Goal: Task Accomplishment & Management: Manage account settings

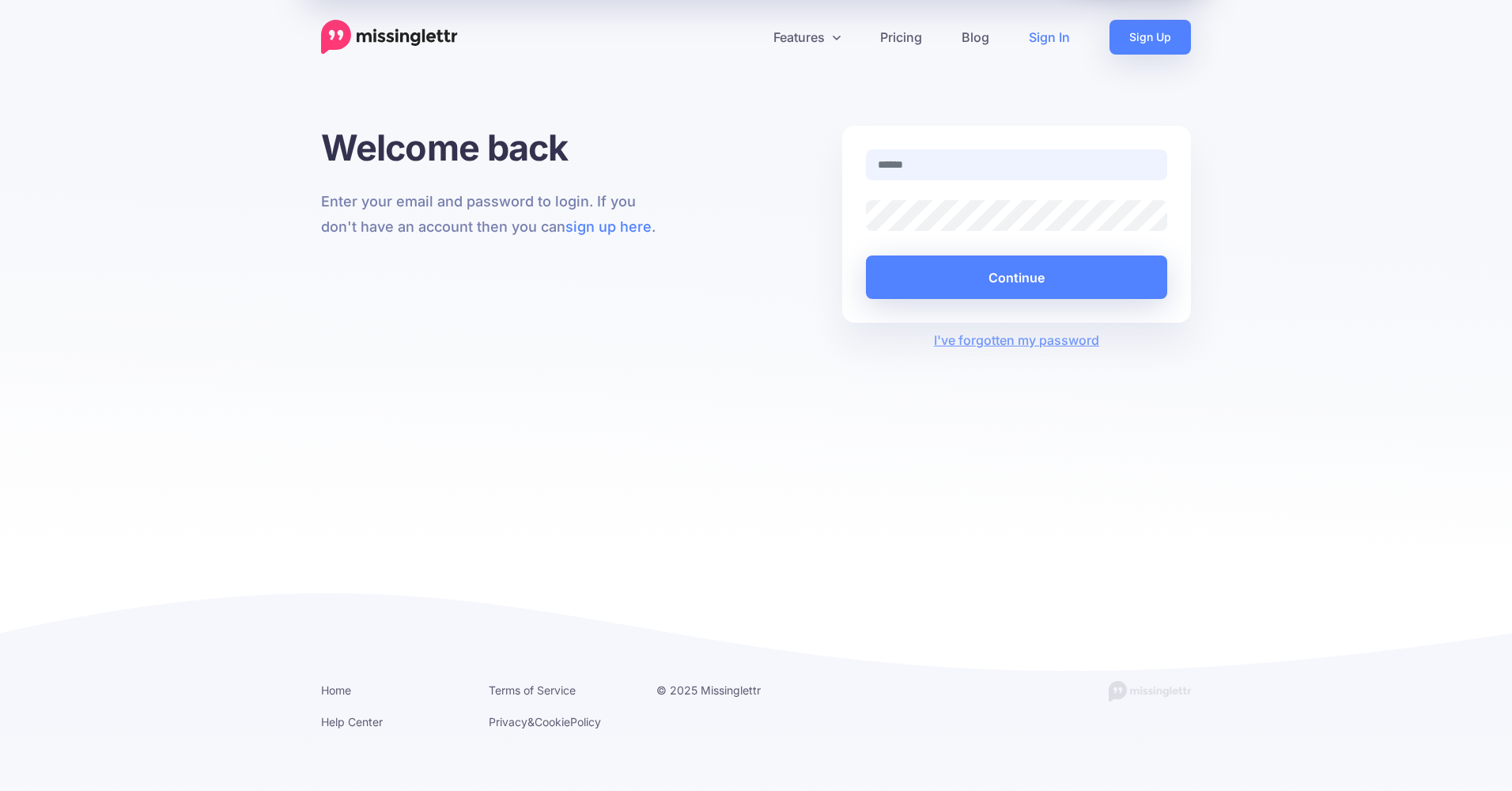
type input "**********"
click at [1004, 162] on input "**********" at bounding box center [1016, 165] width 301 height 31
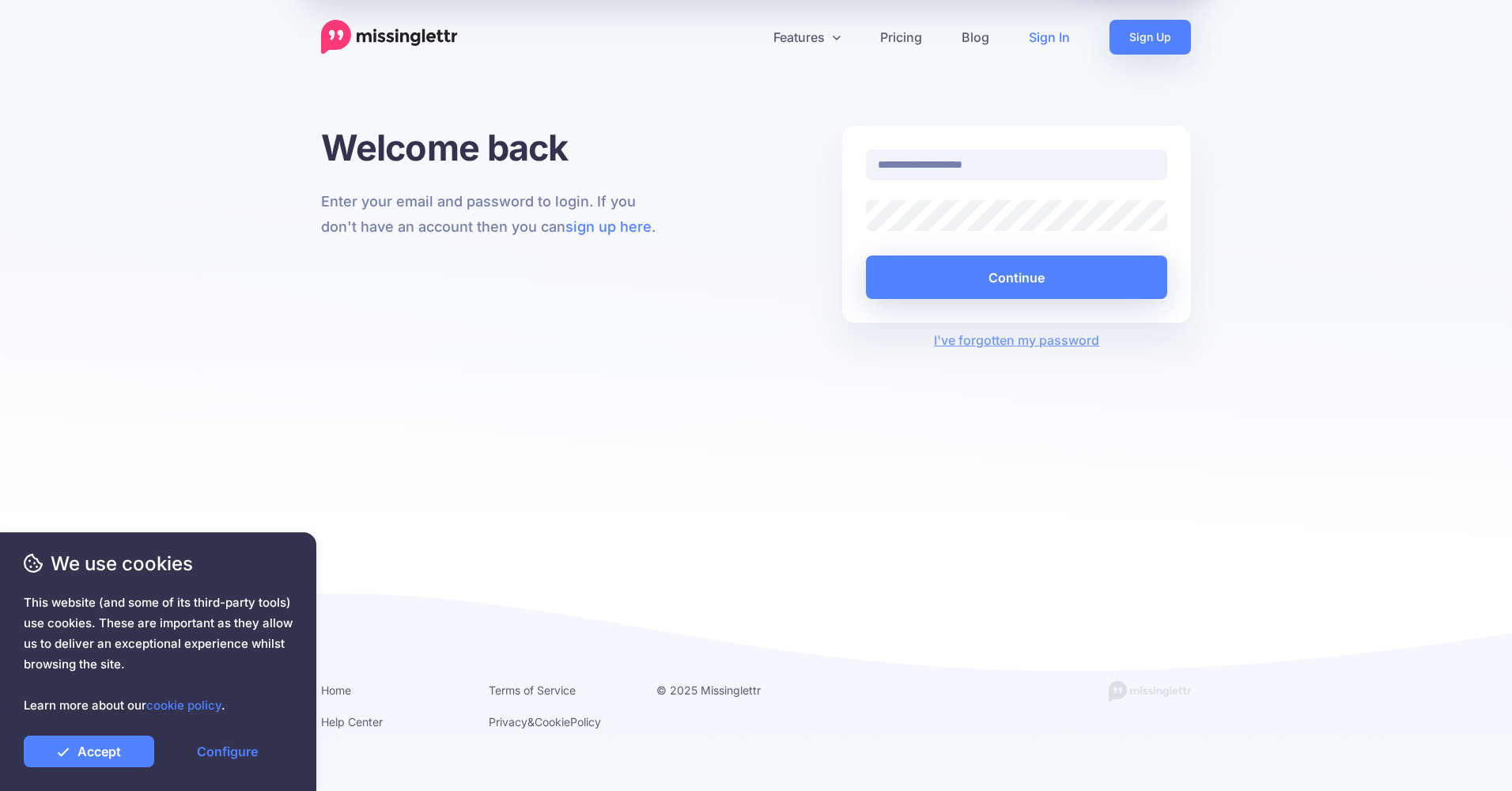
click at [1261, 193] on div "**********" at bounding box center [756, 336] width 1512 height 422
click at [1041, 275] on button "Continue" at bounding box center [1016, 277] width 301 height 43
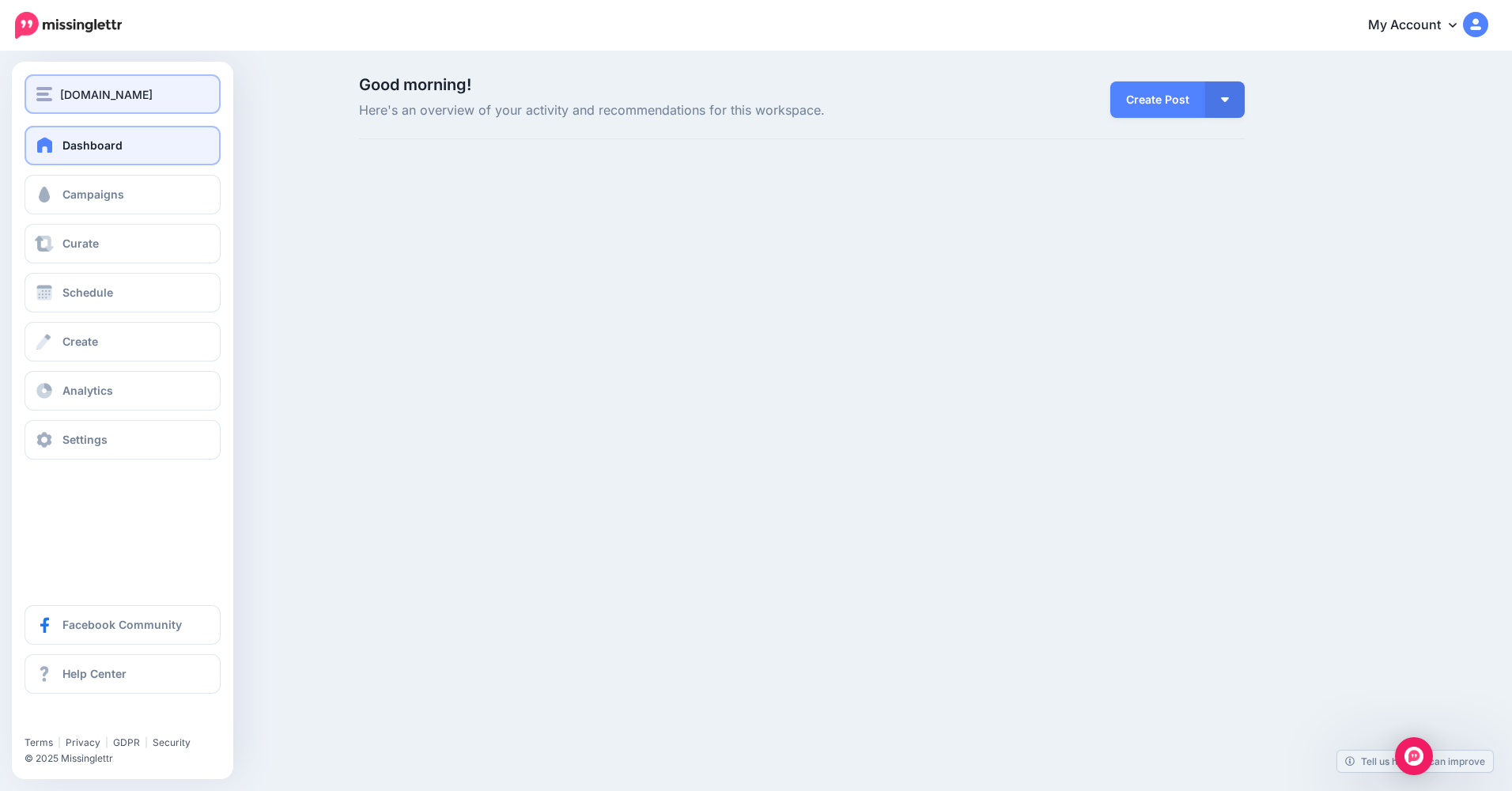
click at [61, 104] on button "Technospot.Net" at bounding box center [122, 94] width 196 height 39
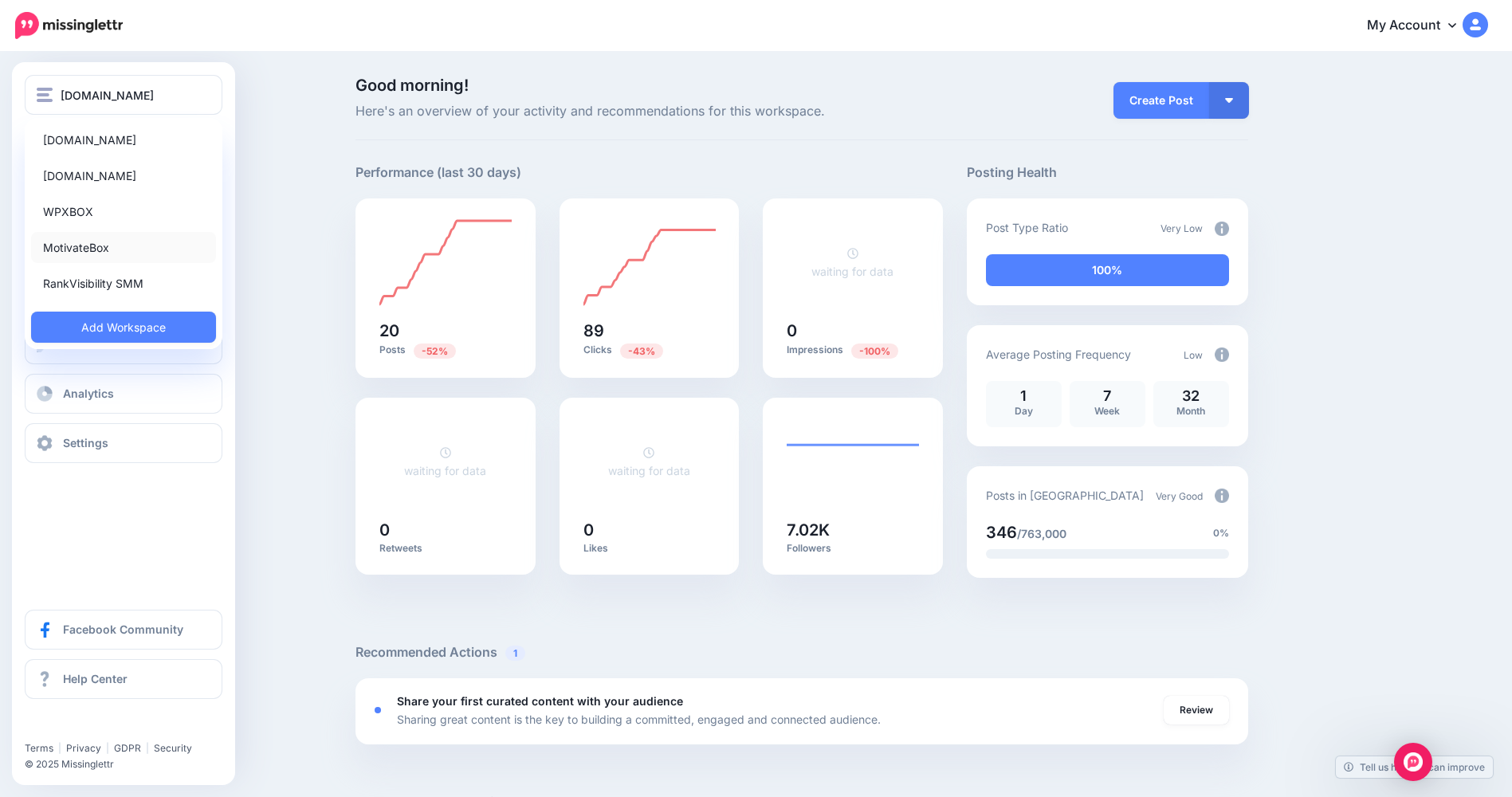
click at [151, 246] on link "MotivateBox" at bounding box center [123, 248] width 185 height 31
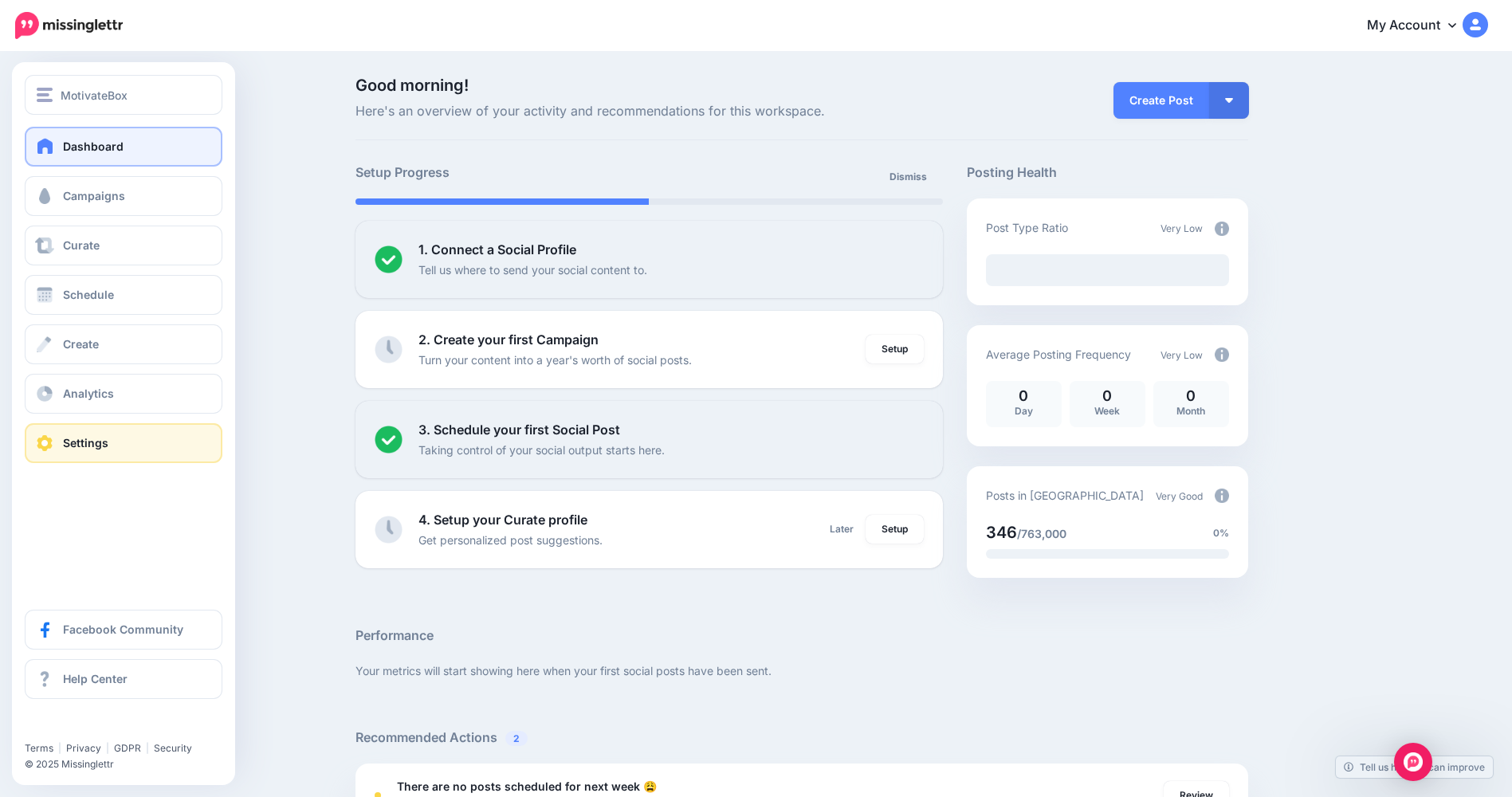
click at [66, 442] on span "Settings" at bounding box center [86, 443] width 45 height 13
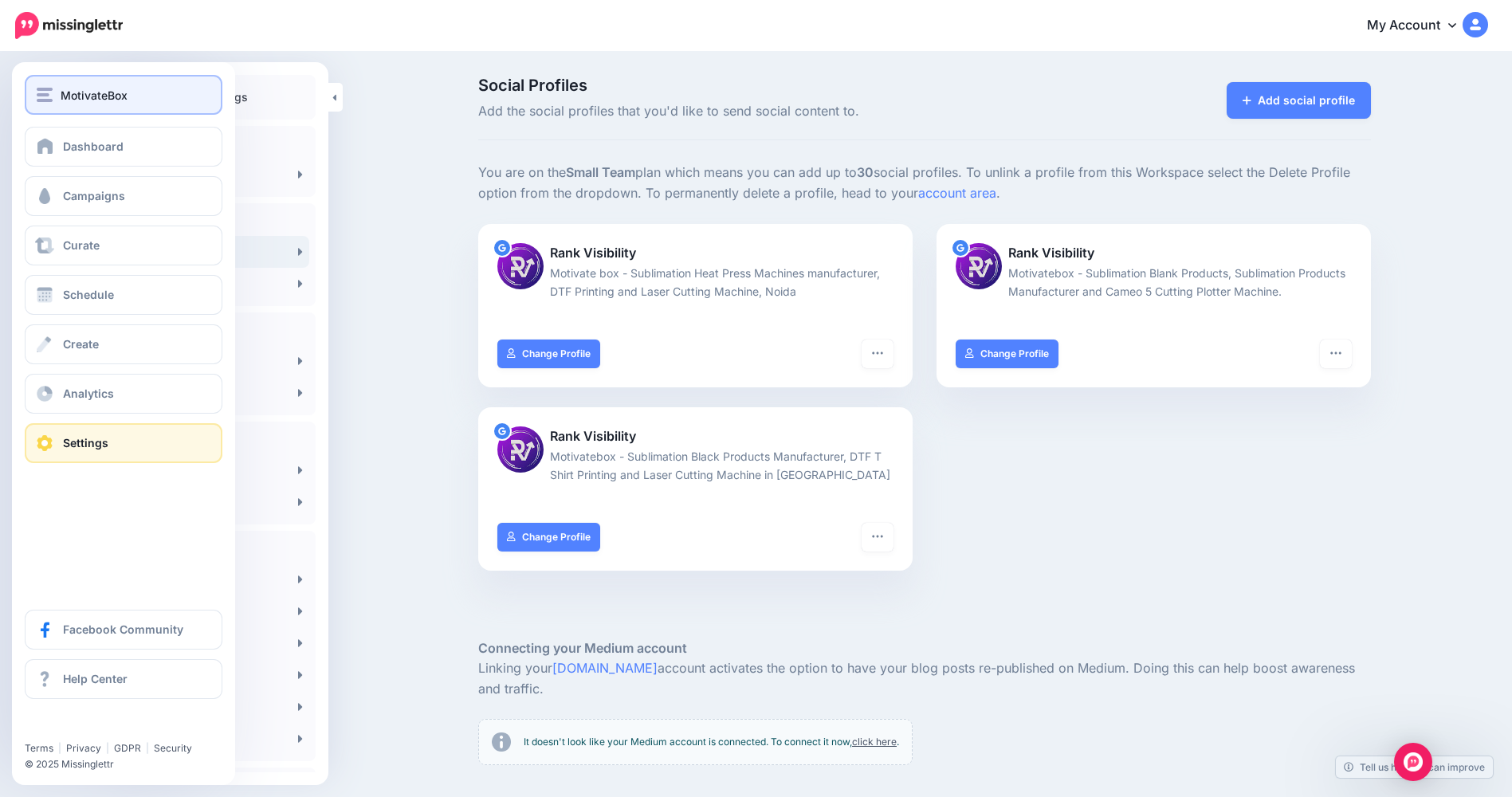
click at [76, 95] on span "MotivateBox" at bounding box center [94, 95] width 67 height 18
click at [44, 144] on span at bounding box center [45, 146] width 21 height 16
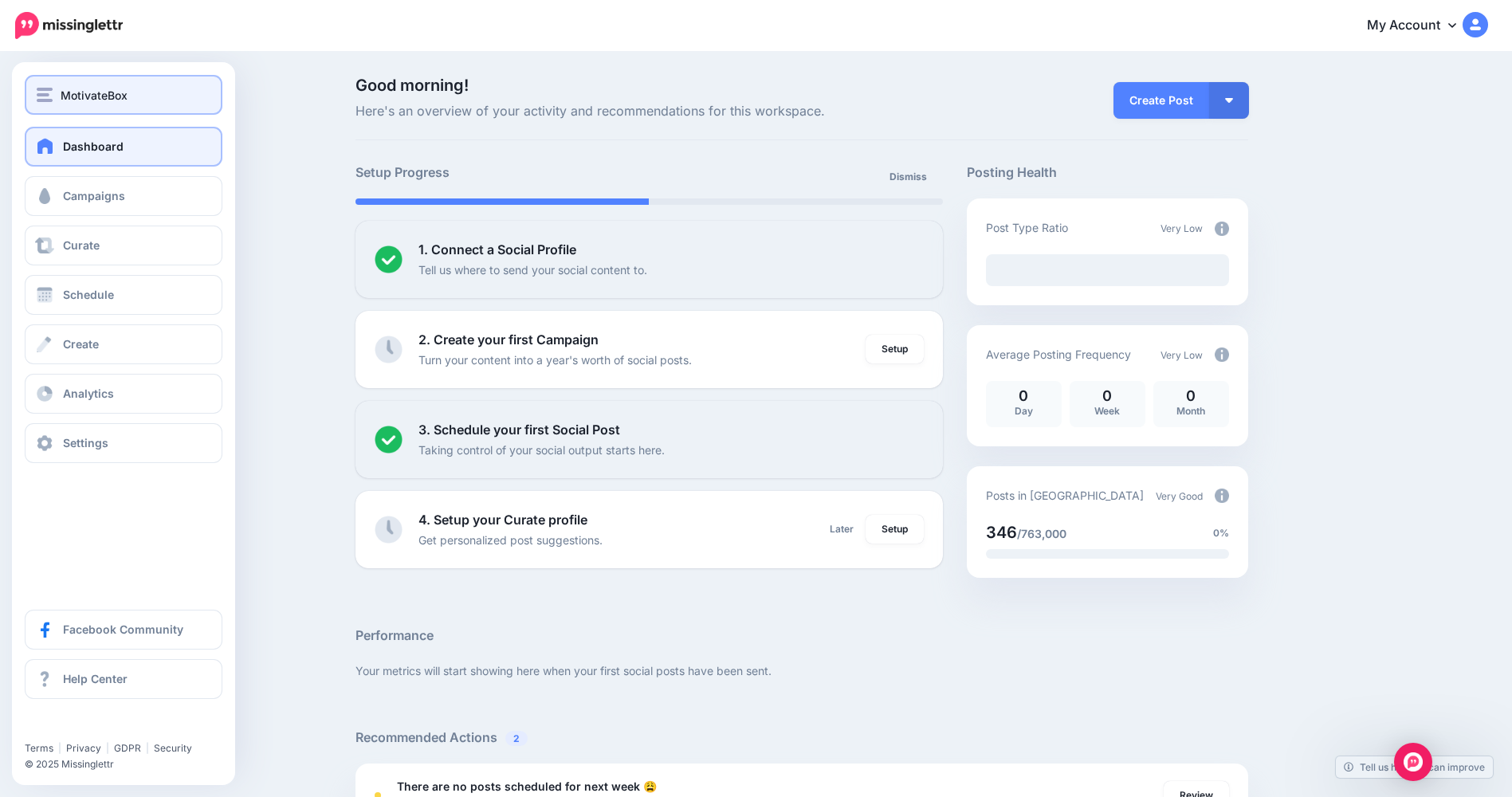
click at [148, 95] on div "MotivateBox" at bounding box center [123, 95] width 173 height 18
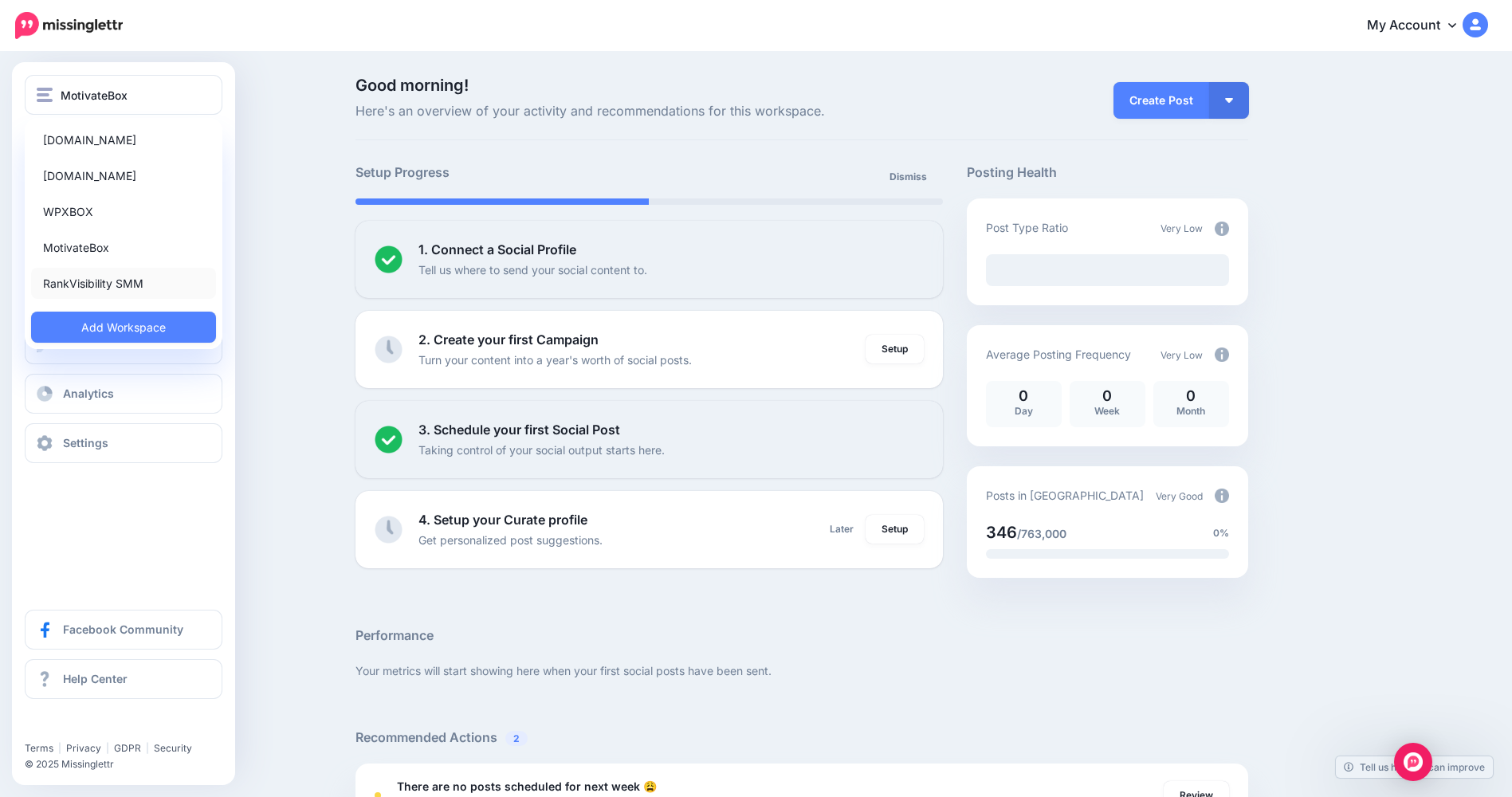
click at [131, 268] on link "RankVisibility SMM" at bounding box center [123, 284] width 185 height 31
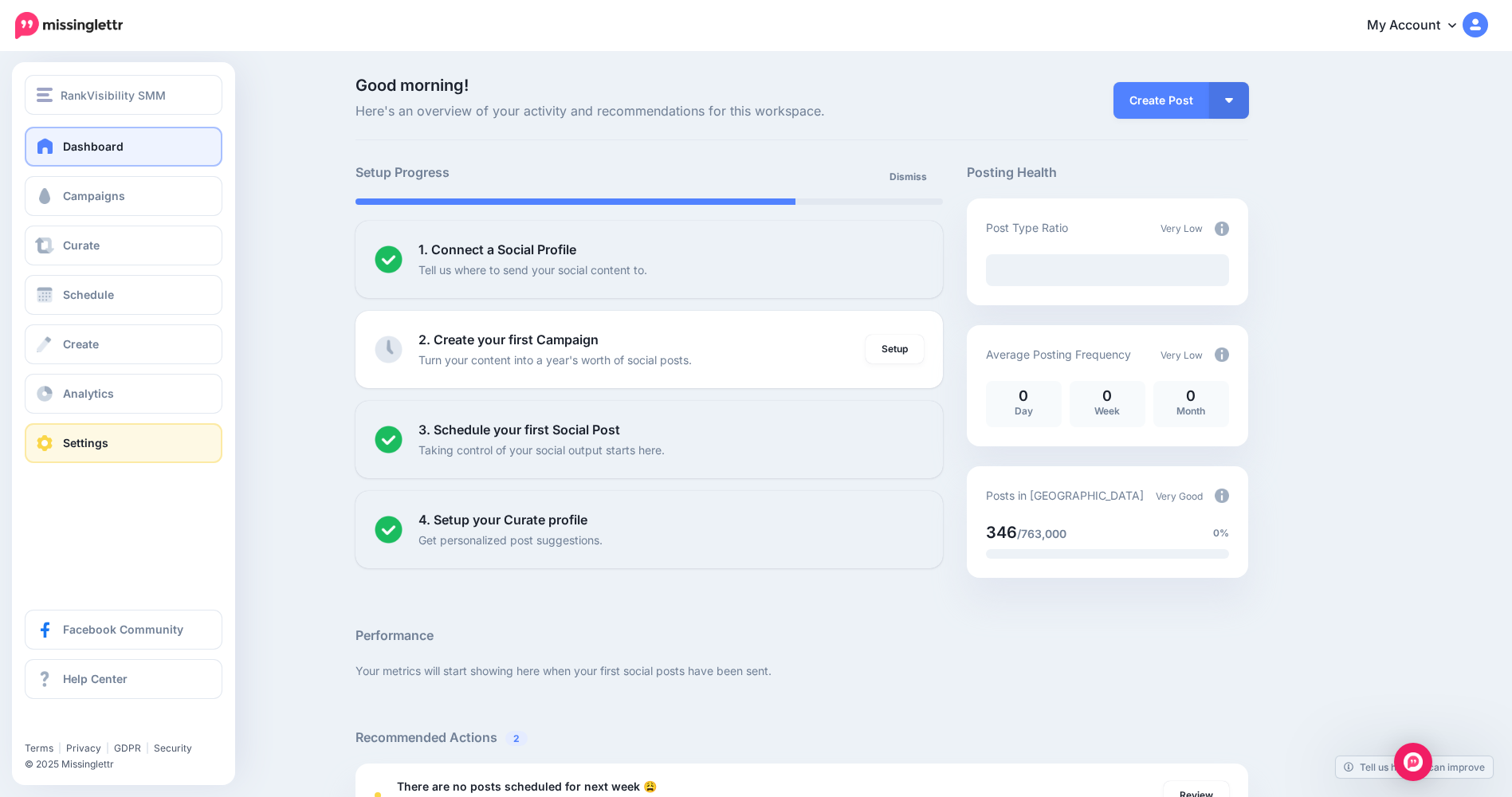
click at [47, 444] on span at bounding box center [44, 443] width 21 height 16
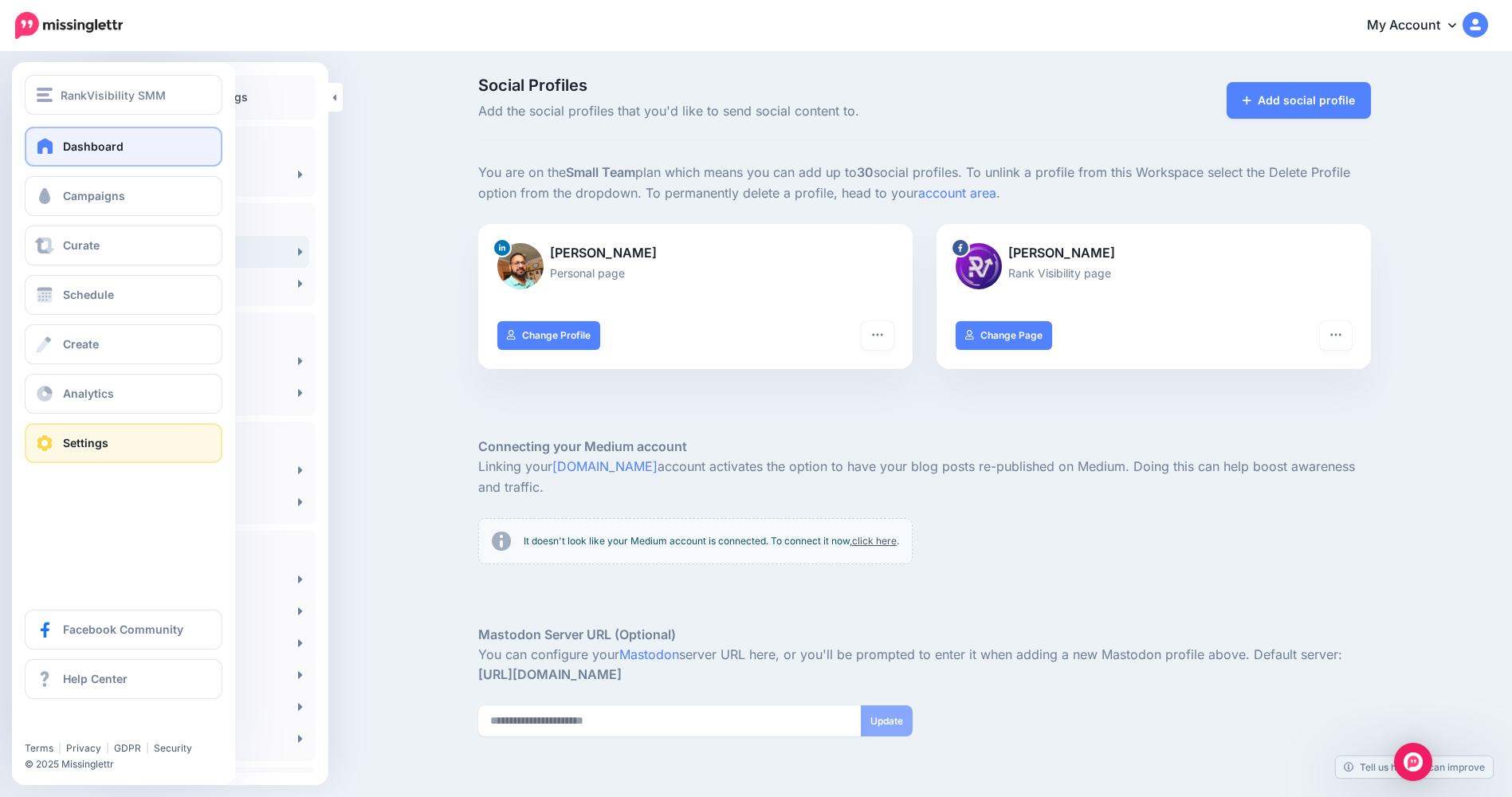
click at [44, 143] on span at bounding box center [45, 146] width 21 height 16
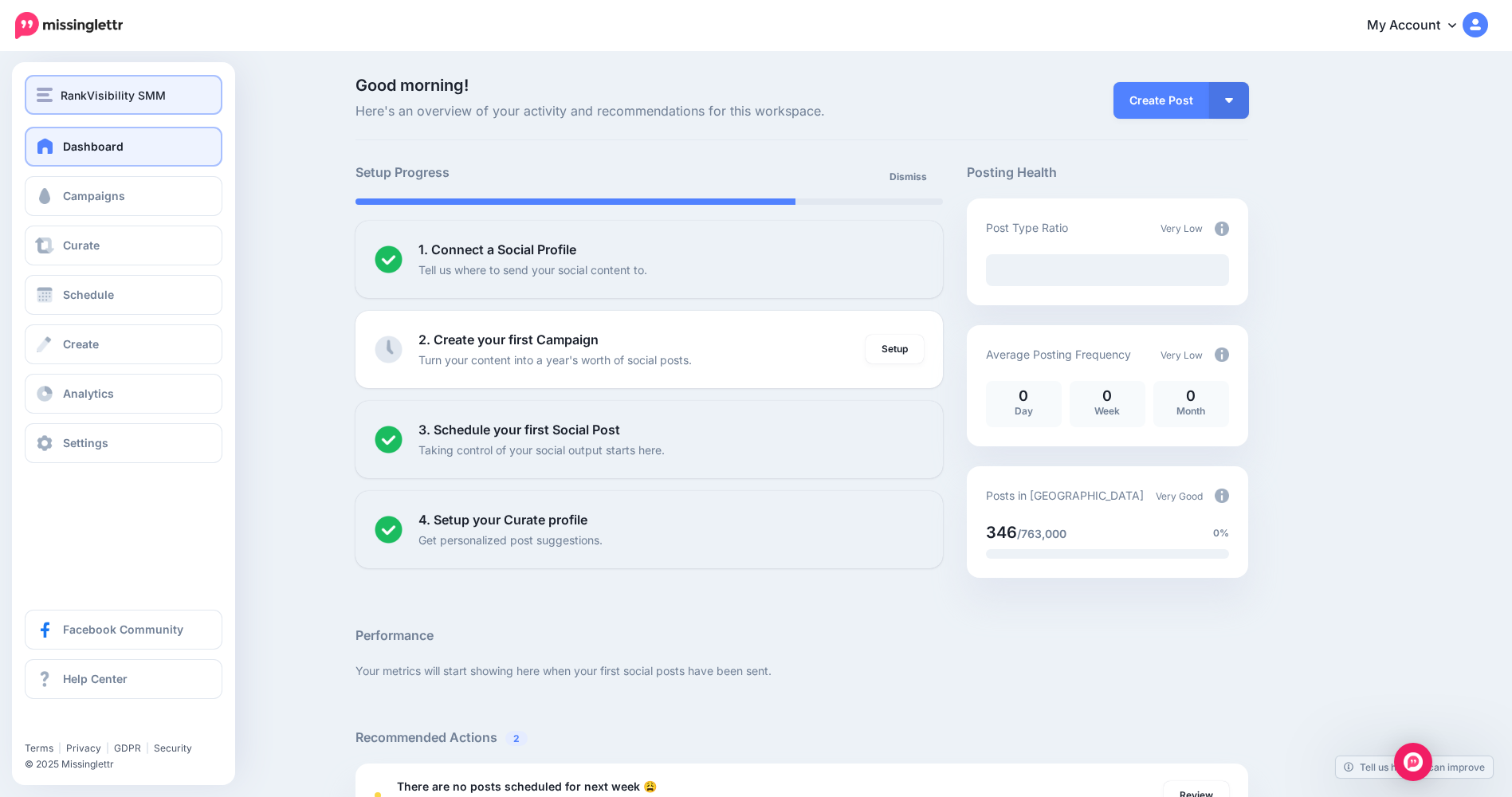
click at [60, 101] on div "RankVisibility SMM" at bounding box center [123, 95] width 173 height 18
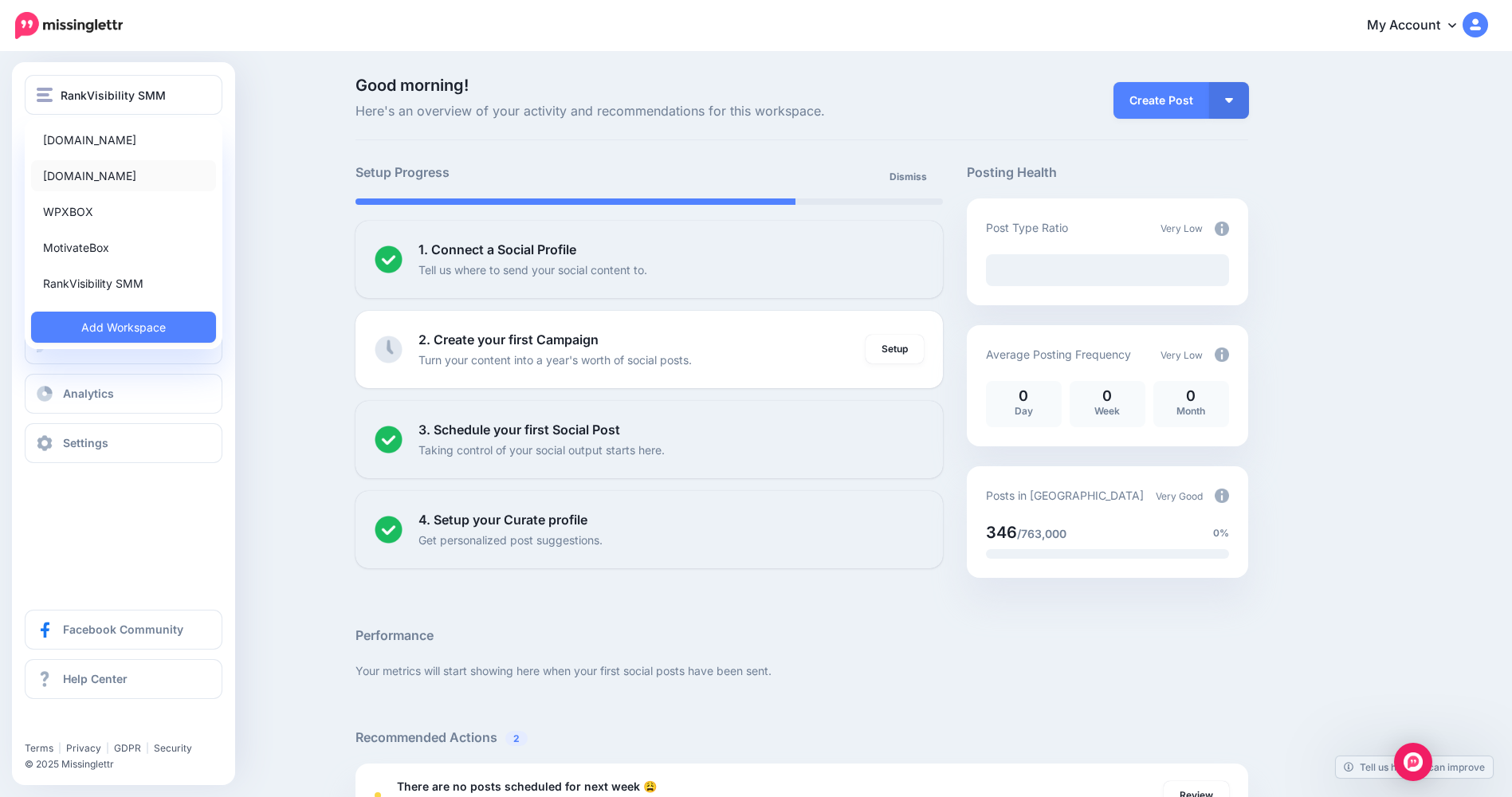
click at [98, 178] on link "[DOMAIN_NAME]" at bounding box center [123, 176] width 185 height 31
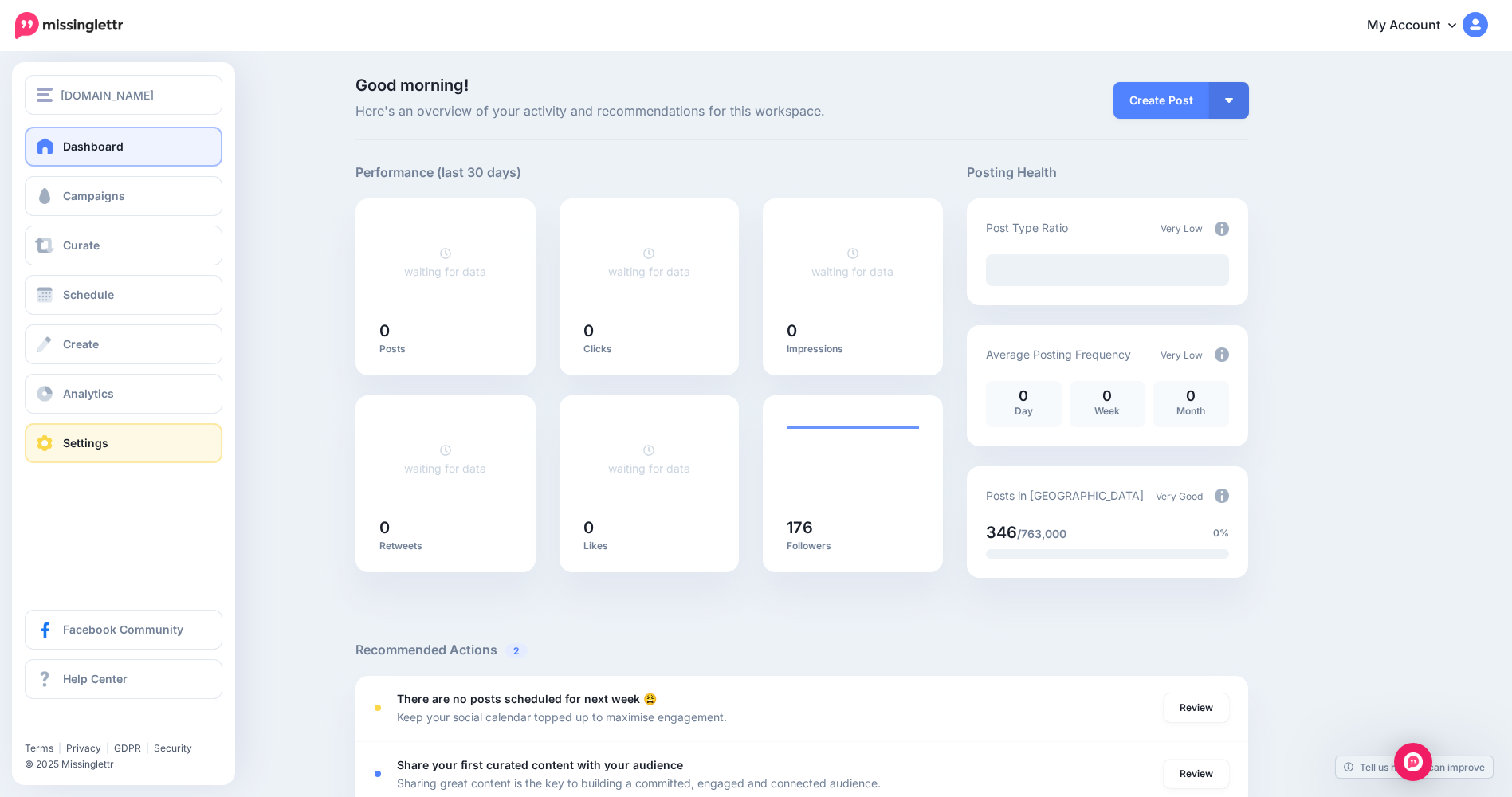
click at [50, 443] on span at bounding box center [44, 443] width 21 height 16
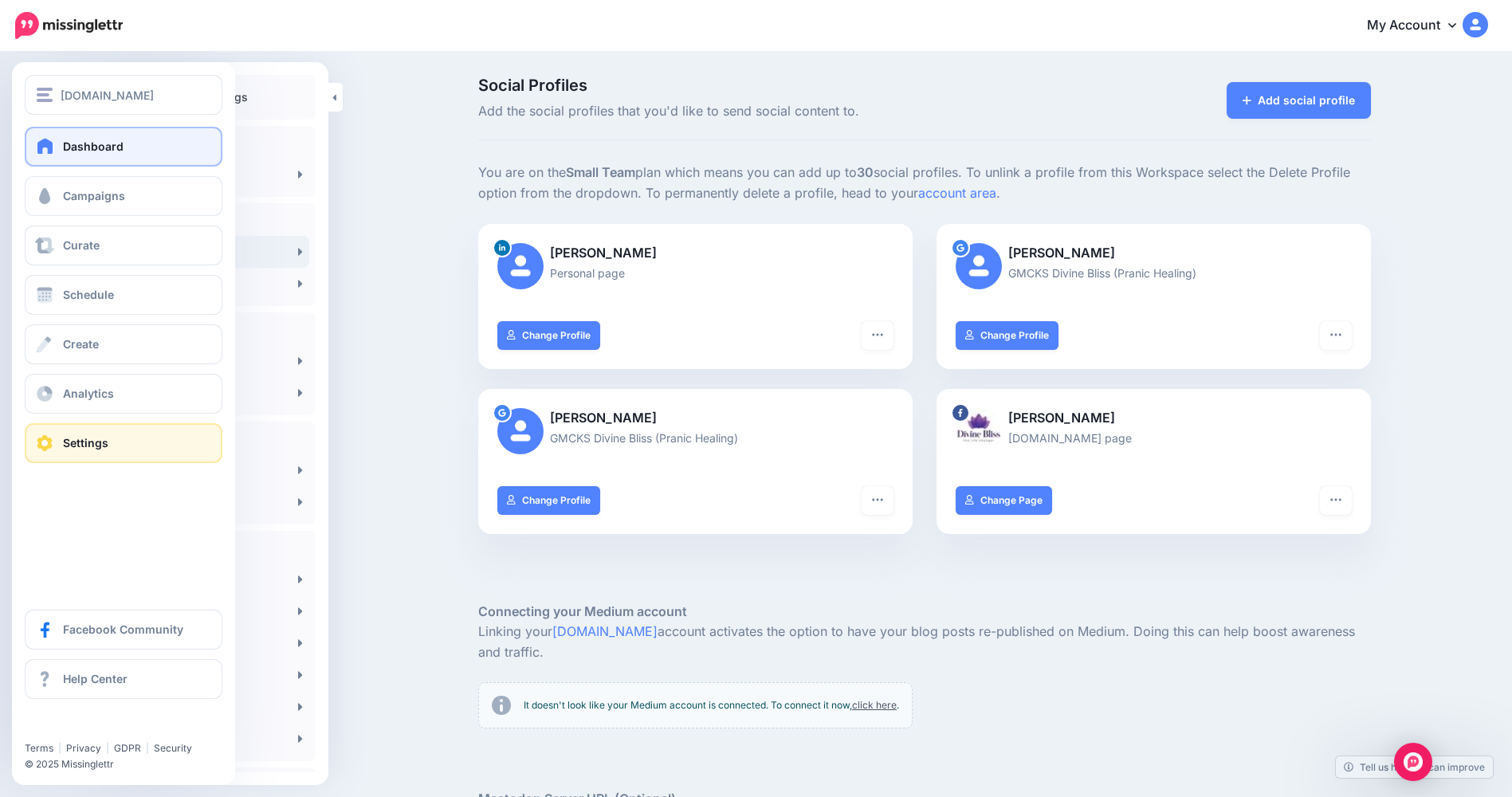
click at [74, 151] on span "Dashboard" at bounding box center [94, 146] width 61 height 13
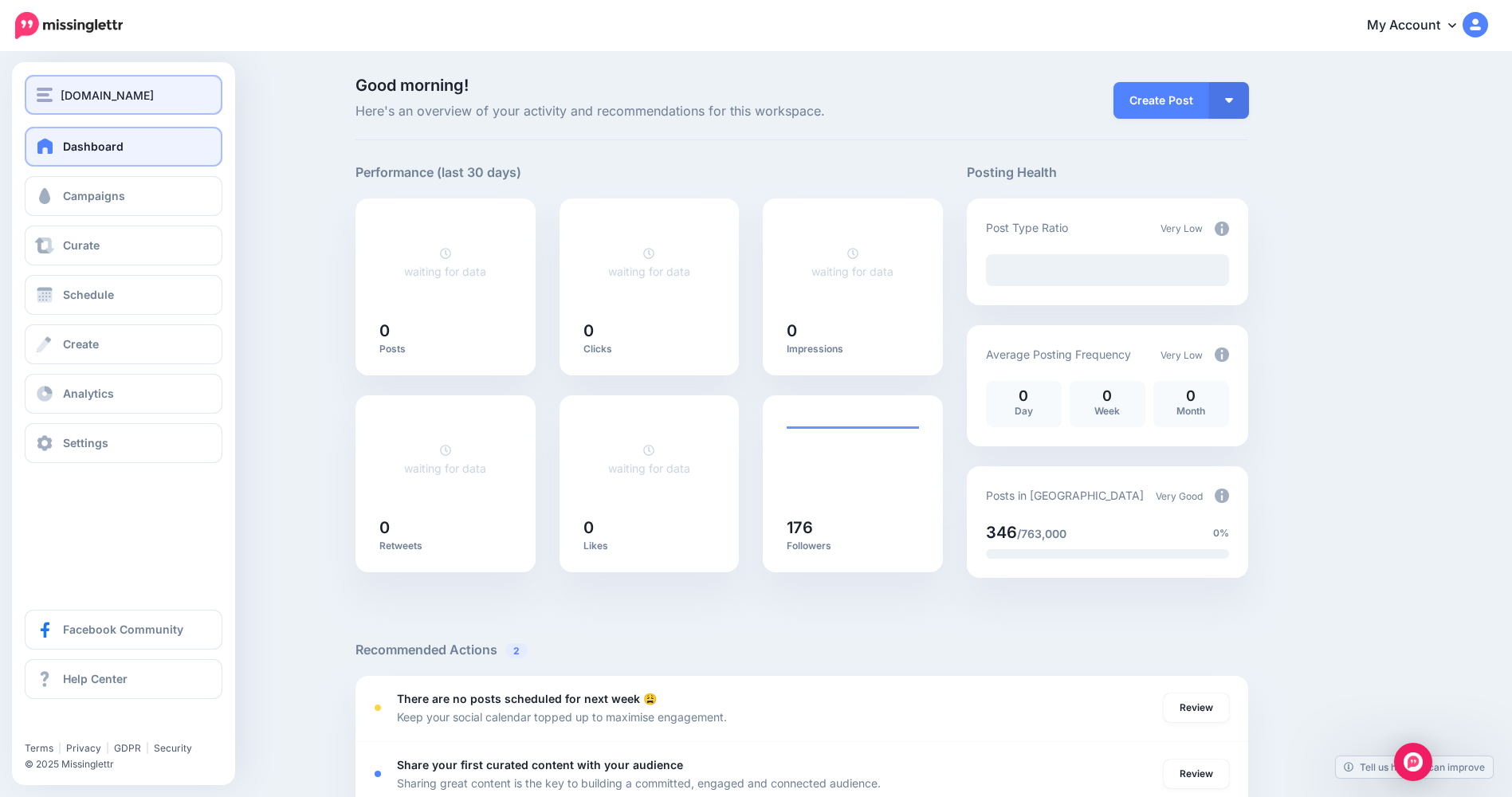
click at [167, 104] on div "[DOMAIN_NAME]" at bounding box center [123, 95] width 173 height 18
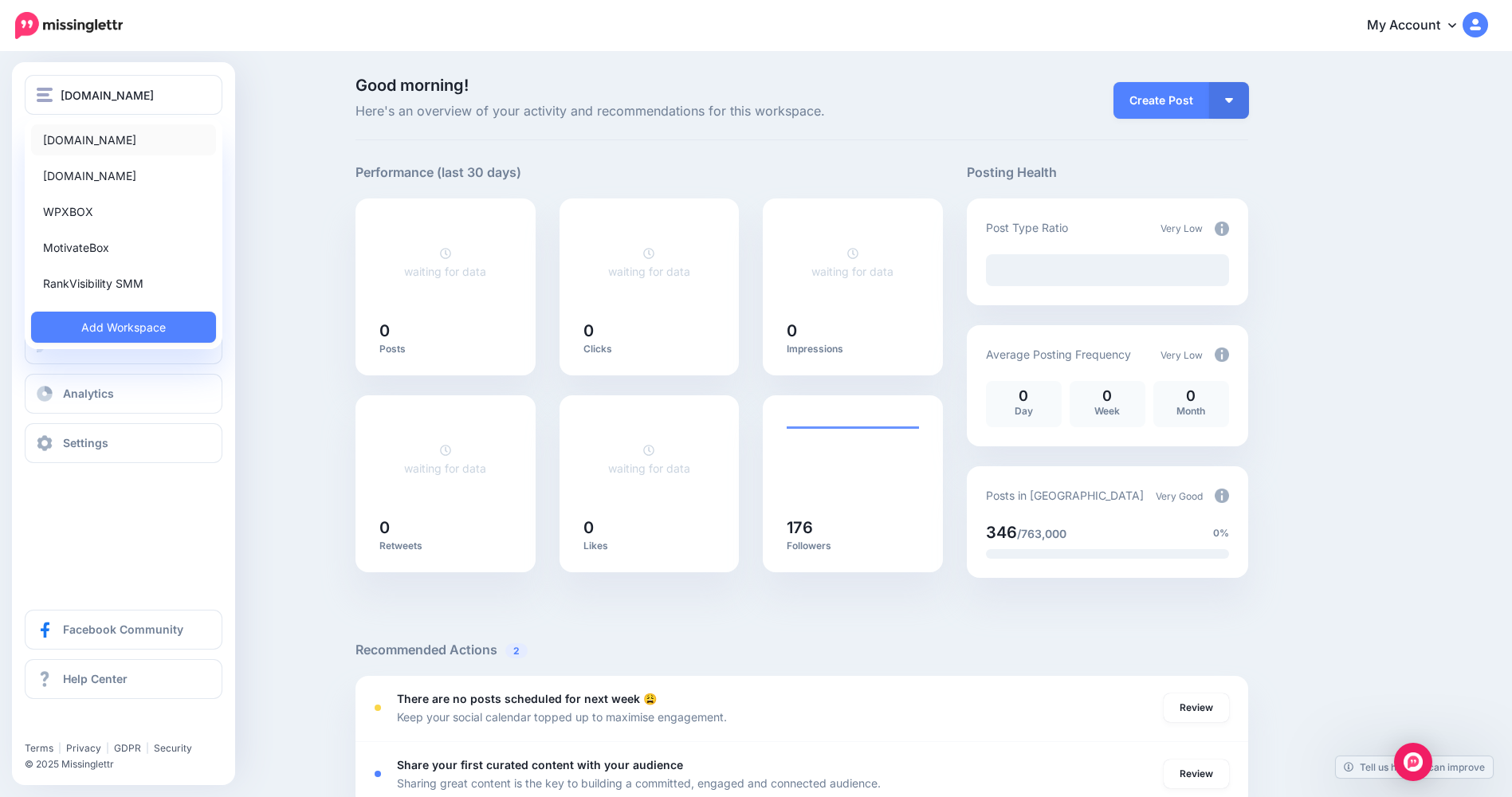
click at [163, 130] on link "Technospot.Net" at bounding box center [123, 140] width 185 height 31
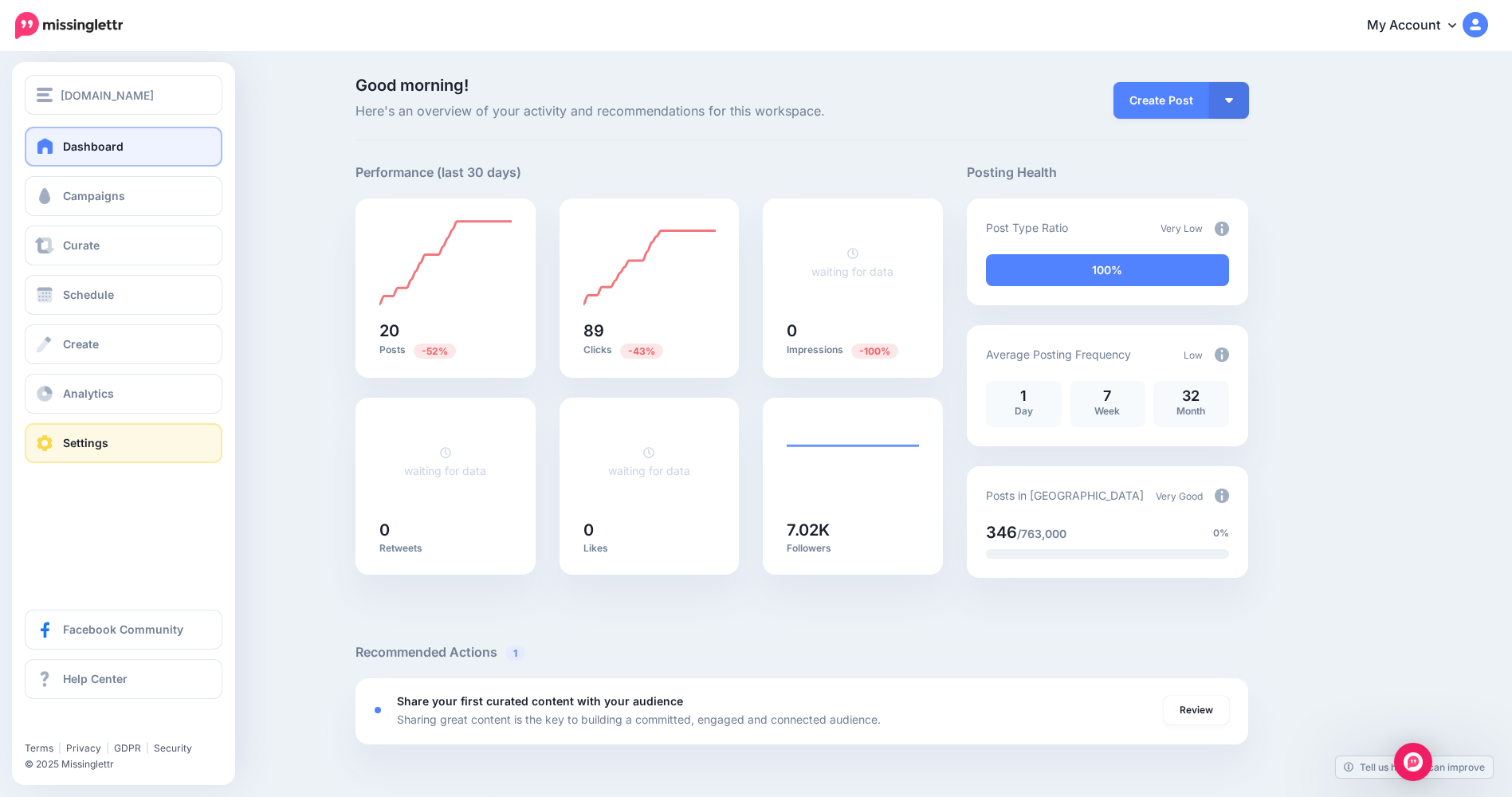
click at [53, 442] on span at bounding box center [44, 443] width 21 height 16
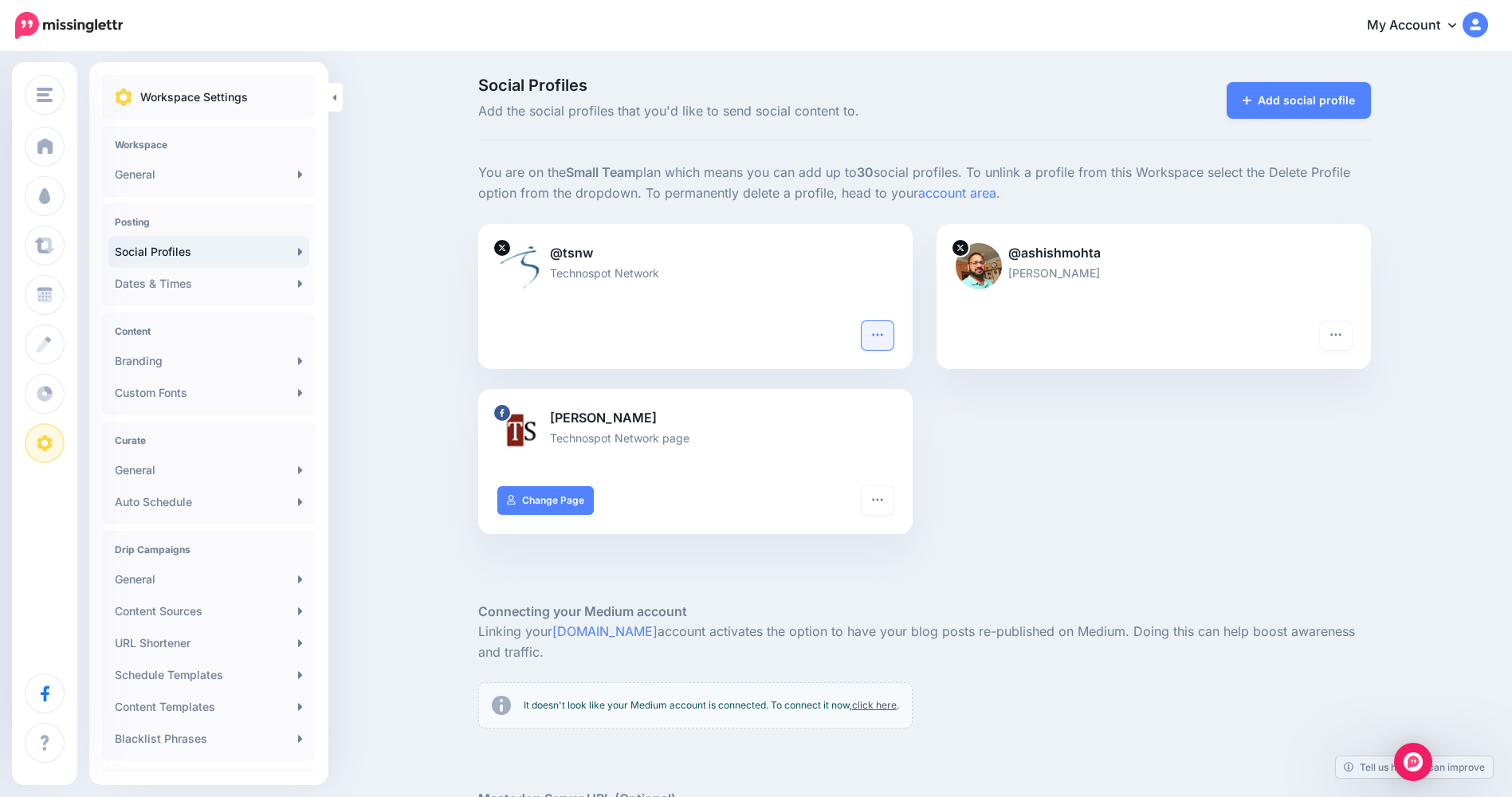
click at [884, 337] on icon "button" at bounding box center [877, 335] width 13 height 13
click at [837, 489] on link "Delete Profile" at bounding box center [819, 492] width 131 height 31
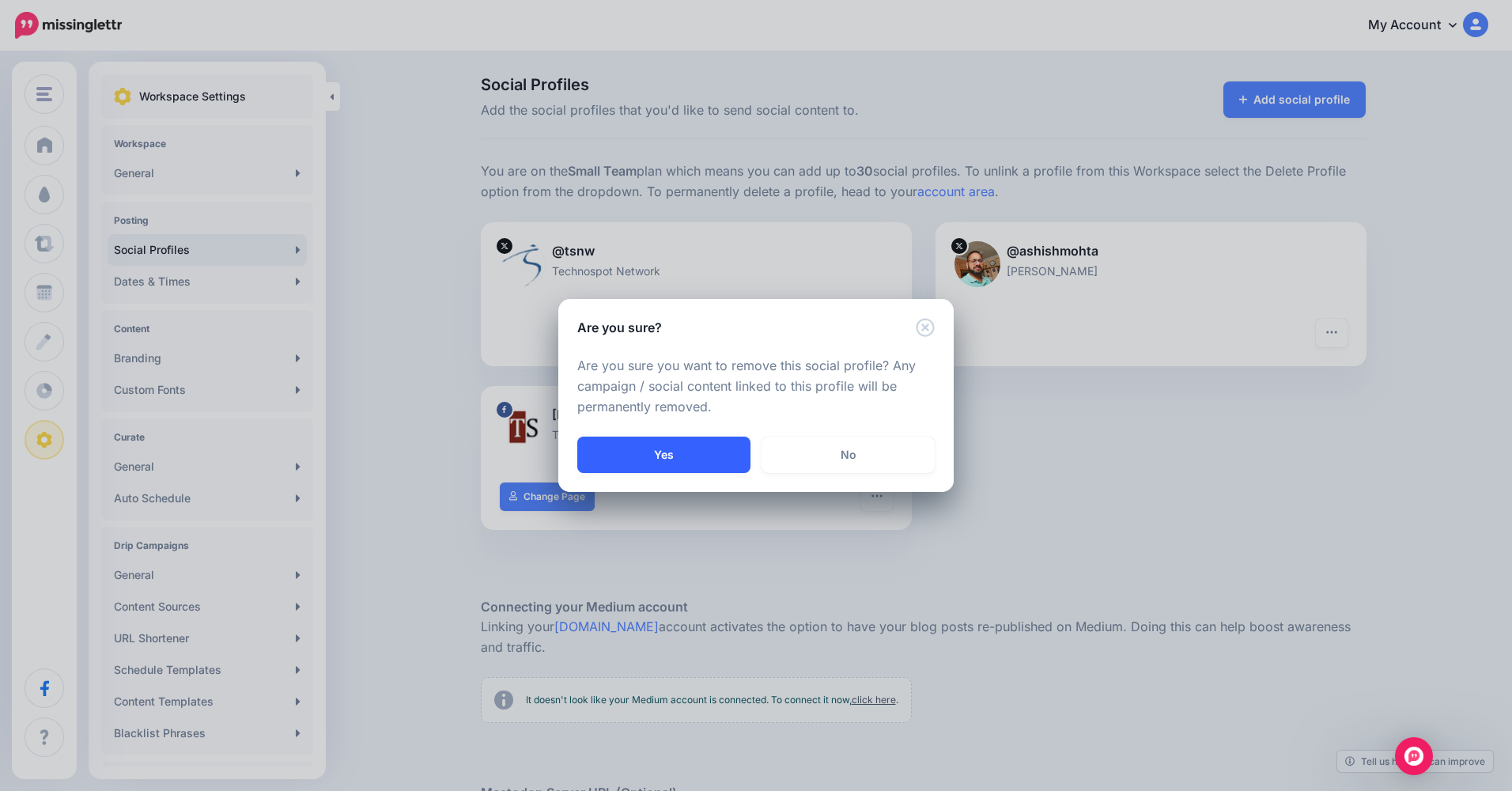
click at [714, 451] on button "Yes" at bounding box center [664, 455] width 173 height 37
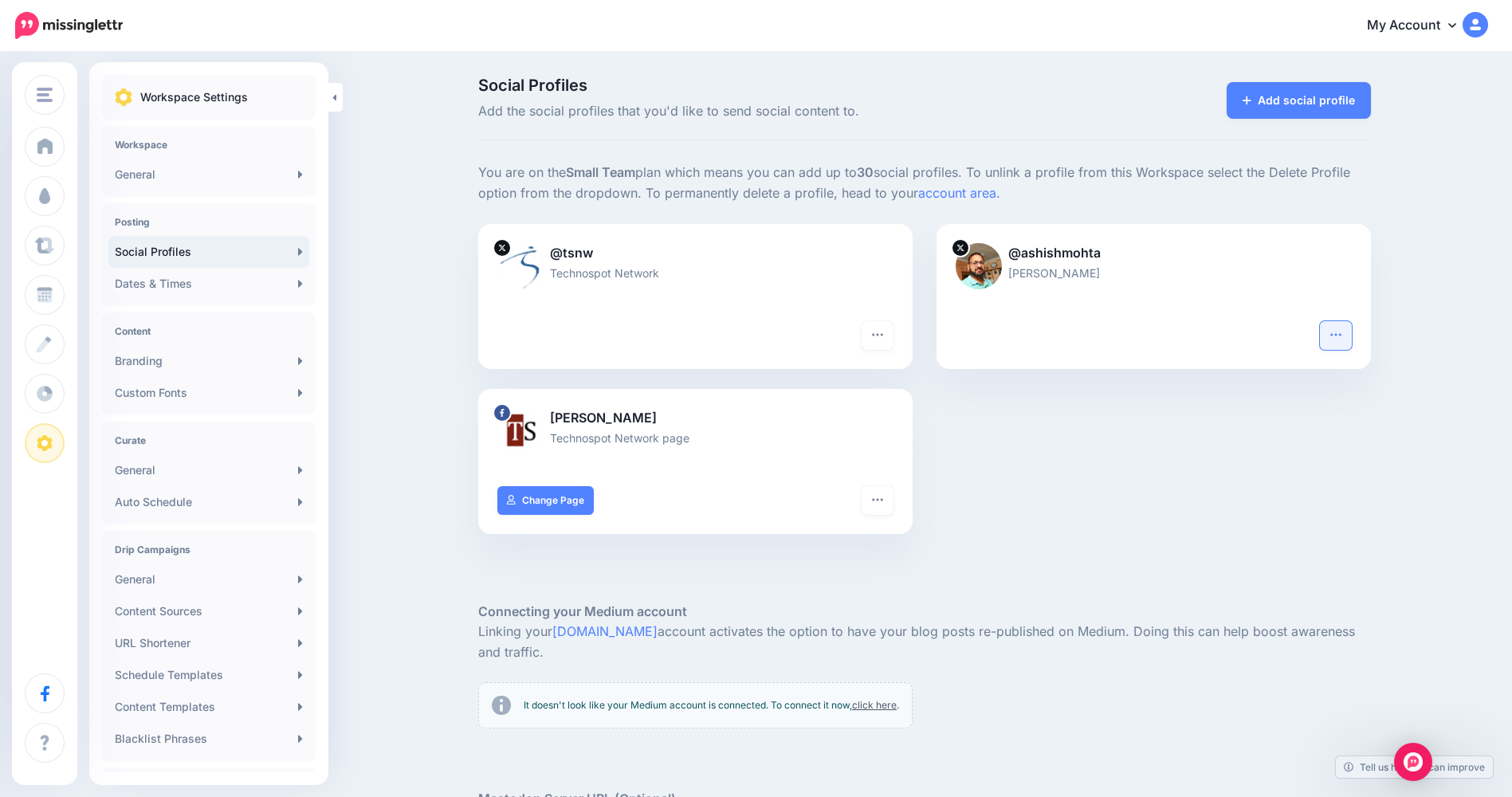
click at [1350, 341] on button "button" at bounding box center [1335, 336] width 32 height 29
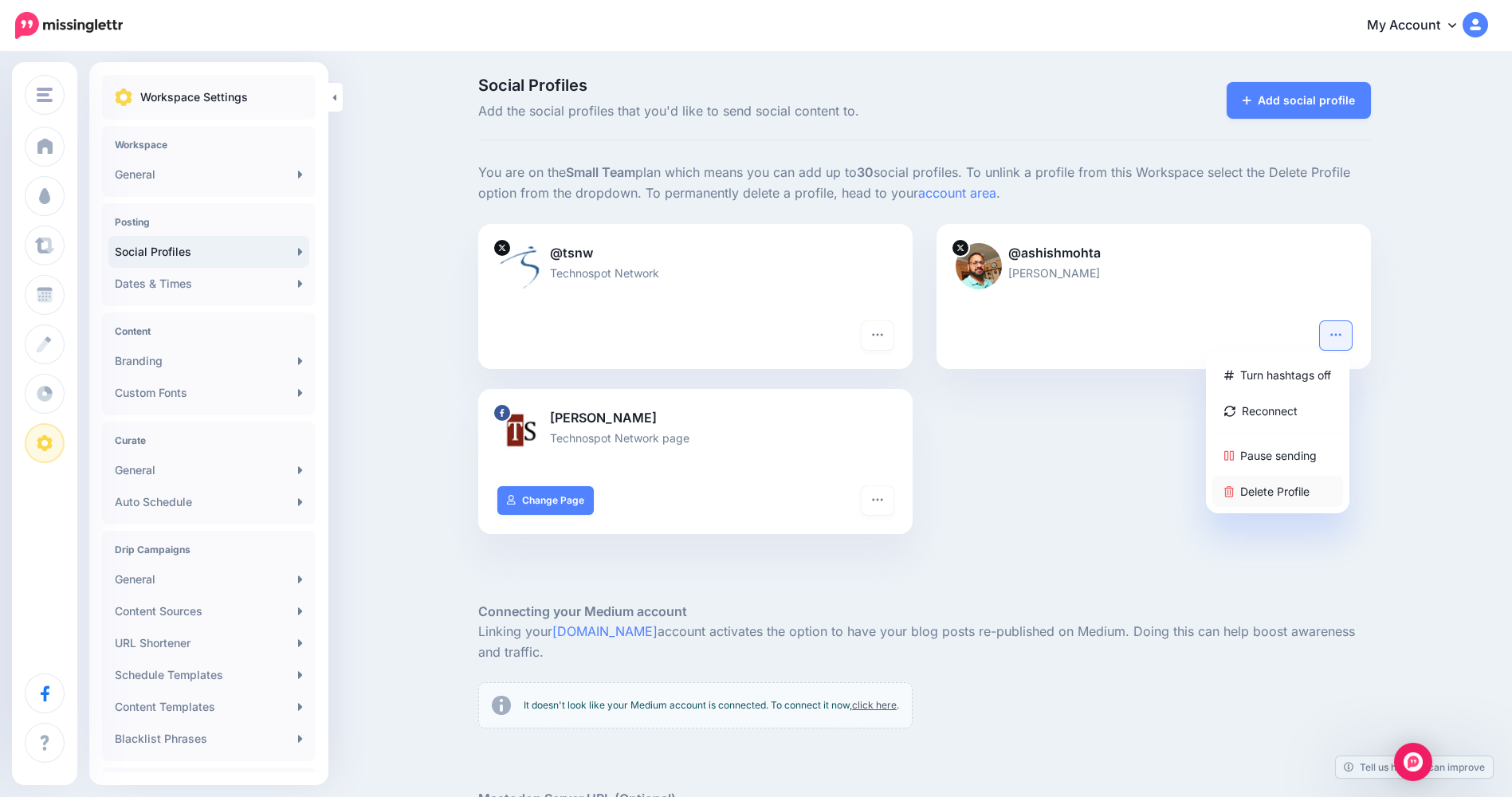
click at [1289, 485] on link "Delete Profile" at bounding box center [1277, 492] width 131 height 31
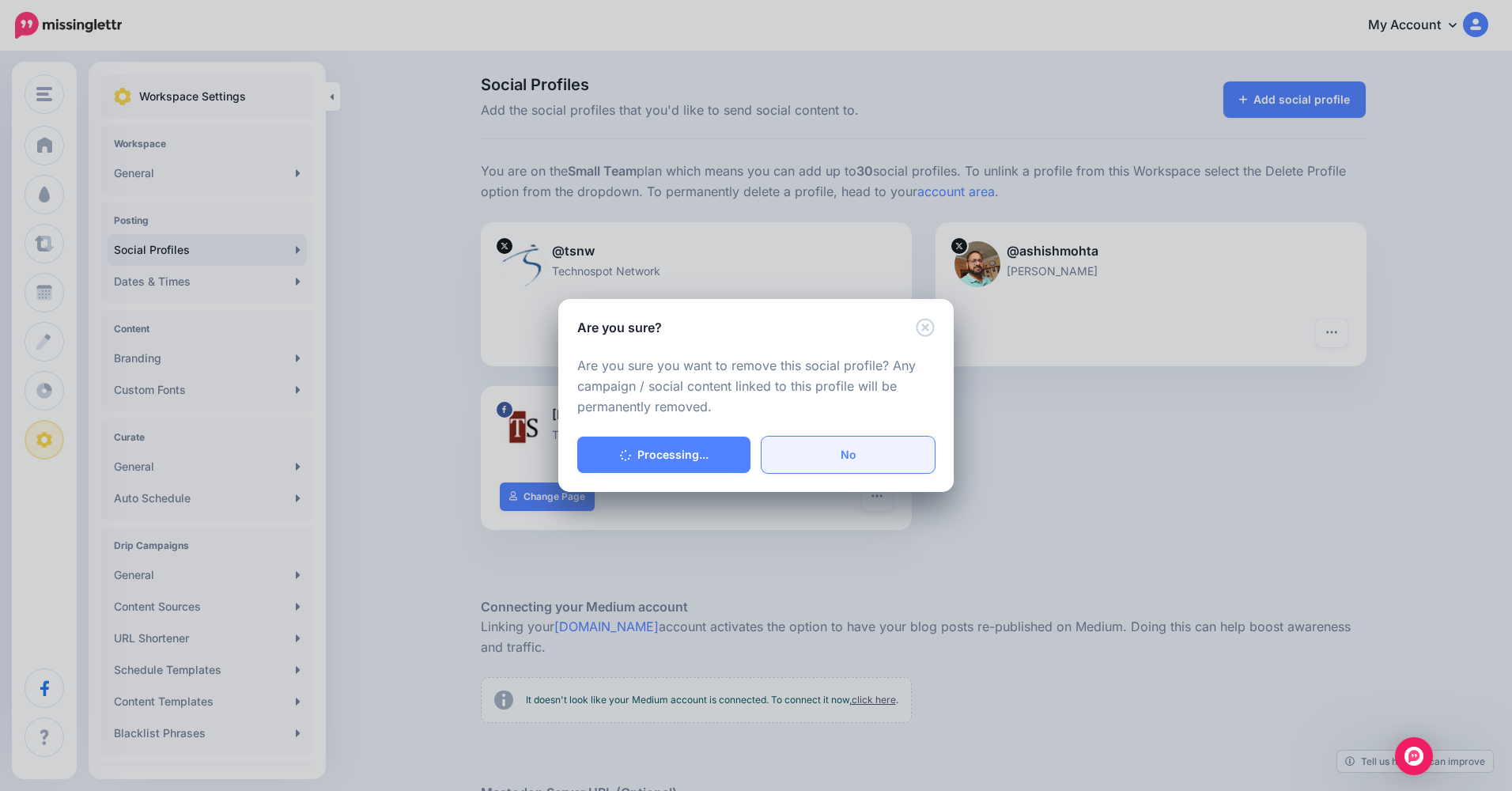
drag, startPoint x: 715, startPoint y: 452, endPoint x: 910, endPoint y: 444, distance: 195.2
click at [916, 444] on div "Processing... No" at bounding box center [756, 464] width 396 height 56
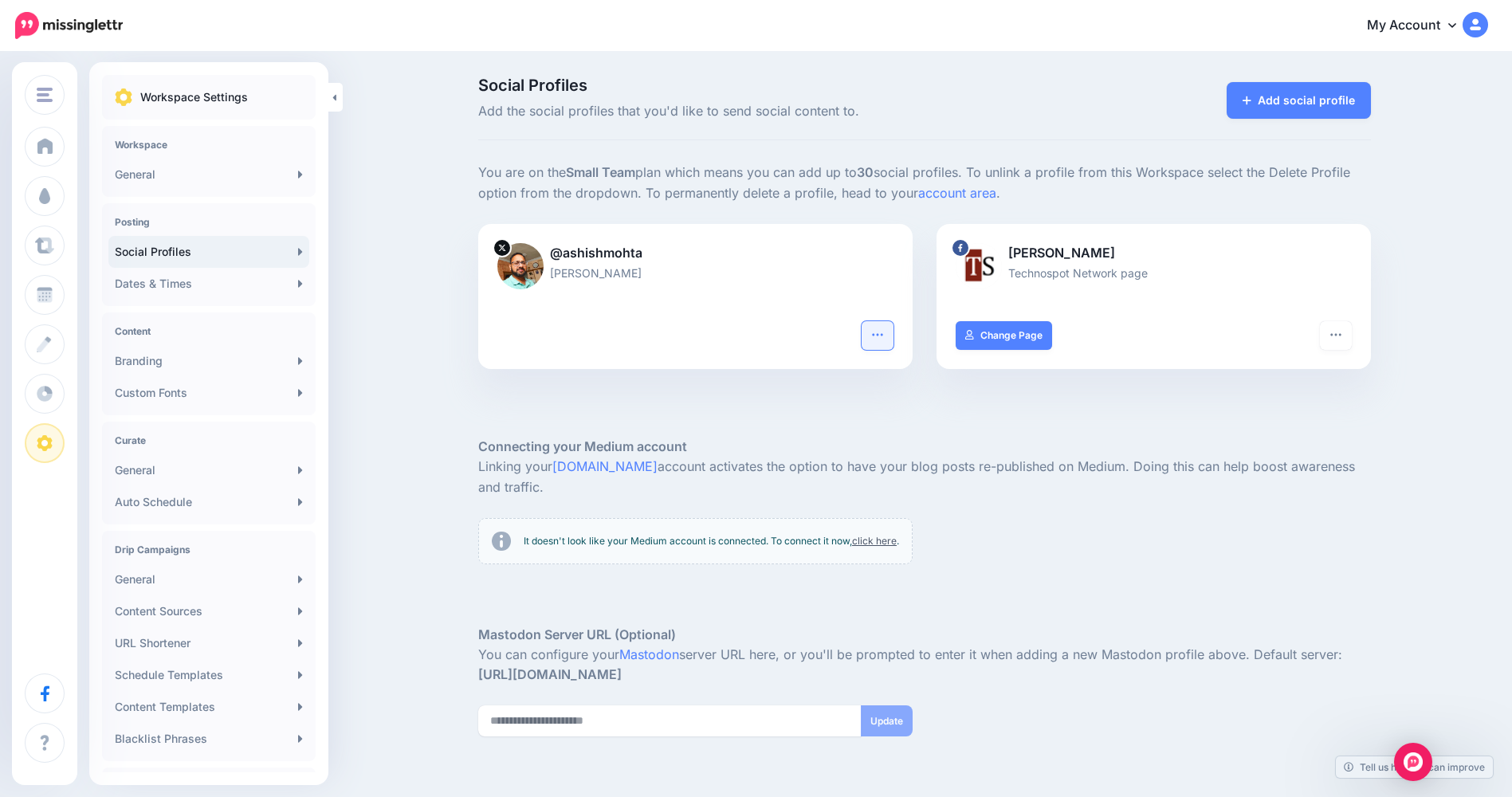
click at [884, 337] on icon "button" at bounding box center [877, 335] width 13 height 13
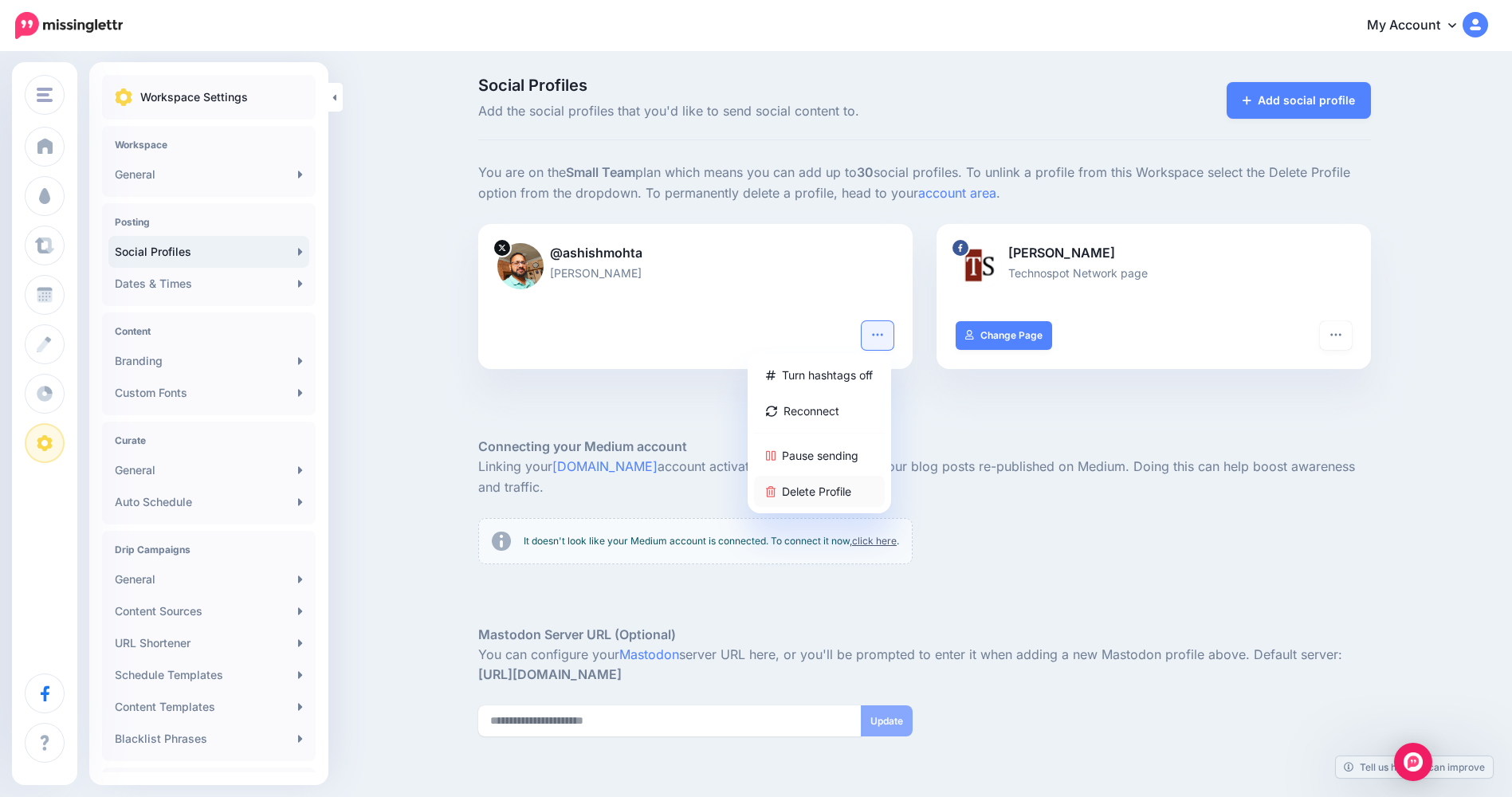
click at [821, 491] on link "Delete Profile" at bounding box center [819, 492] width 131 height 31
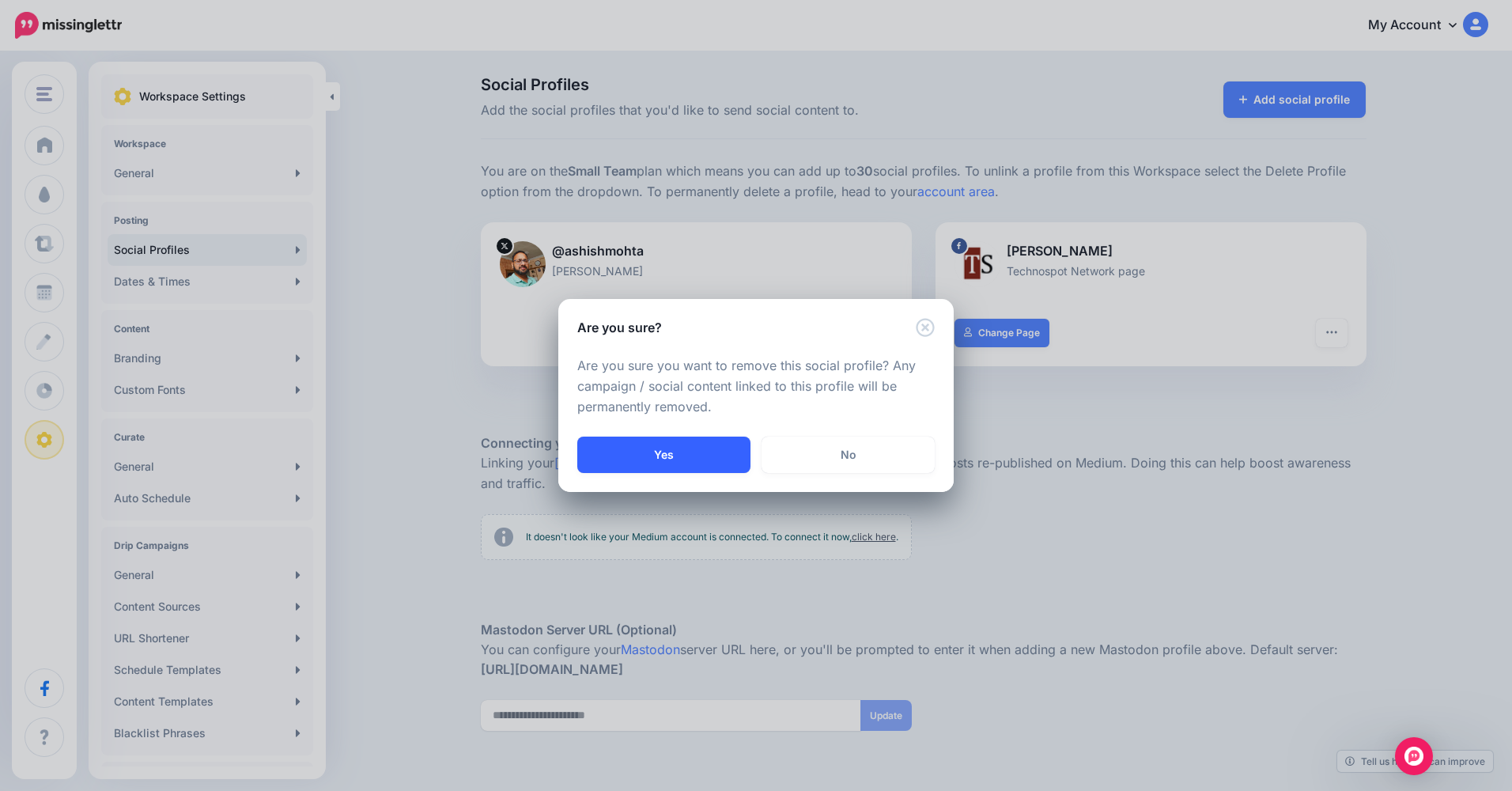
click at [691, 460] on button "Yes" at bounding box center [664, 455] width 173 height 37
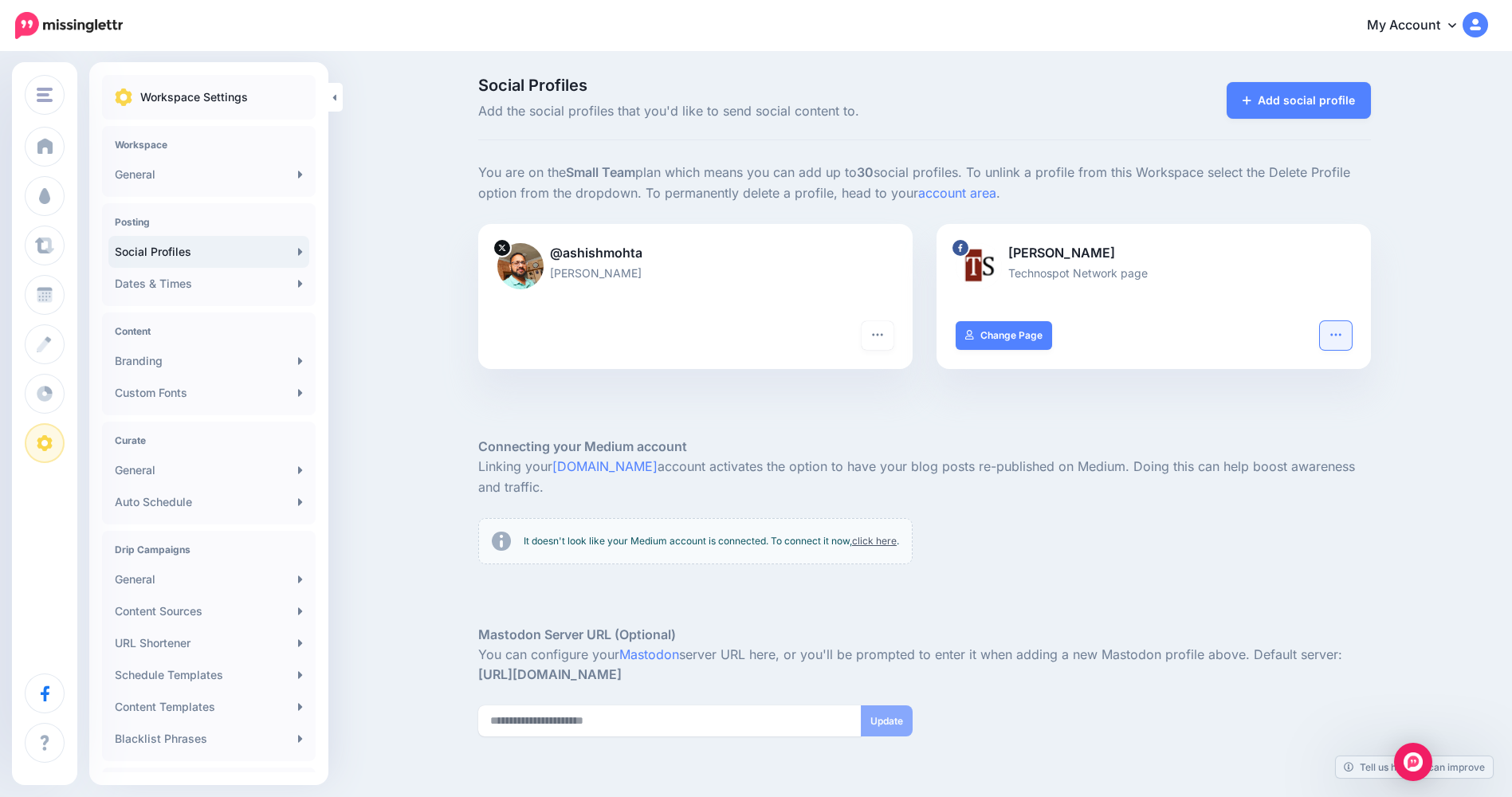
click at [1350, 338] on button "button" at bounding box center [1335, 336] width 32 height 29
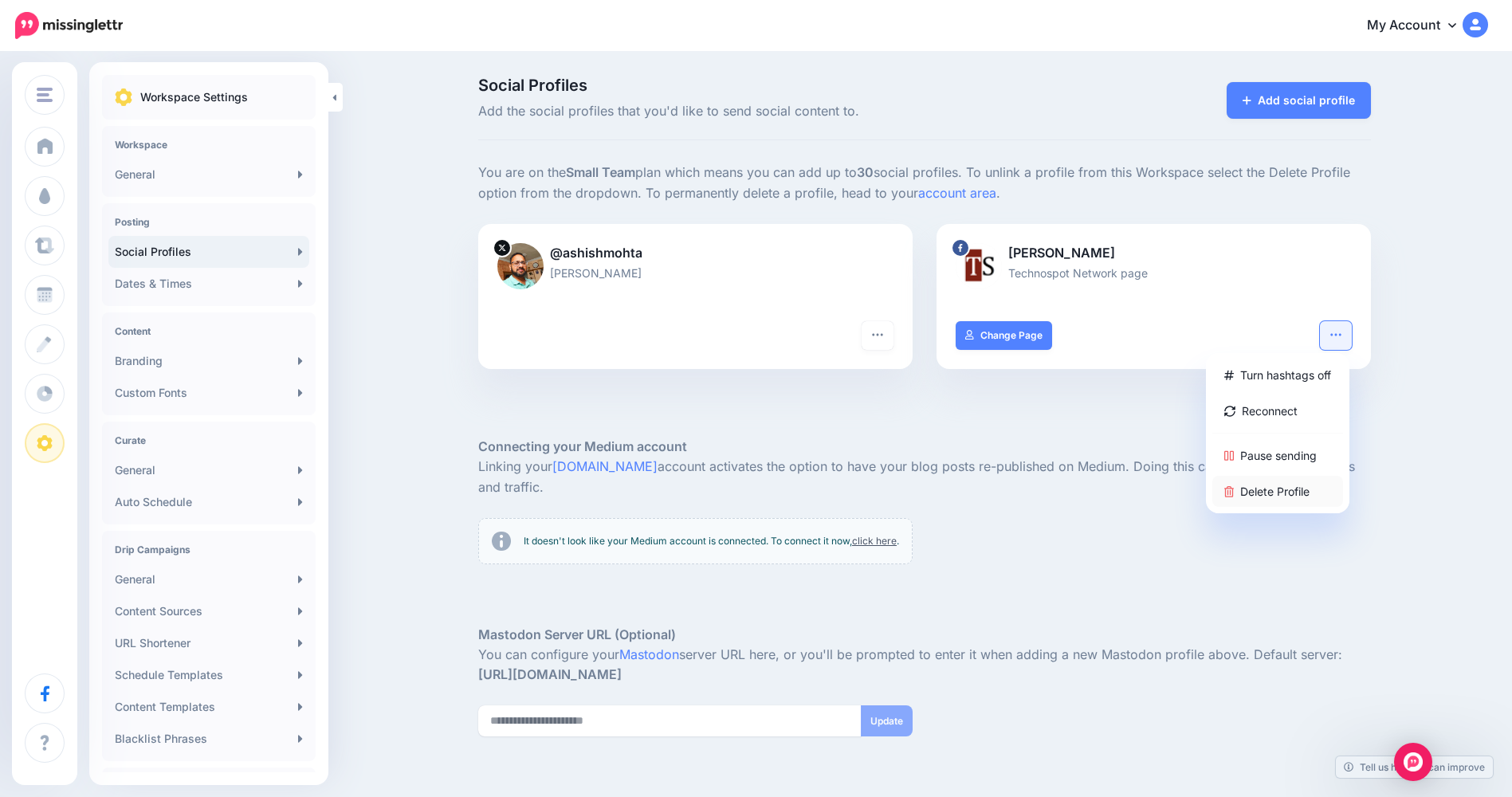
click at [1276, 493] on link "Delete Profile" at bounding box center [1277, 492] width 131 height 31
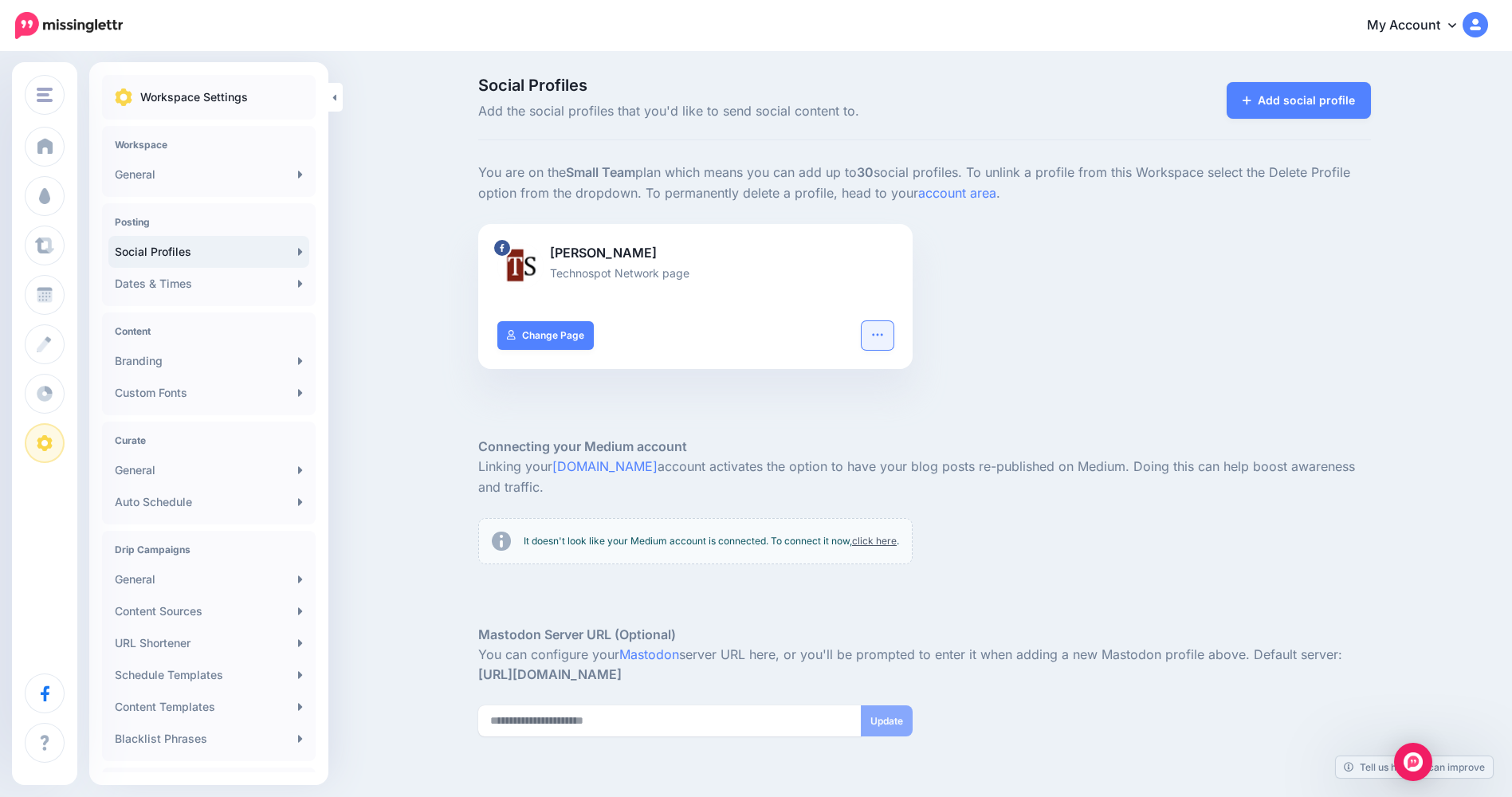
click at [883, 333] on icon "button" at bounding box center [877, 335] width 13 height 13
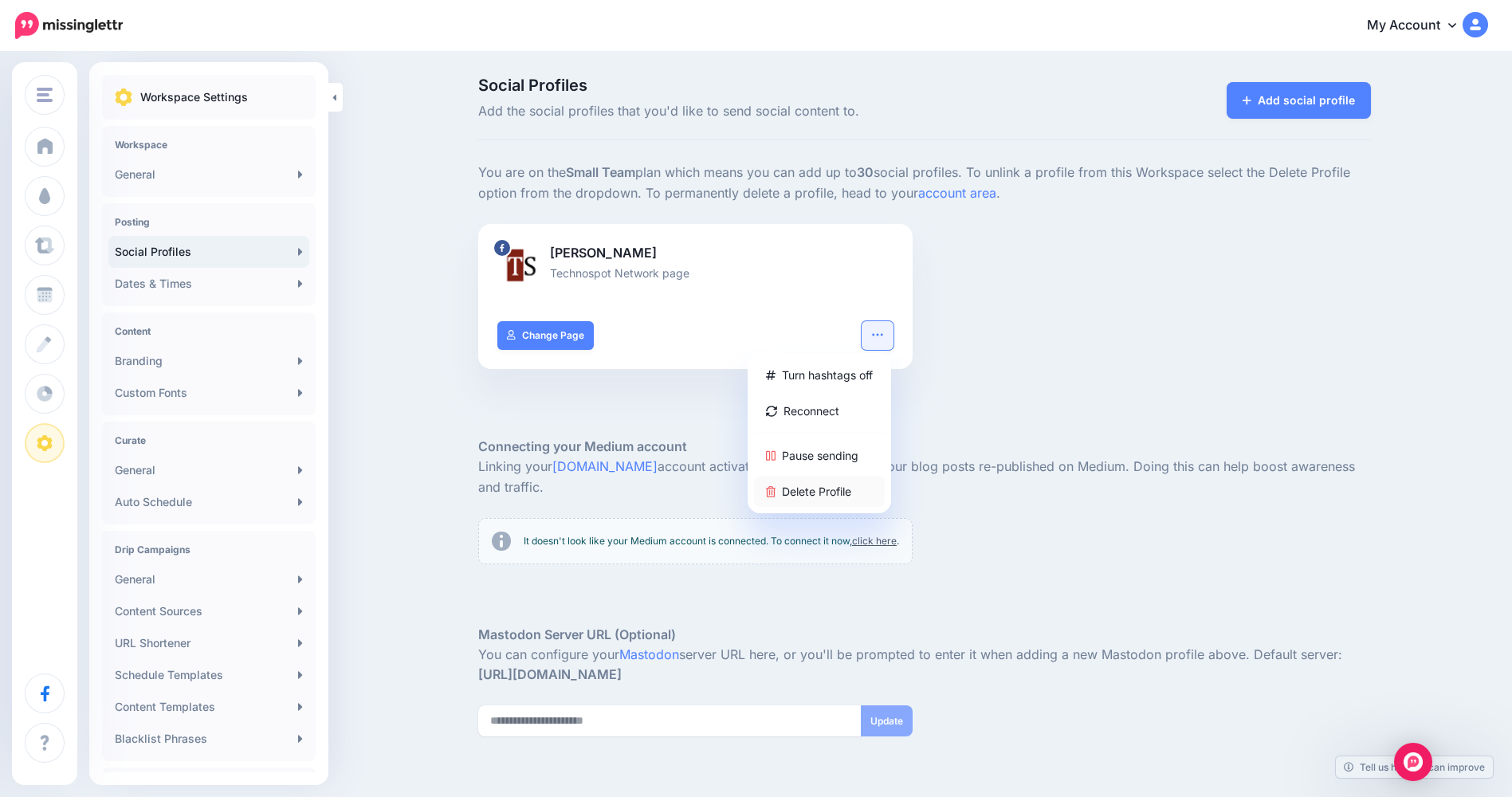
click at [798, 490] on link "Delete Profile" at bounding box center [819, 492] width 131 height 31
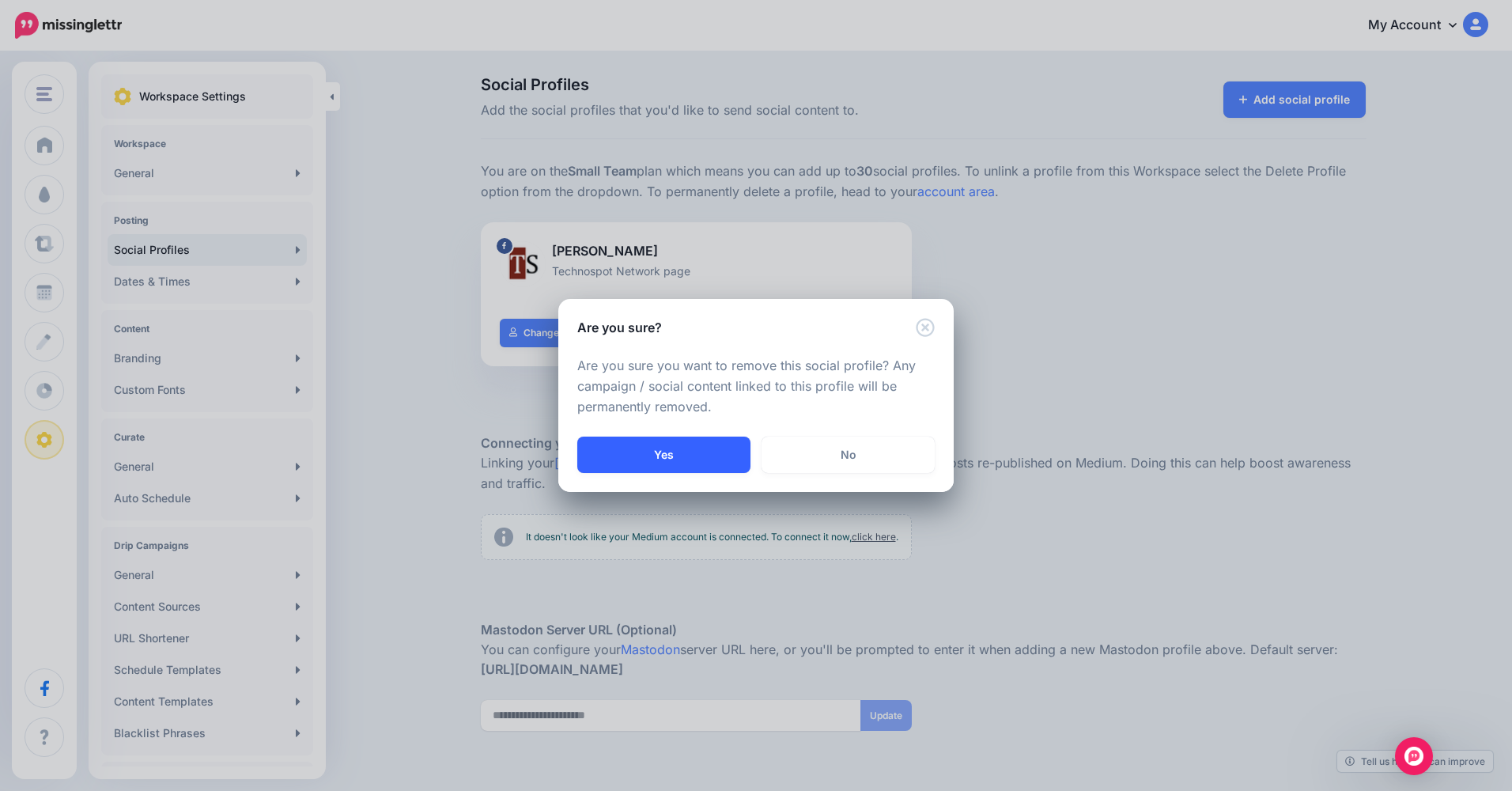
click at [700, 455] on button "Yes" at bounding box center [664, 455] width 173 height 37
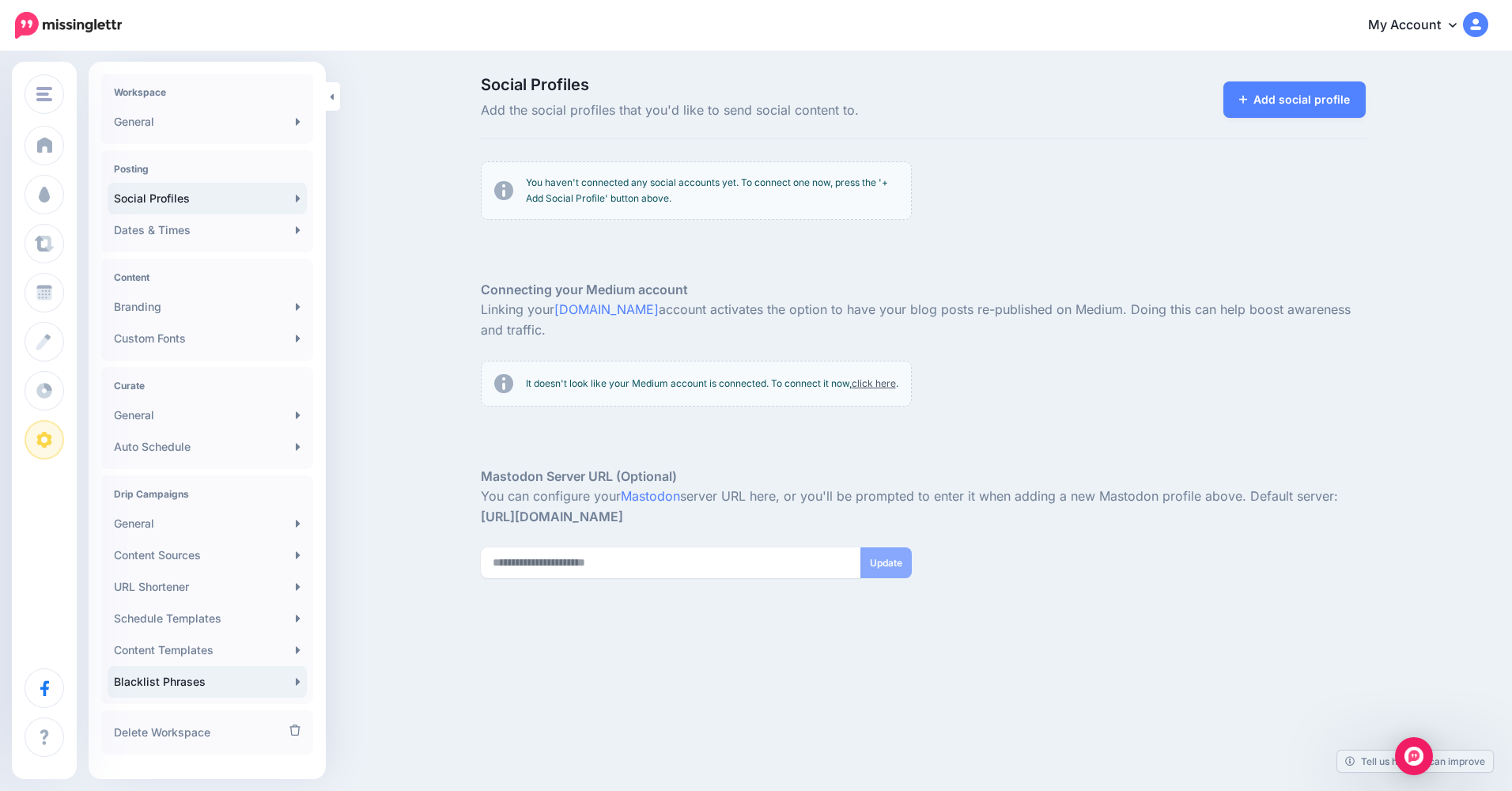
scroll to position [78, 0]
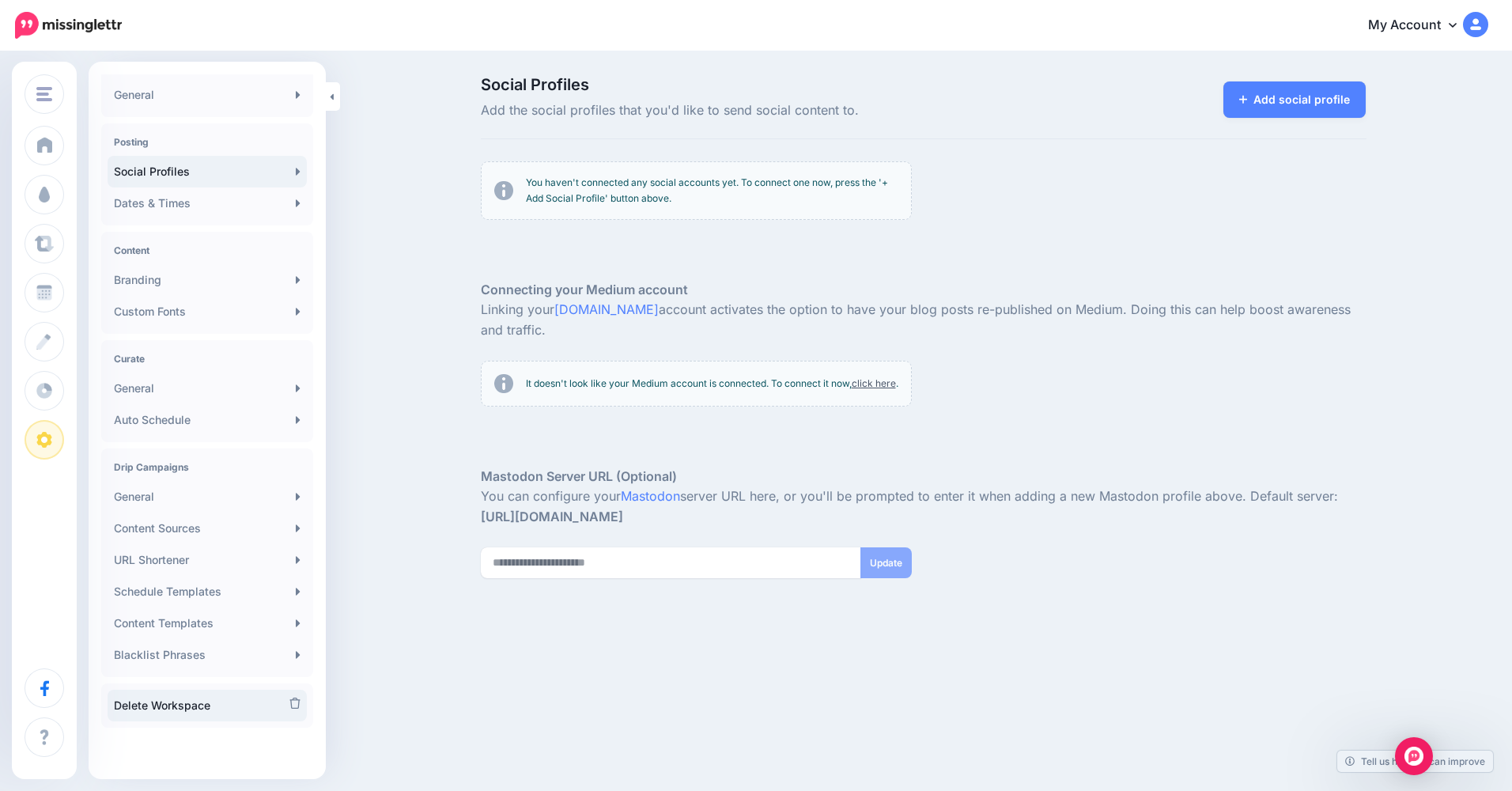
click at [188, 705] on link "Delete Workspace" at bounding box center [207, 705] width 199 height 32
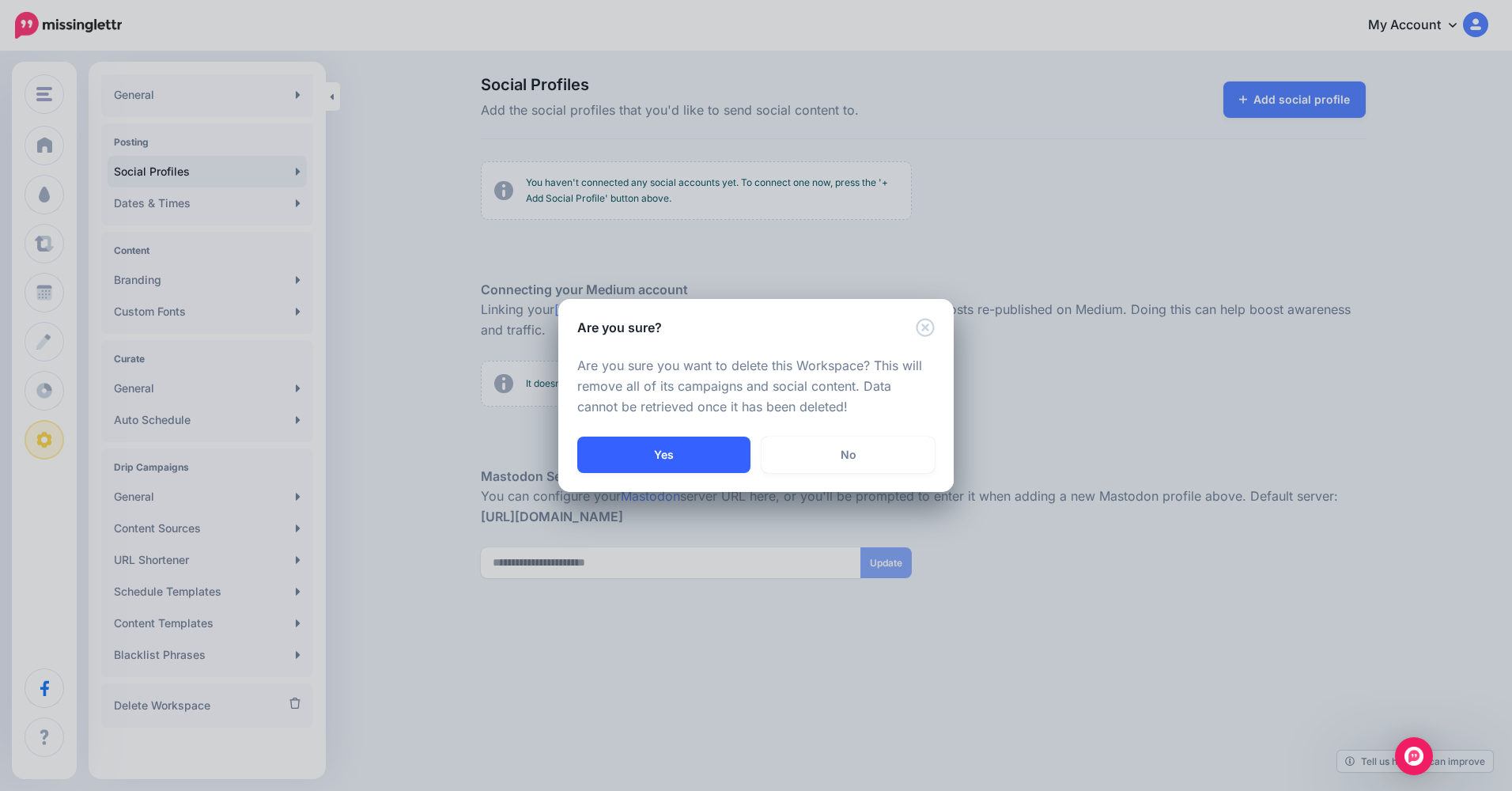
click at [665, 453] on button "Yes" at bounding box center [664, 455] width 173 height 37
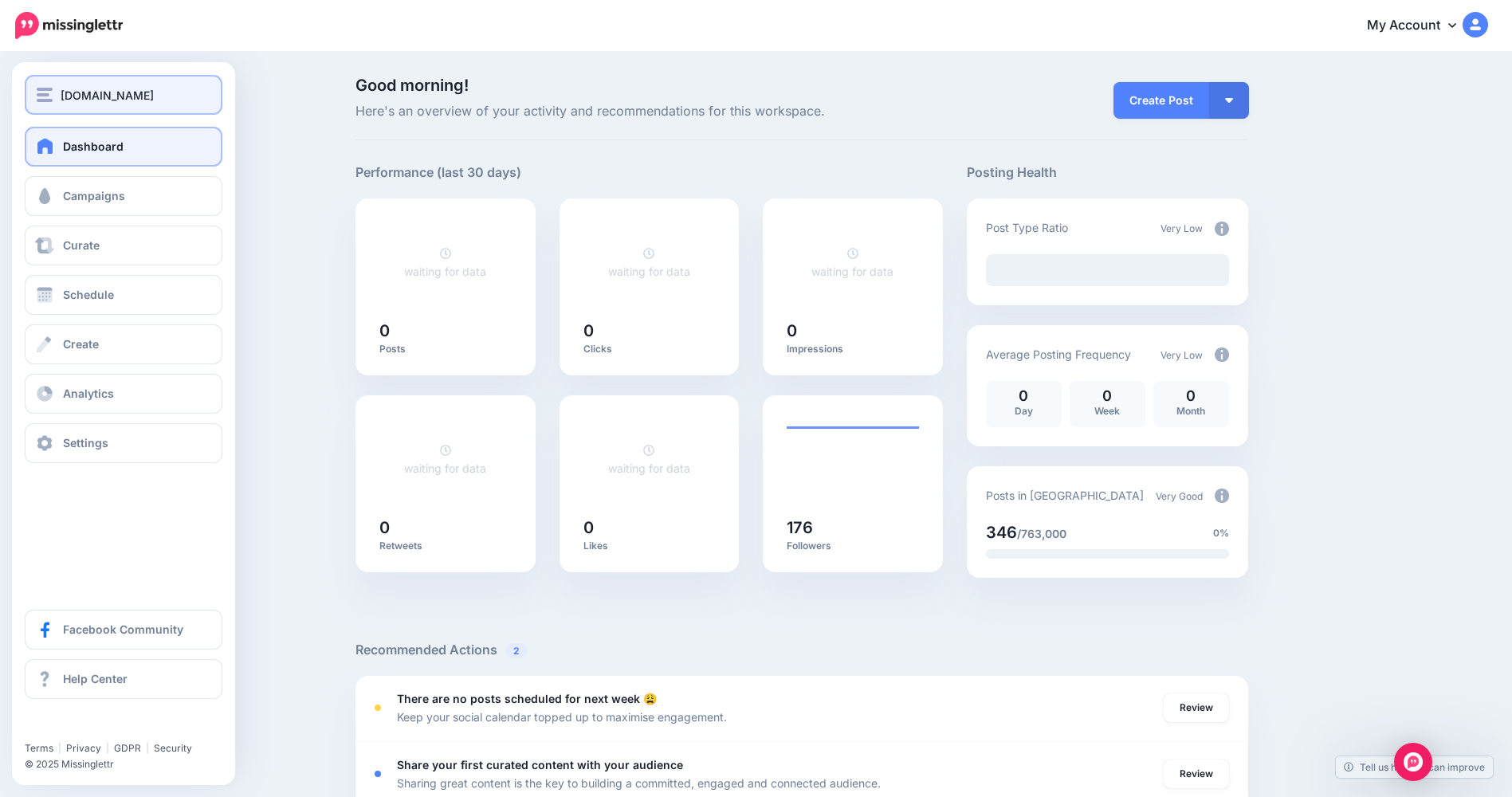
click at [56, 103] on div "[DOMAIN_NAME]" at bounding box center [123, 95] width 173 height 18
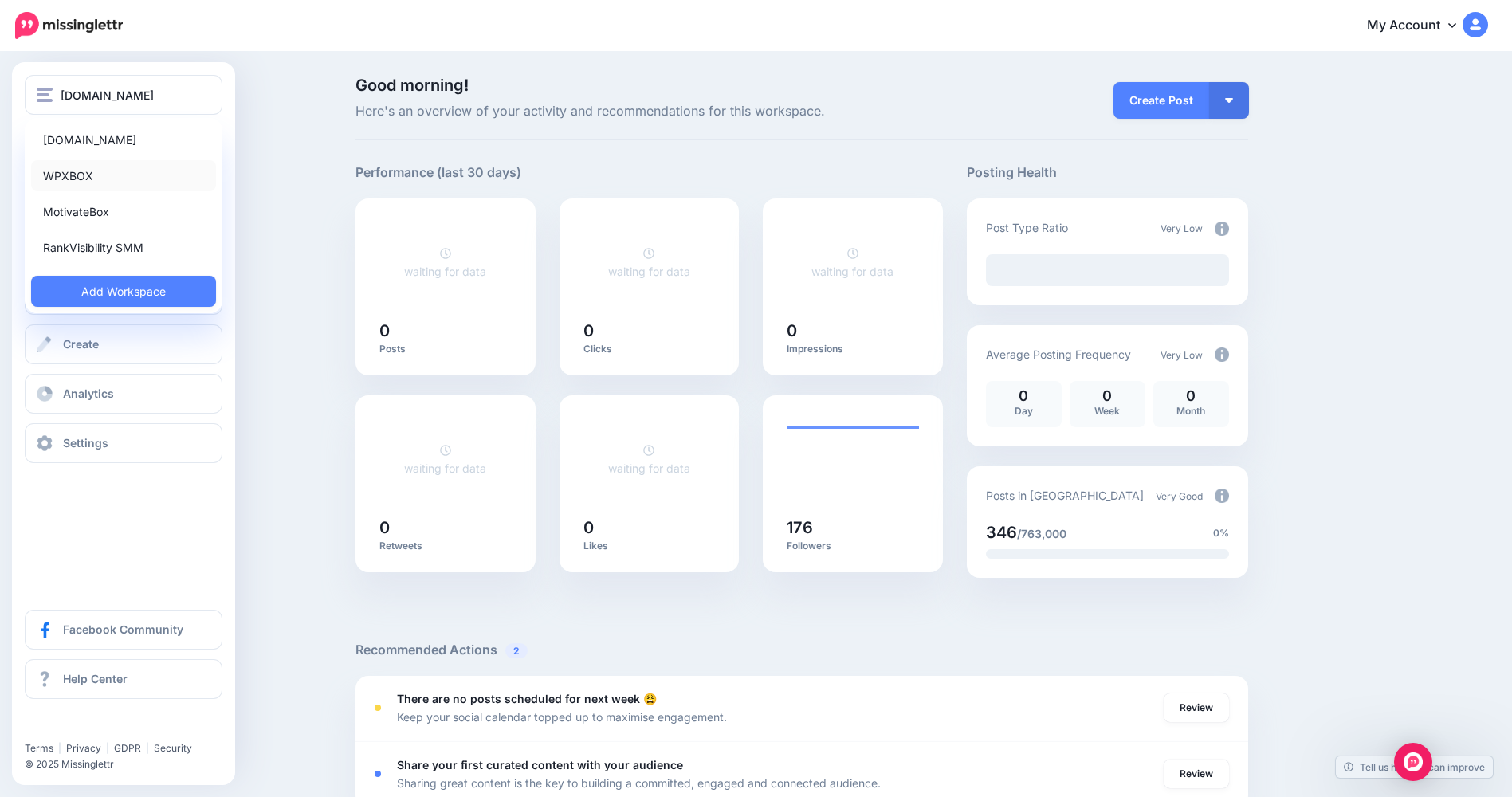
click at [129, 174] on link "WPXBOX" at bounding box center [123, 176] width 185 height 31
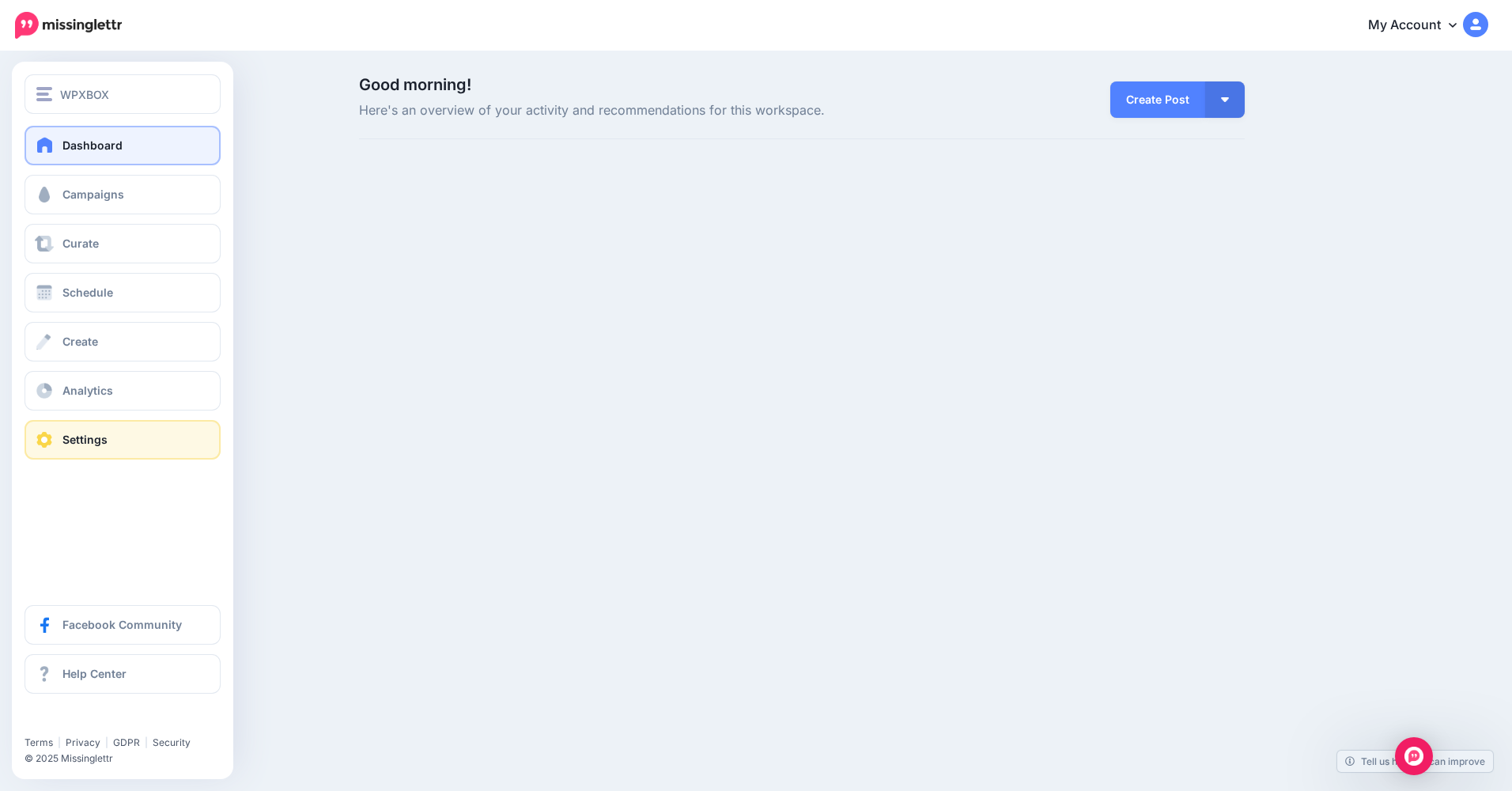
click at [55, 445] on link "Settings" at bounding box center [122, 440] width 196 height 39
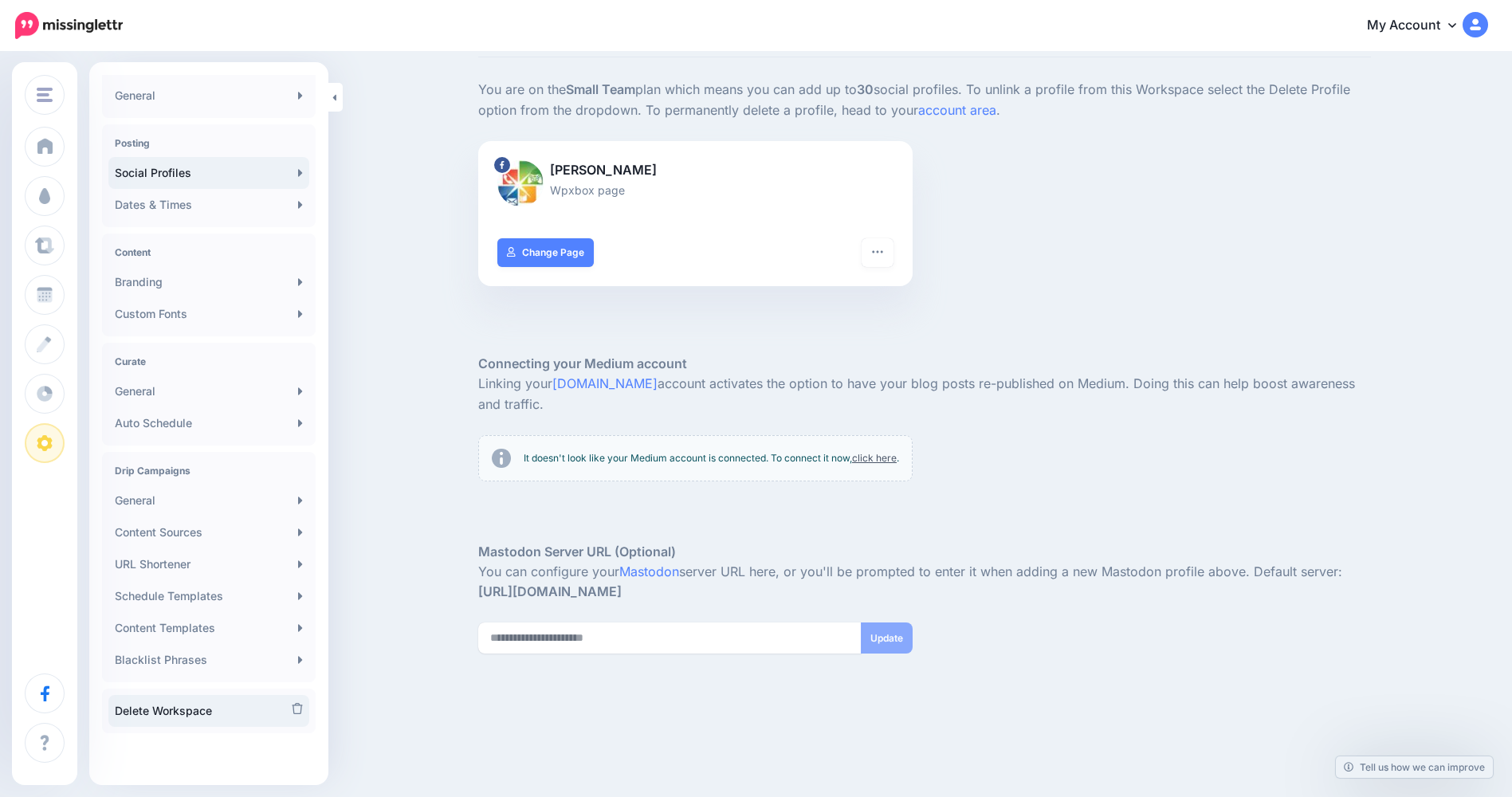
scroll to position [95, 0]
click at [292, 709] on icon at bounding box center [298, 709] width 12 height 12
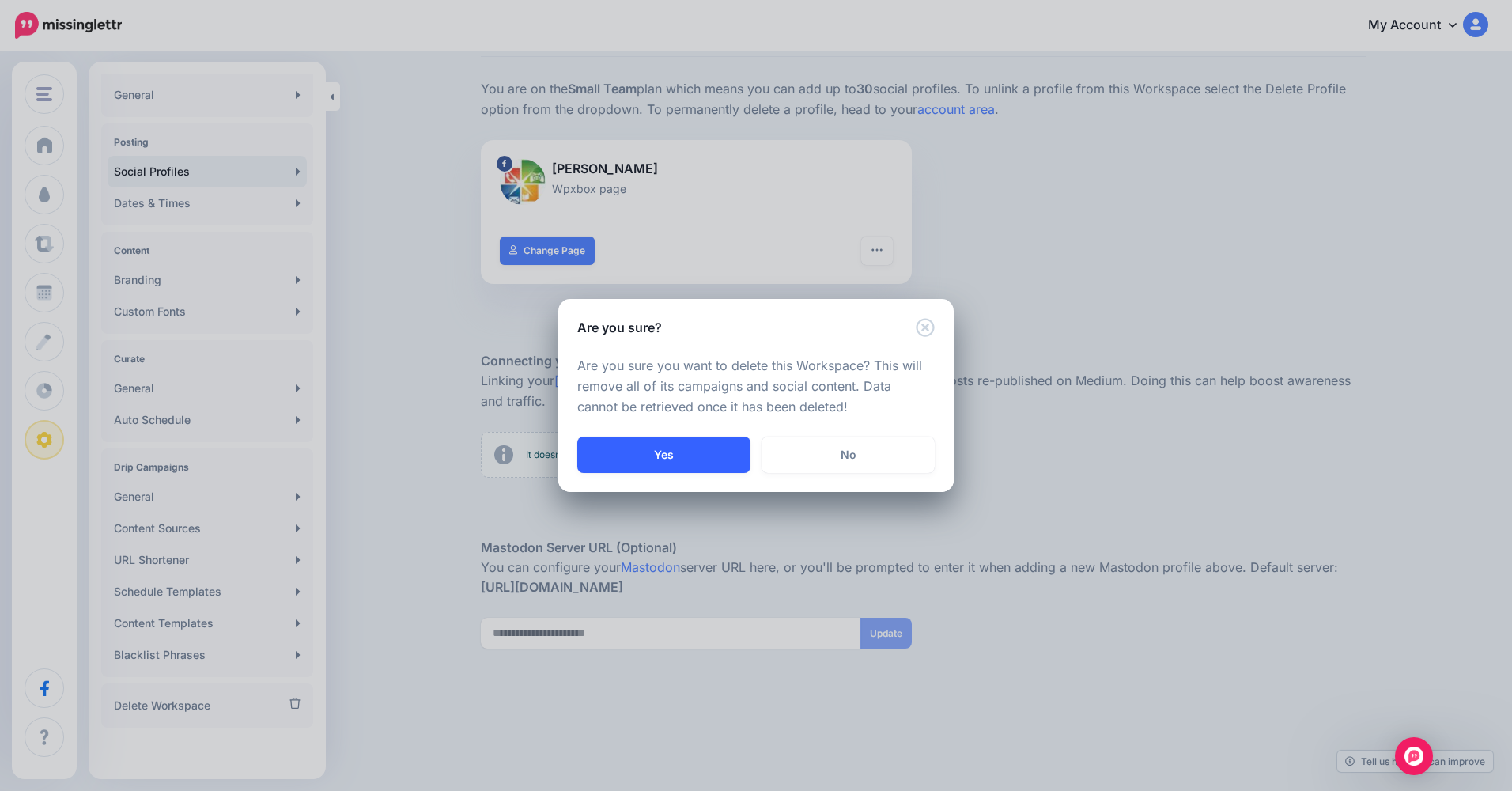
click at [650, 456] on button "Yes" at bounding box center [664, 455] width 173 height 37
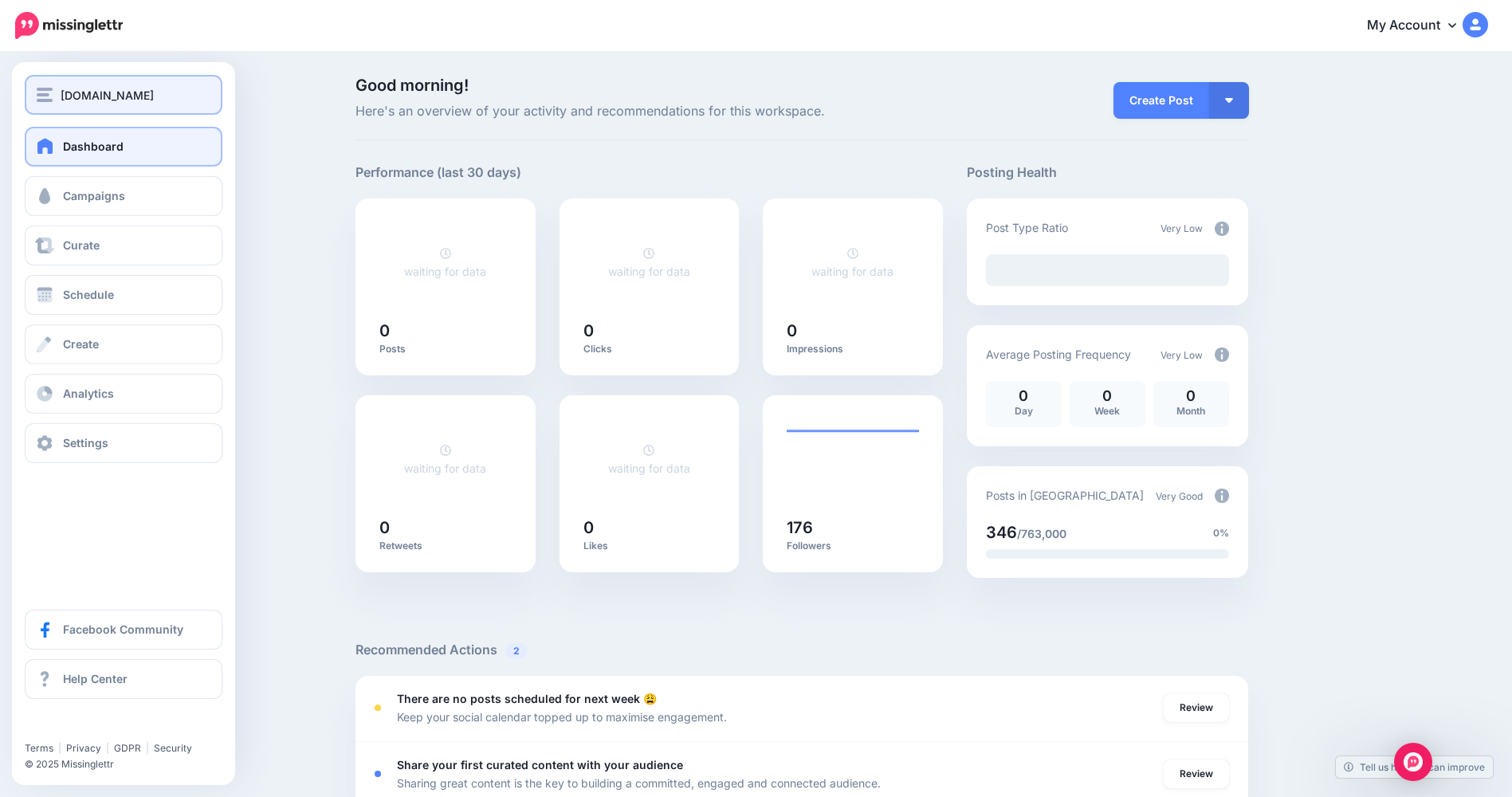
click at [50, 89] on img "button" at bounding box center [44, 95] width 16 height 14
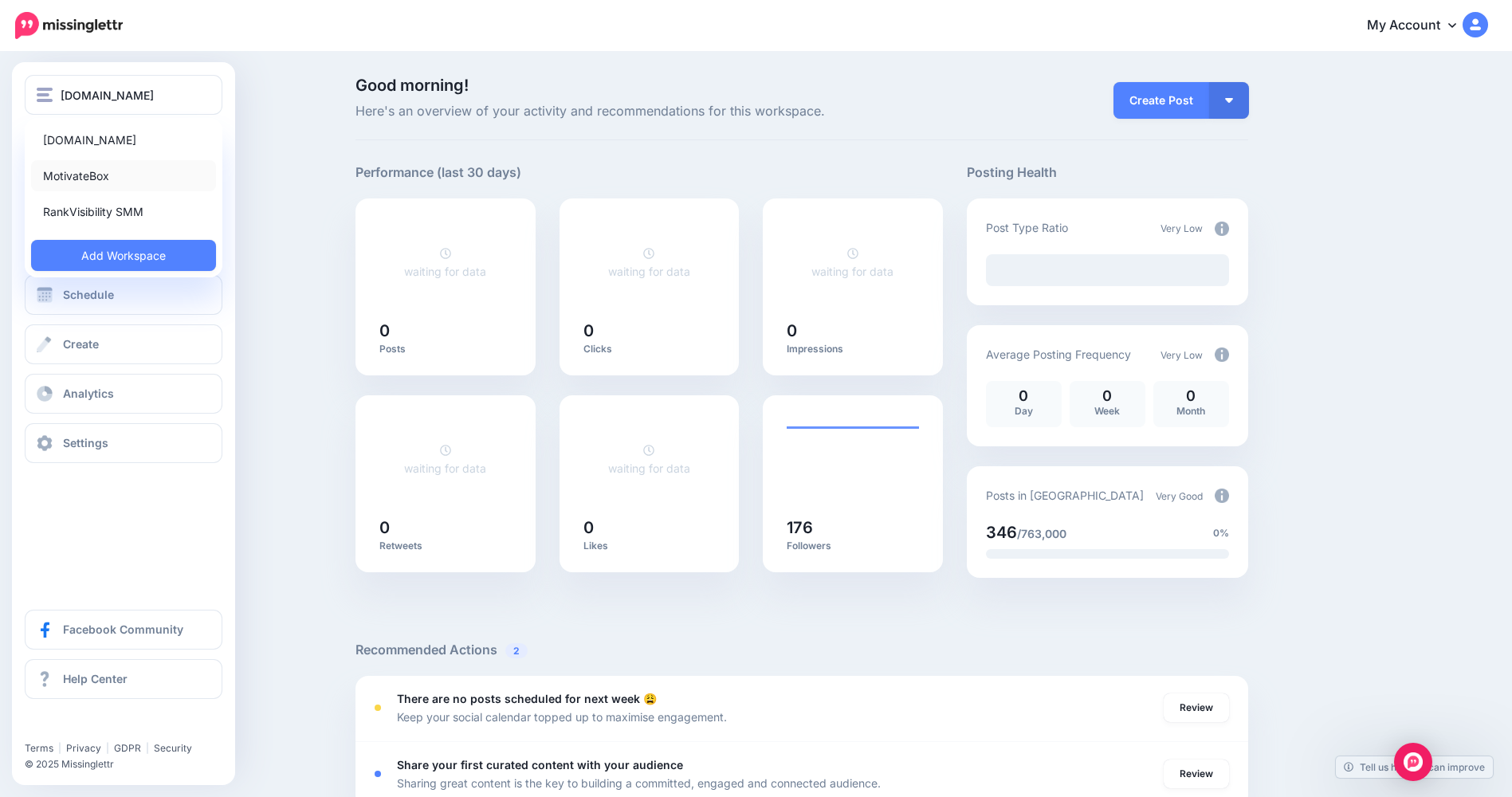
click at [151, 178] on link "MotivateBox" at bounding box center [123, 176] width 185 height 31
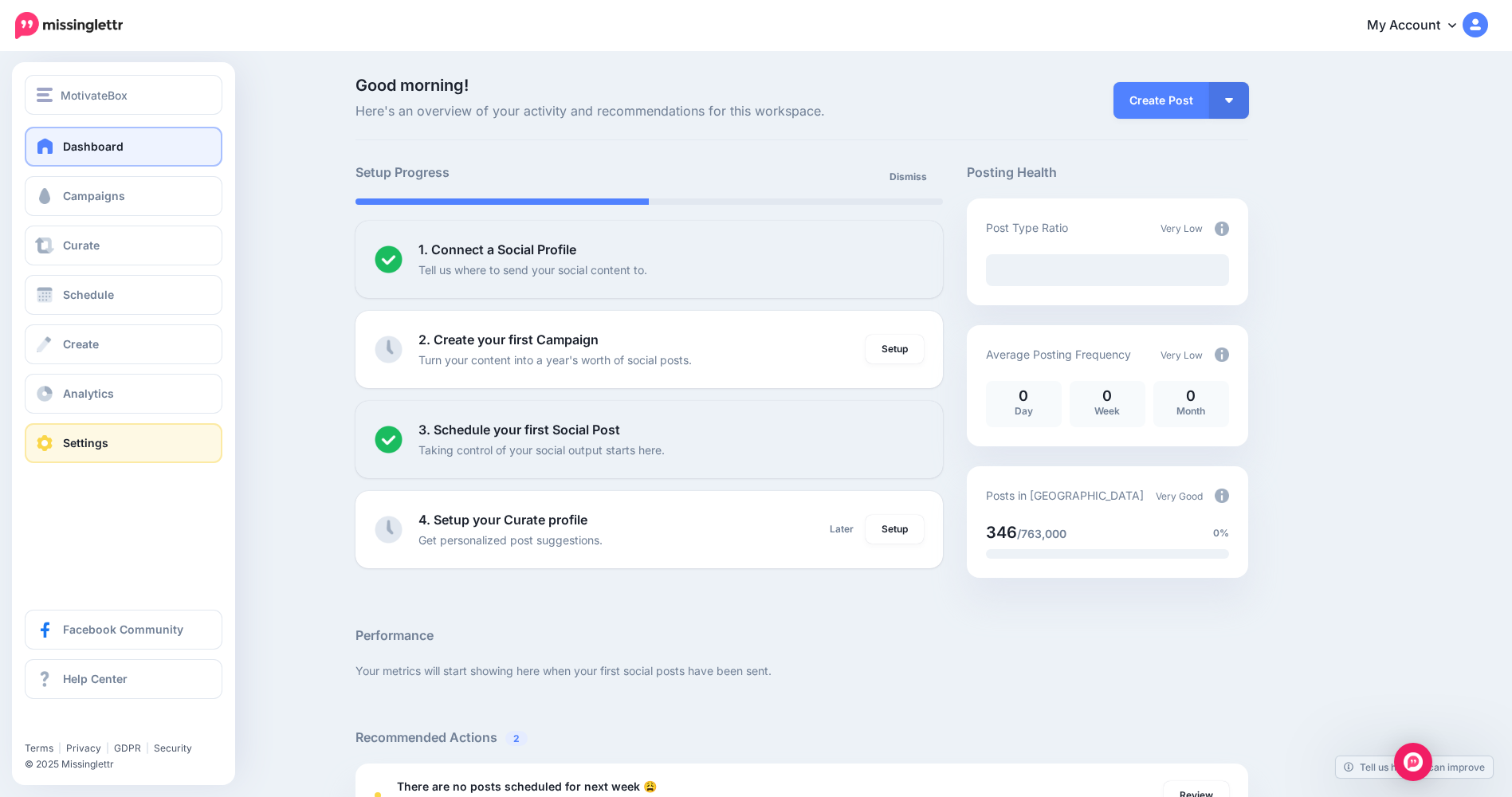
click at [69, 438] on span "Settings" at bounding box center [86, 443] width 45 height 13
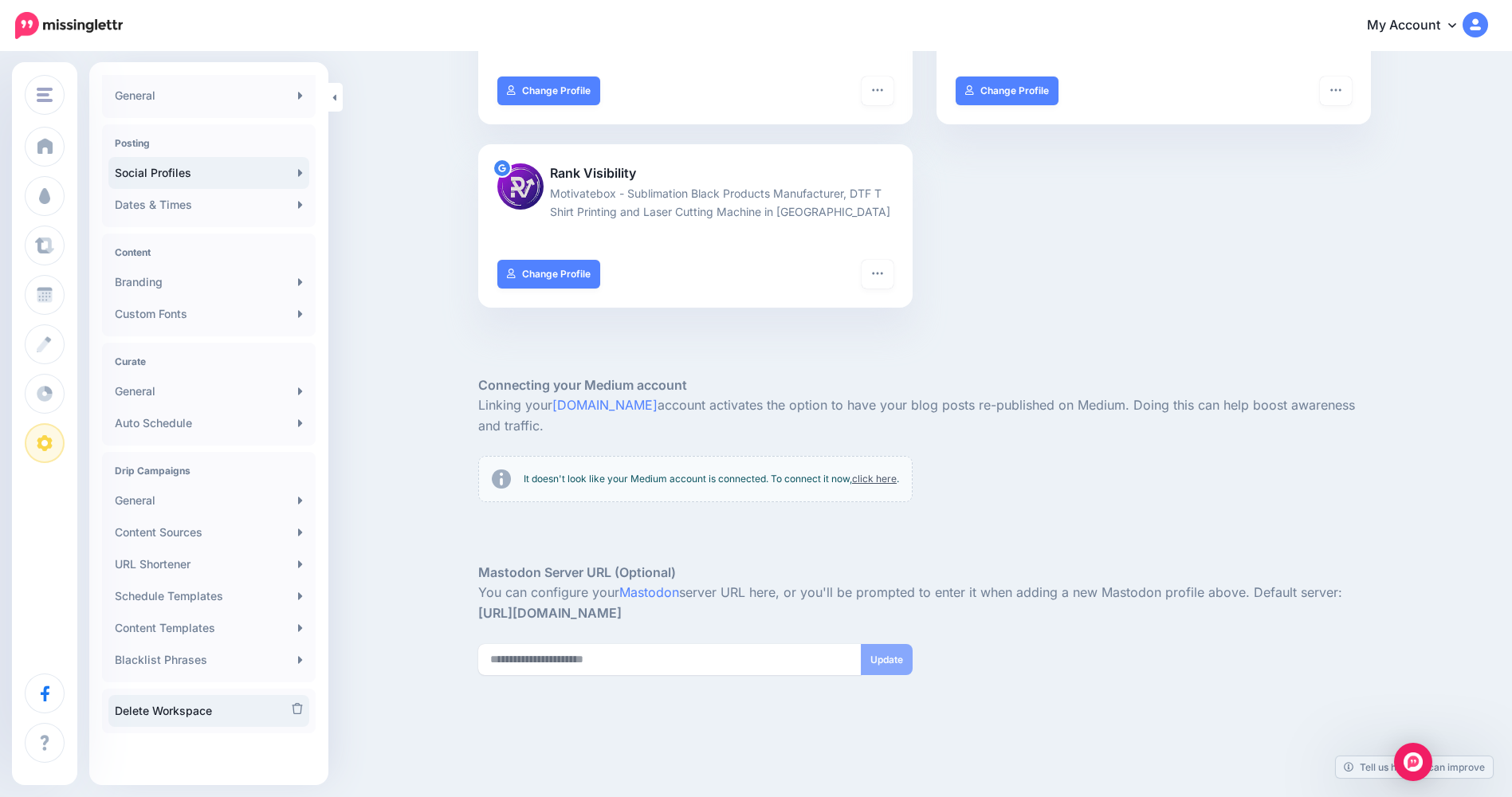
scroll to position [298, 0]
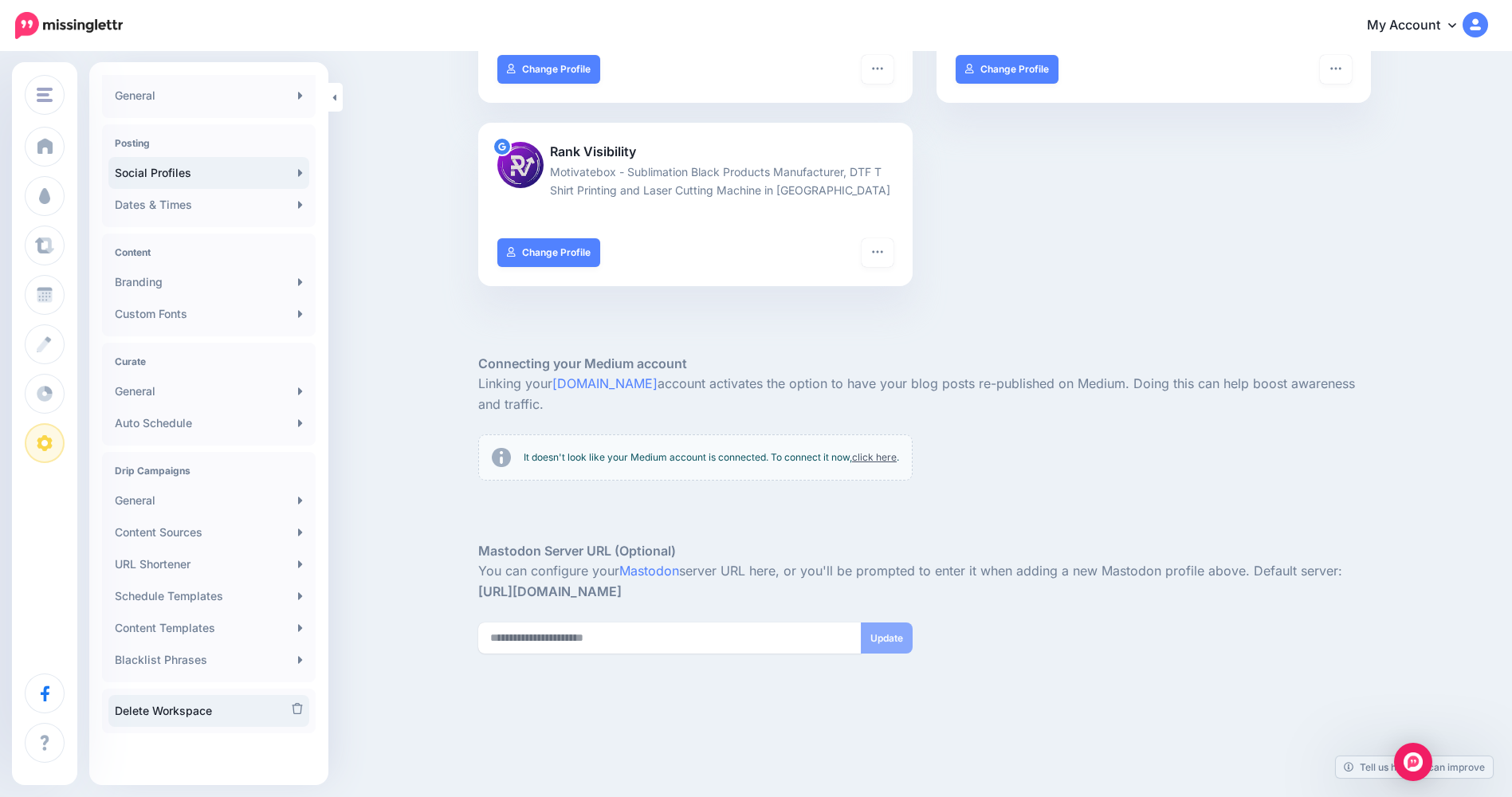
click at [191, 711] on link "Delete Workspace" at bounding box center [209, 711] width 201 height 32
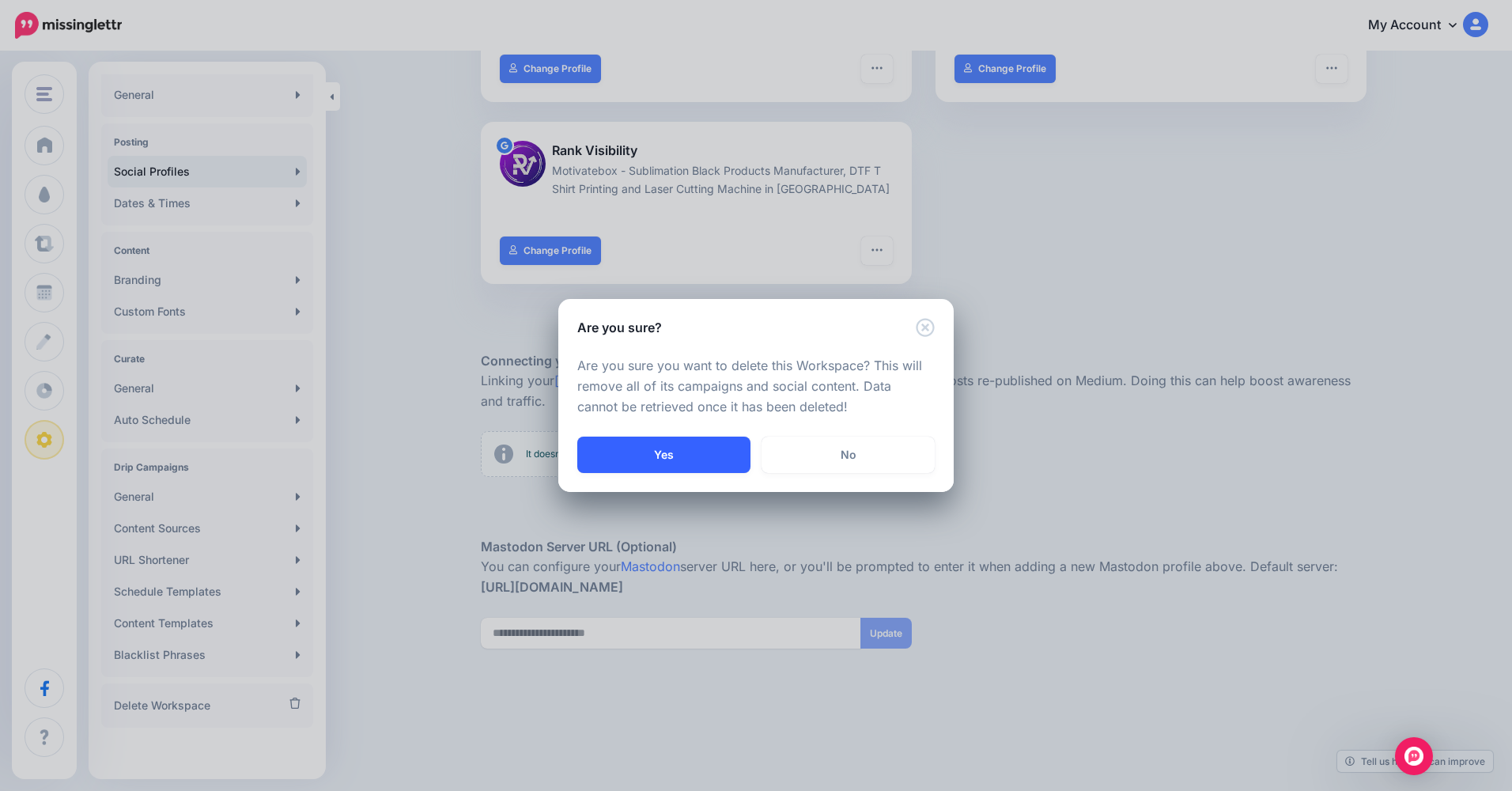
click at [698, 453] on button "Yes" at bounding box center [664, 455] width 173 height 37
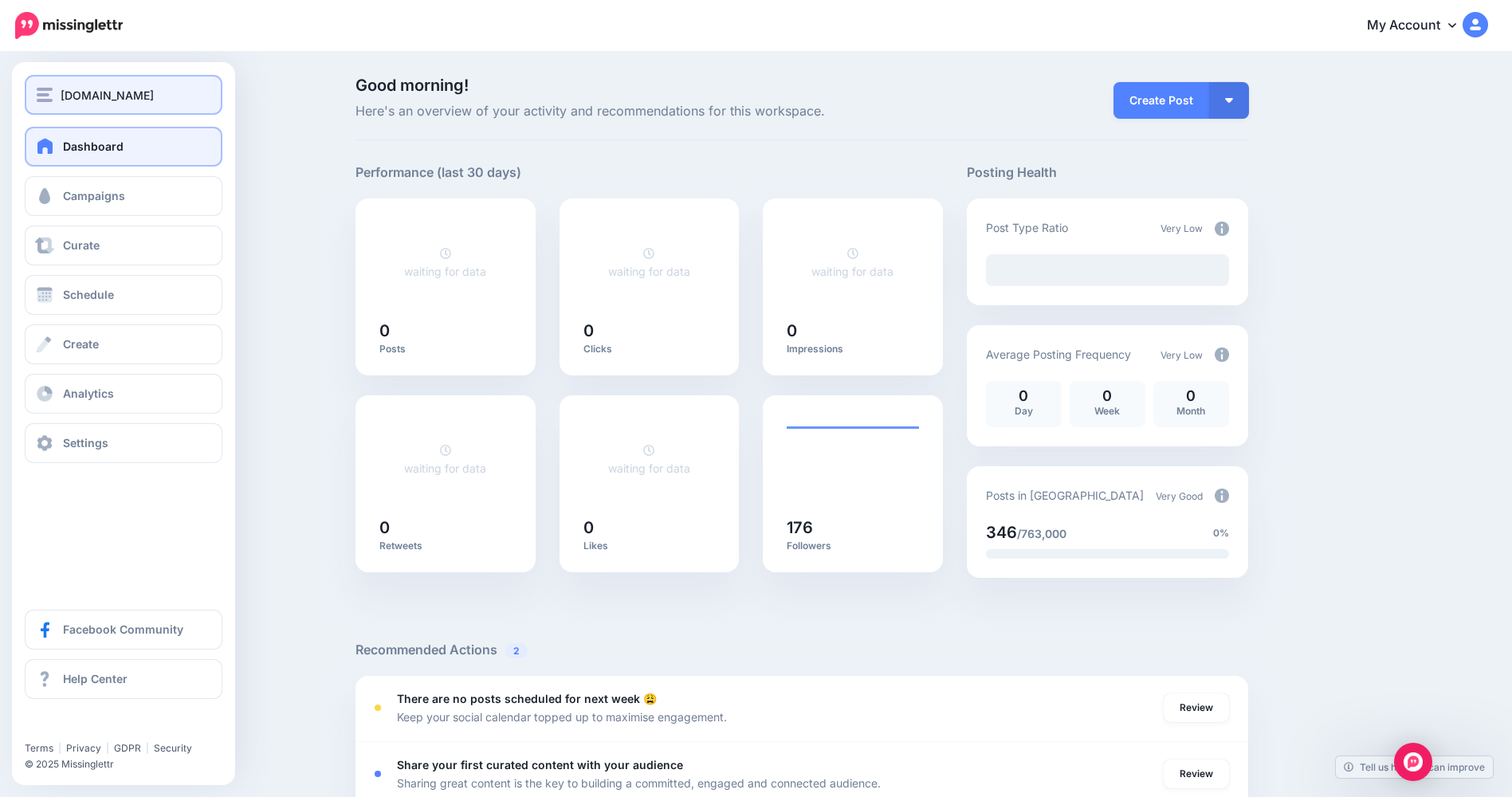
click at [43, 95] on img "button" at bounding box center [44, 95] width 16 height 14
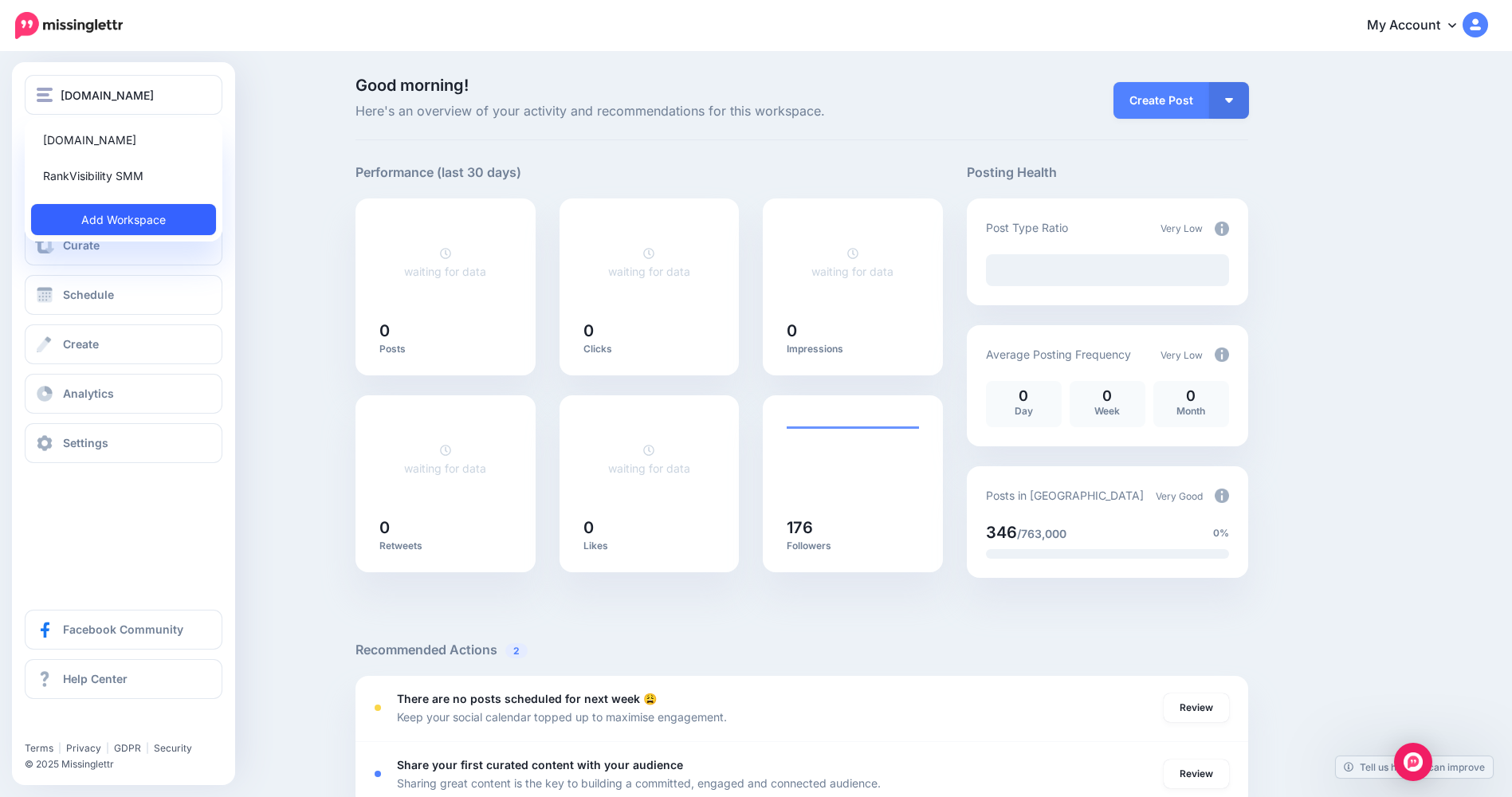
click at [153, 220] on link "Add Workspace" at bounding box center [123, 220] width 185 height 31
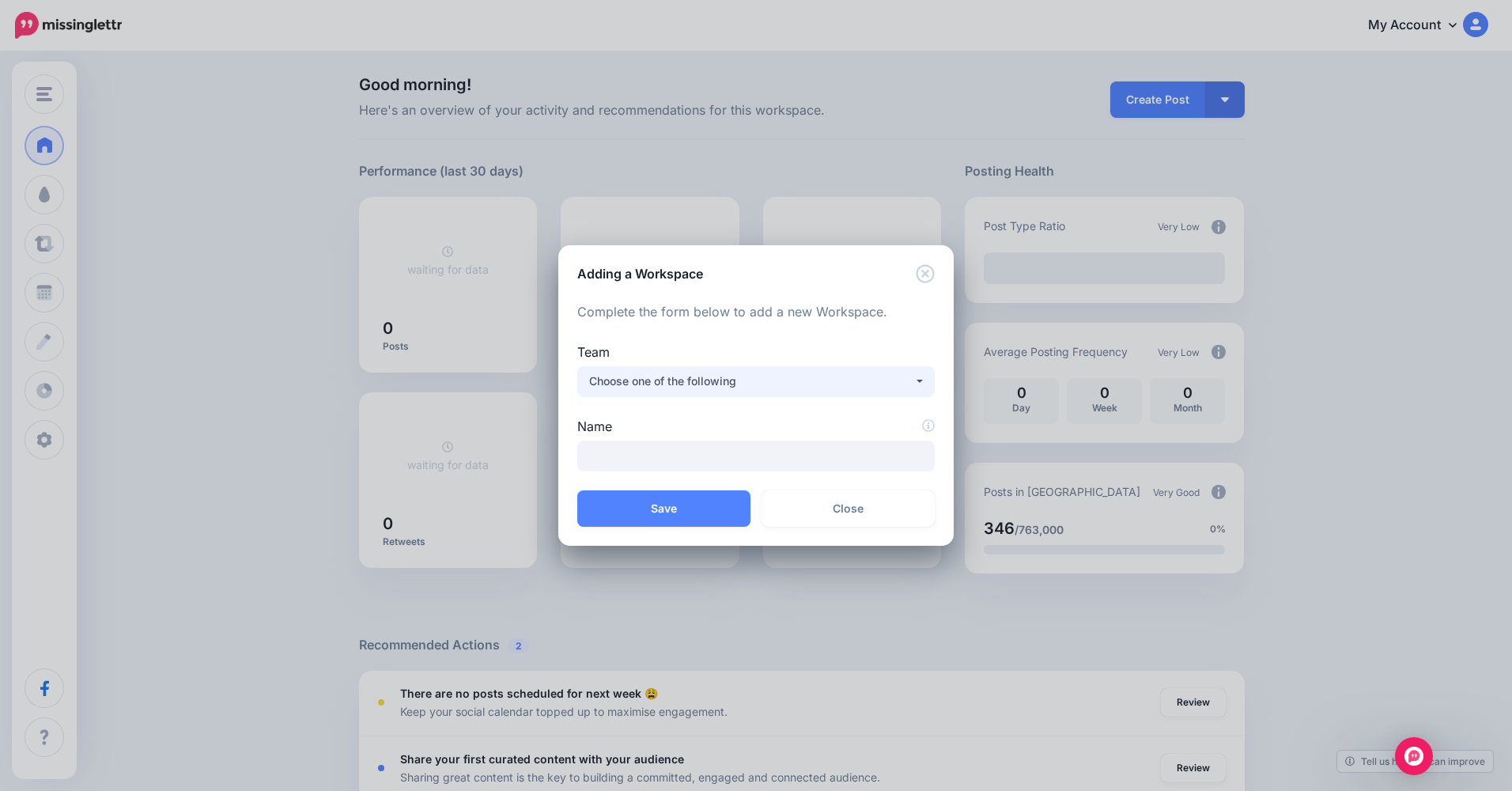
click at [745, 380] on div "Choose one of the following" at bounding box center [751, 381] width 324 height 19
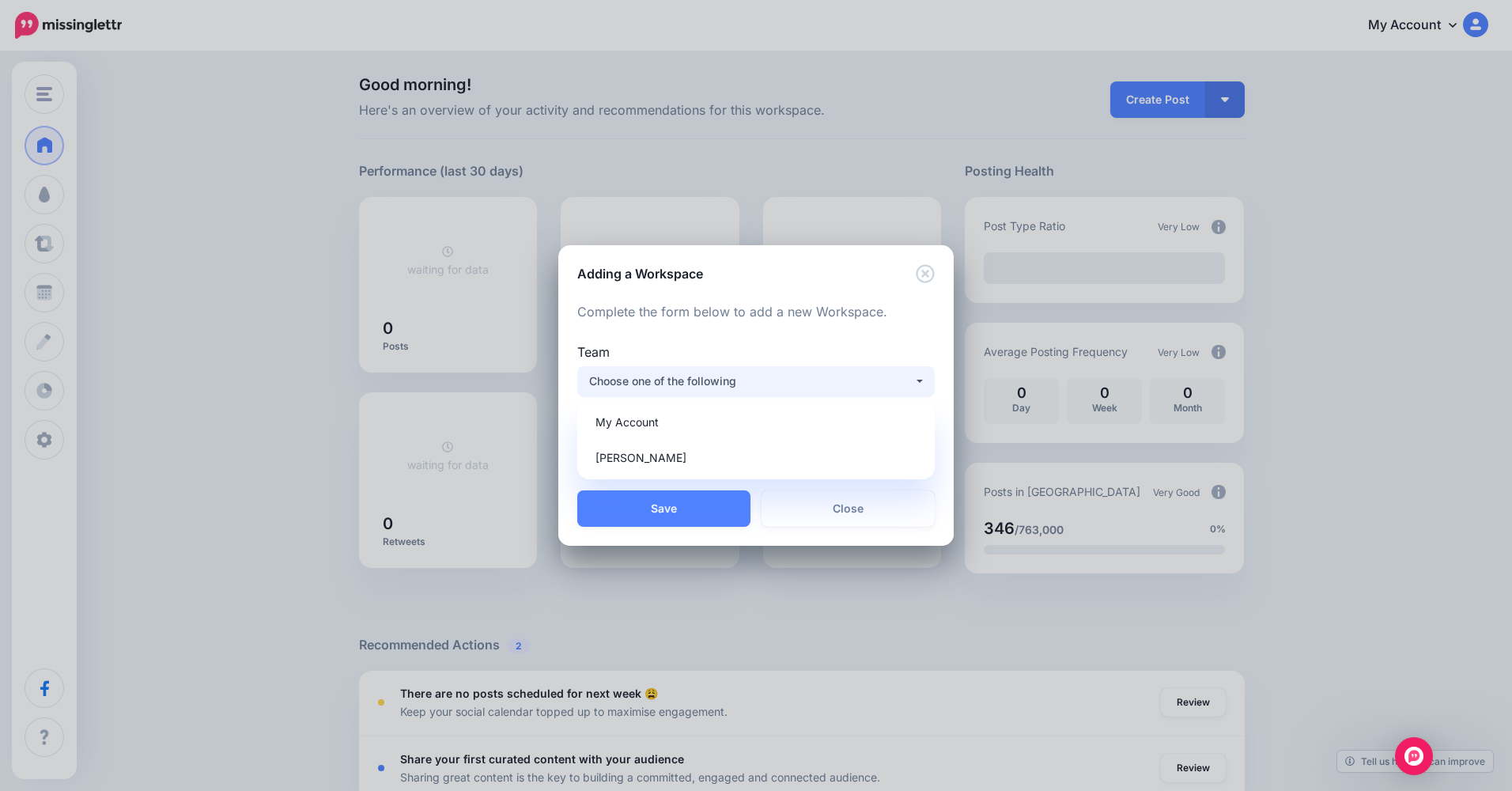
click at [863, 288] on div "**********" at bounding box center [756, 387] width 396 height 207
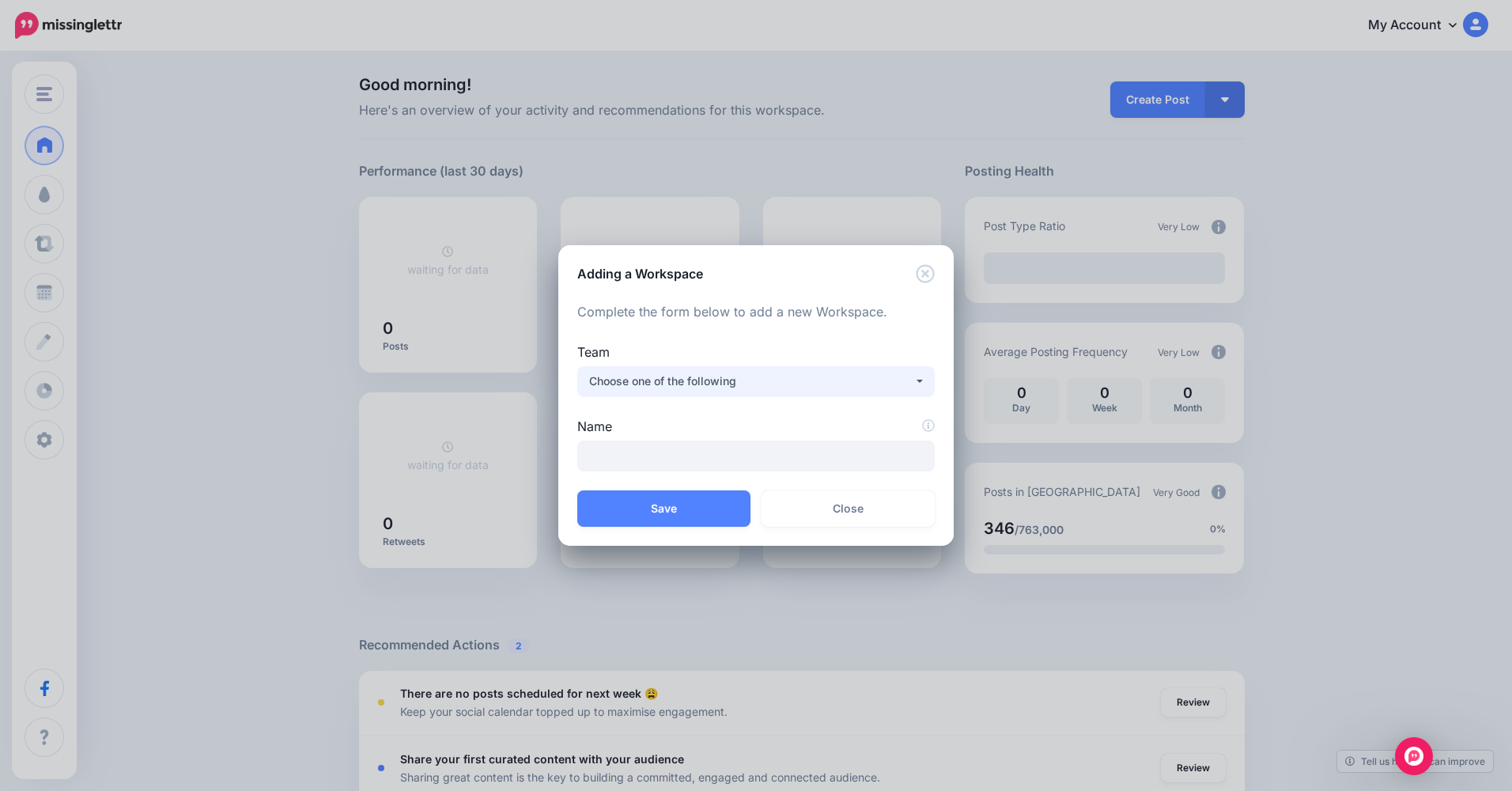
click at [752, 384] on div "Choose one of the following" at bounding box center [751, 381] width 324 height 19
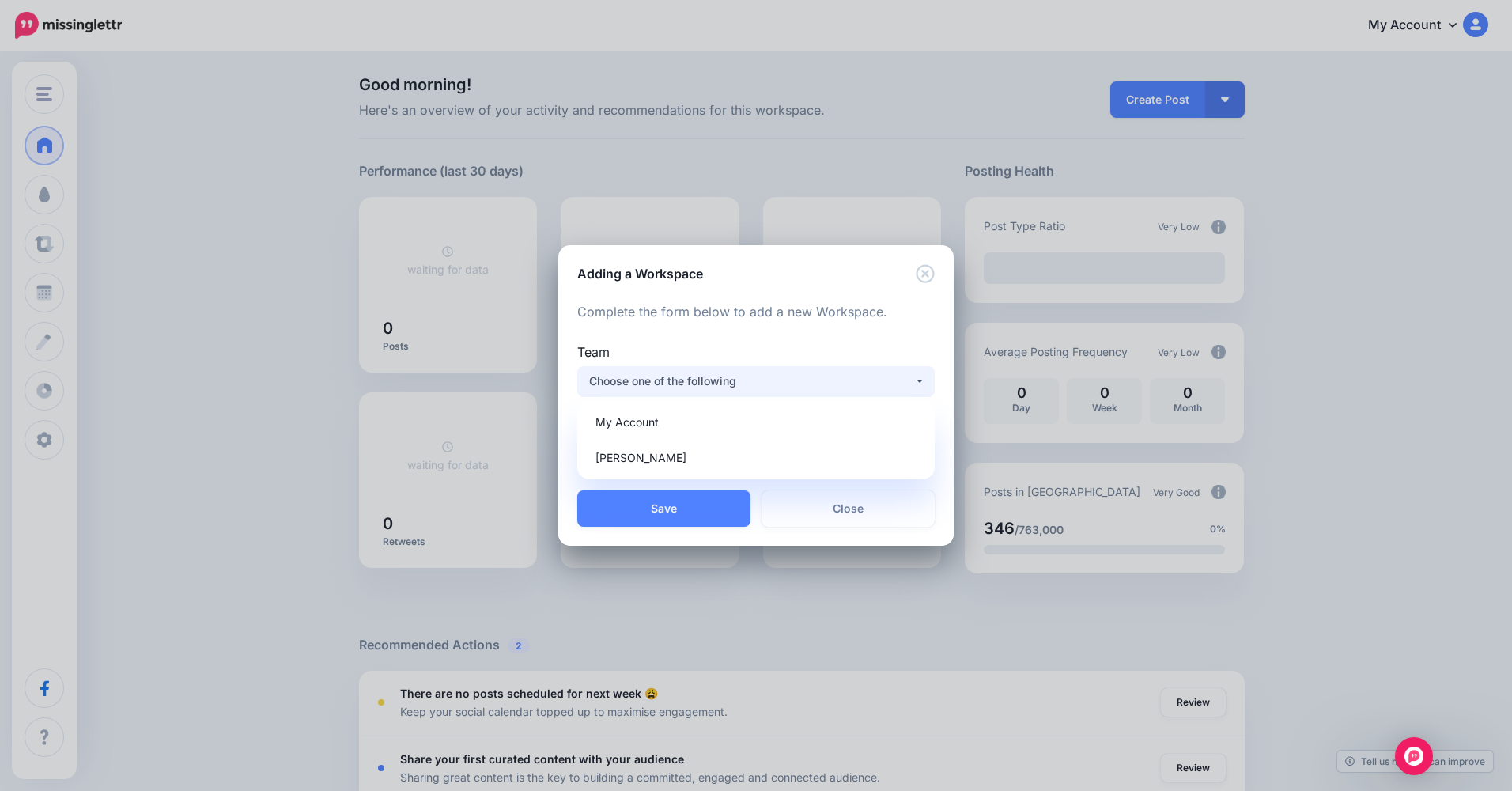
click at [752, 379] on div "Choose one of the following" at bounding box center [751, 381] width 324 height 19
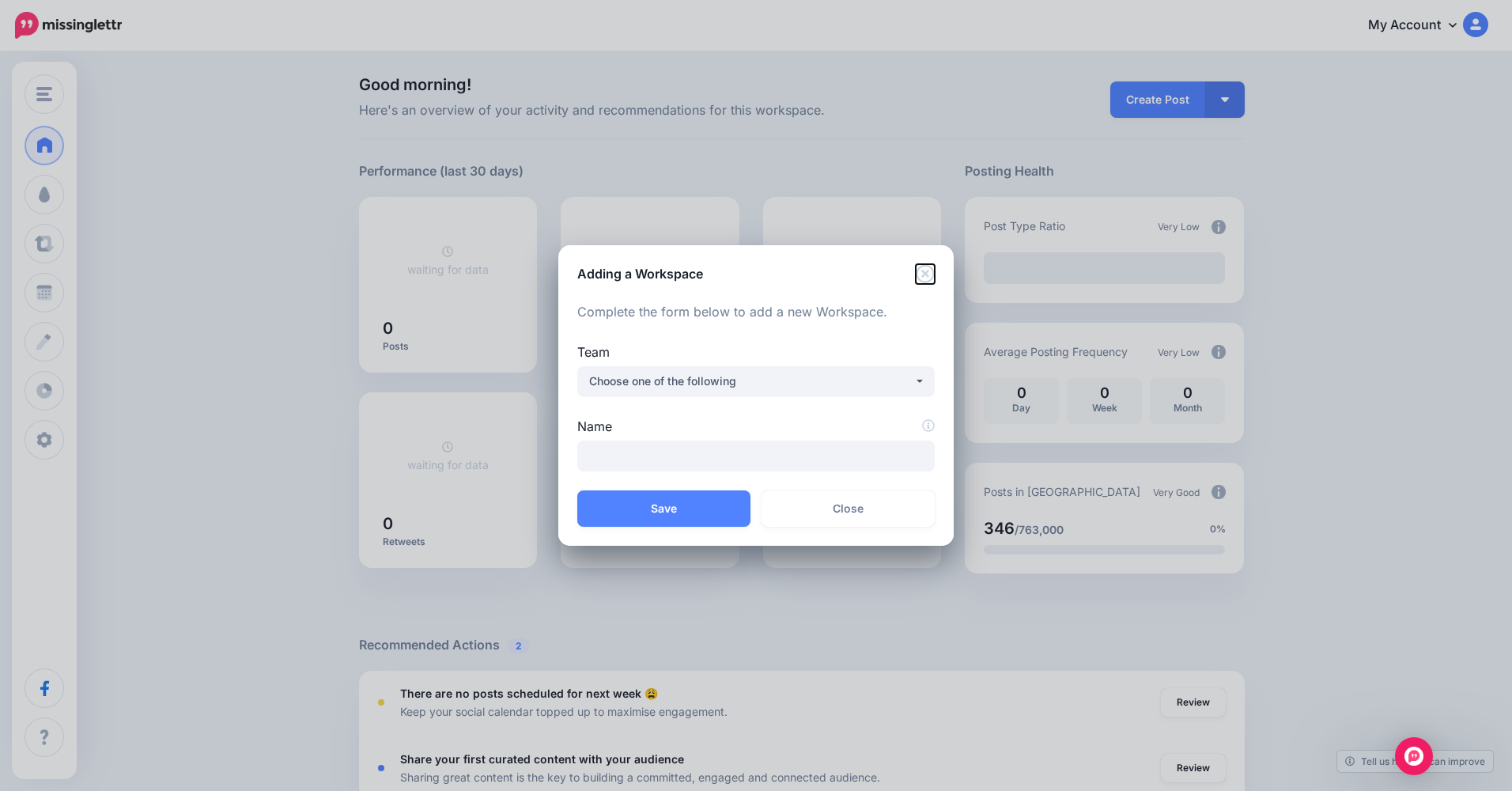
click at [925, 273] on icon "Close" at bounding box center [924, 273] width 18 height 18
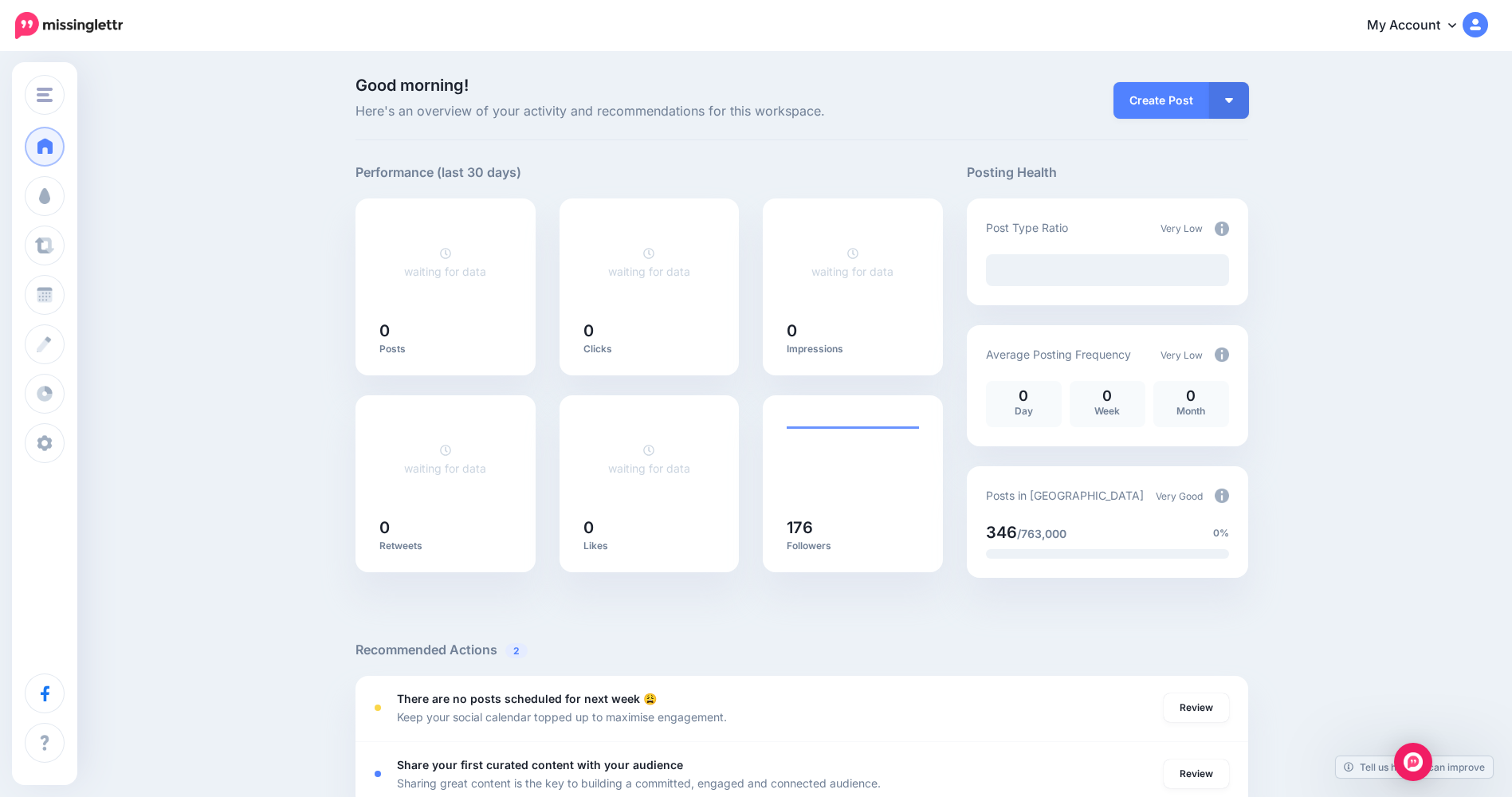
click at [1487, 21] on img at bounding box center [1474, 25] width 25 height 25
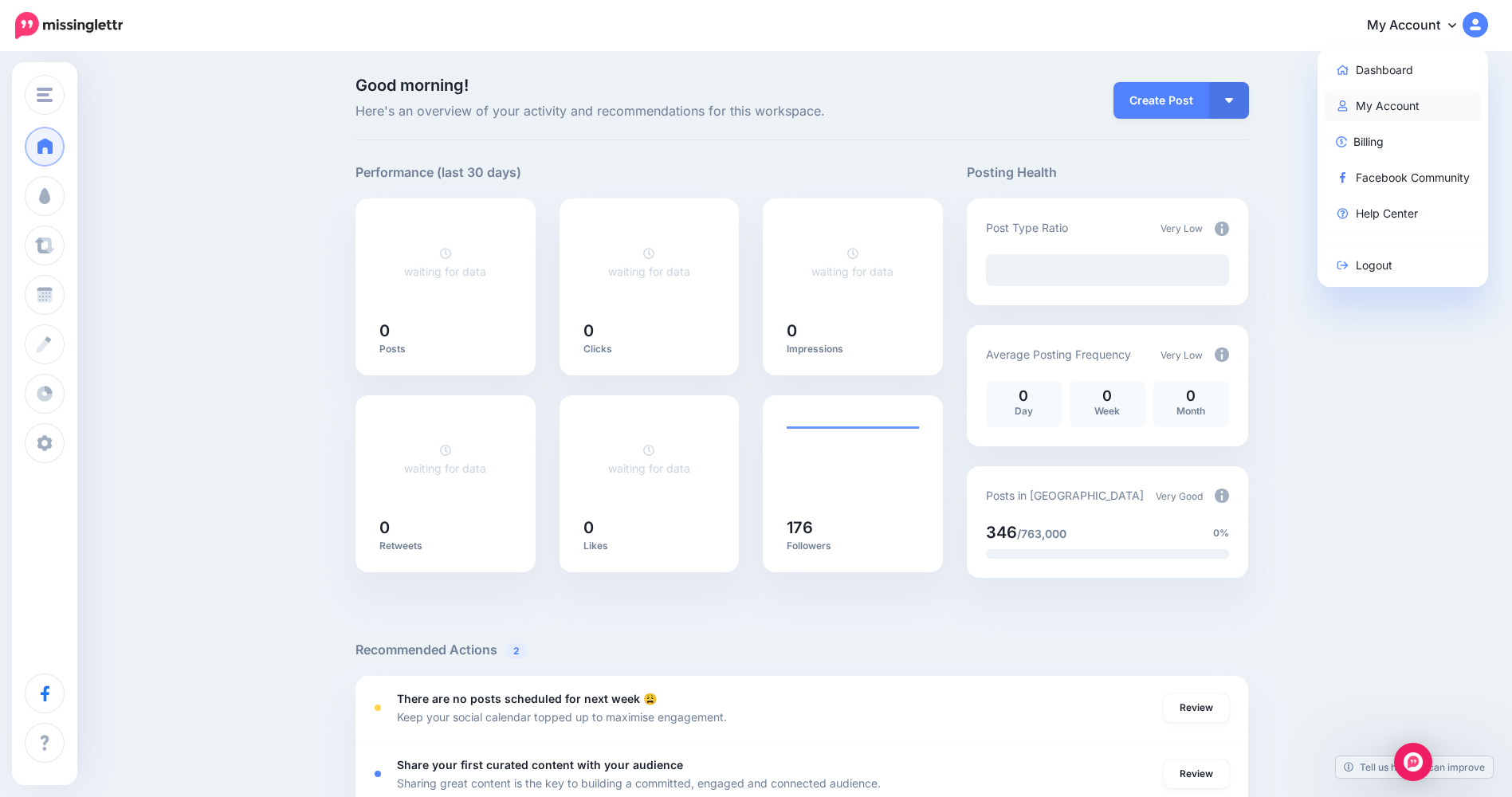
click at [1440, 100] on link "My Account" at bounding box center [1403, 106] width 159 height 31
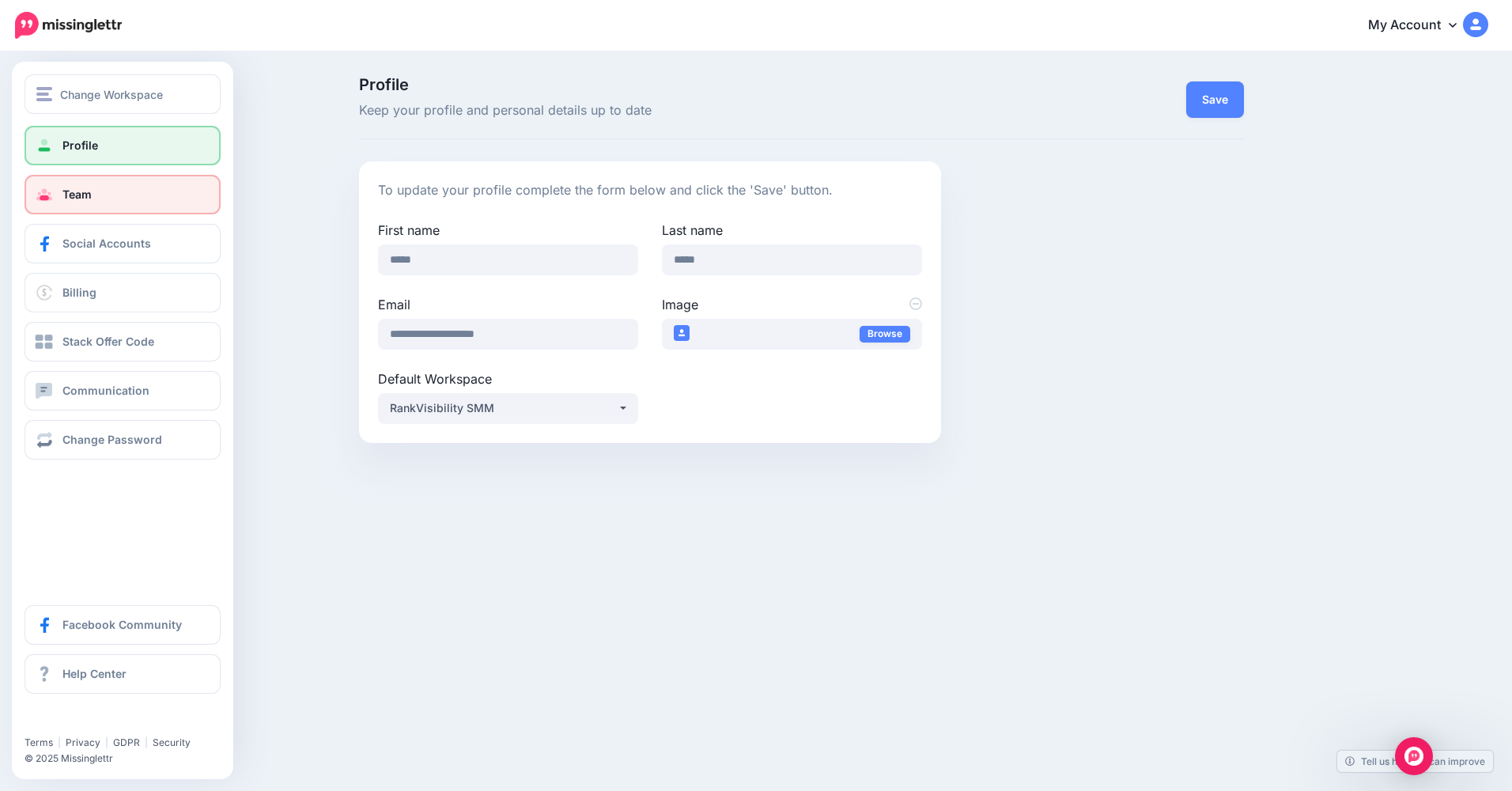
click at [63, 194] on span "Team" at bounding box center [78, 194] width 29 height 13
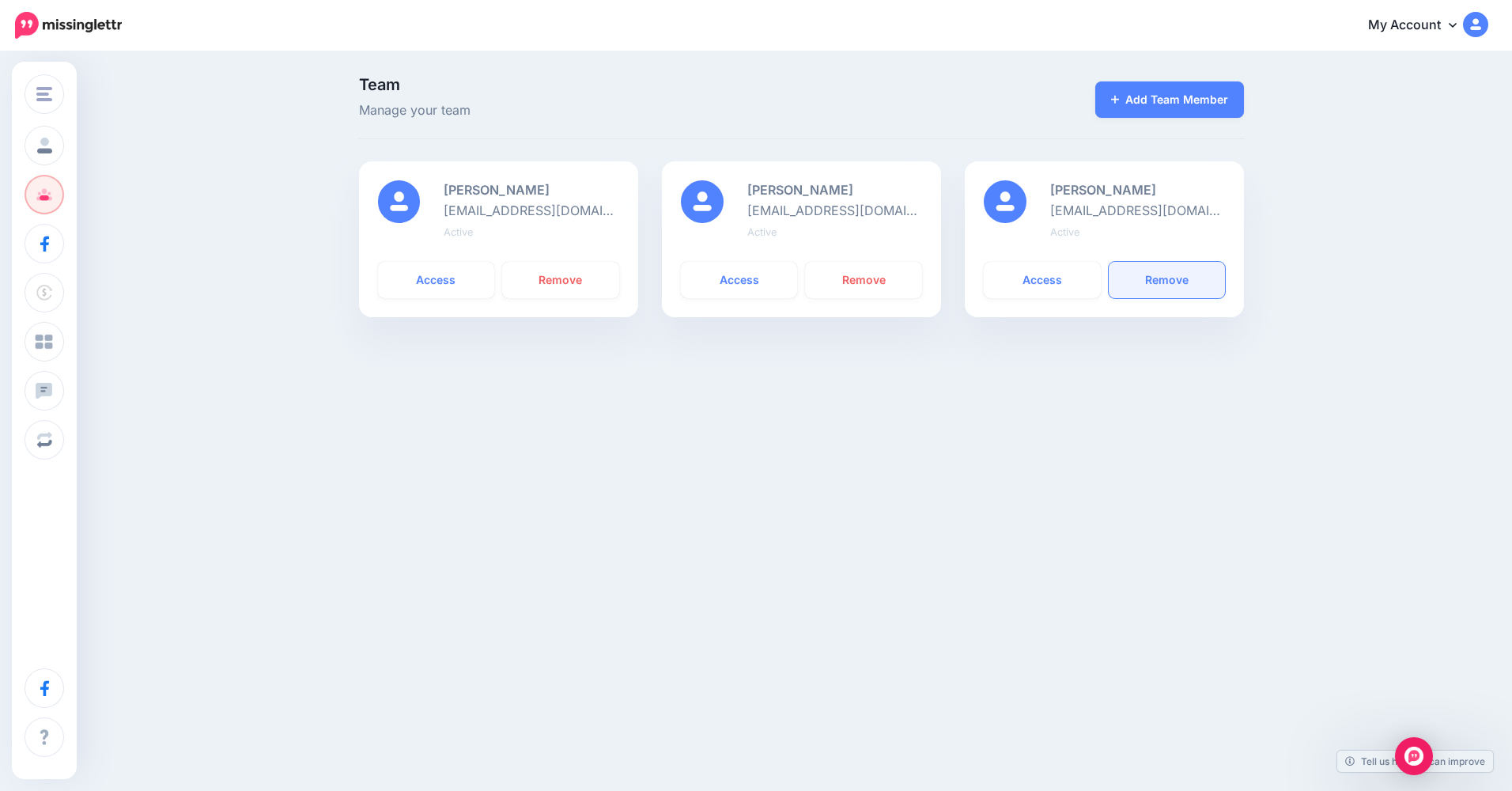
click at [1146, 280] on link "Remove" at bounding box center [1167, 280] width 117 height 37
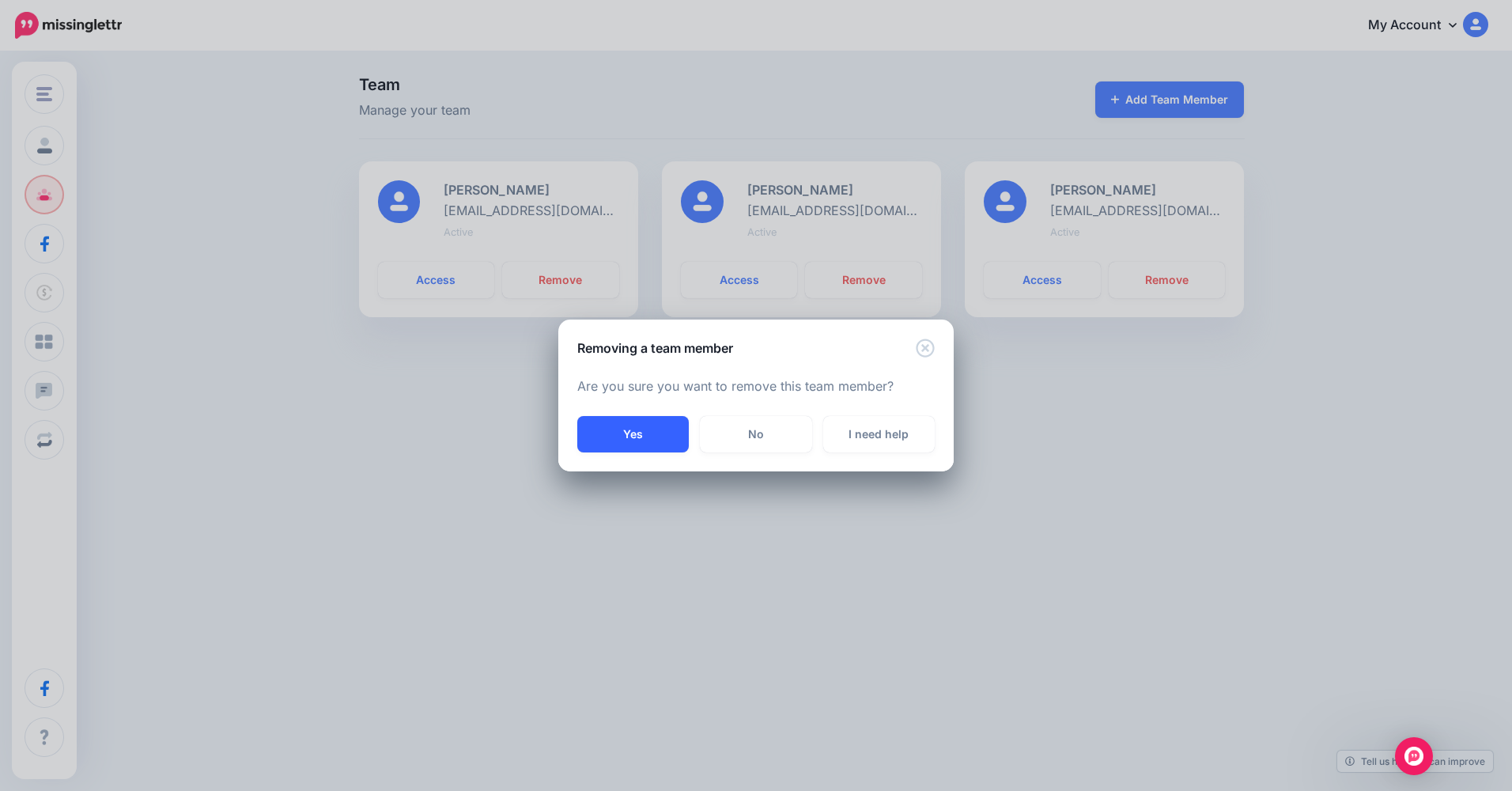
click at [654, 441] on button "Yes" at bounding box center [633, 434] width 112 height 37
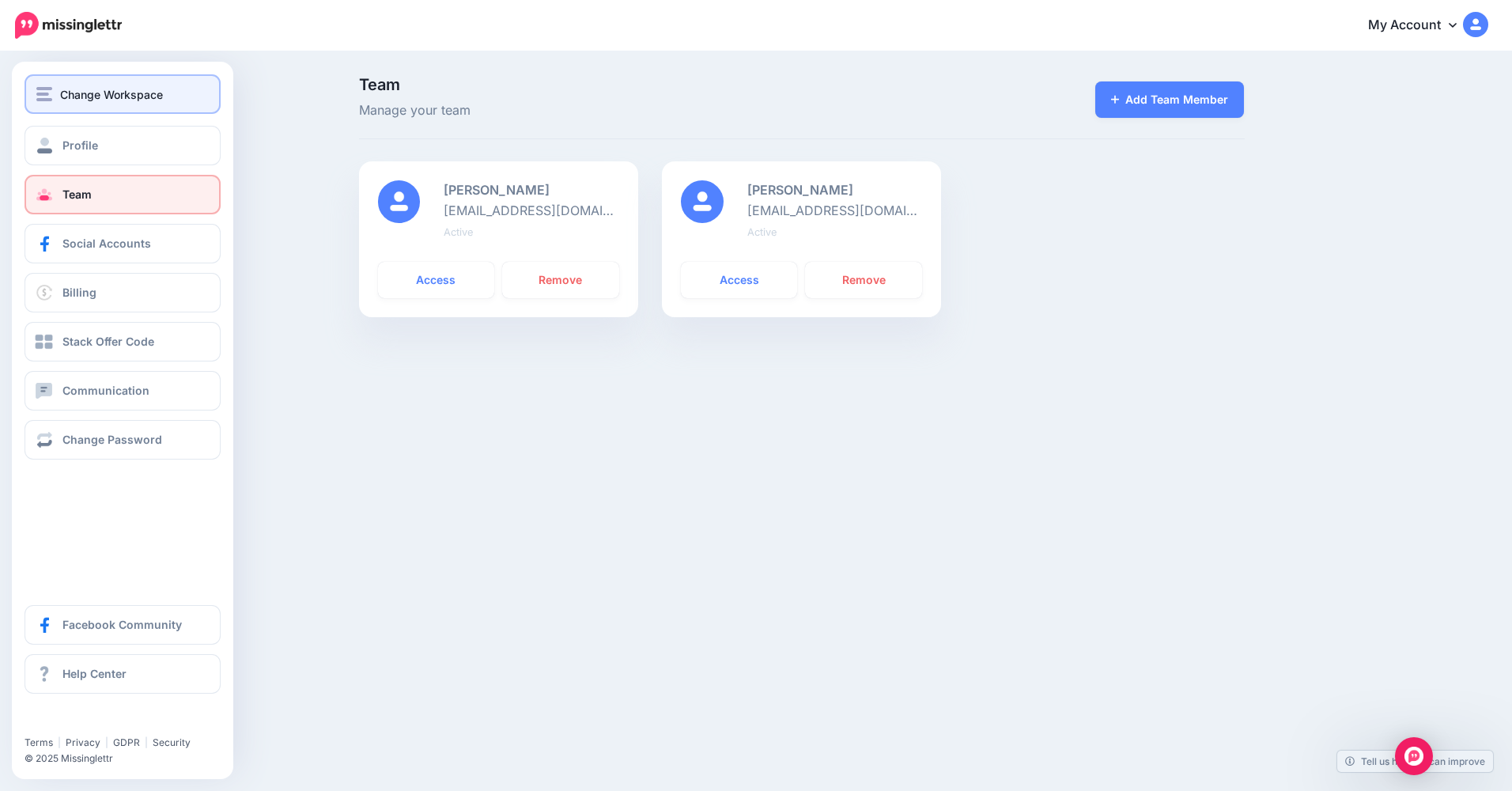
click at [102, 102] on span "Change Workspace" at bounding box center [112, 95] width 103 height 18
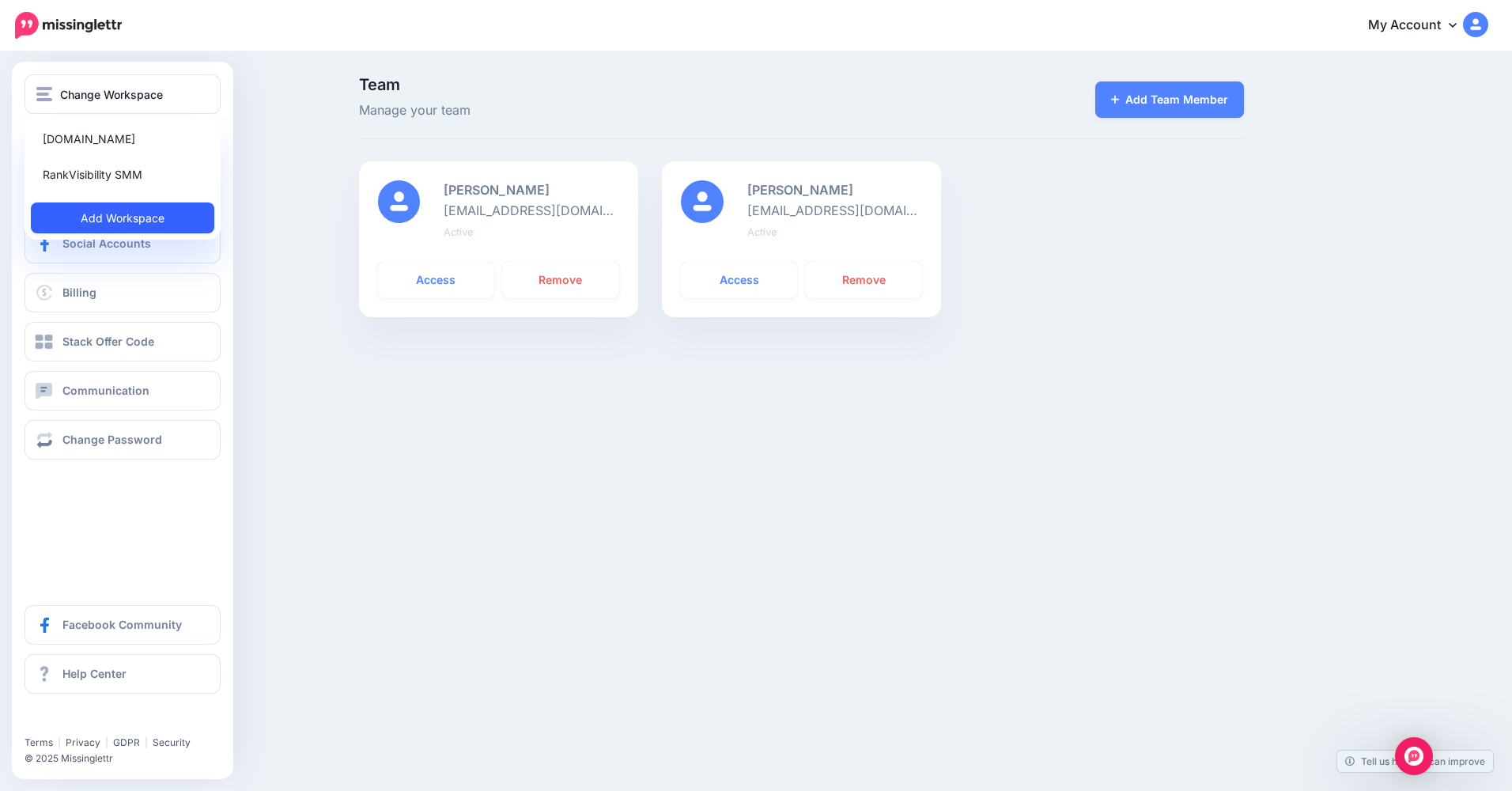
click at [124, 216] on link "Add Workspace" at bounding box center [122, 218] width 184 height 31
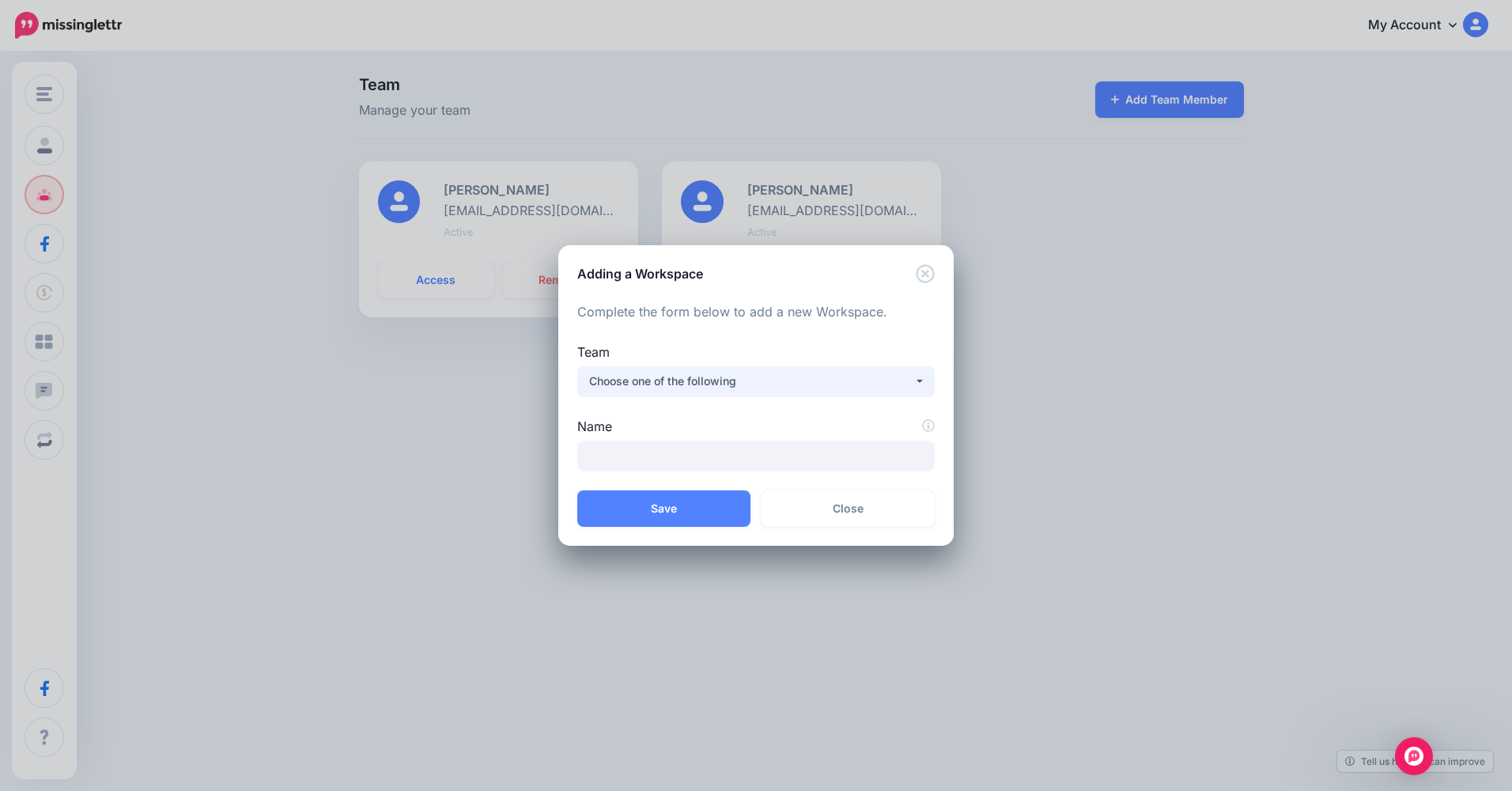
click at [752, 380] on div "Choose one of the following" at bounding box center [751, 381] width 324 height 19
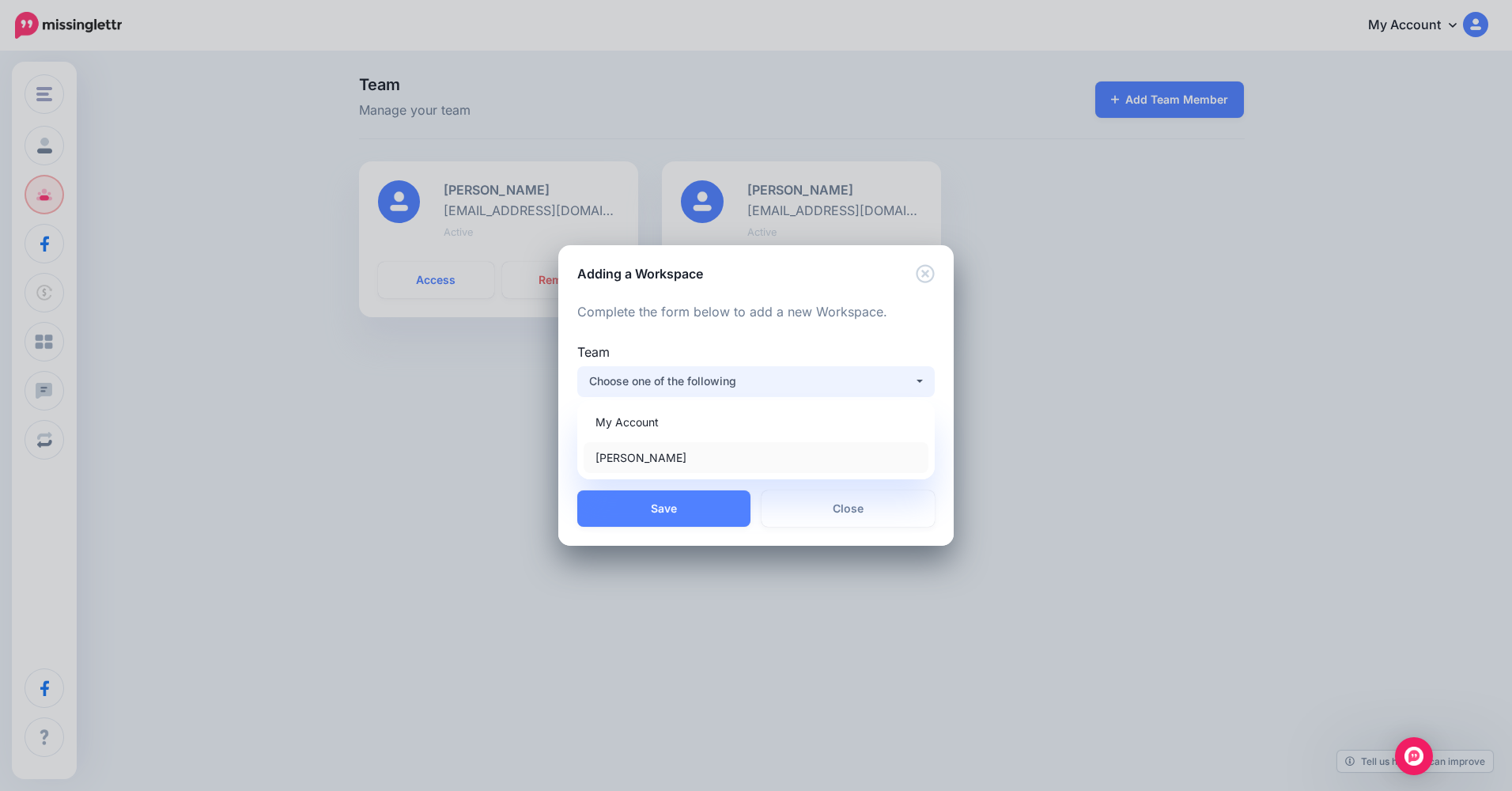
click at [713, 455] on link "[PERSON_NAME]" at bounding box center [756, 458] width 345 height 31
select select "*****"
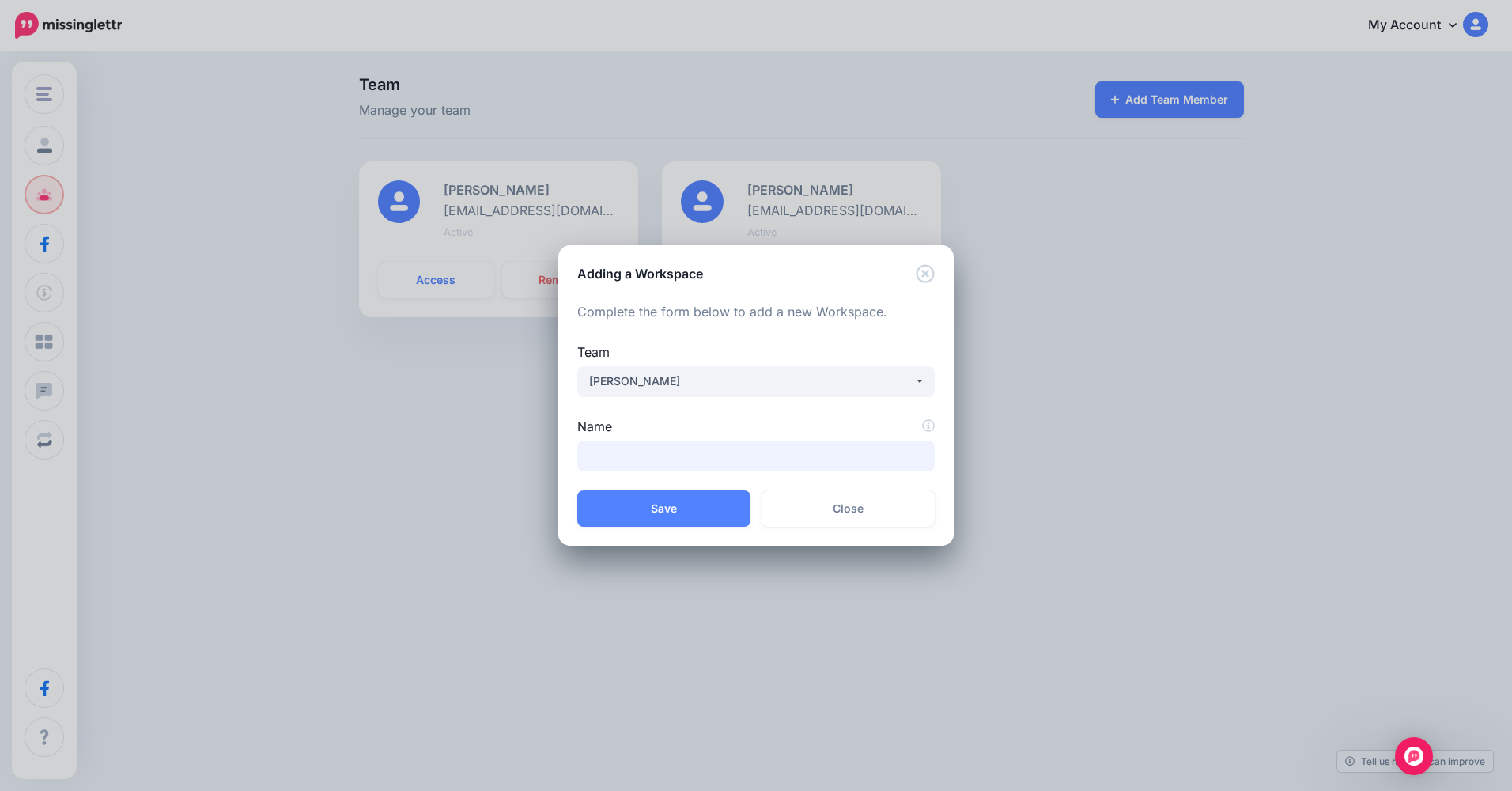
click at [712, 451] on input "Name" at bounding box center [756, 456] width 357 height 31
type input "*********"
click at [681, 497] on button "Save" at bounding box center [664, 509] width 173 height 37
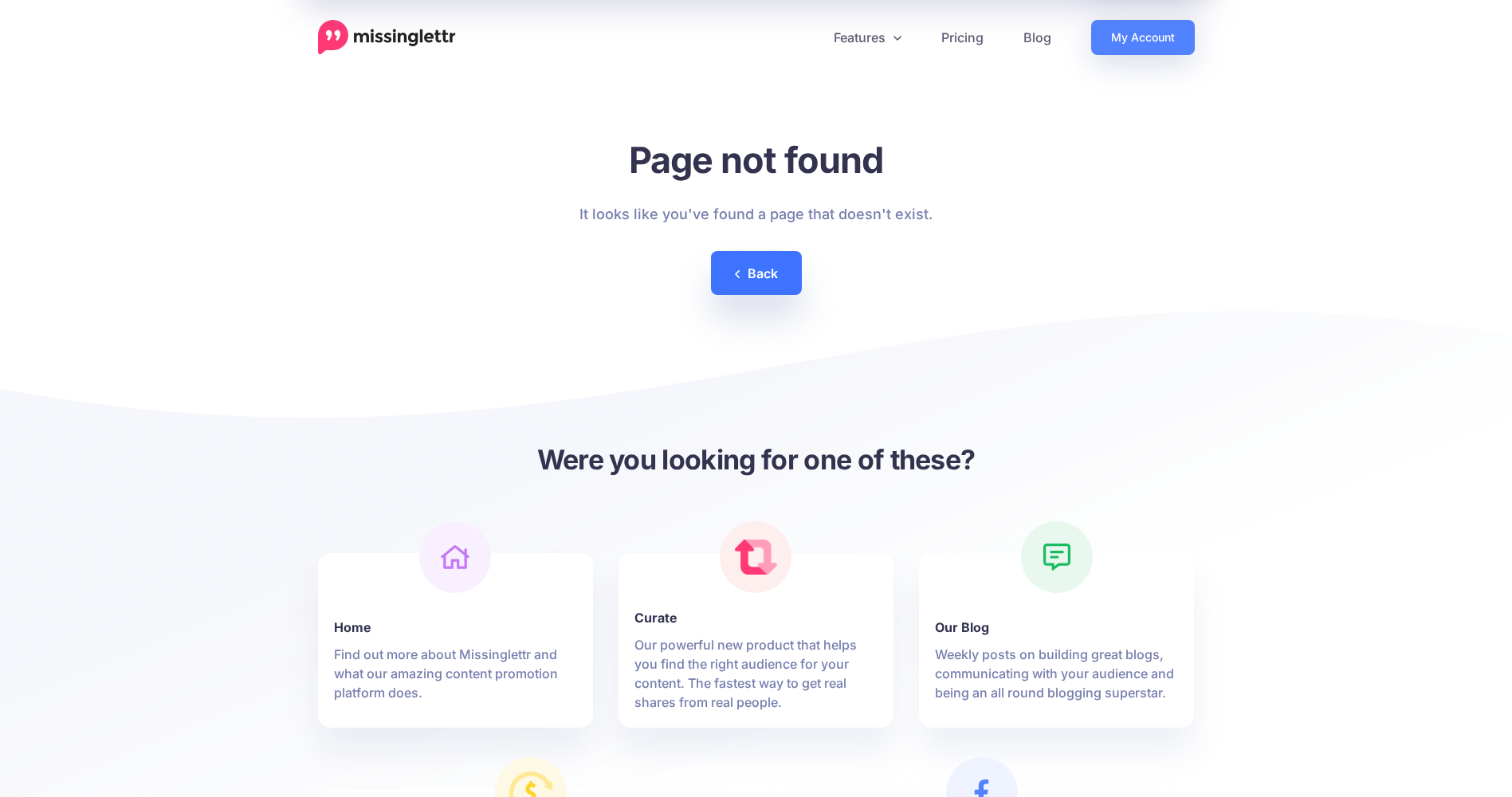
click at [765, 271] on link "Back" at bounding box center [756, 272] width 90 height 44
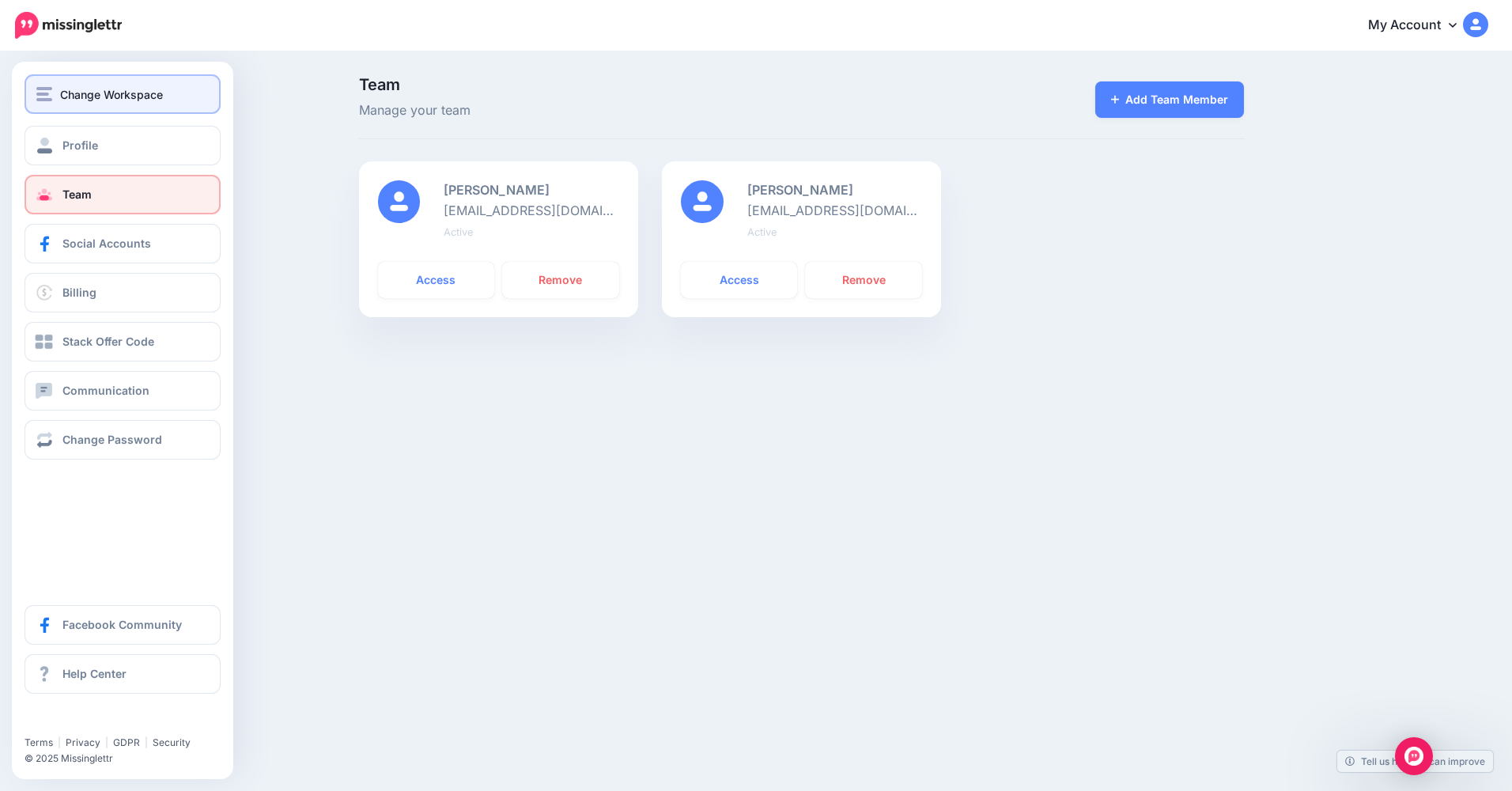
click at [57, 107] on button "Change Workspace" at bounding box center [122, 94] width 196 height 39
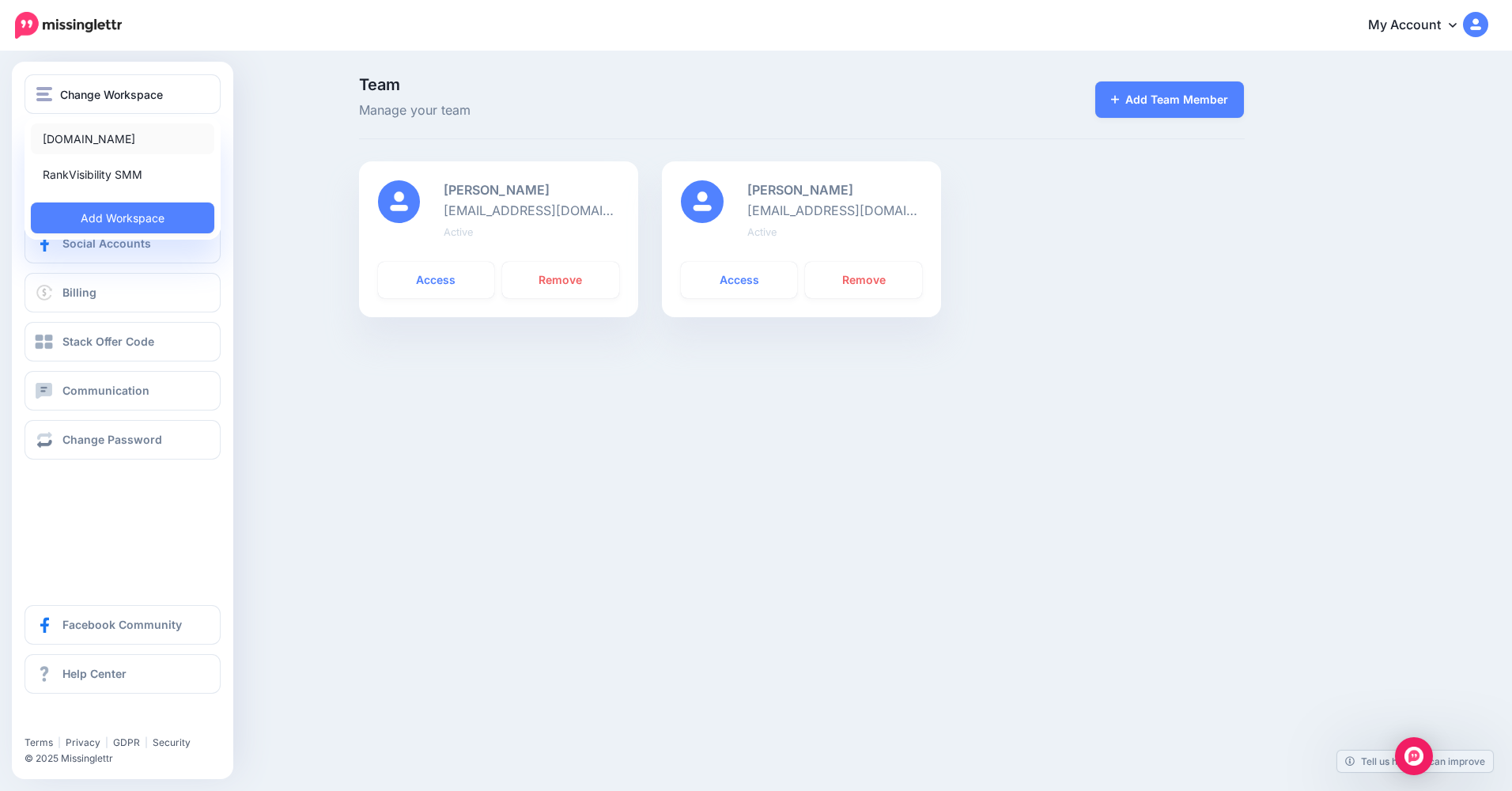
click at [106, 141] on link "Divinebliss.Love" at bounding box center [122, 139] width 184 height 31
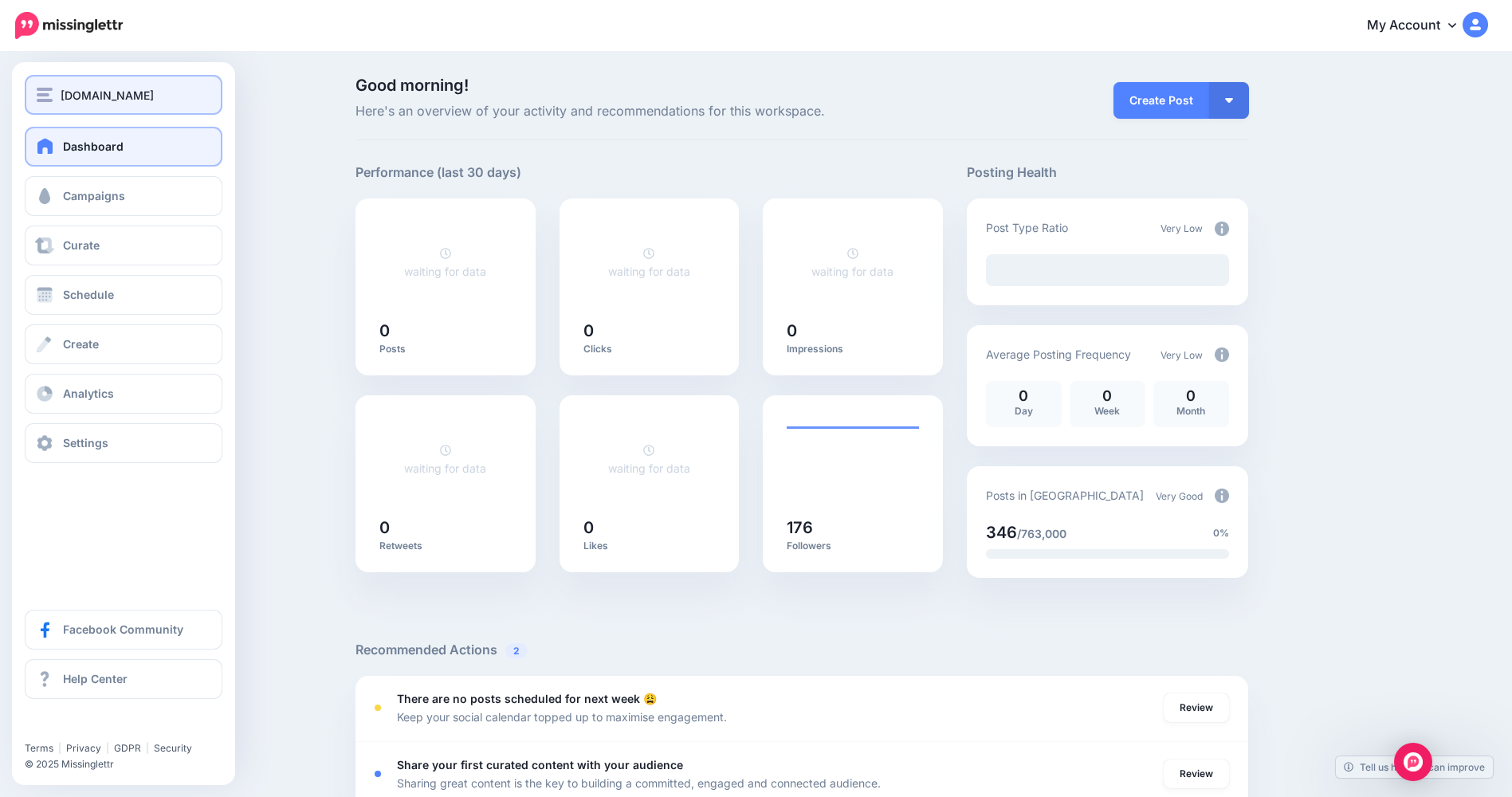
click at [56, 90] on div "[DOMAIN_NAME]" at bounding box center [123, 95] width 173 height 18
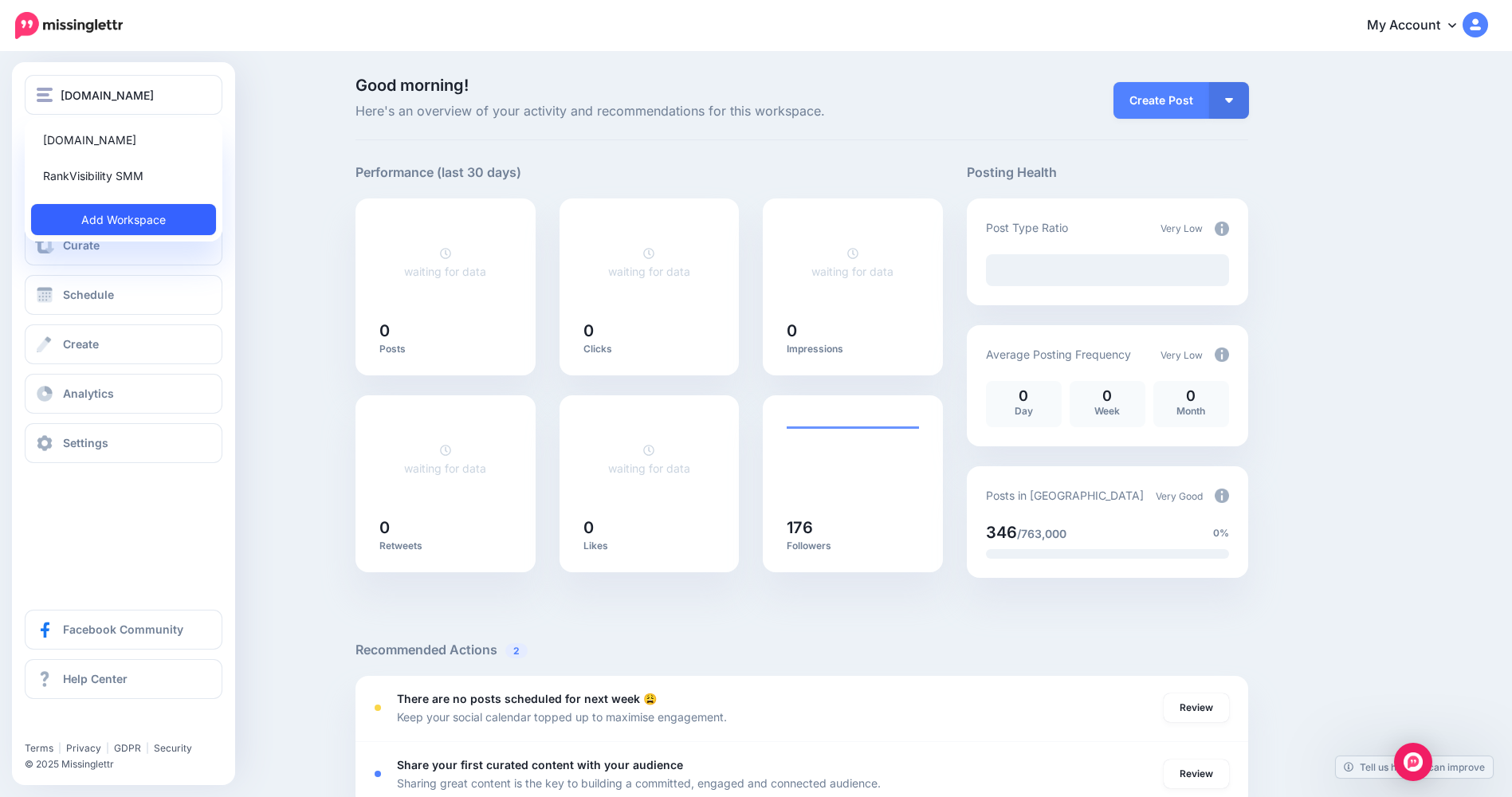
click at [127, 218] on link "Add Workspace" at bounding box center [123, 220] width 185 height 31
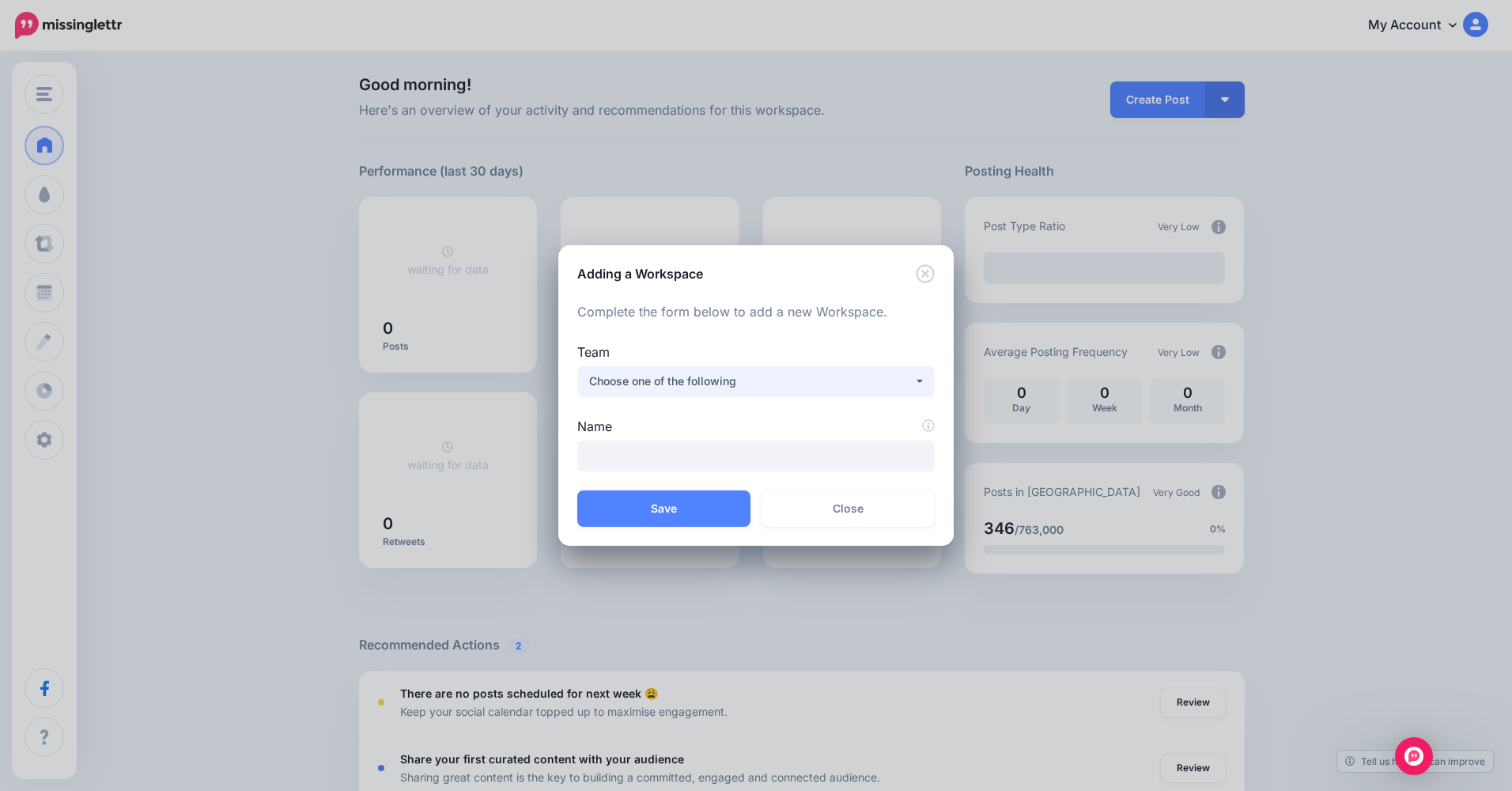
click at [706, 380] on div "Choose one of the following" at bounding box center [751, 381] width 324 height 19
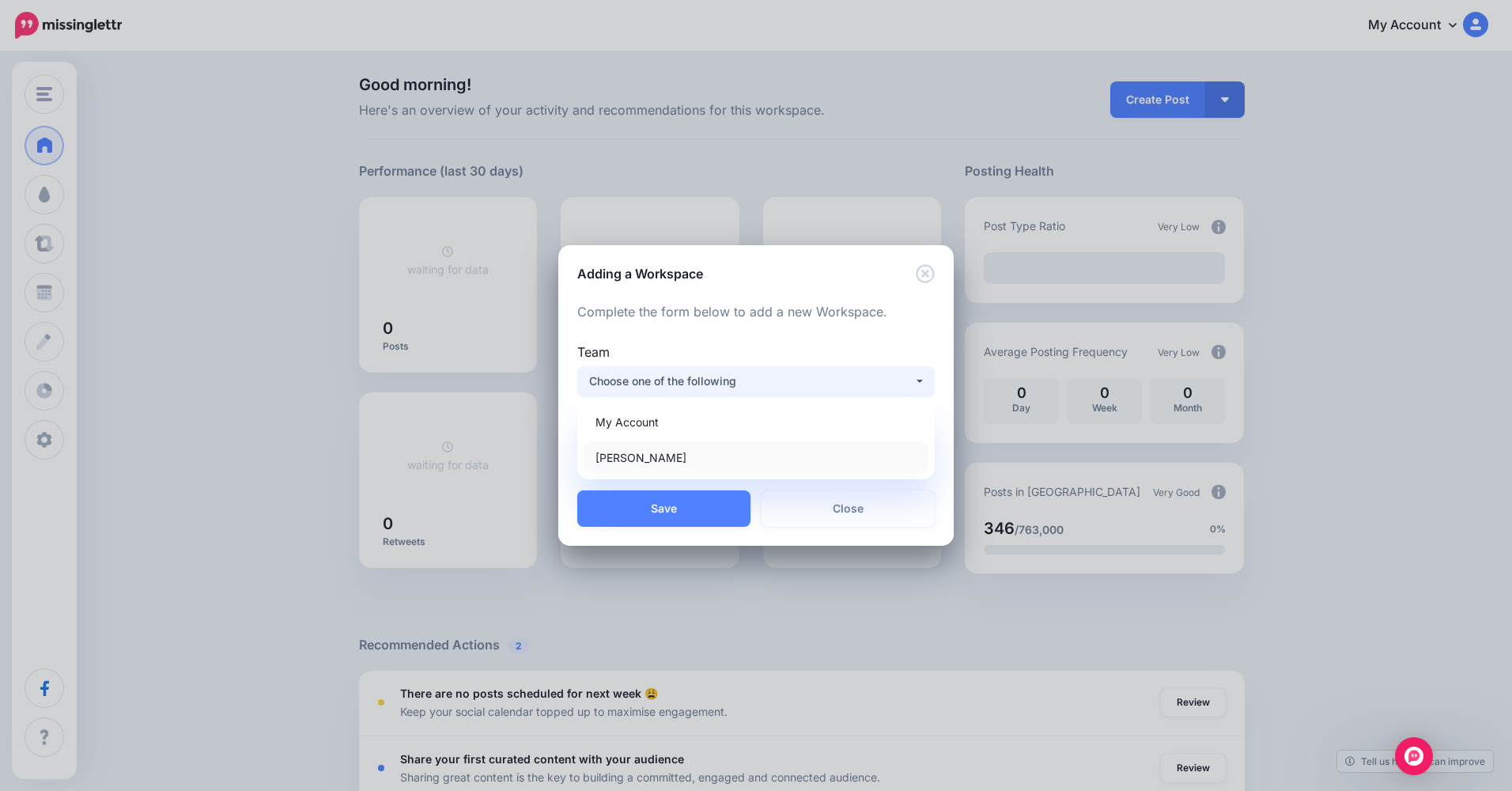
click at [676, 456] on link "[PERSON_NAME]" at bounding box center [756, 458] width 345 height 31
select select "*****"
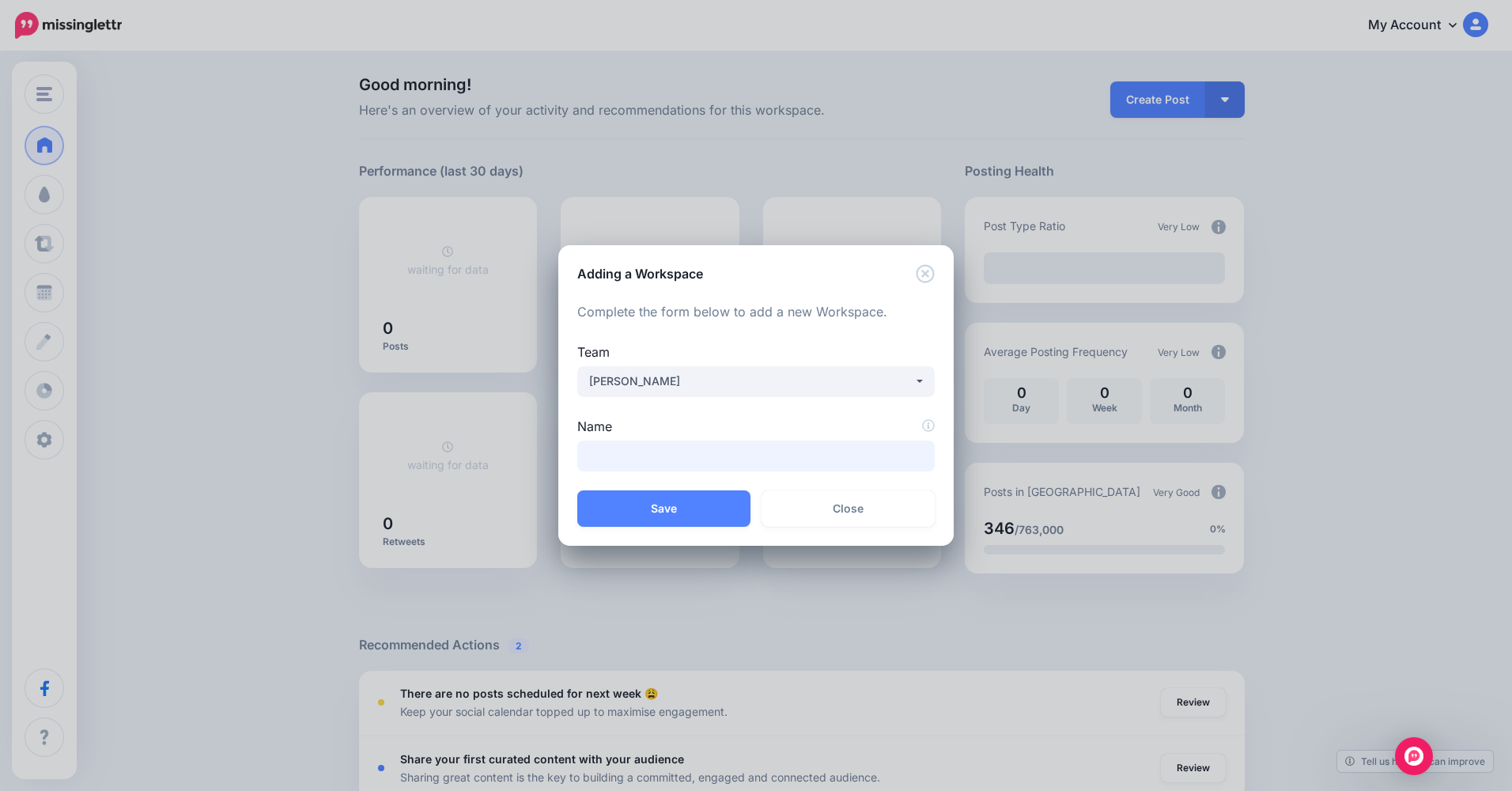
click at [675, 455] on input "Name" at bounding box center [756, 456] width 357 height 31
type input "*********"
click at [672, 495] on button "Save" at bounding box center [664, 509] width 173 height 37
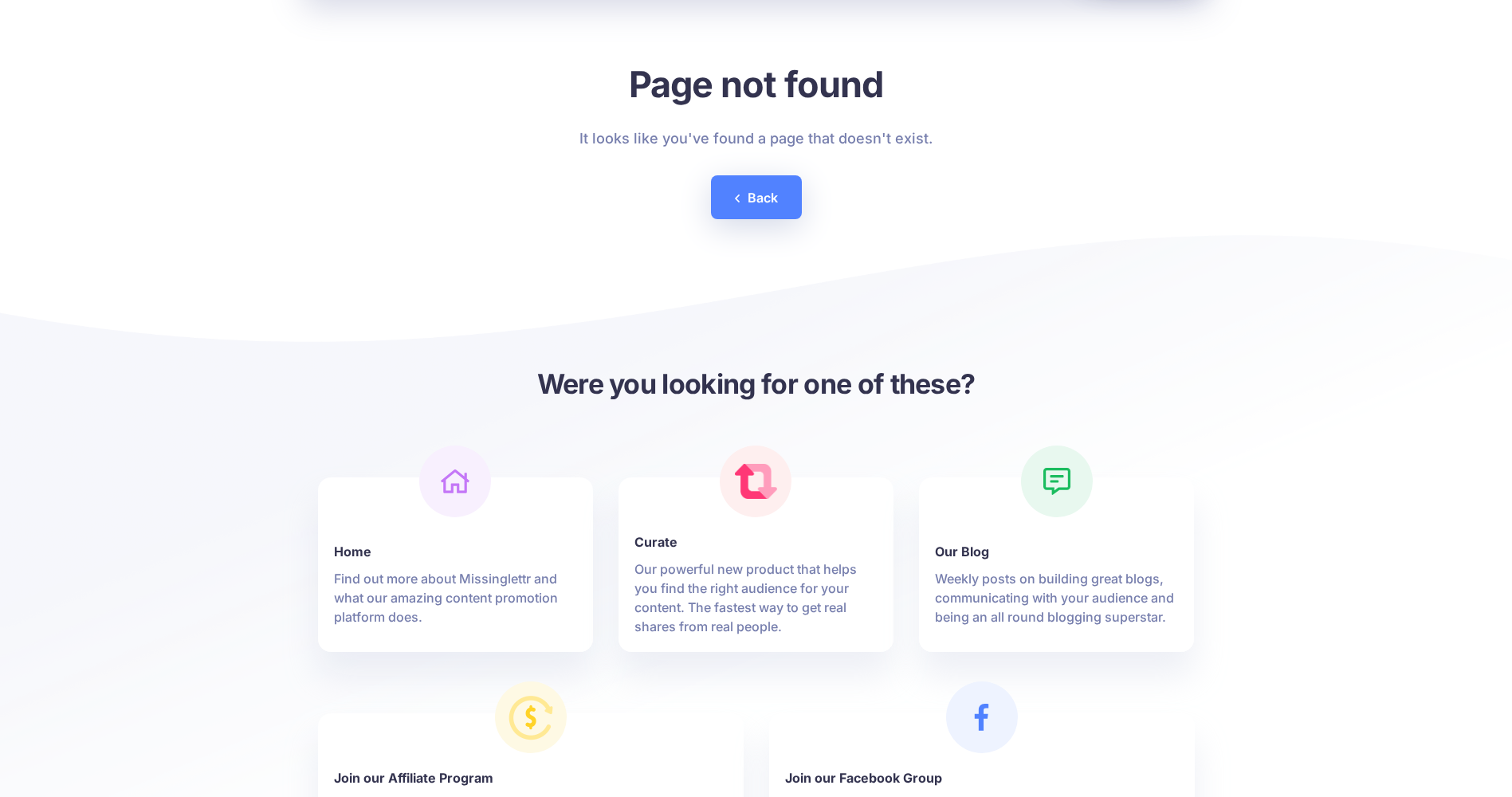
scroll to position [80, 0]
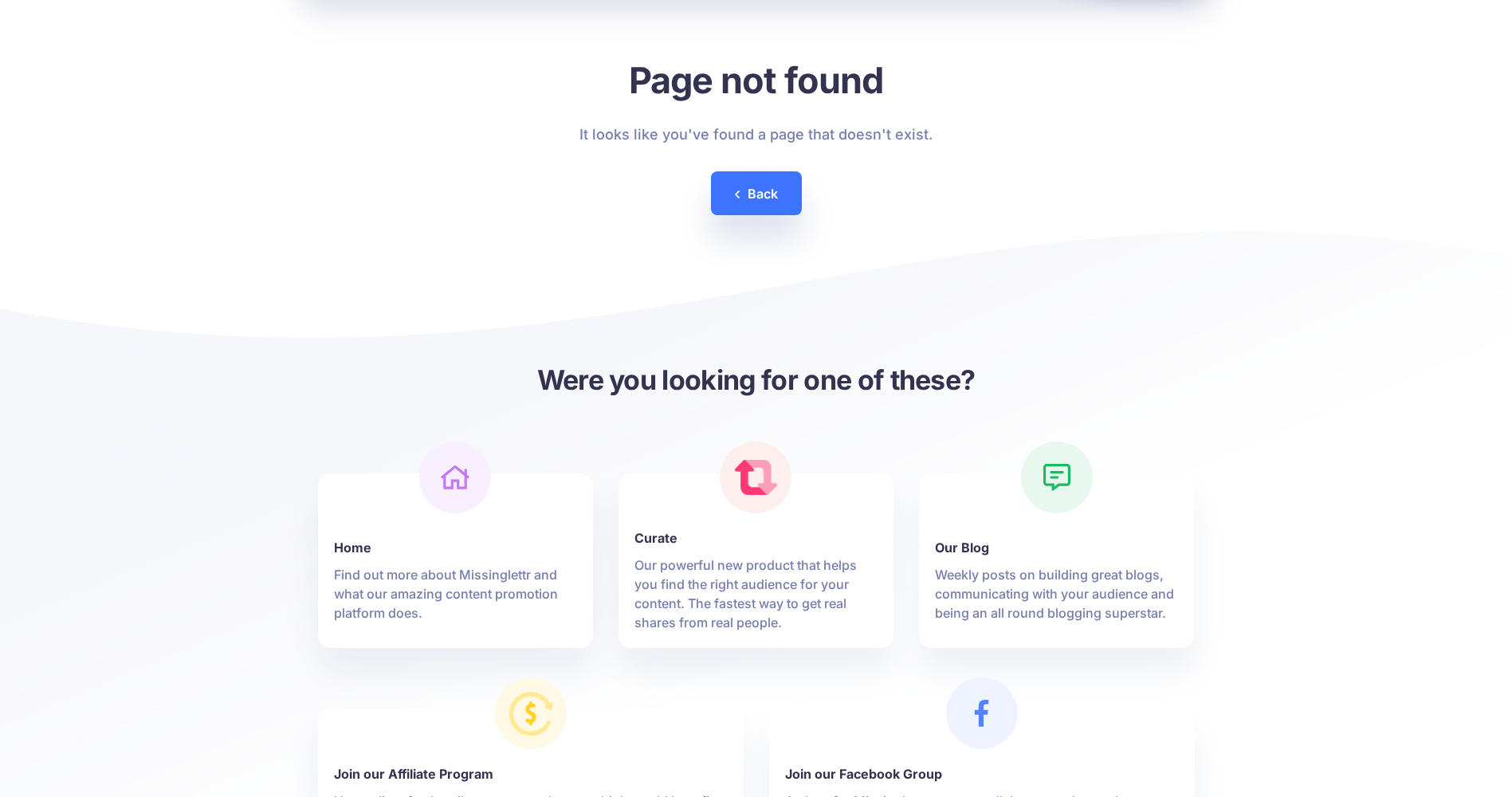
click at [750, 204] on link "Back" at bounding box center [756, 192] width 90 height 44
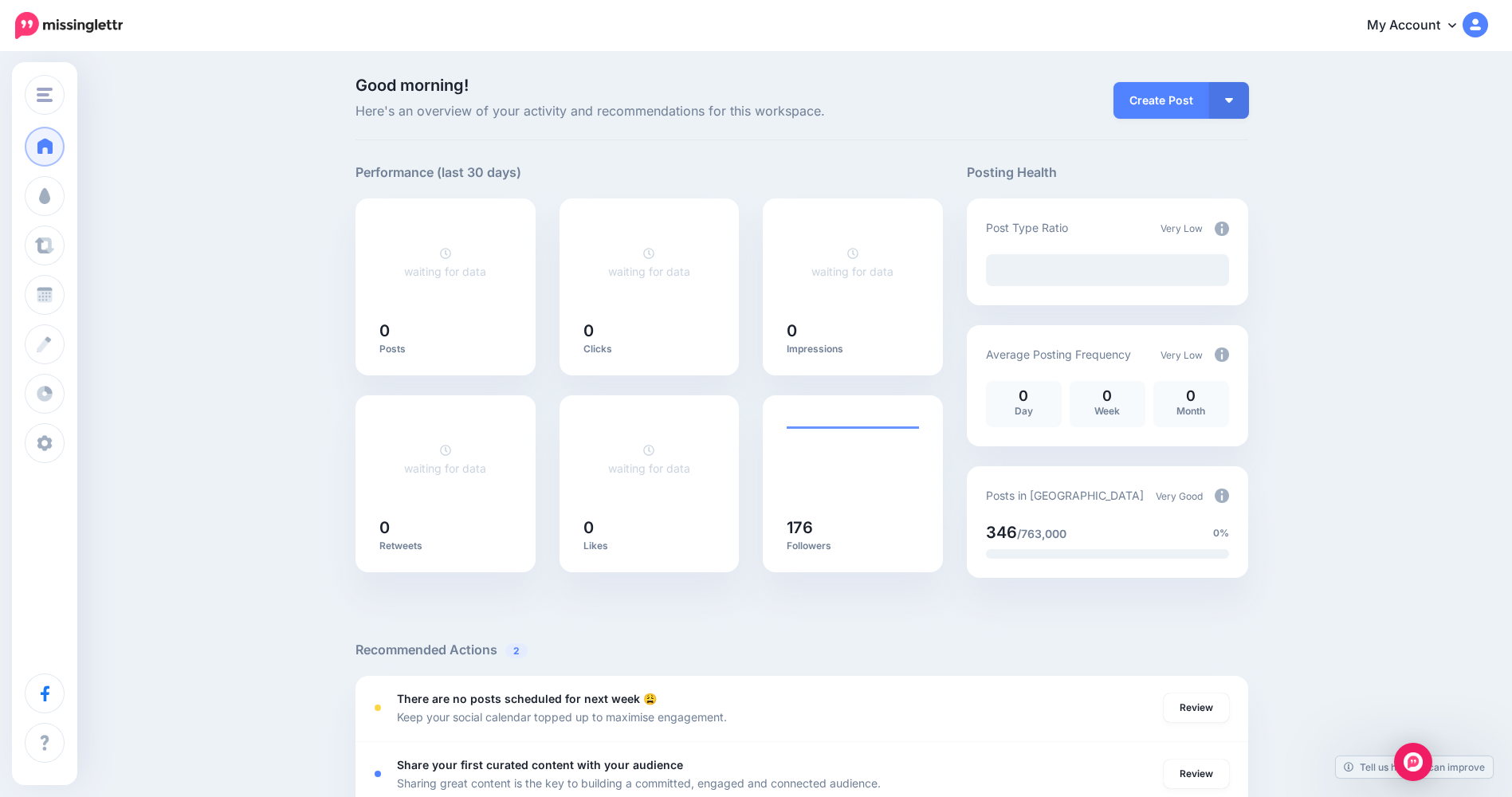
click at [1431, 32] on link "My Account" at bounding box center [1419, 25] width 137 height 39
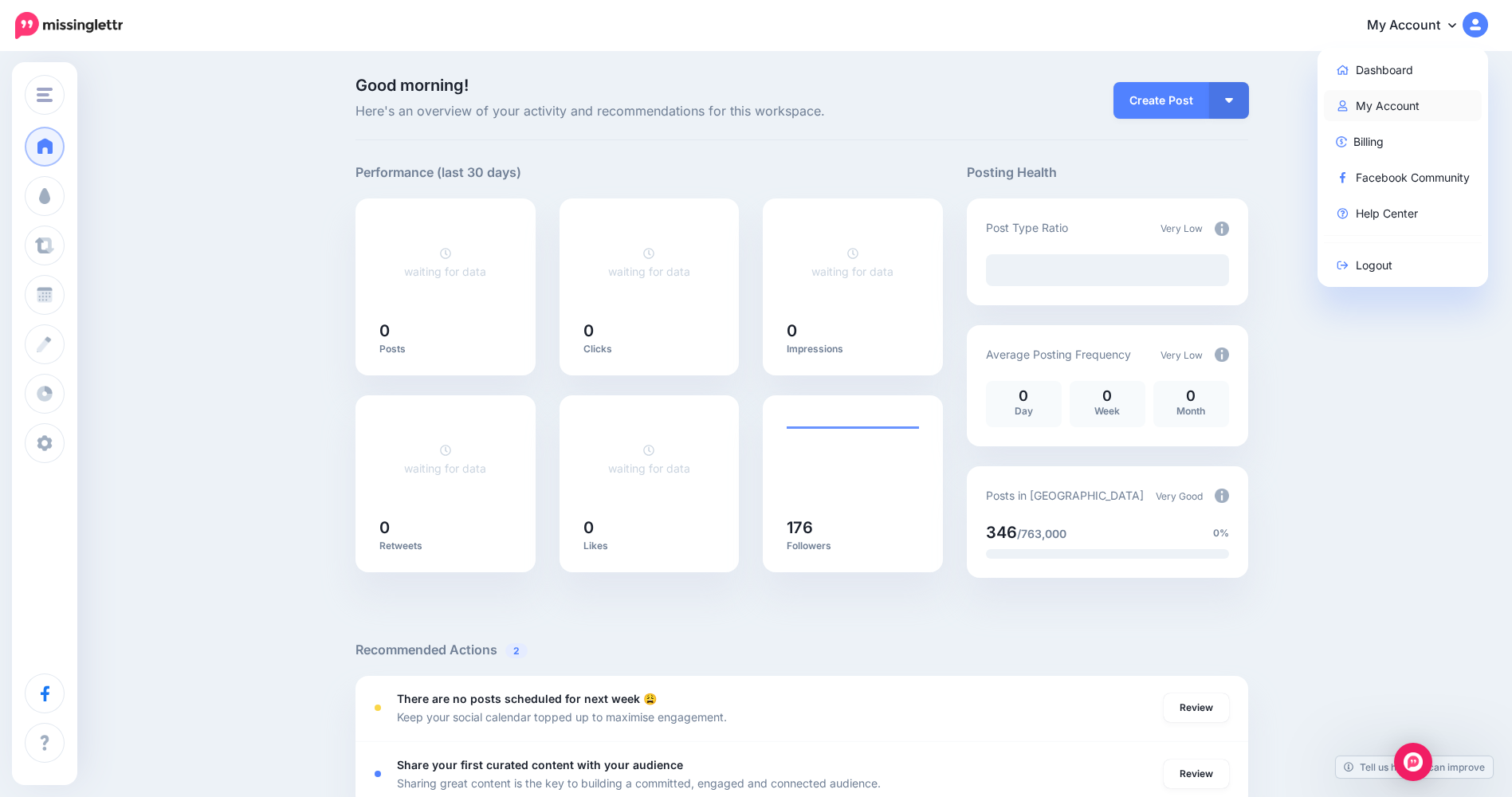
click at [1398, 97] on link "My Account" at bounding box center [1403, 106] width 159 height 31
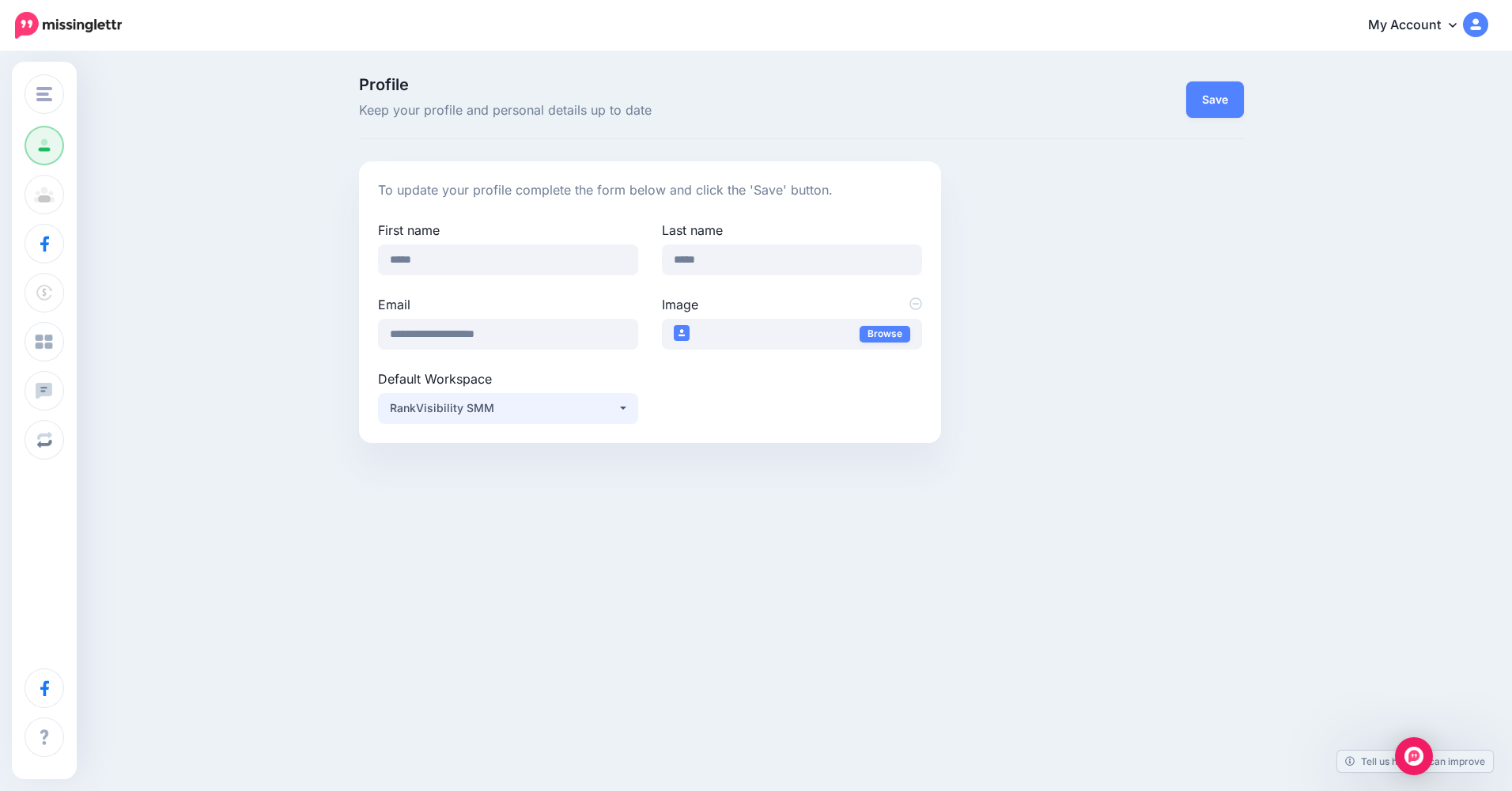
click at [472, 410] on div "RankVisibility SMM" at bounding box center [503, 407] width 228 height 19
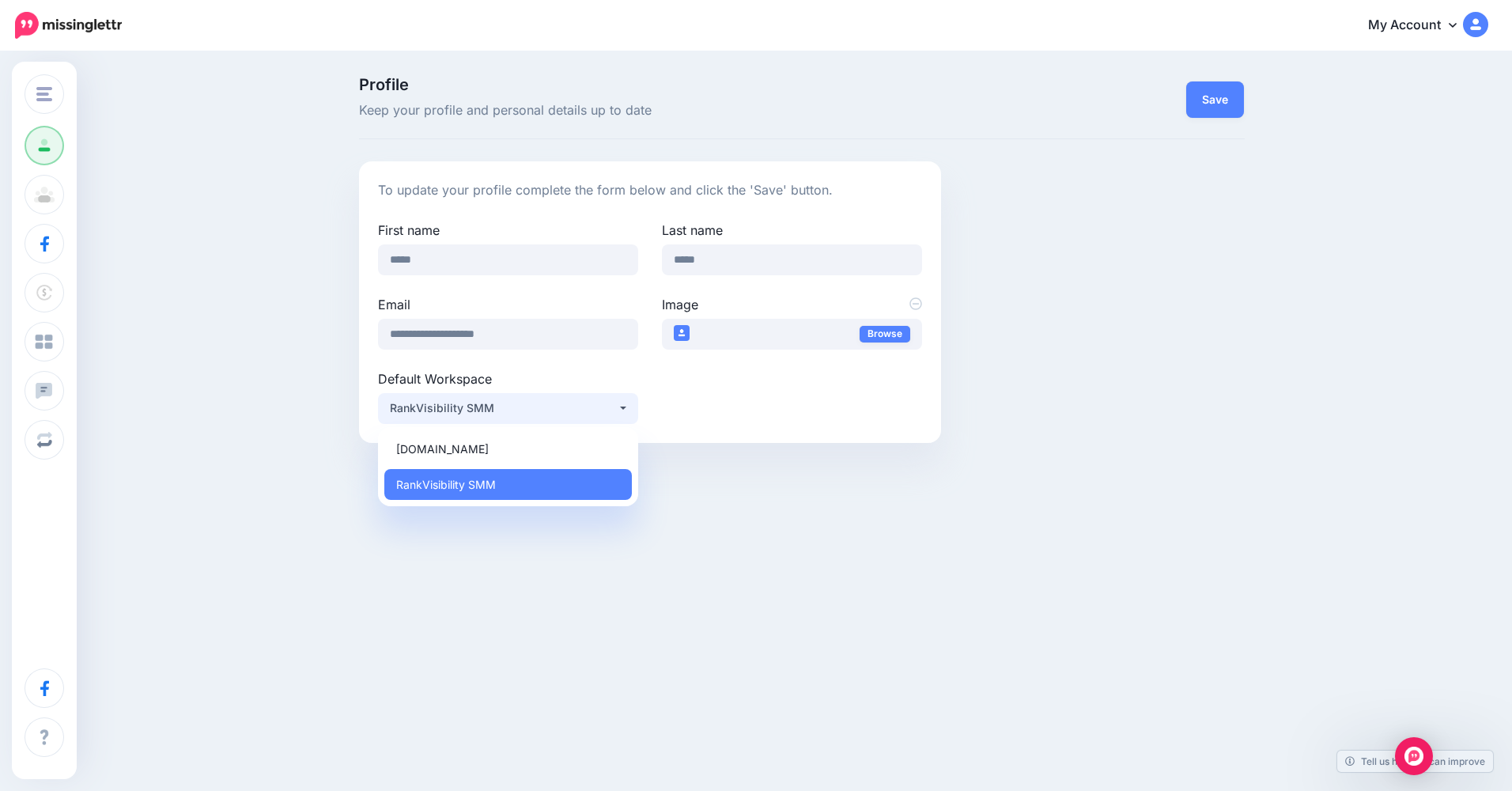
click at [472, 410] on div "RankVisibility SMM" at bounding box center [503, 407] width 228 height 19
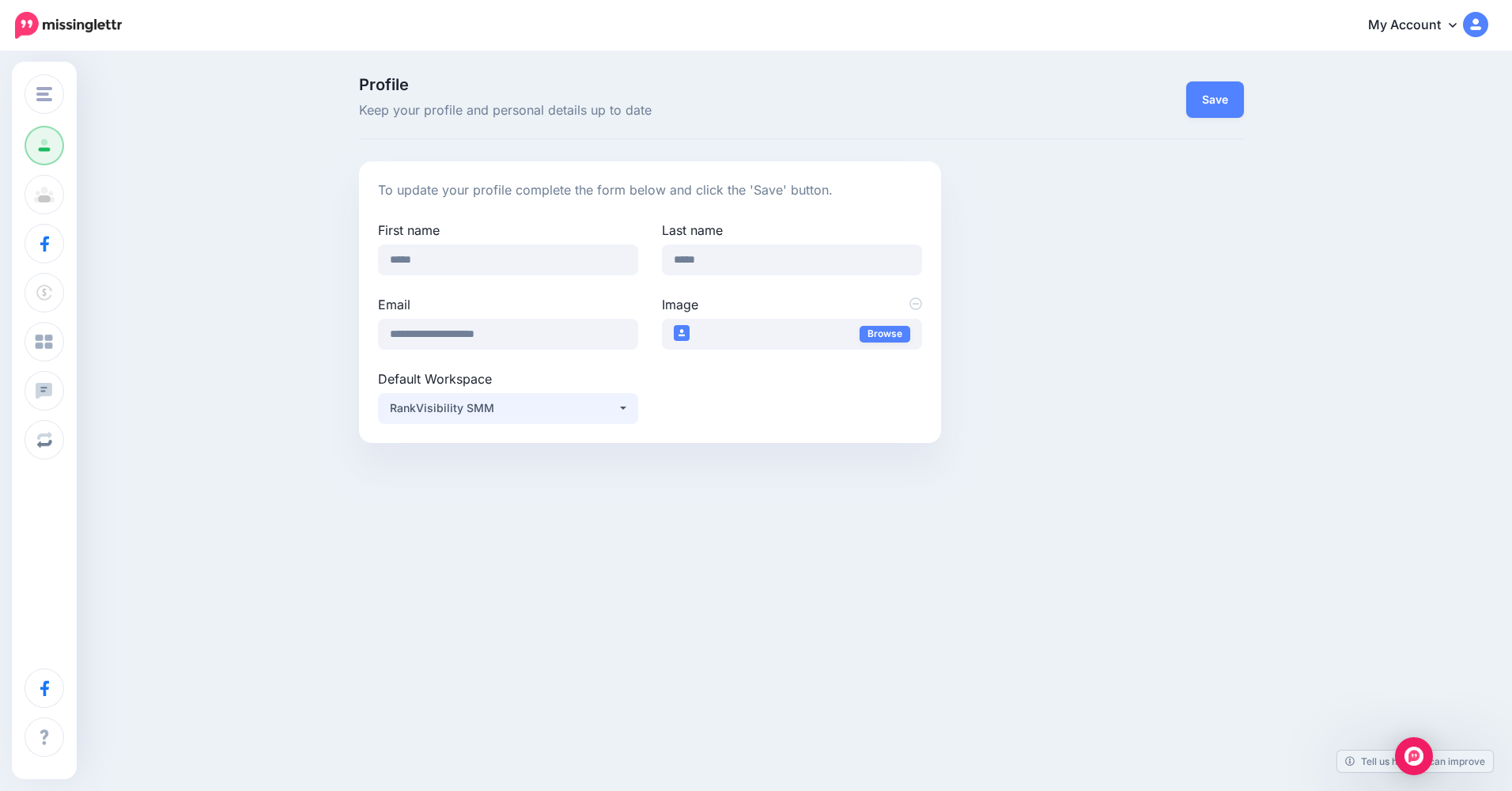
click at [472, 410] on div "RankVisibility SMM" at bounding box center [503, 407] width 228 height 19
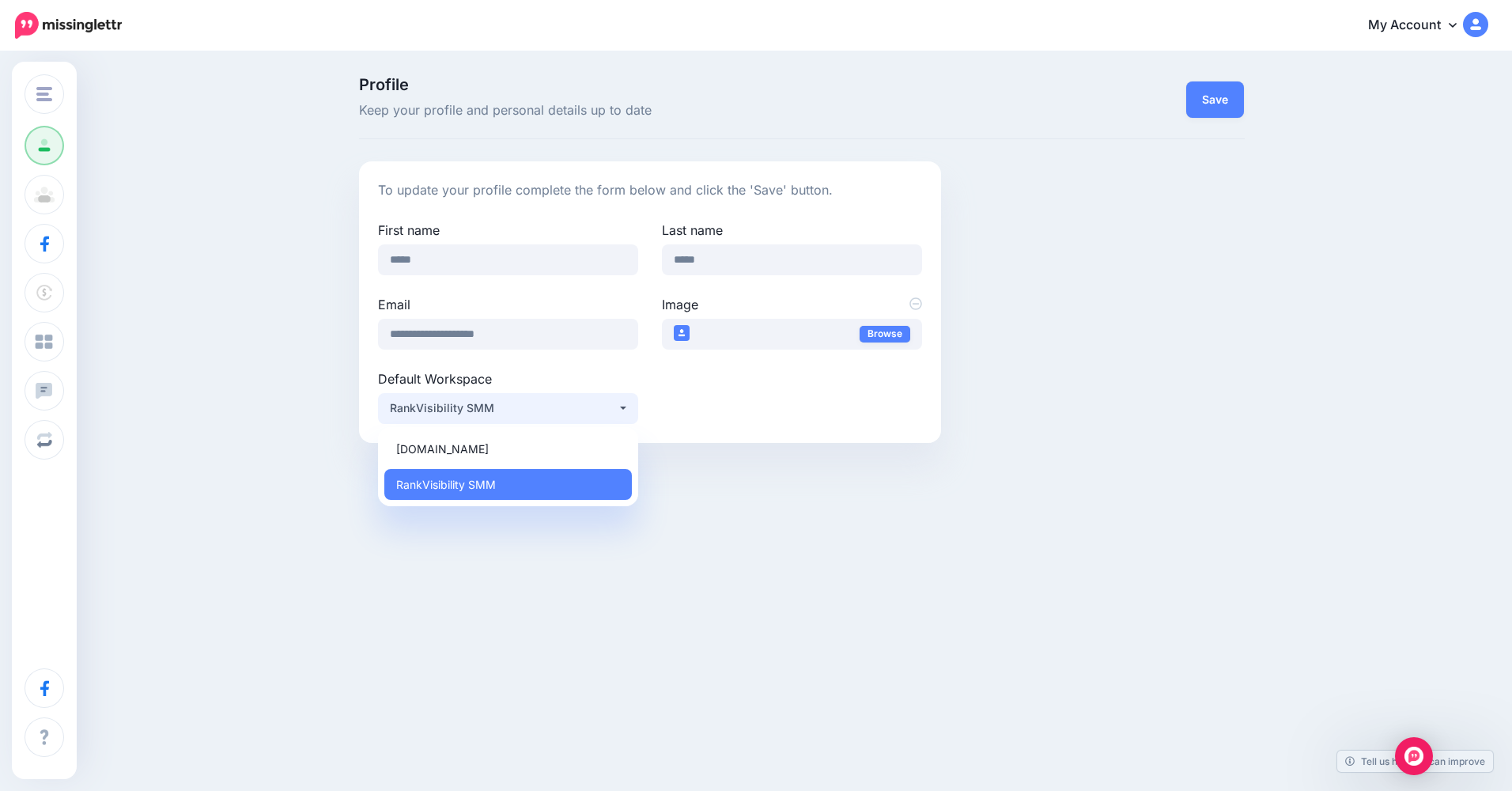
click at [472, 410] on div "RankVisibility SMM" at bounding box center [503, 407] width 228 height 19
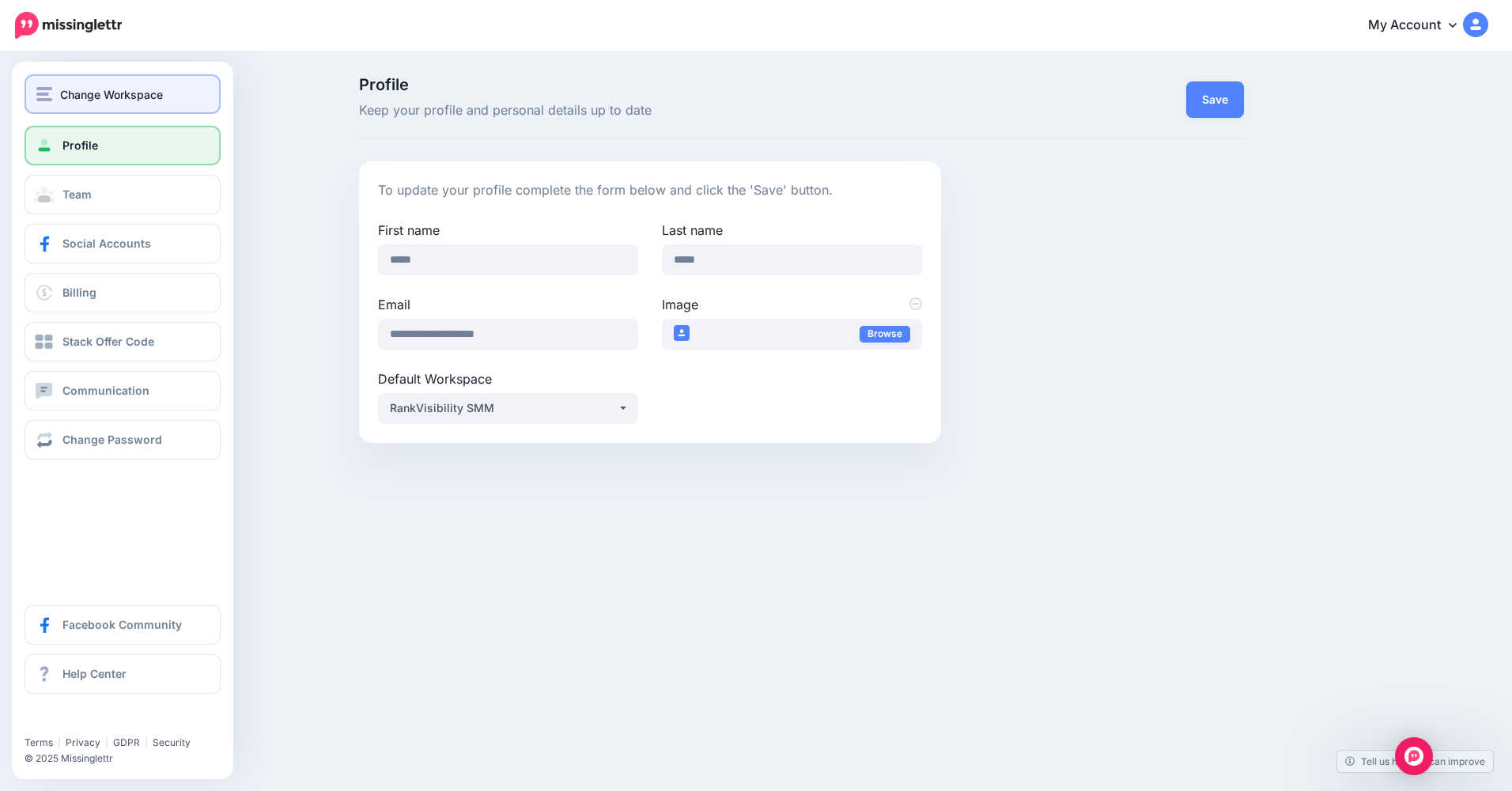
click at [68, 91] on span "Change Workspace" at bounding box center [112, 95] width 103 height 18
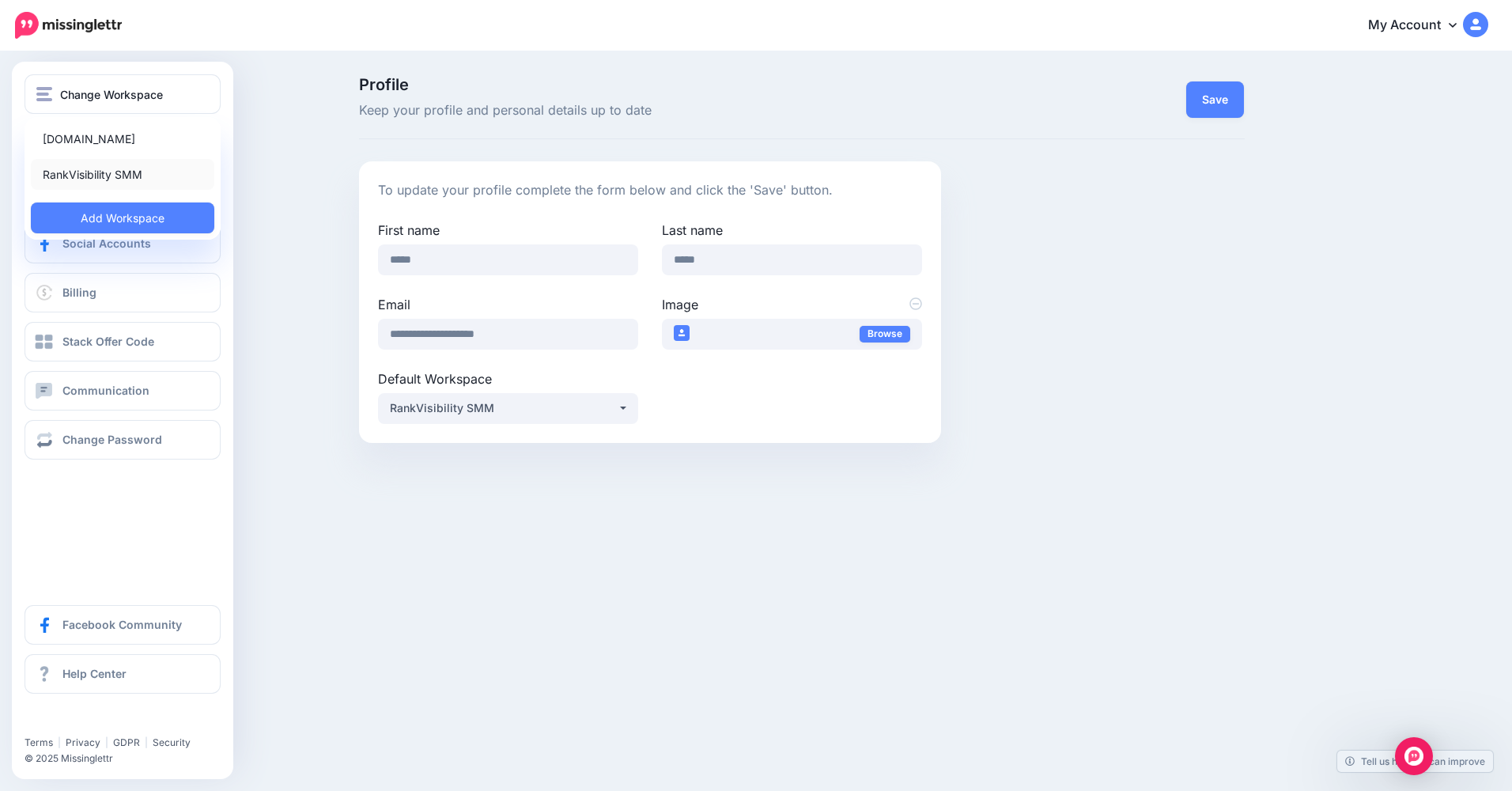
click at [95, 184] on link "RankVisibility SMM" at bounding box center [122, 175] width 184 height 31
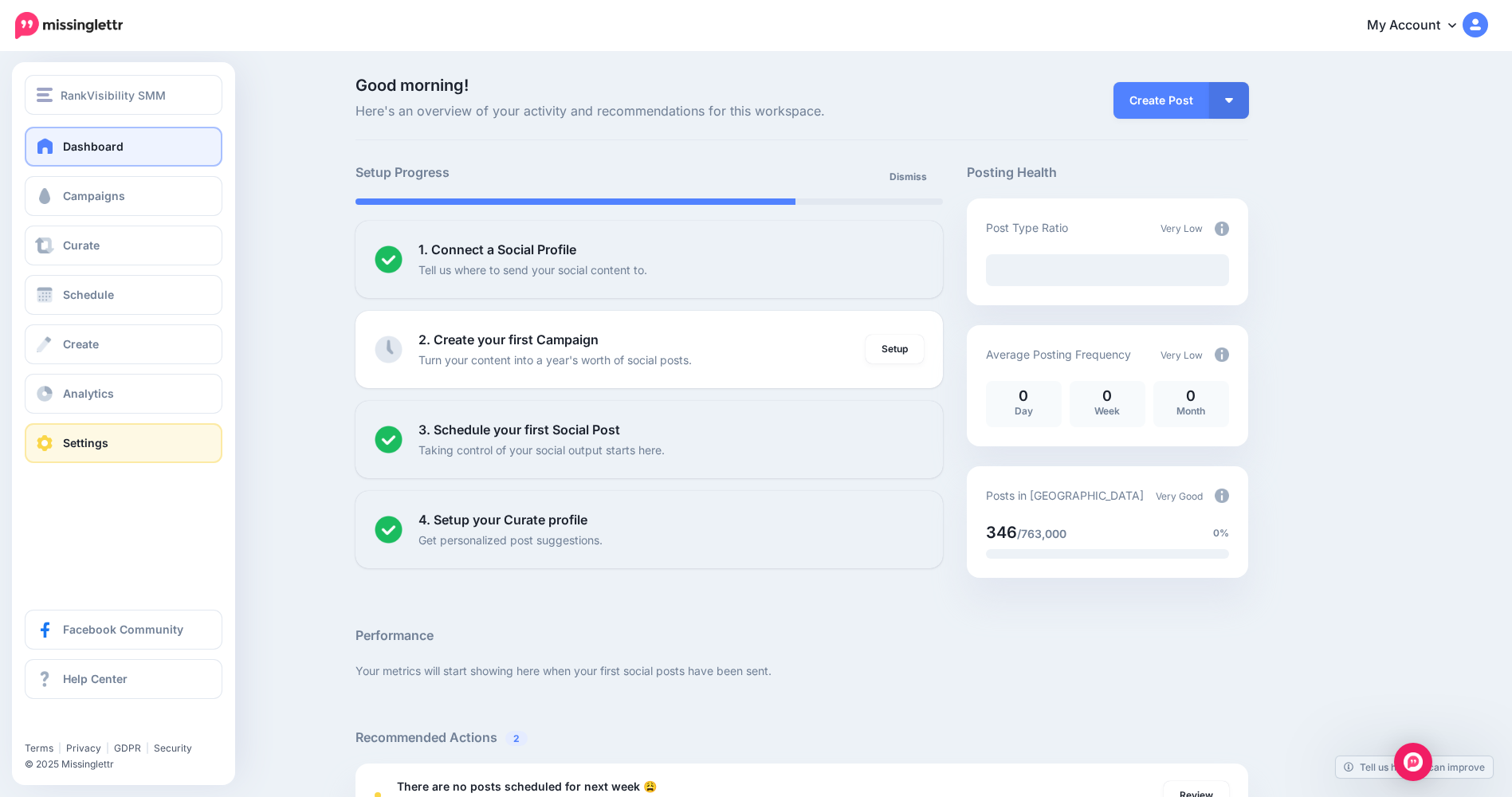
click at [74, 453] on link "Settings" at bounding box center [123, 443] width 197 height 39
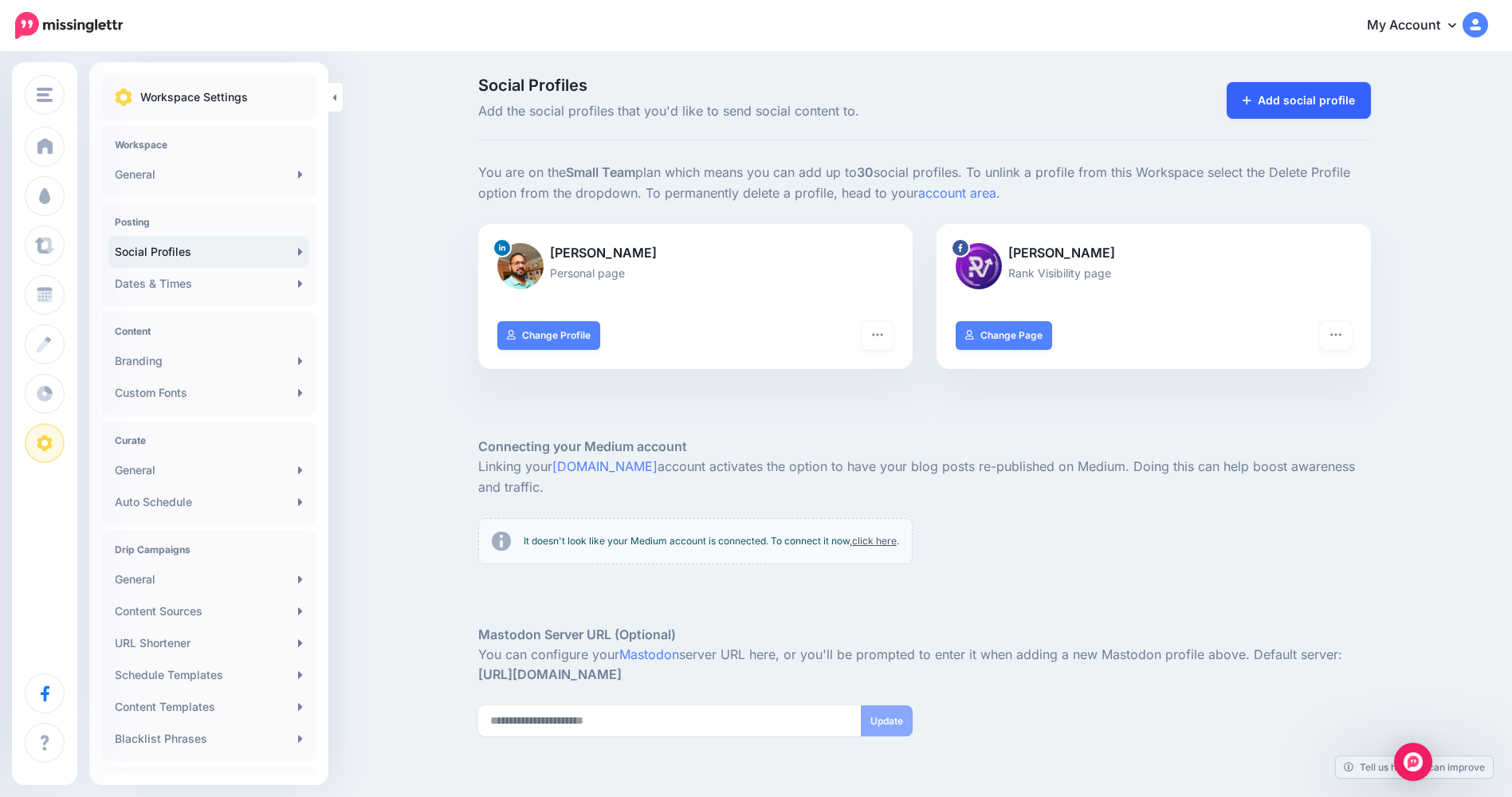
click at [1278, 97] on link "Add social profile" at bounding box center [1298, 100] width 144 height 37
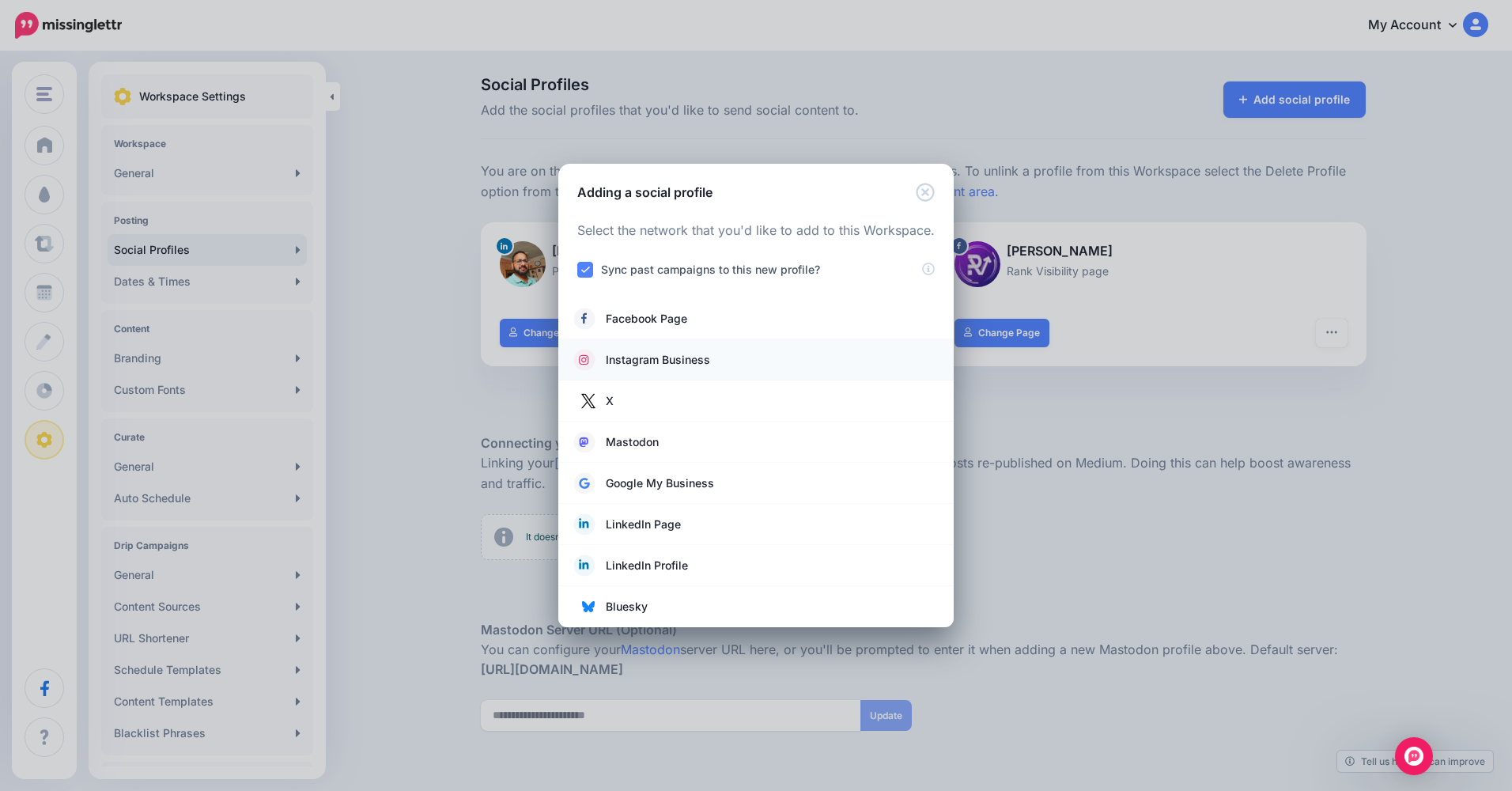
click at [759, 362] on link "Instagram Business" at bounding box center [756, 359] width 364 height 22
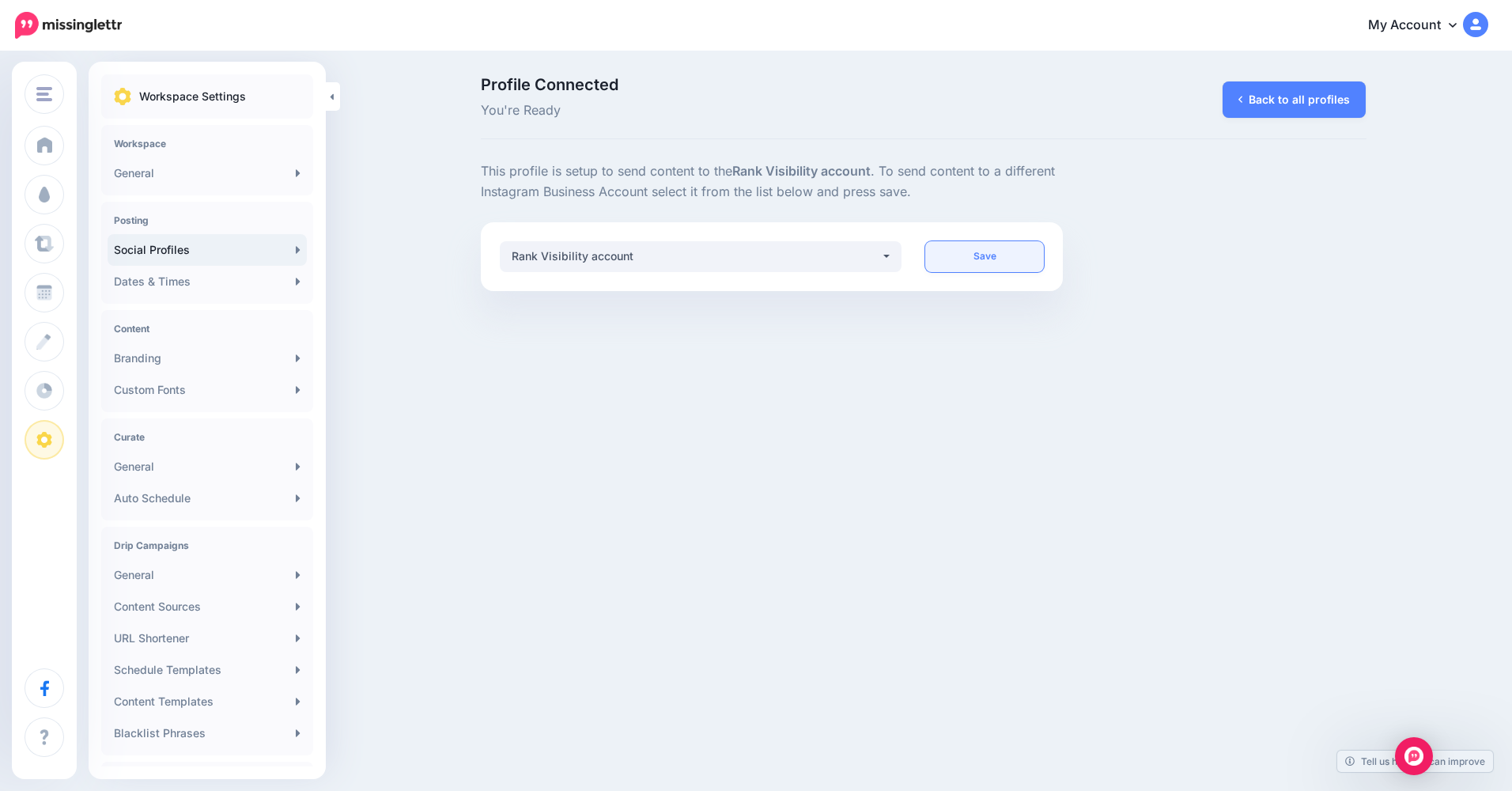
click at [963, 250] on link "Save" at bounding box center [984, 257] width 118 height 31
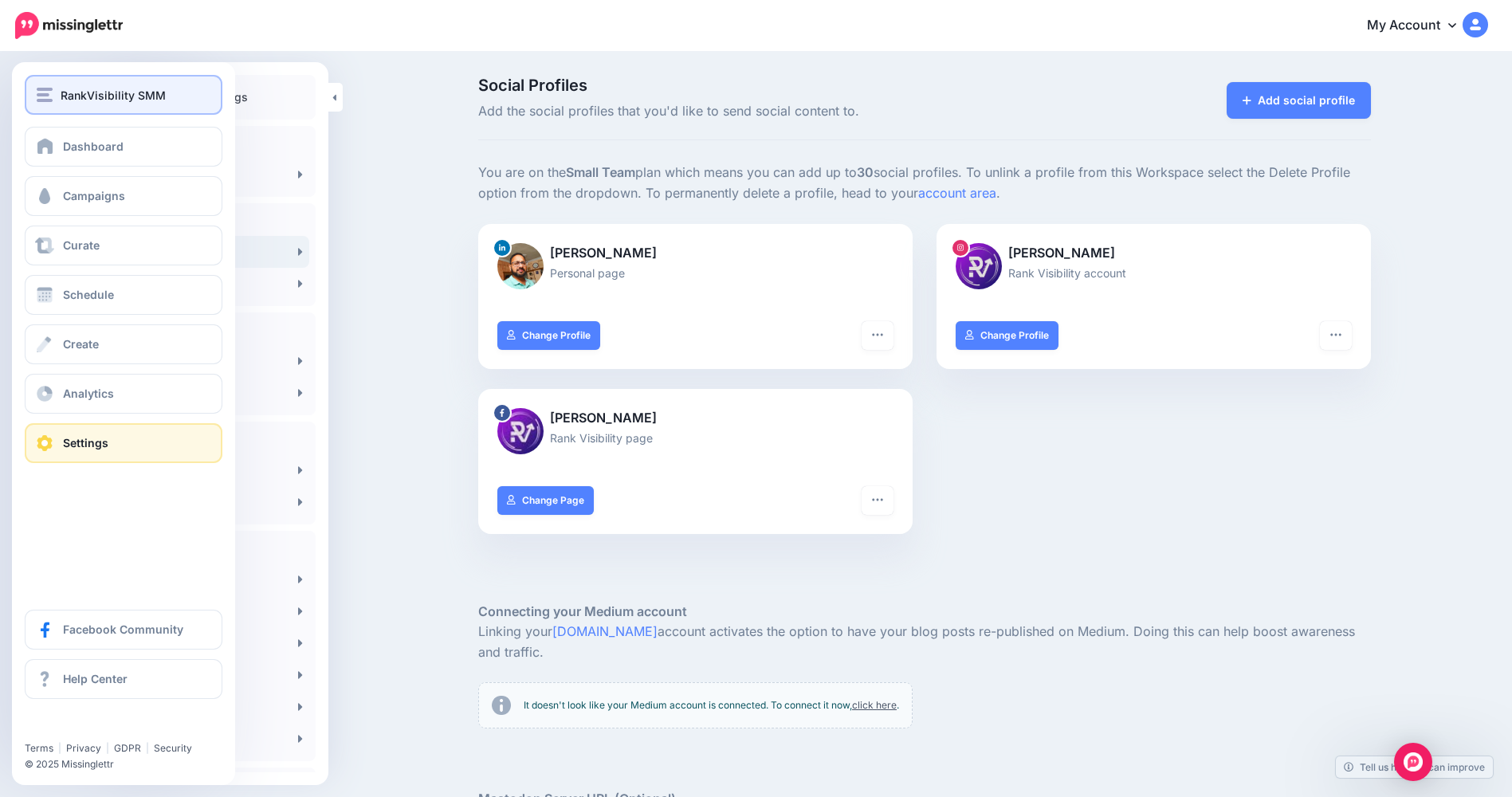
click at [60, 95] on div "RankVisibility SMM" at bounding box center [123, 95] width 173 height 18
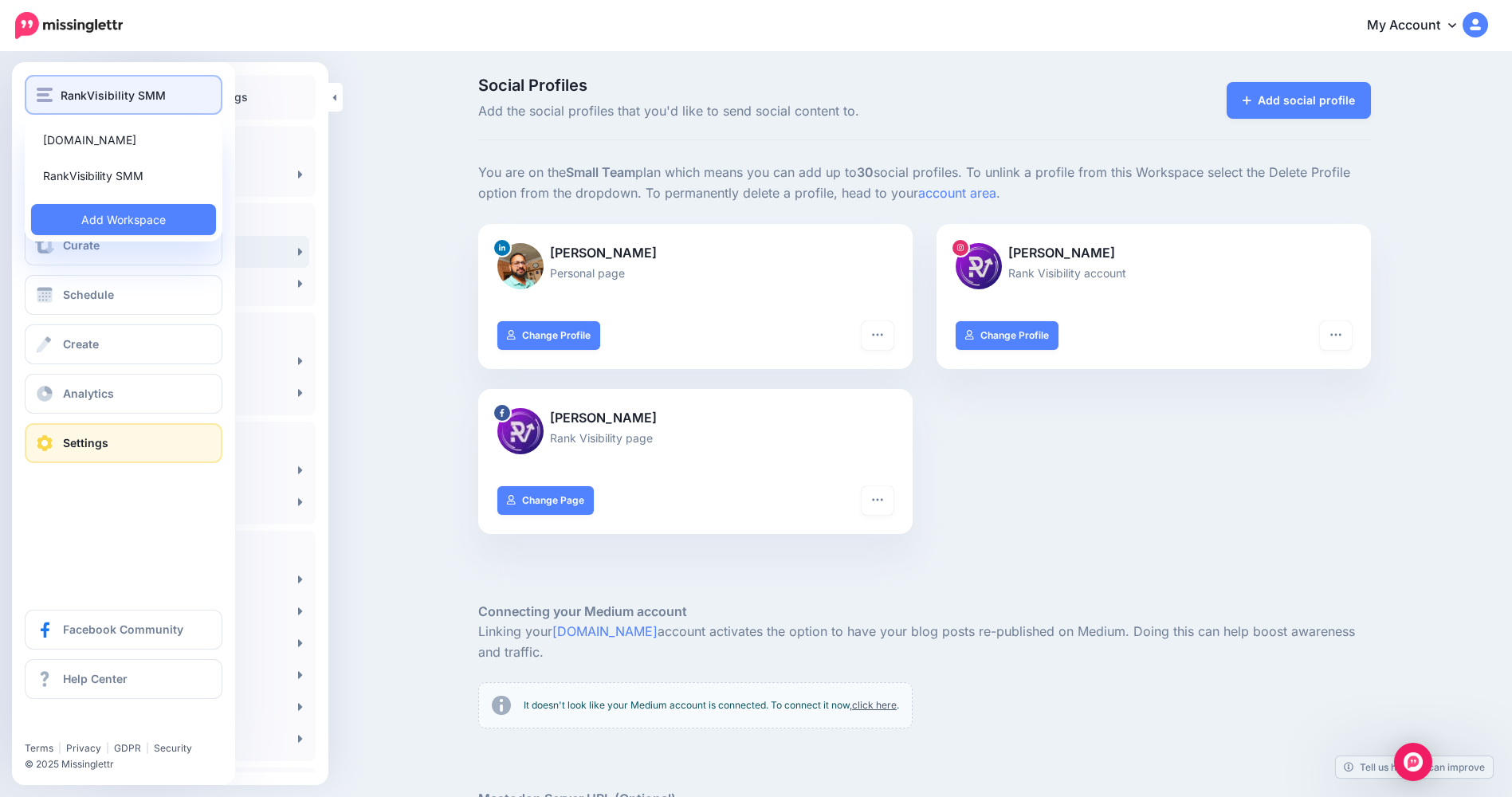
click at [60, 95] on div "RankVisibility SMM" at bounding box center [123, 95] width 173 height 18
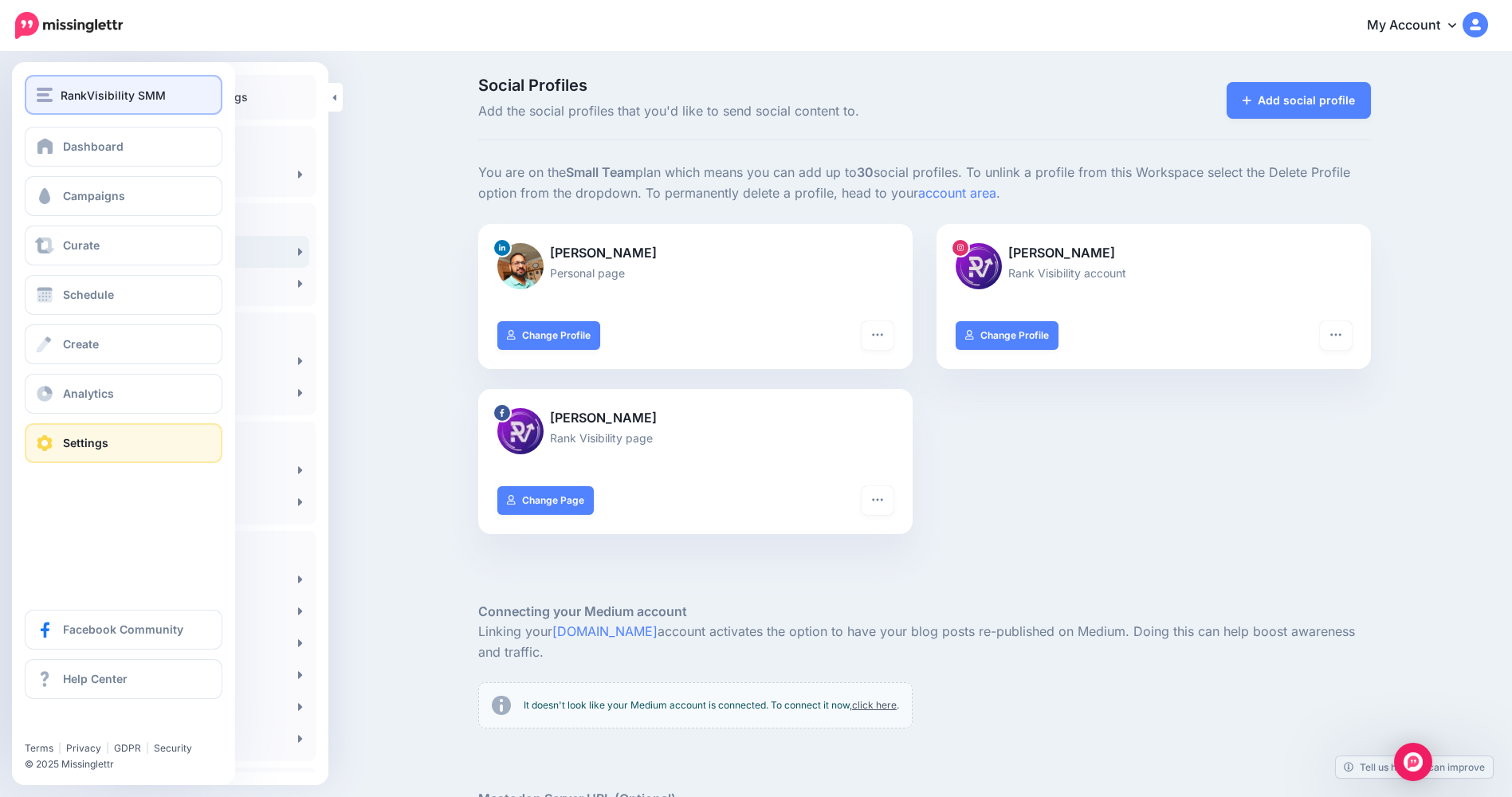
click at [60, 95] on div "RankVisibility SMM" at bounding box center [123, 95] width 173 height 18
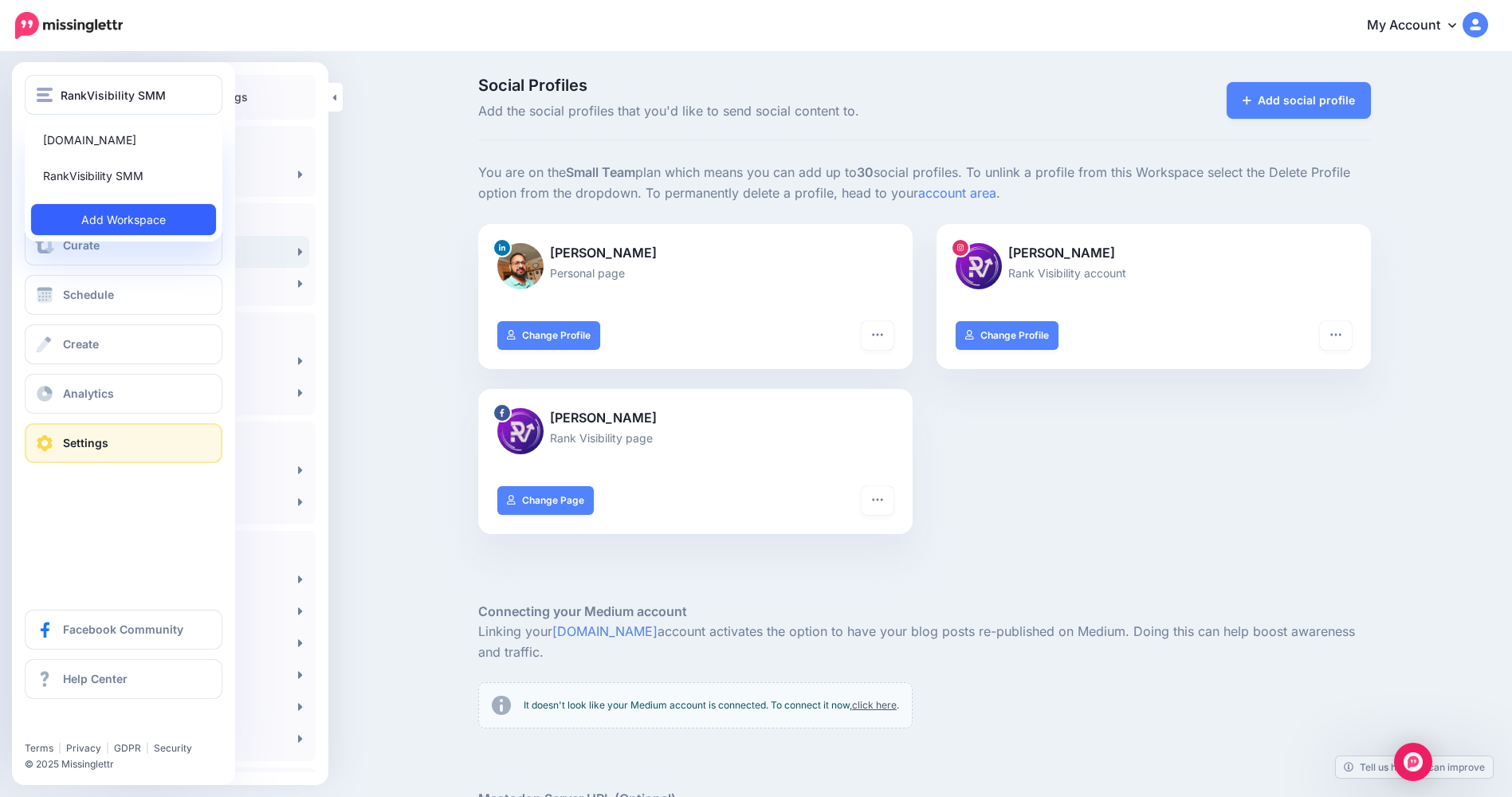
click at [99, 213] on link "Add Workspace" at bounding box center [123, 220] width 185 height 31
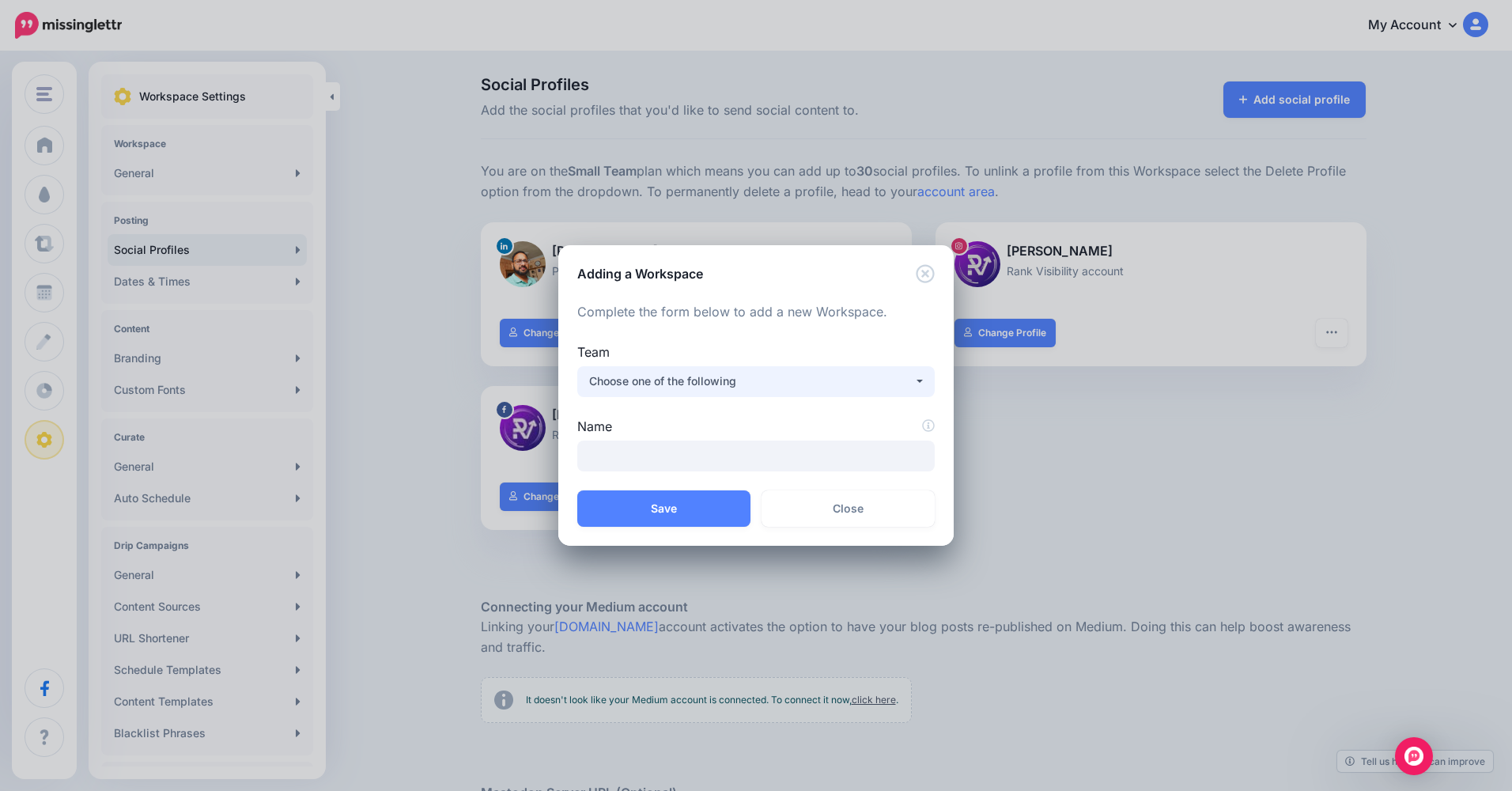
click at [698, 389] on div "Choose one of the following" at bounding box center [751, 381] width 324 height 19
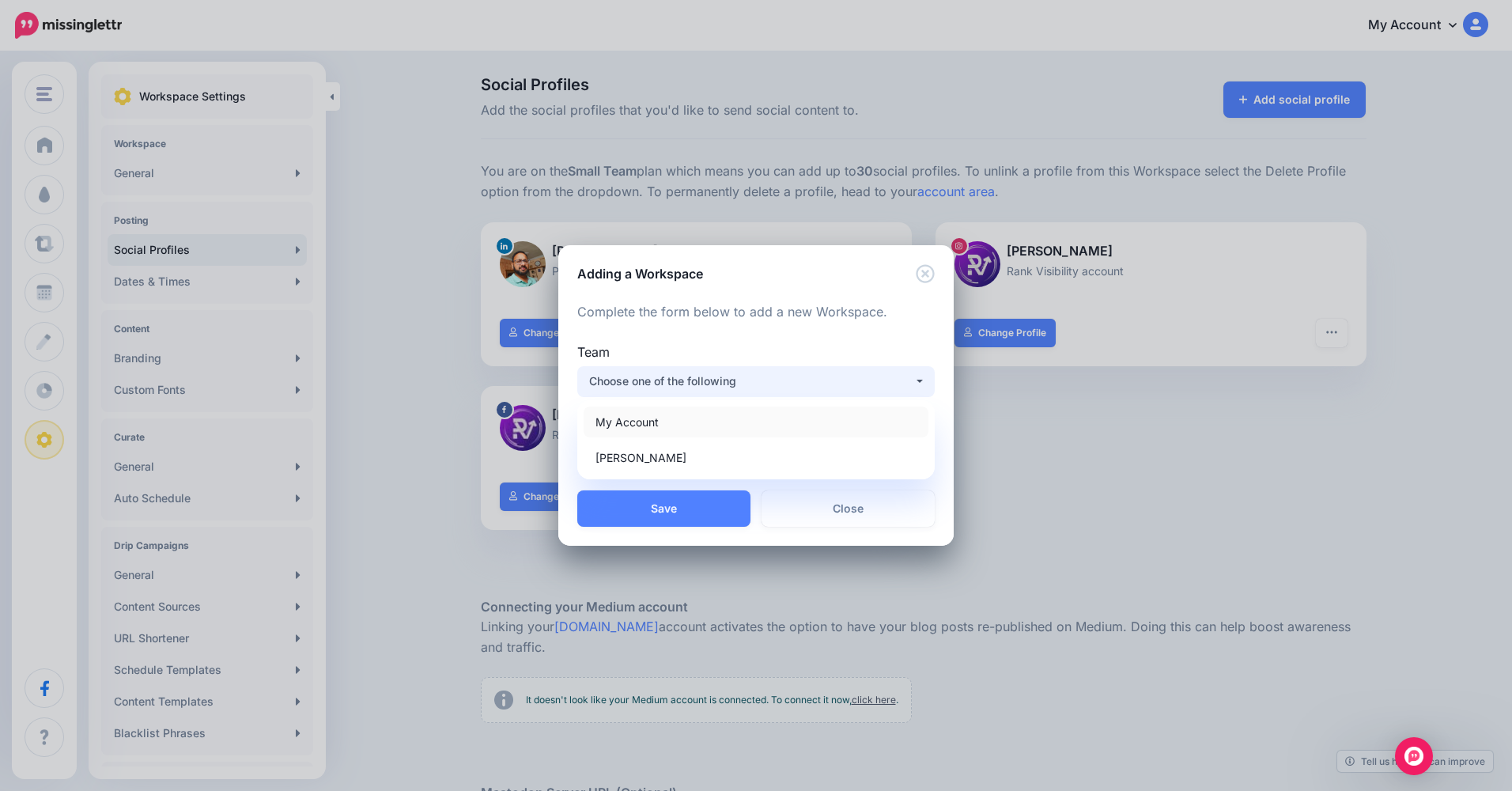
click at [662, 425] on link "My Account" at bounding box center [756, 422] width 345 height 31
select select "**"
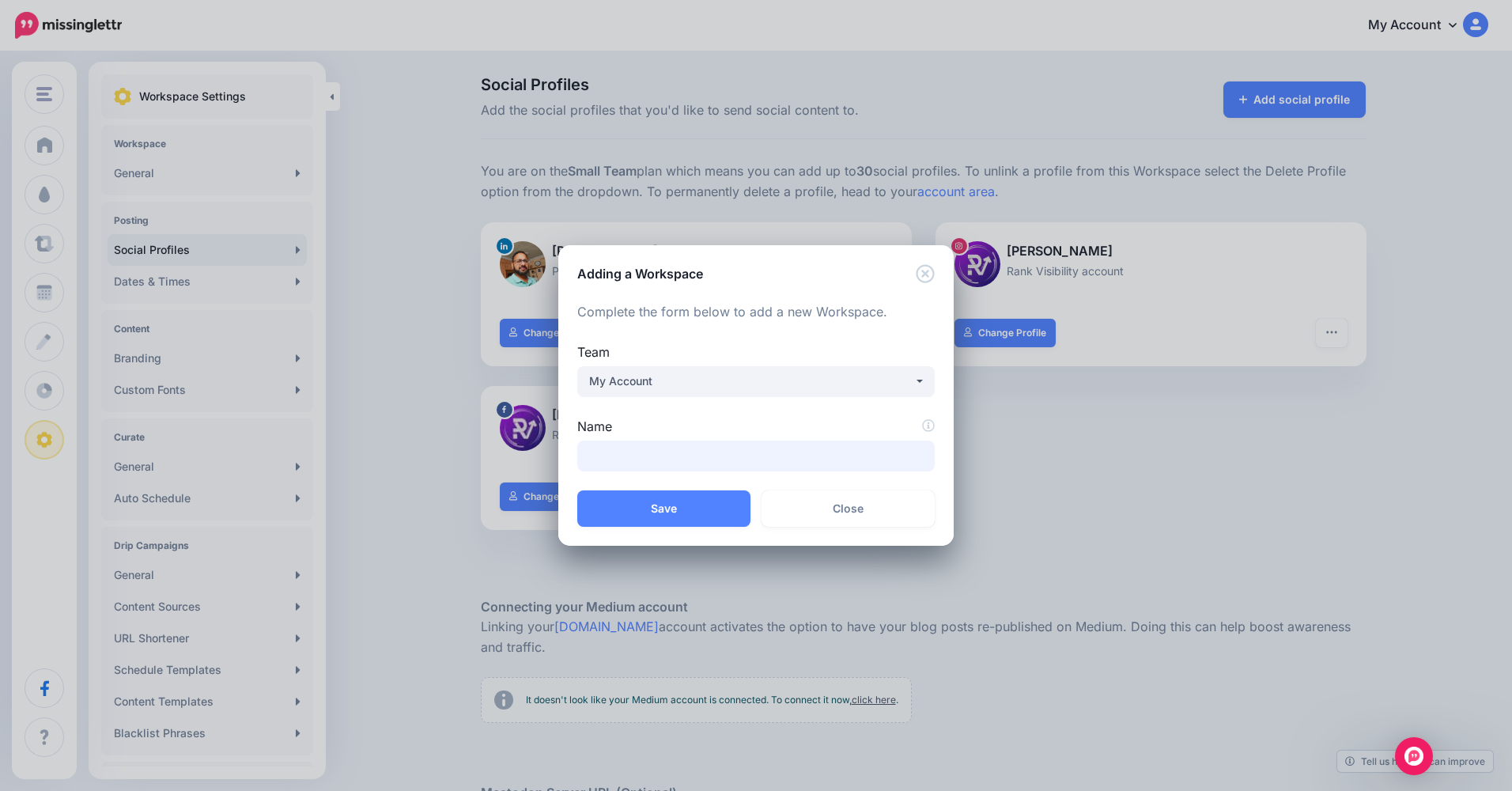
click at [658, 453] on input "Name" at bounding box center [756, 456] width 357 height 31
type input "*********"
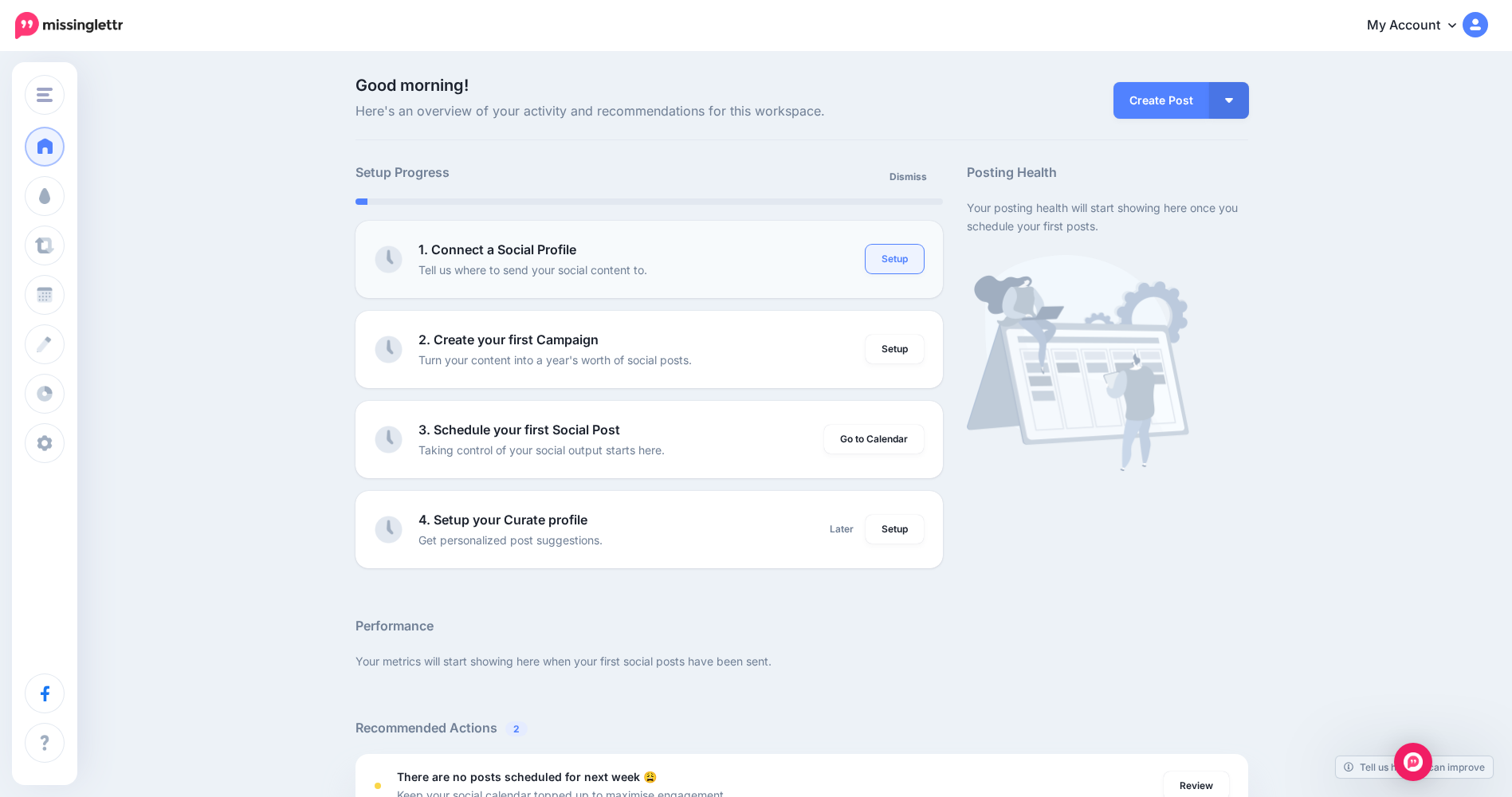
click at [903, 255] on link "Setup" at bounding box center [895, 259] width 58 height 29
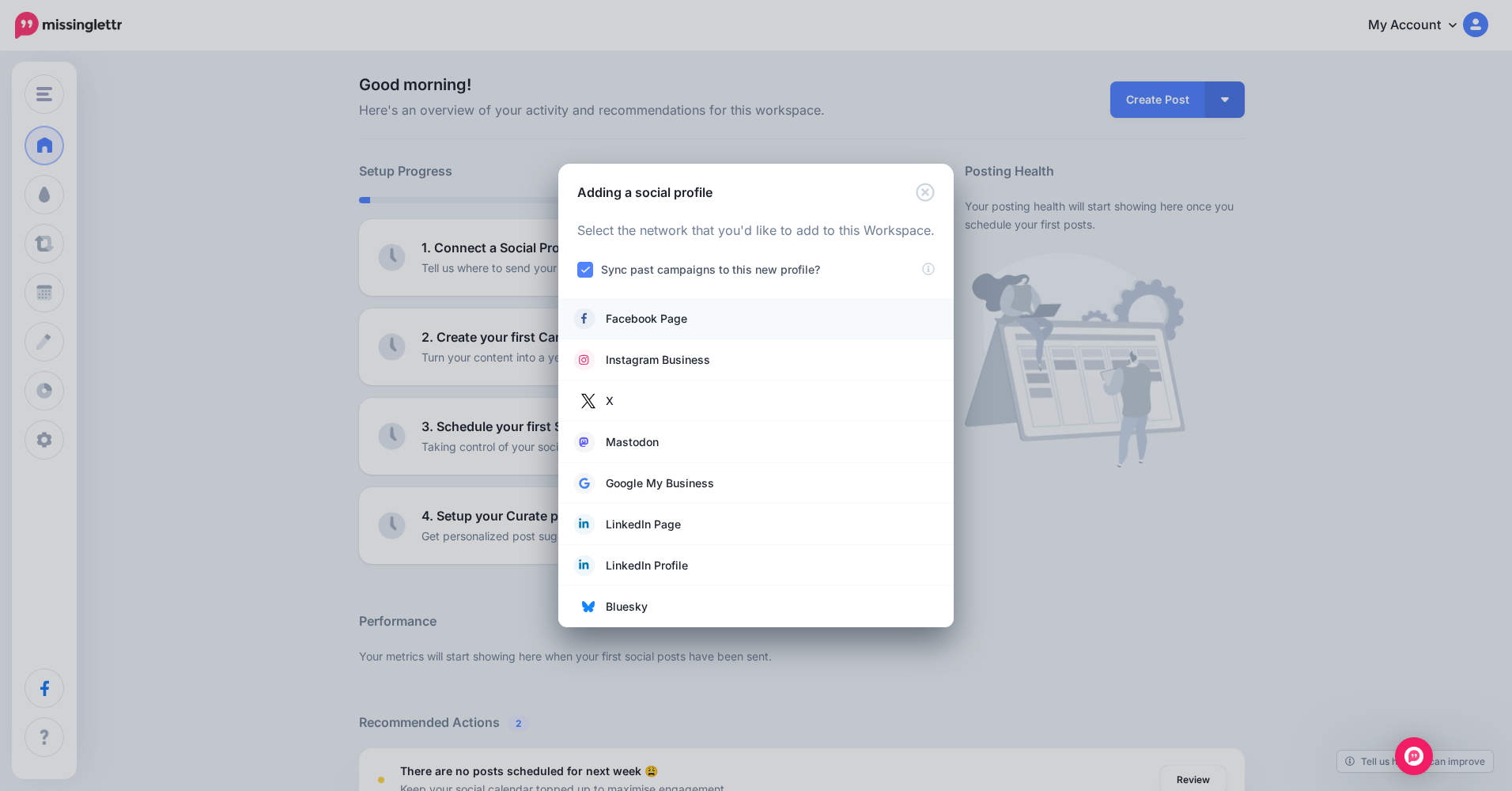
click at [760, 318] on link "Facebook Page" at bounding box center [756, 318] width 364 height 22
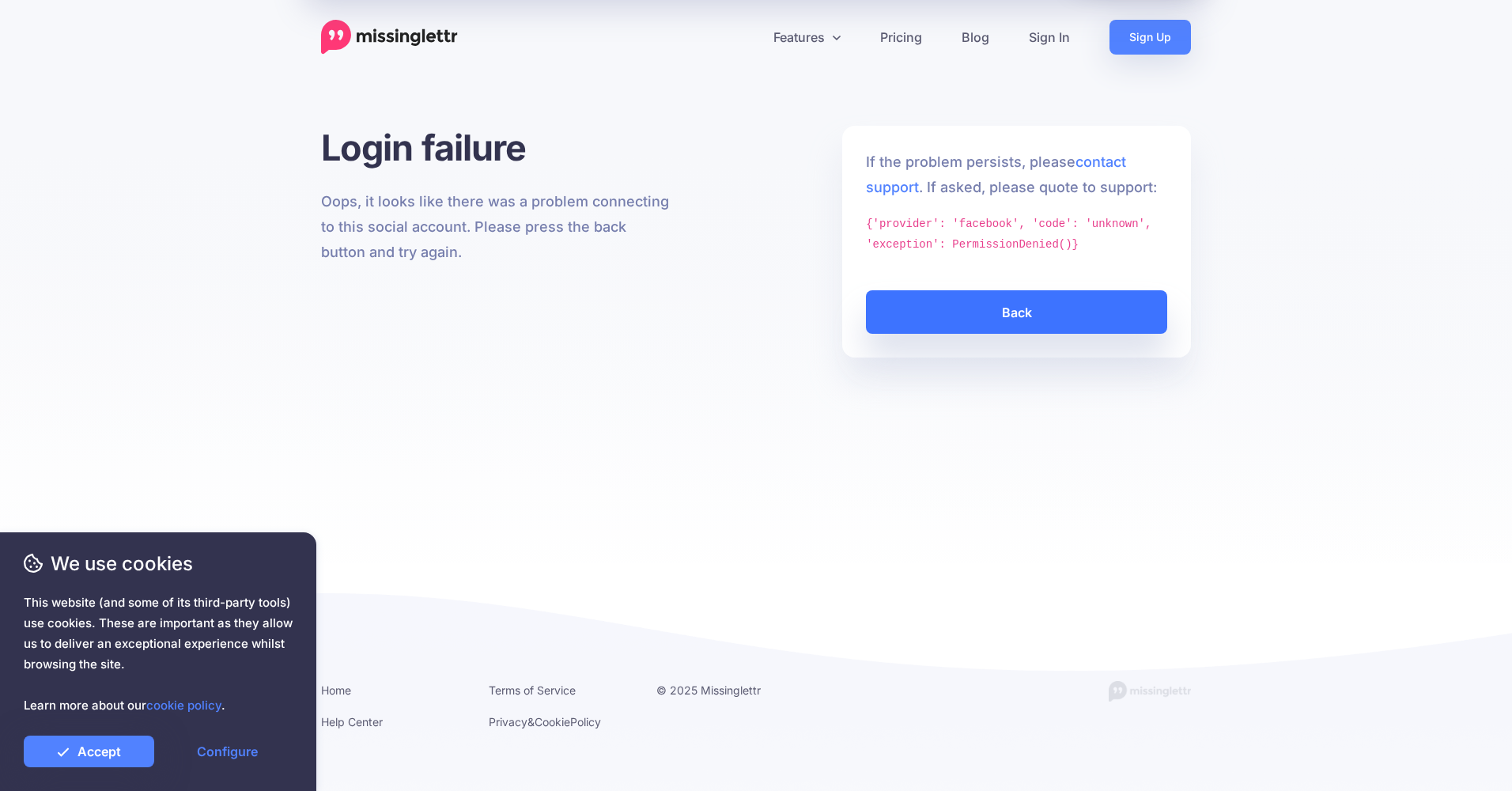
click at [1015, 322] on link "Back" at bounding box center [1016, 312] width 301 height 43
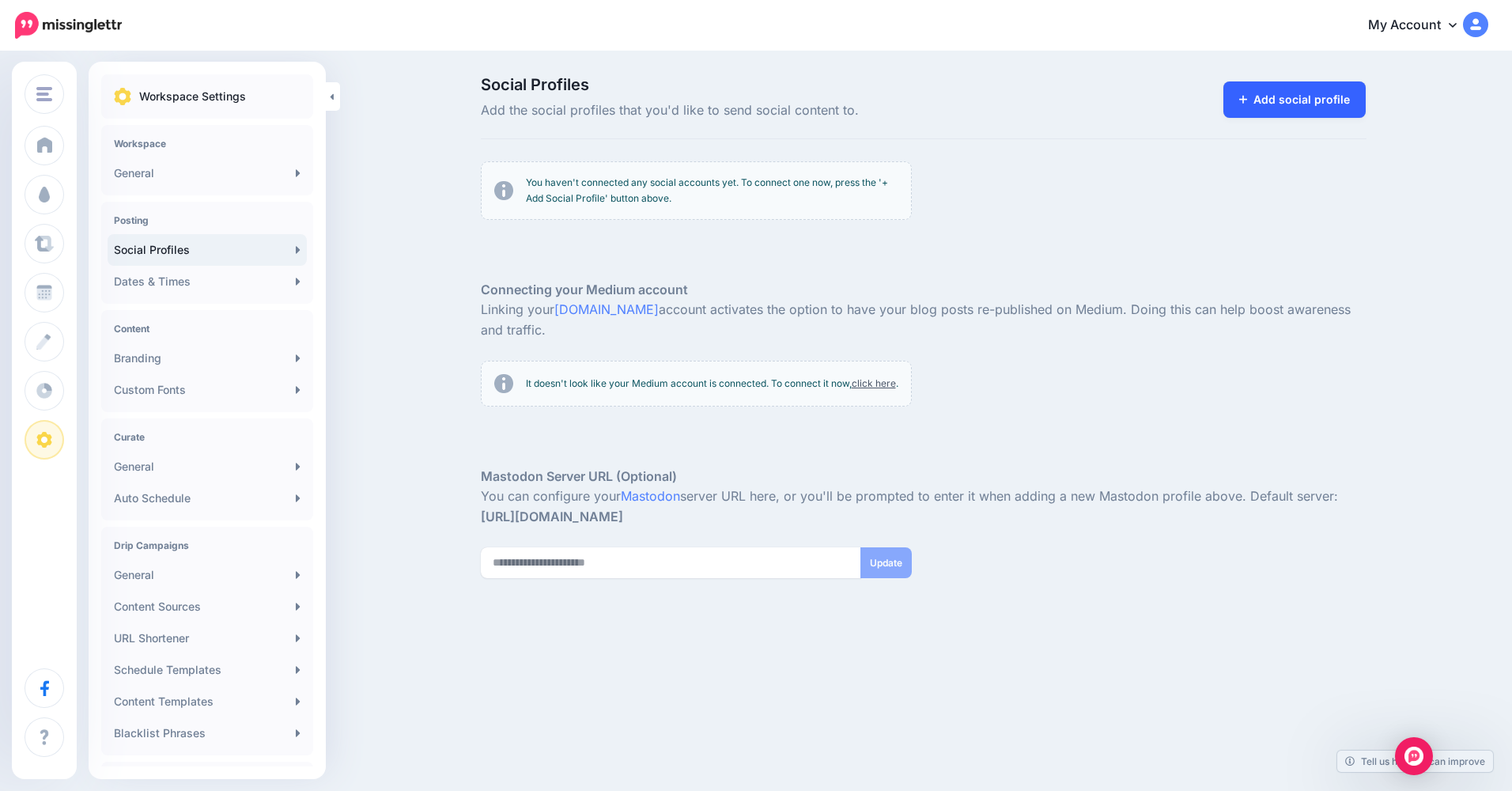
click at [1260, 97] on link "Add social profile" at bounding box center [1294, 100] width 143 height 37
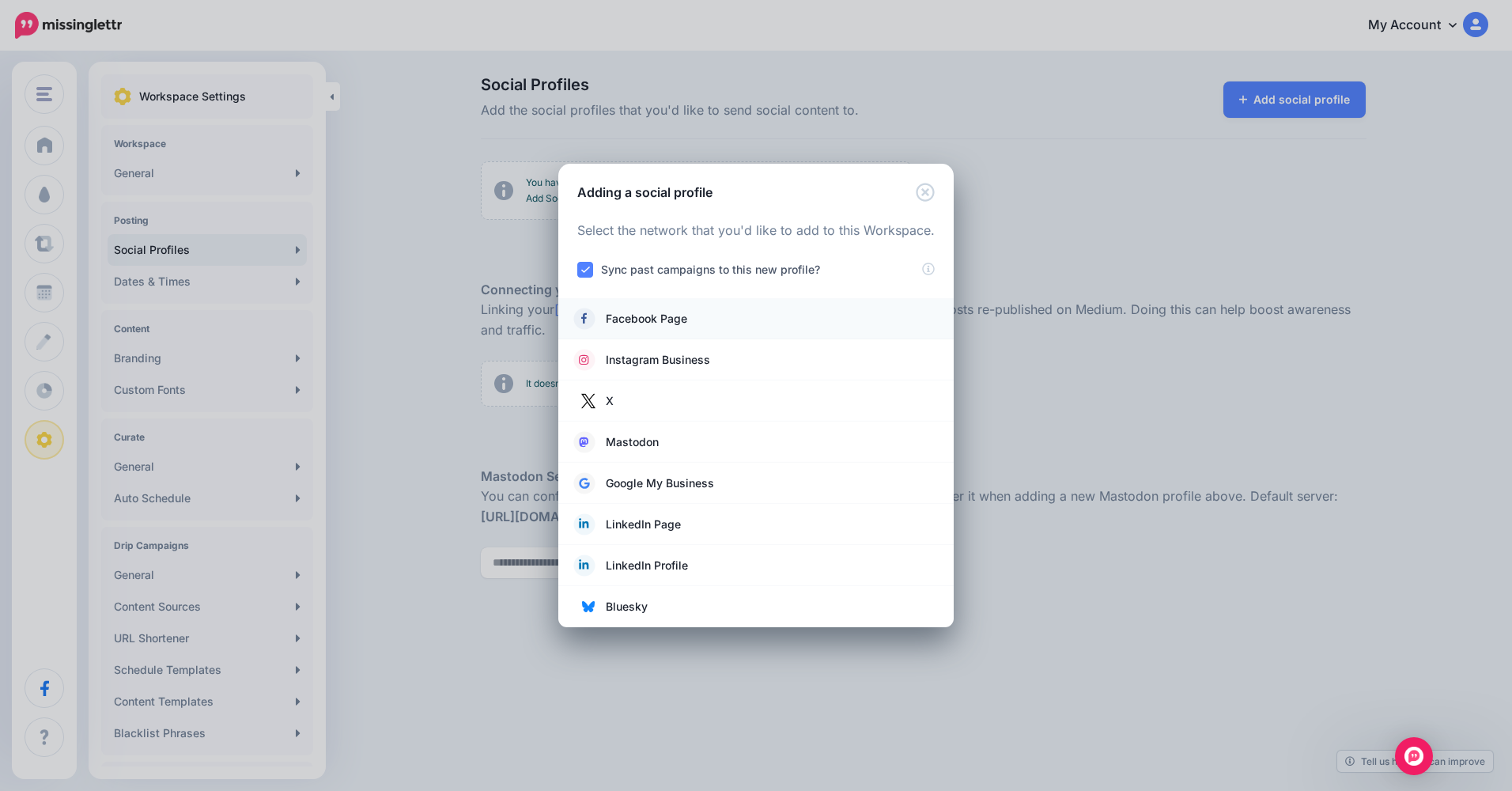
click at [808, 324] on link "Facebook Page" at bounding box center [756, 318] width 364 height 22
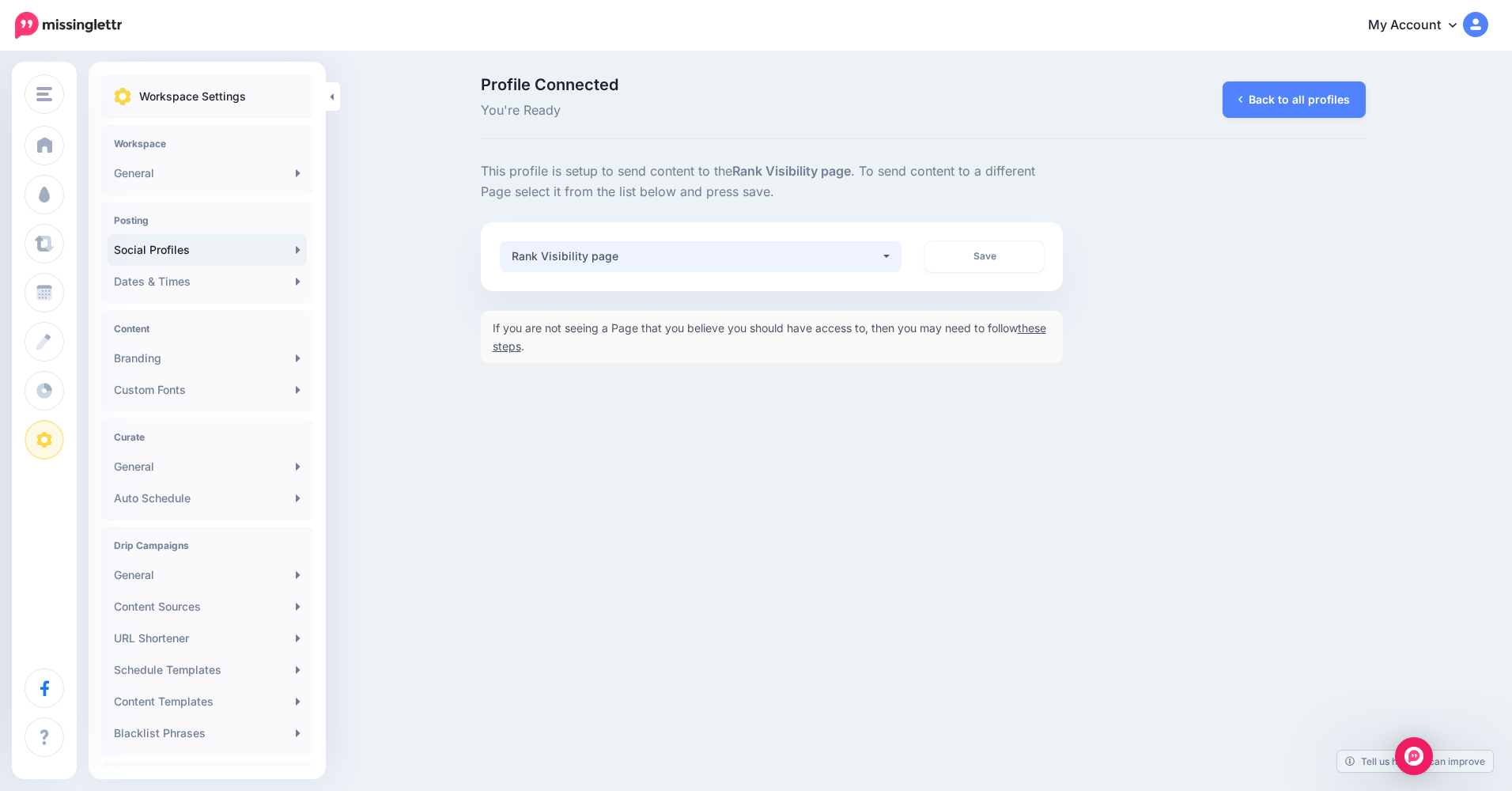
click at [763, 264] on div "Rank Visibility page" at bounding box center [696, 256] width 370 height 19
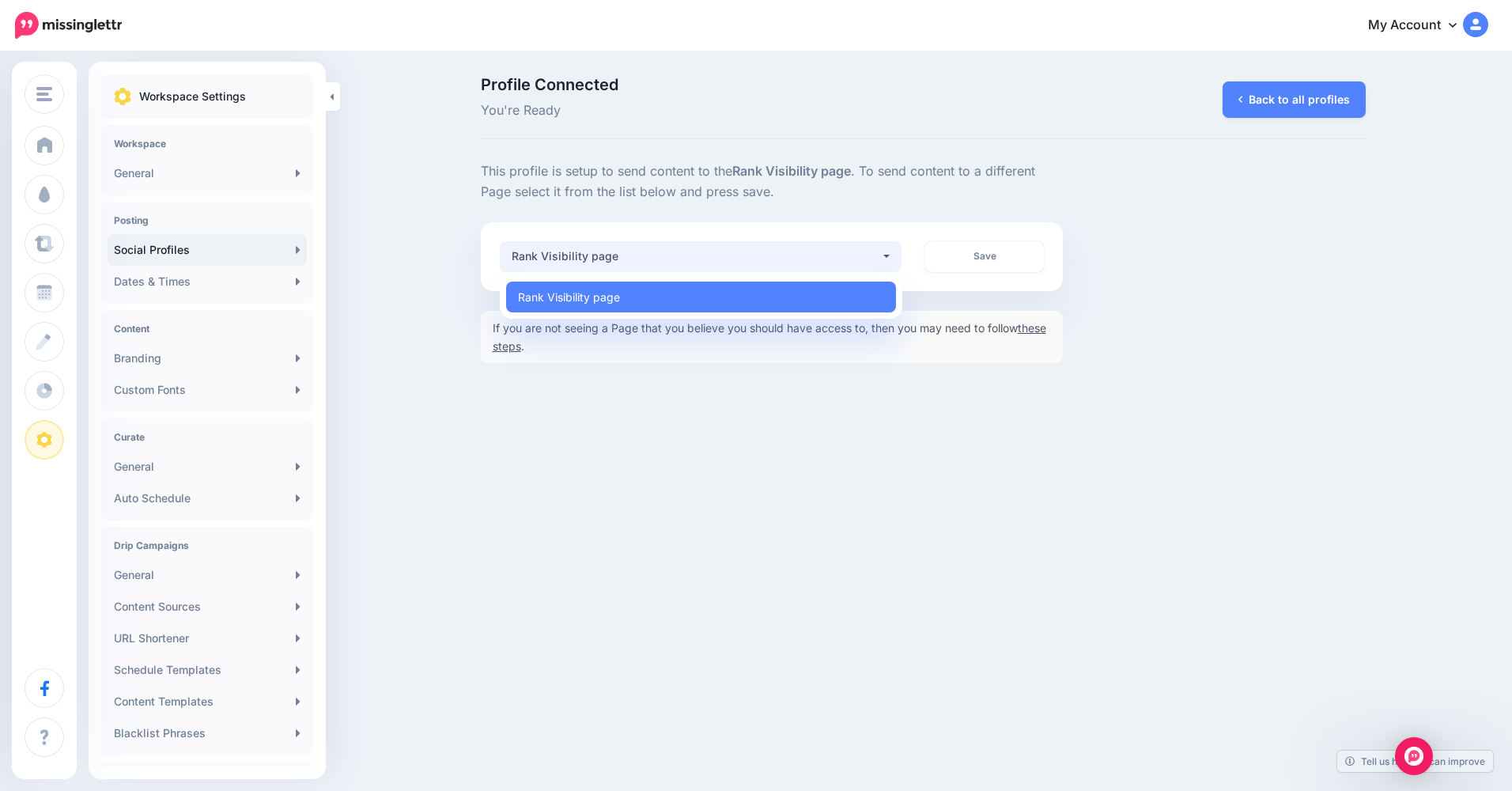
click at [763, 264] on div "Rank Visibility page" at bounding box center [696, 256] width 370 height 19
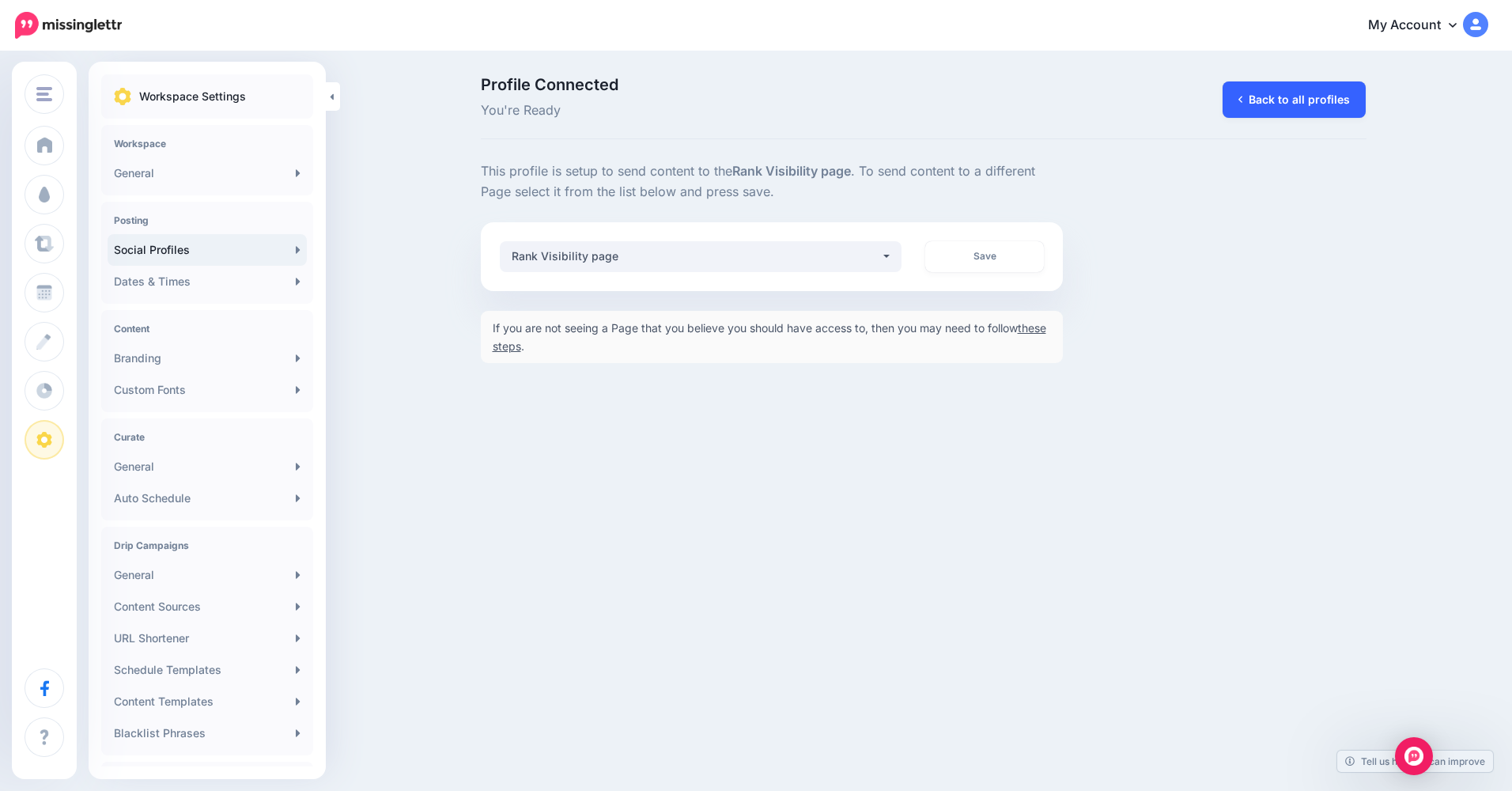
click at [1249, 105] on link "Back to all profiles" at bounding box center [1293, 100] width 143 height 37
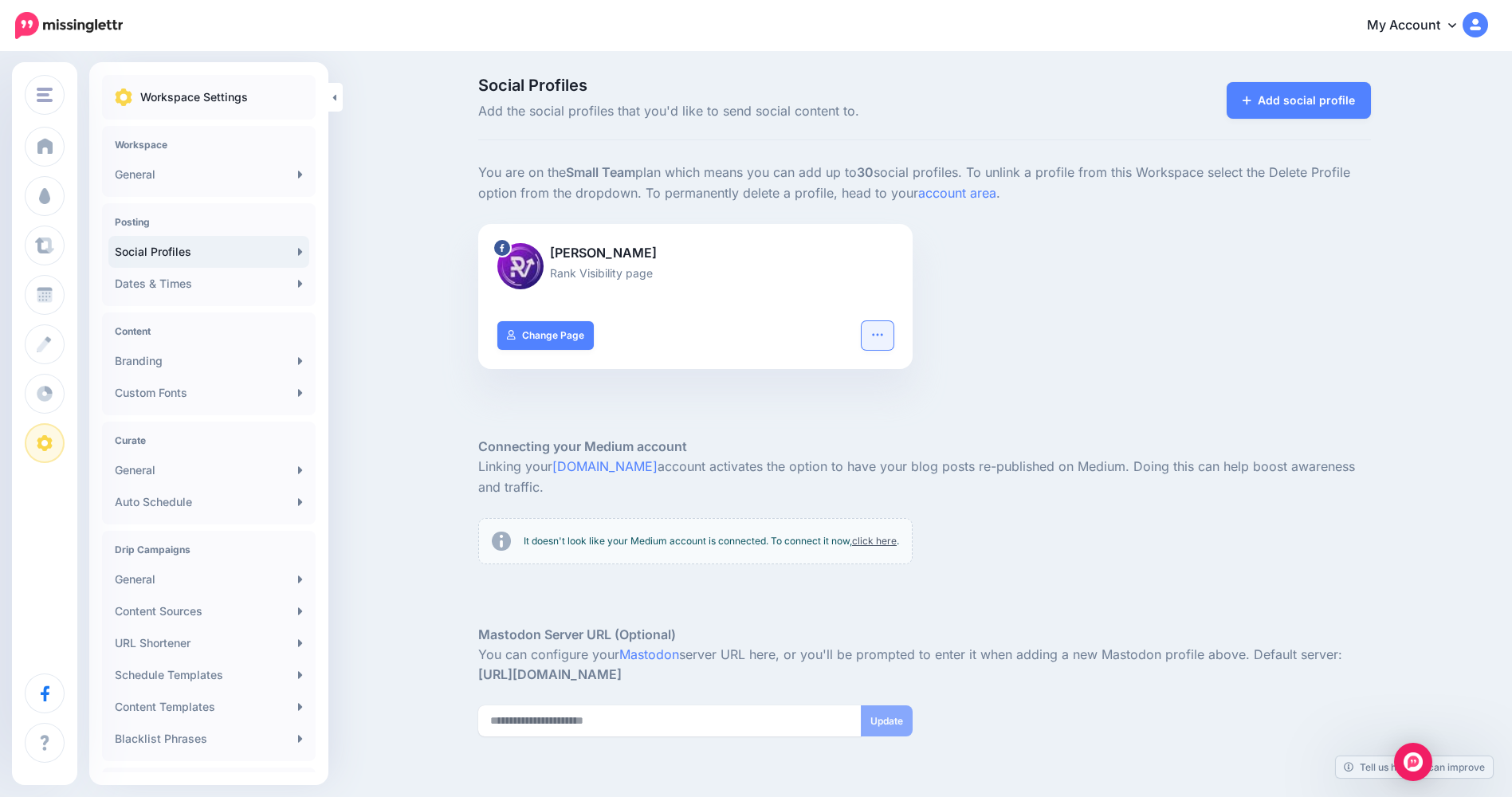
click at [882, 336] on icon "button" at bounding box center [876, 334] width 11 height 2
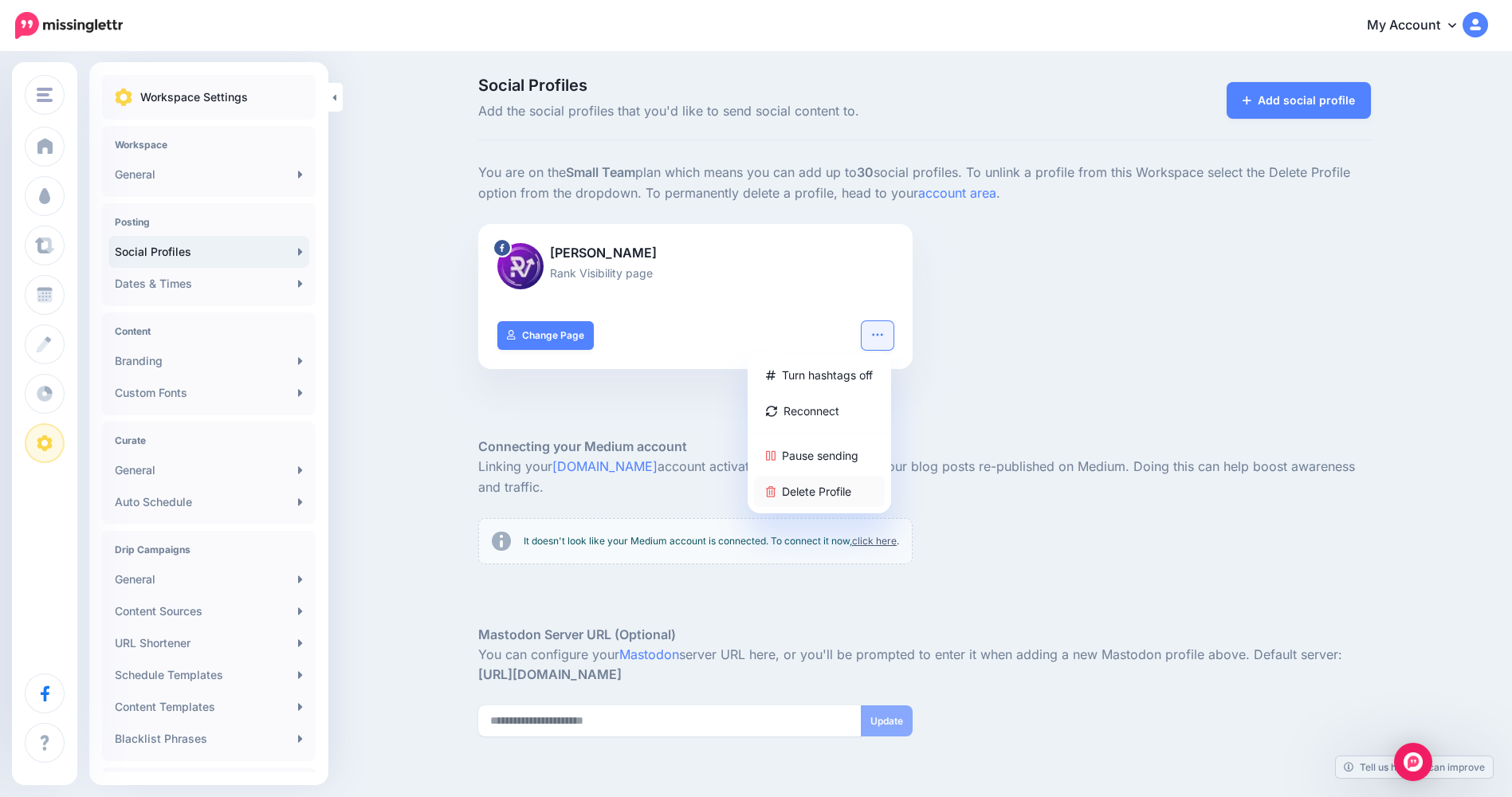
click at [844, 496] on link "Delete Profile" at bounding box center [819, 492] width 131 height 31
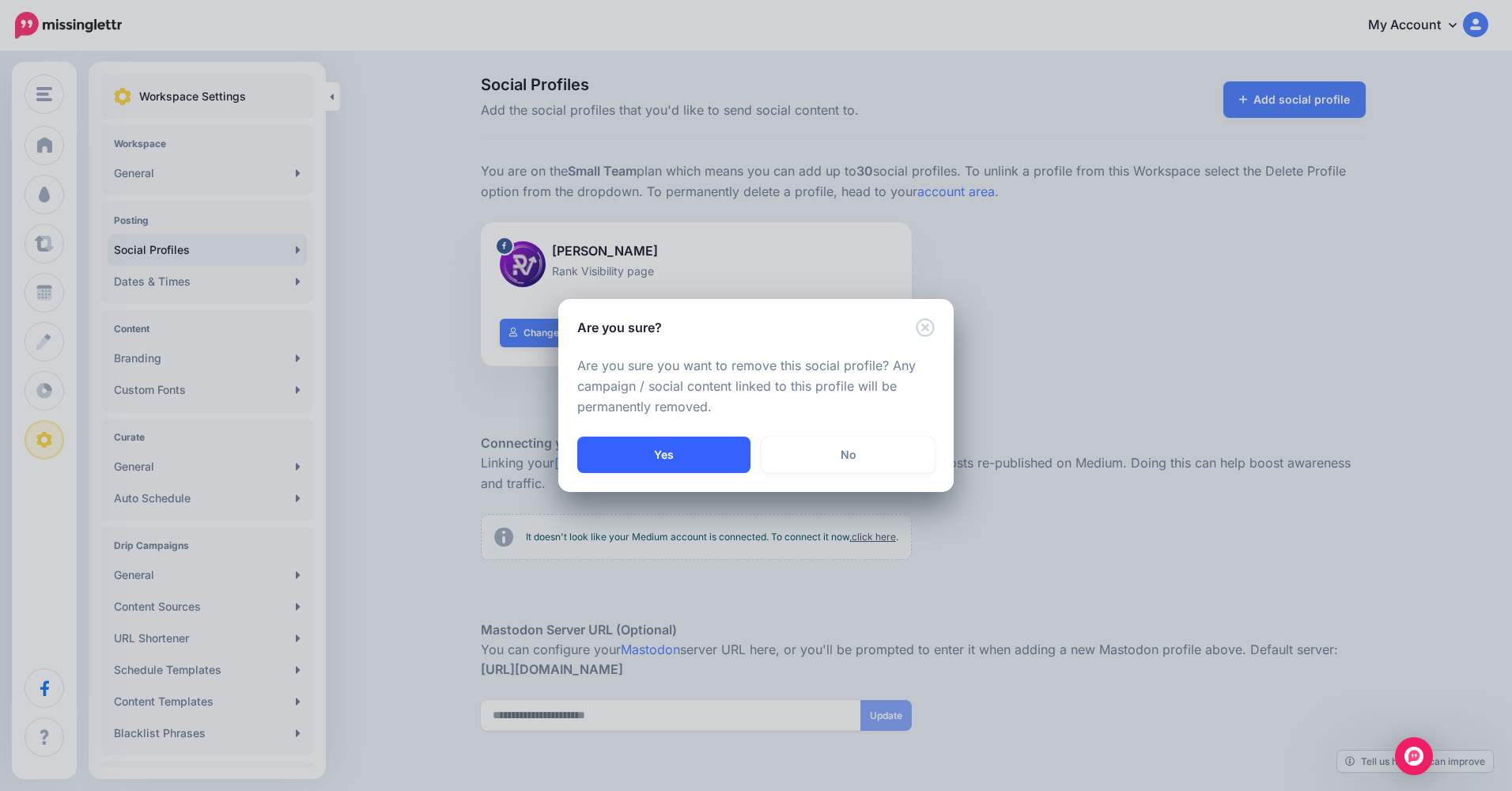
click at [704, 453] on button "Yes" at bounding box center [664, 455] width 173 height 37
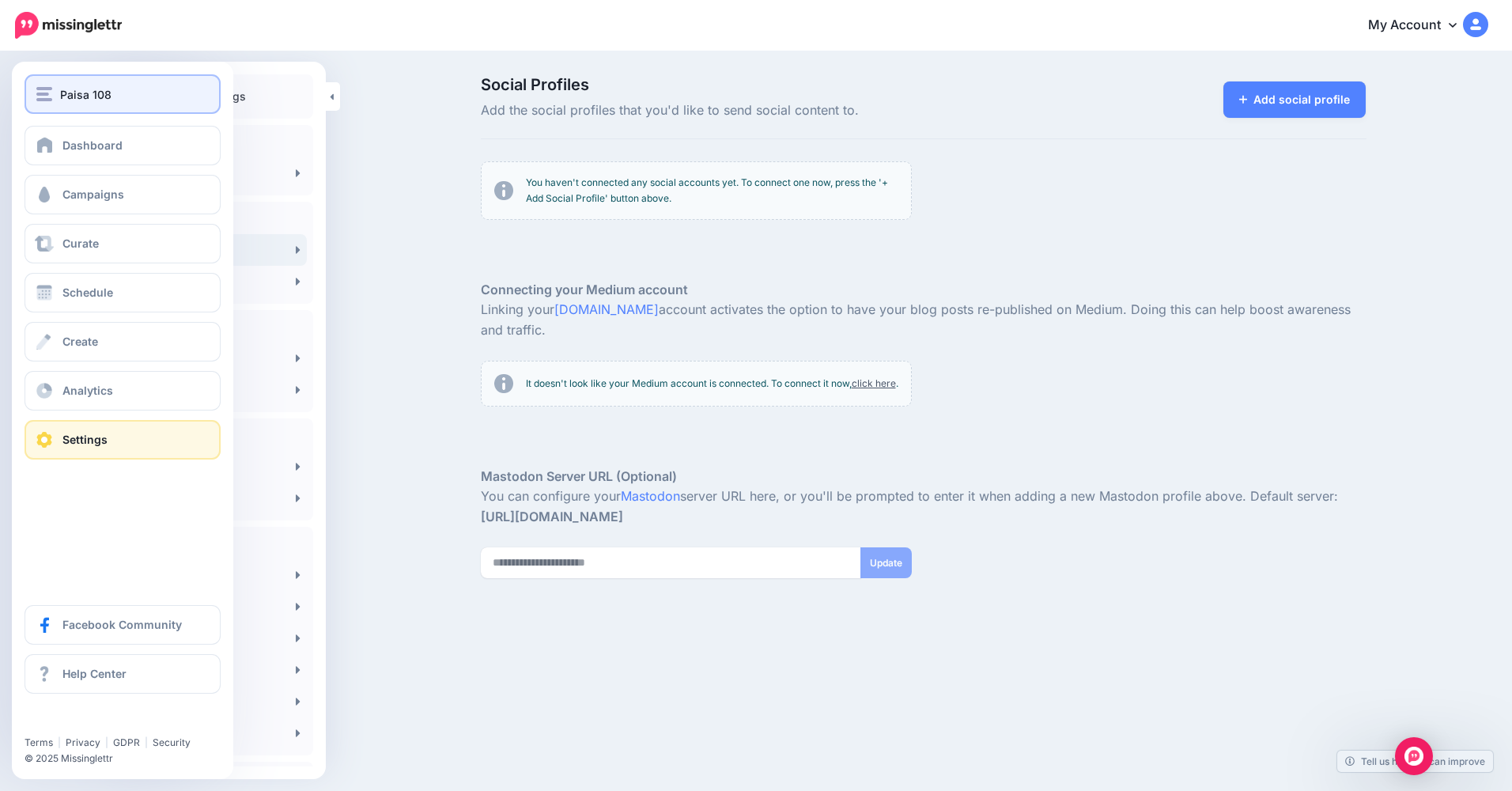
click at [59, 107] on button "Paisa 108" at bounding box center [122, 94] width 196 height 39
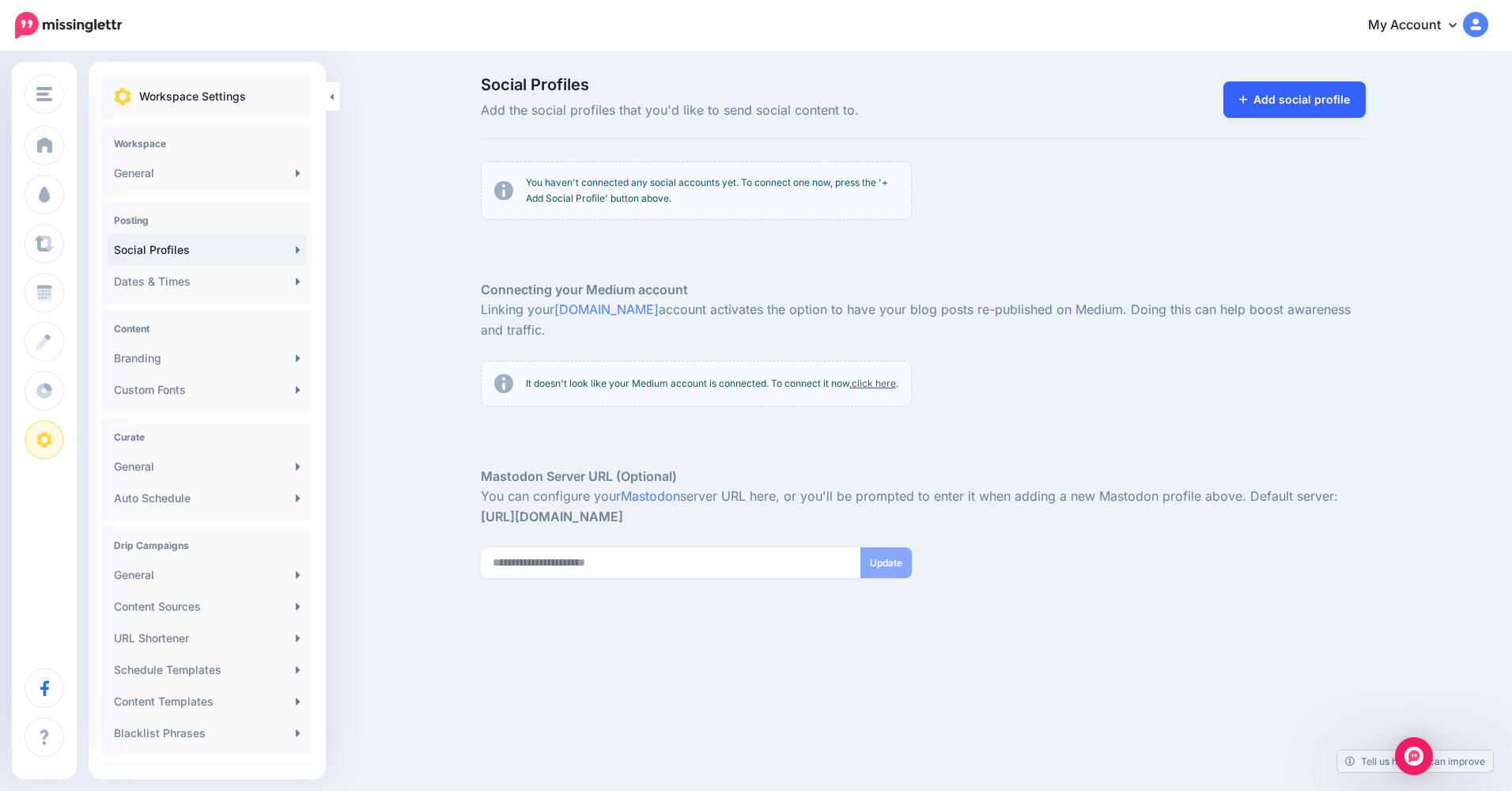
click at [1265, 107] on link "Add social profile" at bounding box center [1294, 100] width 143 height 37
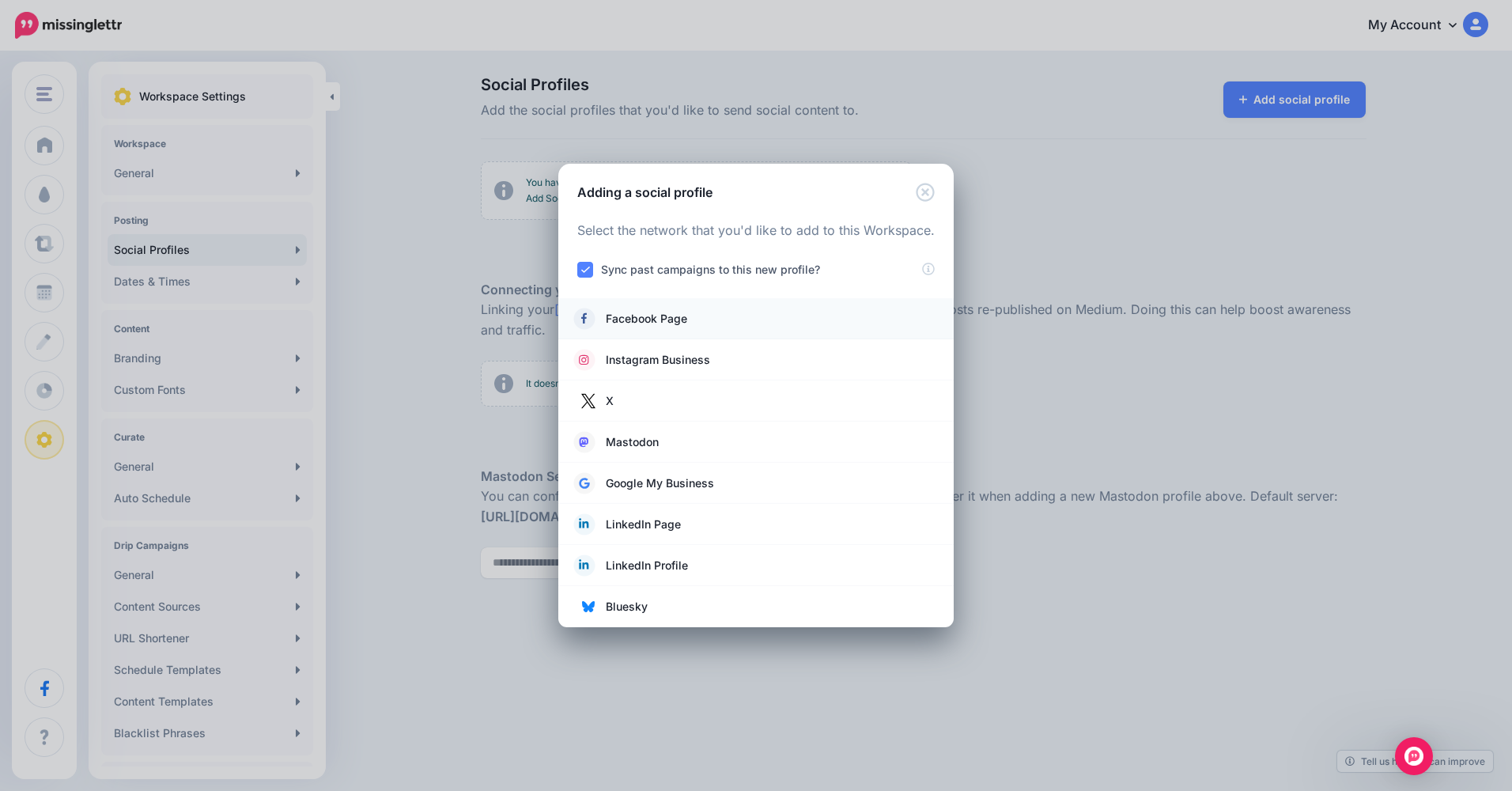
click at [753, 314] on link "Facebook Page" at bounding box center [756, 318] width 364 height 22
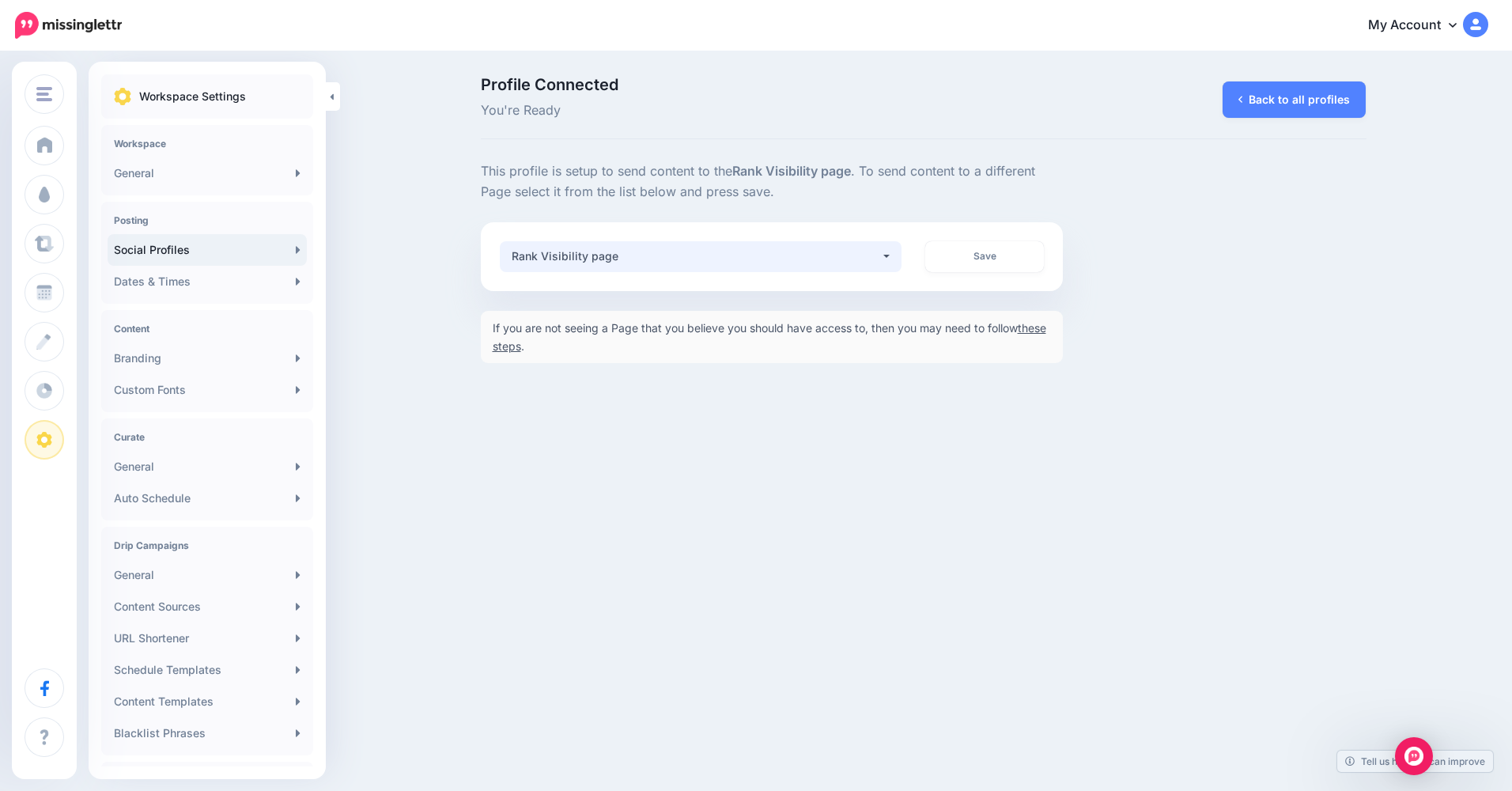
click at [801, 248] on div "Rank Visibility page" at bounding box center [696, 256] width 370 height 19
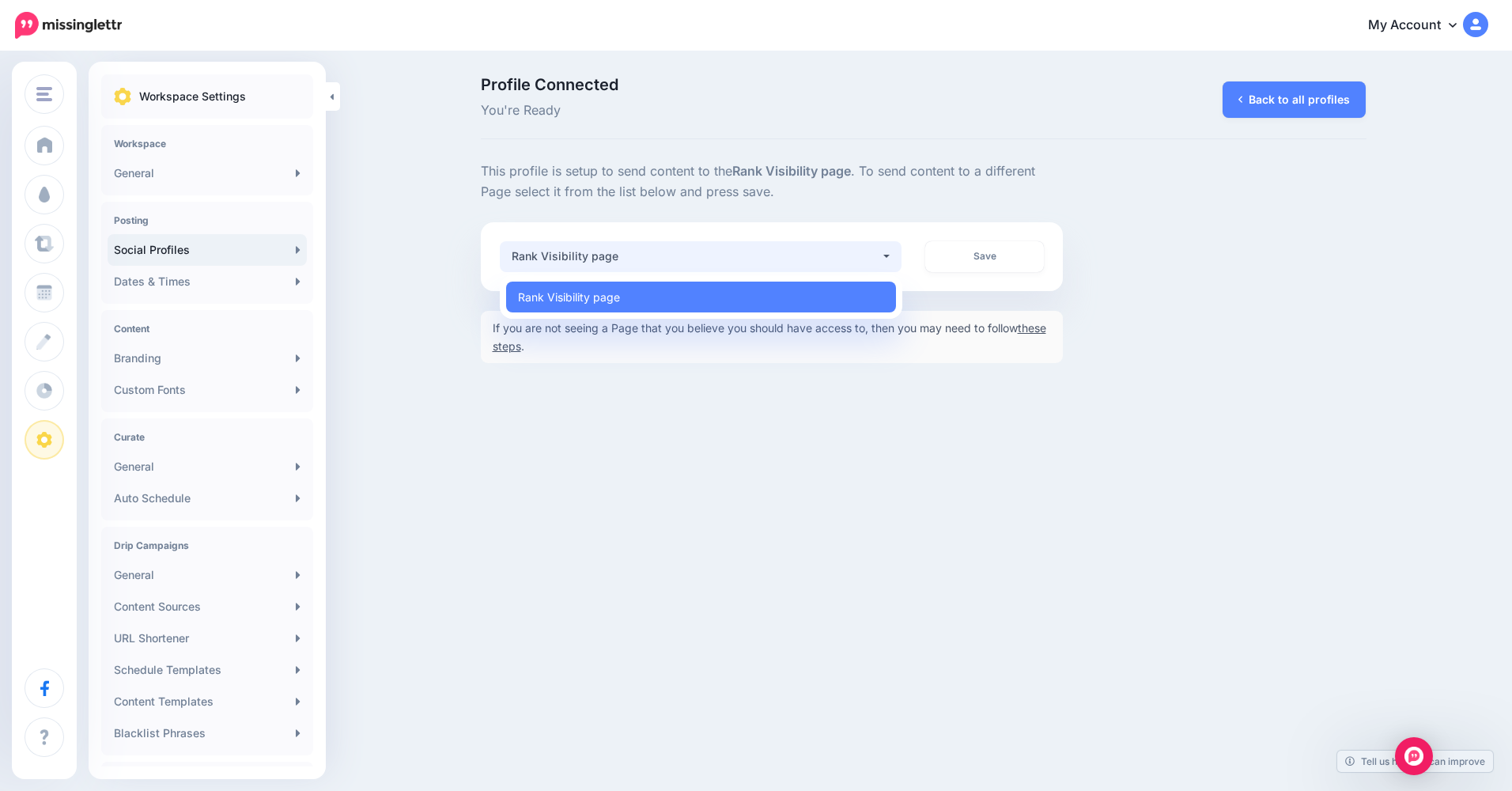
click at [801, 248] on div "Rank Visibility page" at bounding box center [696, 256] width 370 height 19
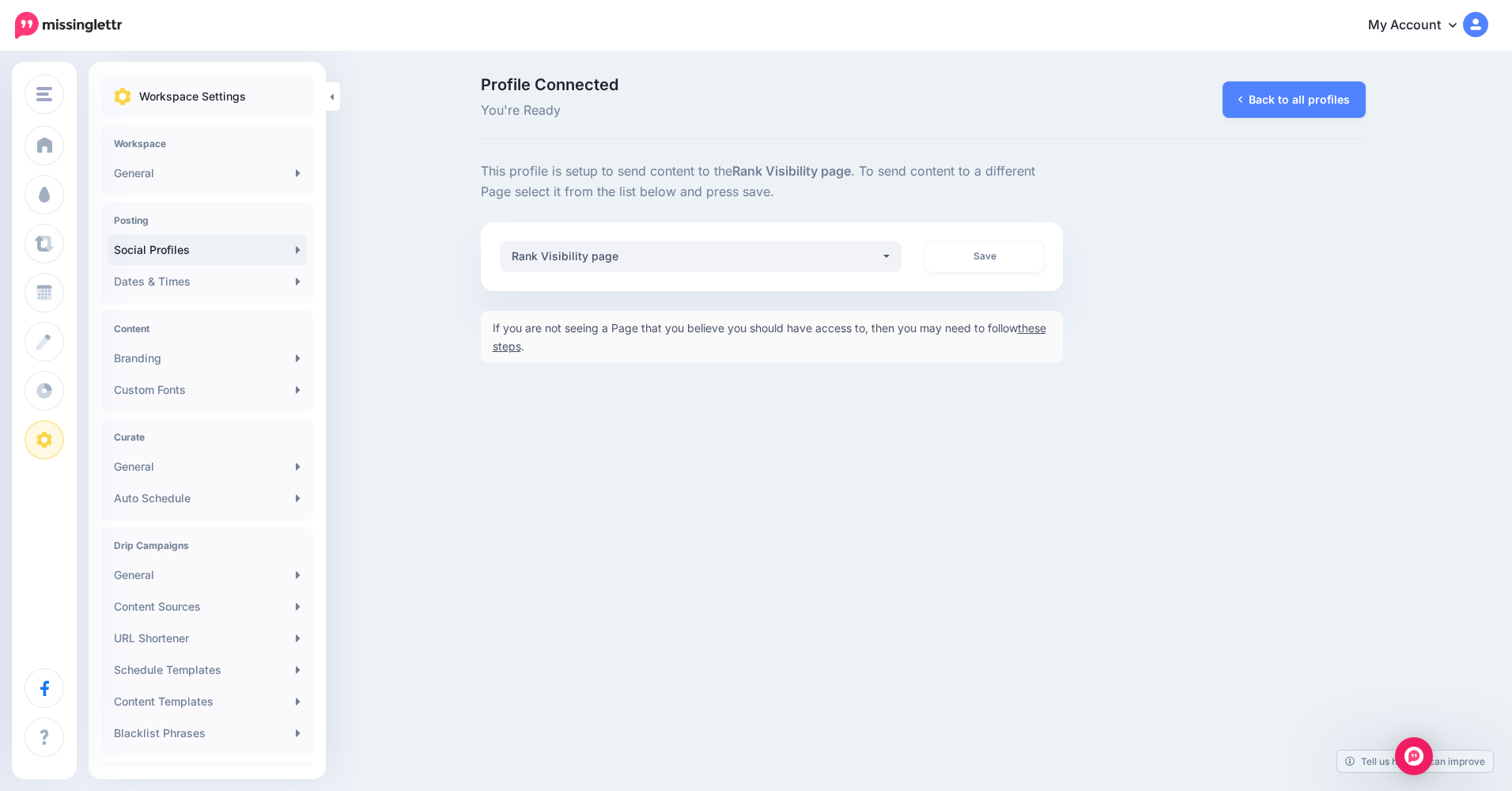
click at [197, 152] on div "Workspace General" at bounding box center [207, 160] width 212 height 70
click at [178, 143] on h4 "Workspace" at bounding box center [207, 144] width 187 height 12
click at [153, 169] on link "General" at bounding box center [207, 173] width 199 height 32
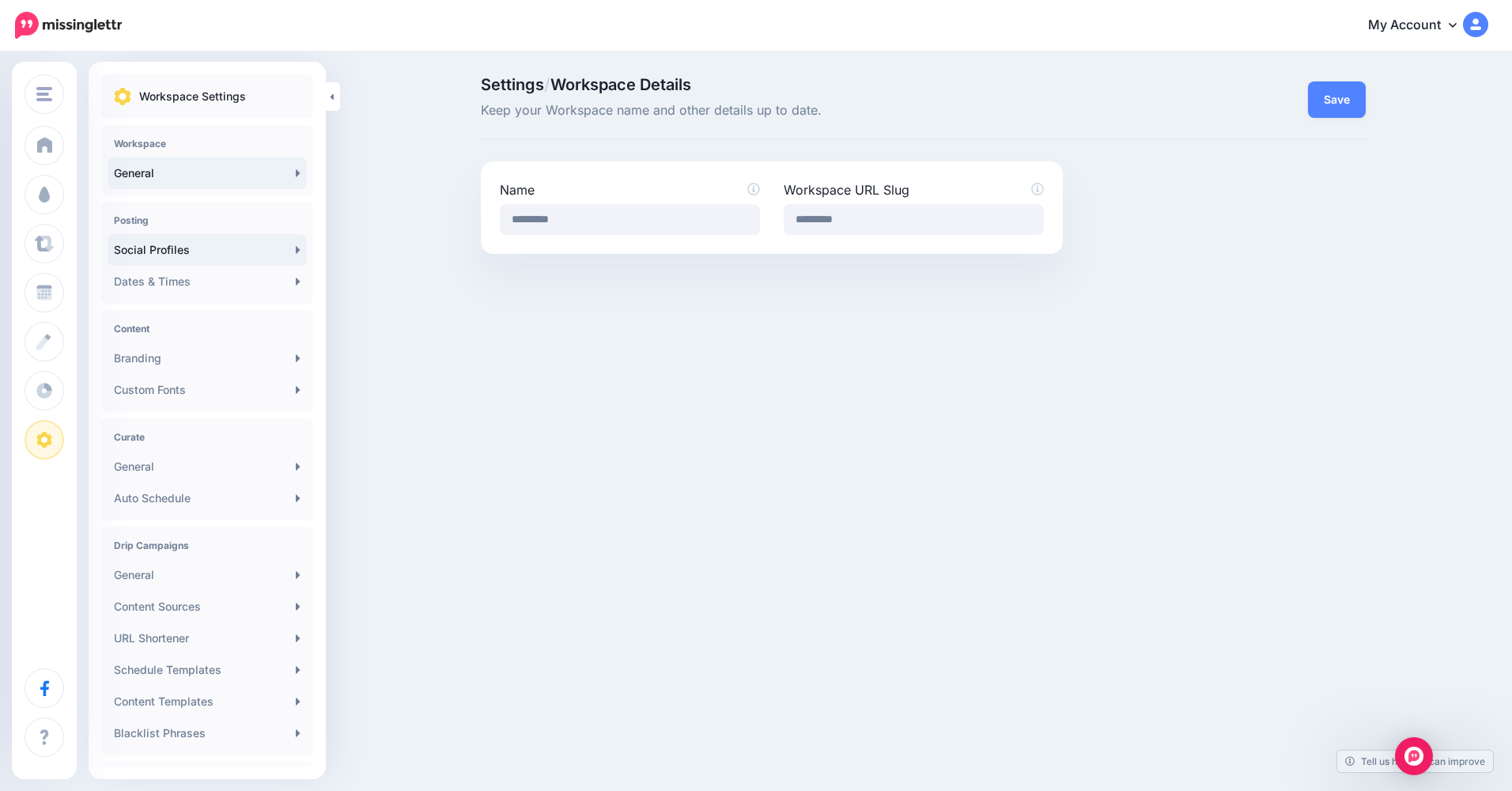
click at [229, 251] on link "Social Profiles" at bounding box center [207, 250] width 199 height 32
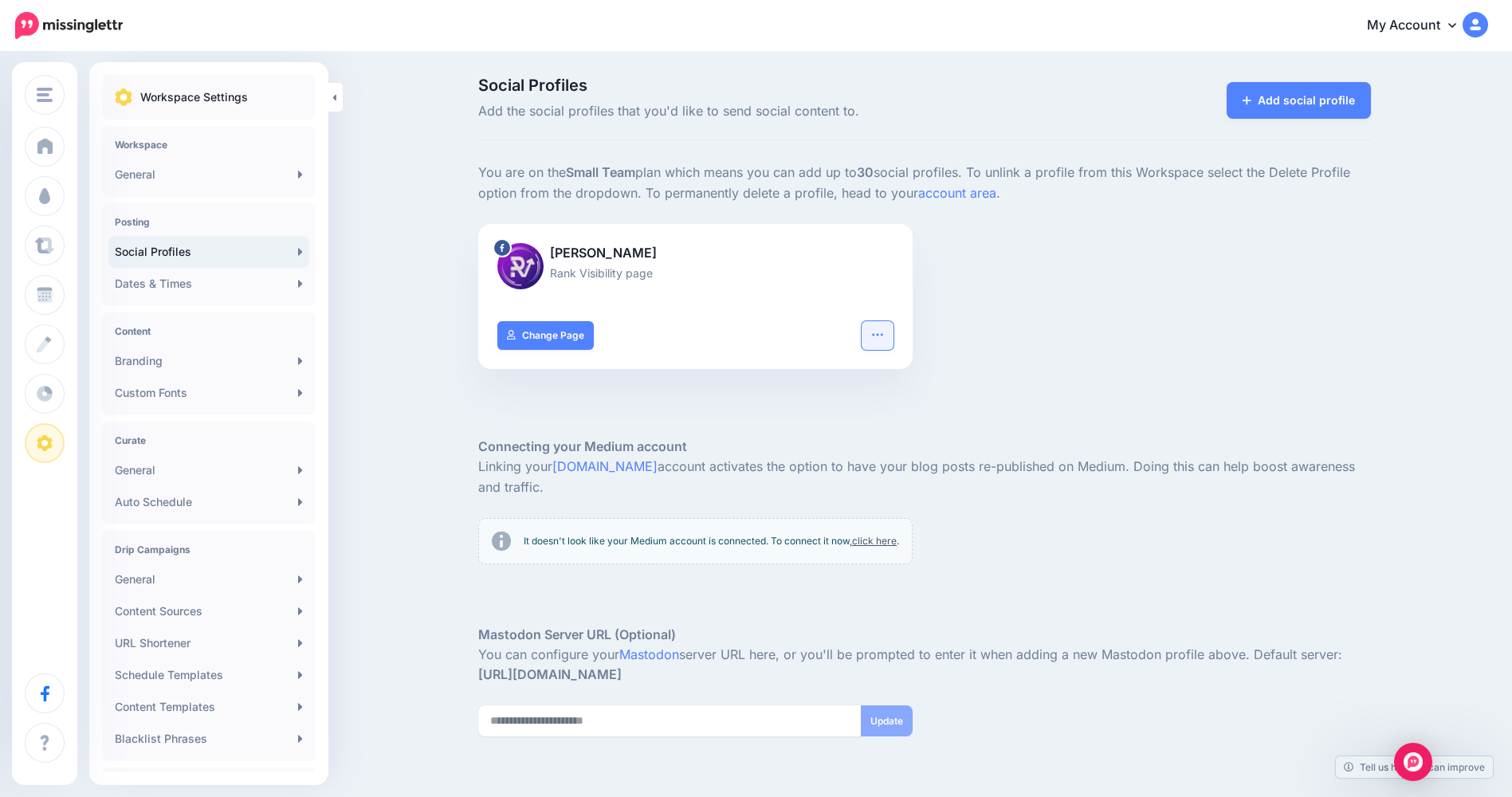
click at [881, 333] on icon "button" at bounding box center [877, 335] width 13 height 13
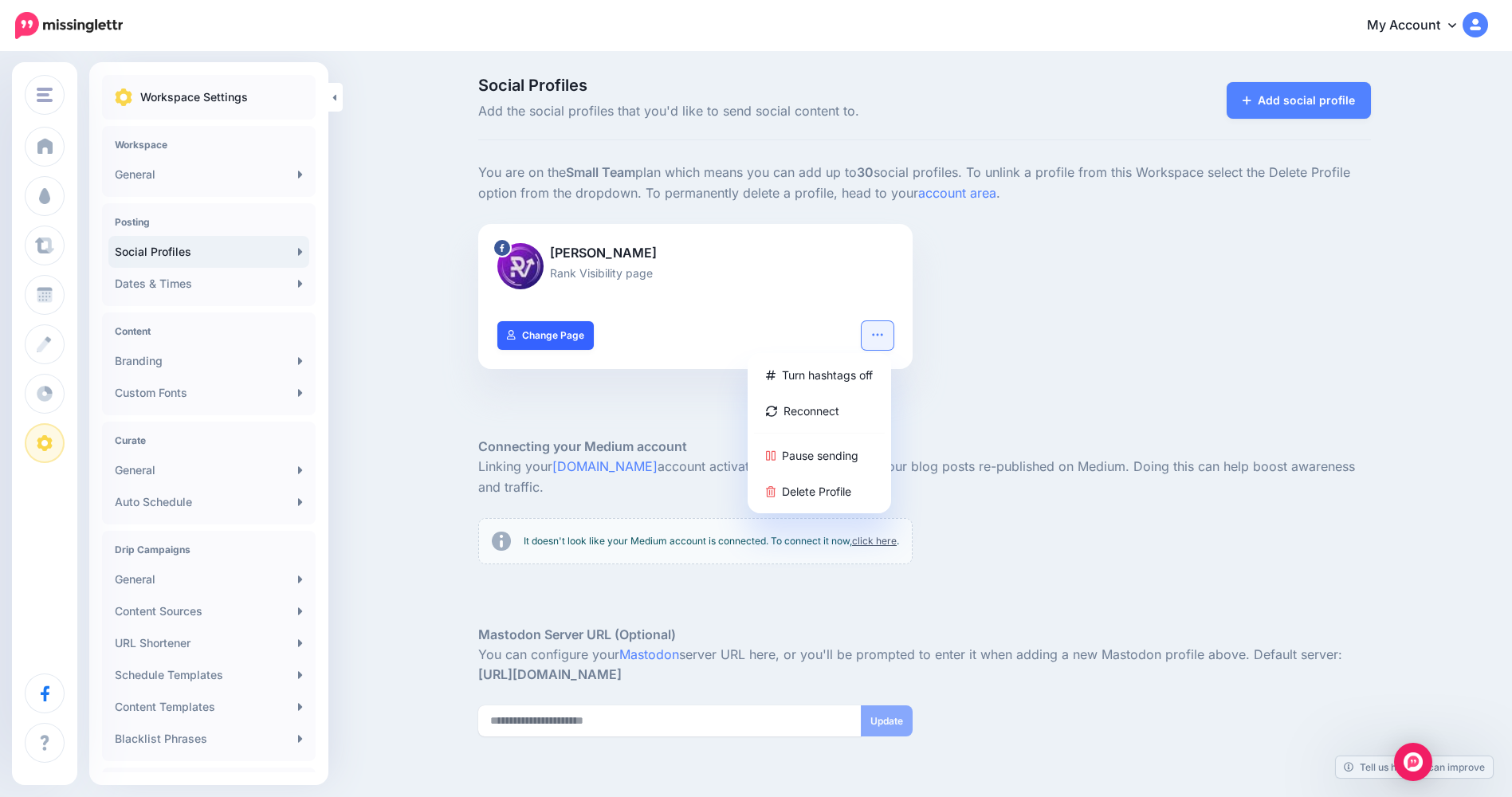
click at [511, 342] on link "Change Page" at bounding box center [545, 336] width 96 height 29
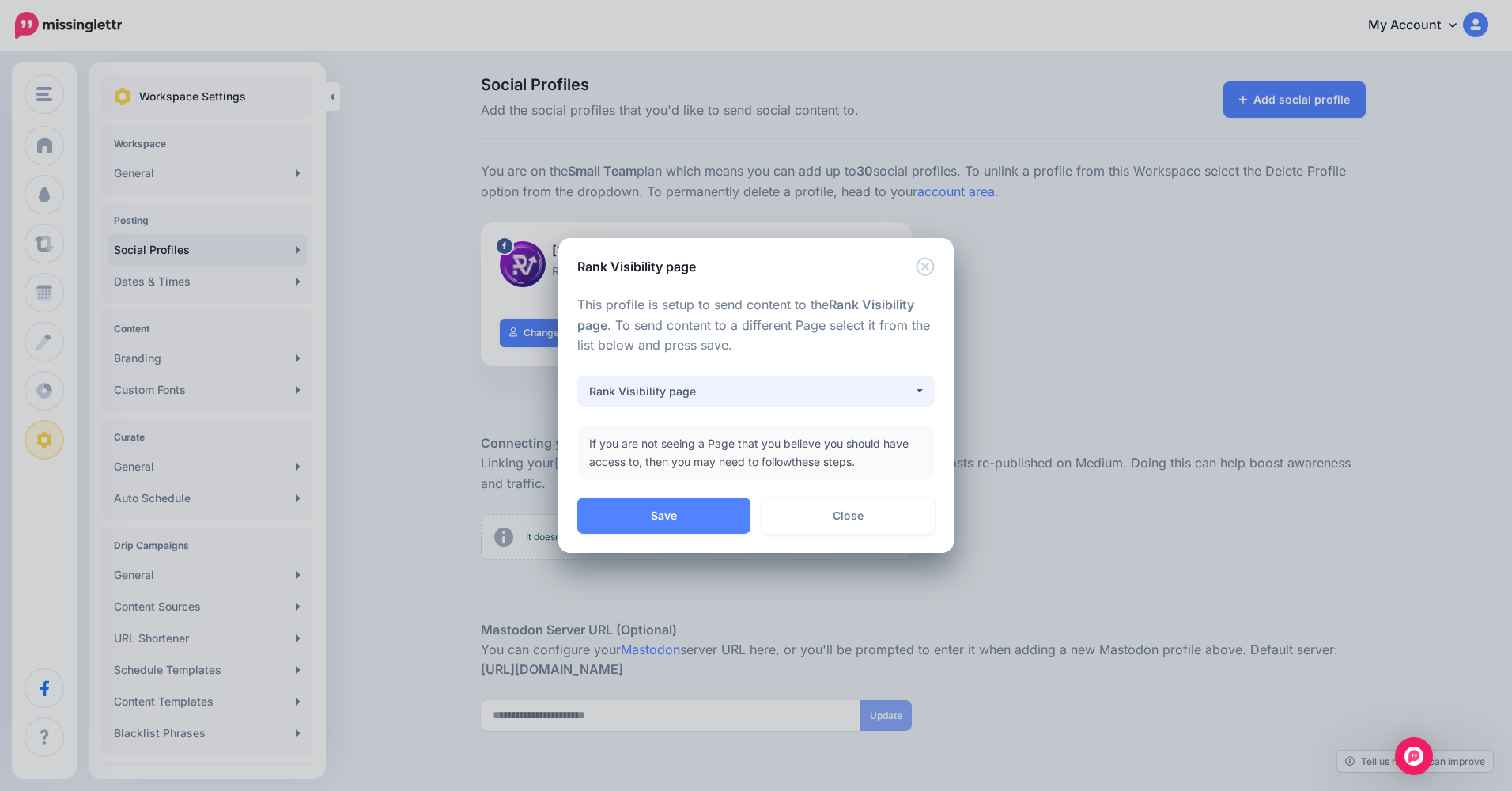
click at [696, 400] on div "Rank Visibility page" at bounding box center [751, 391] width 324 height 19
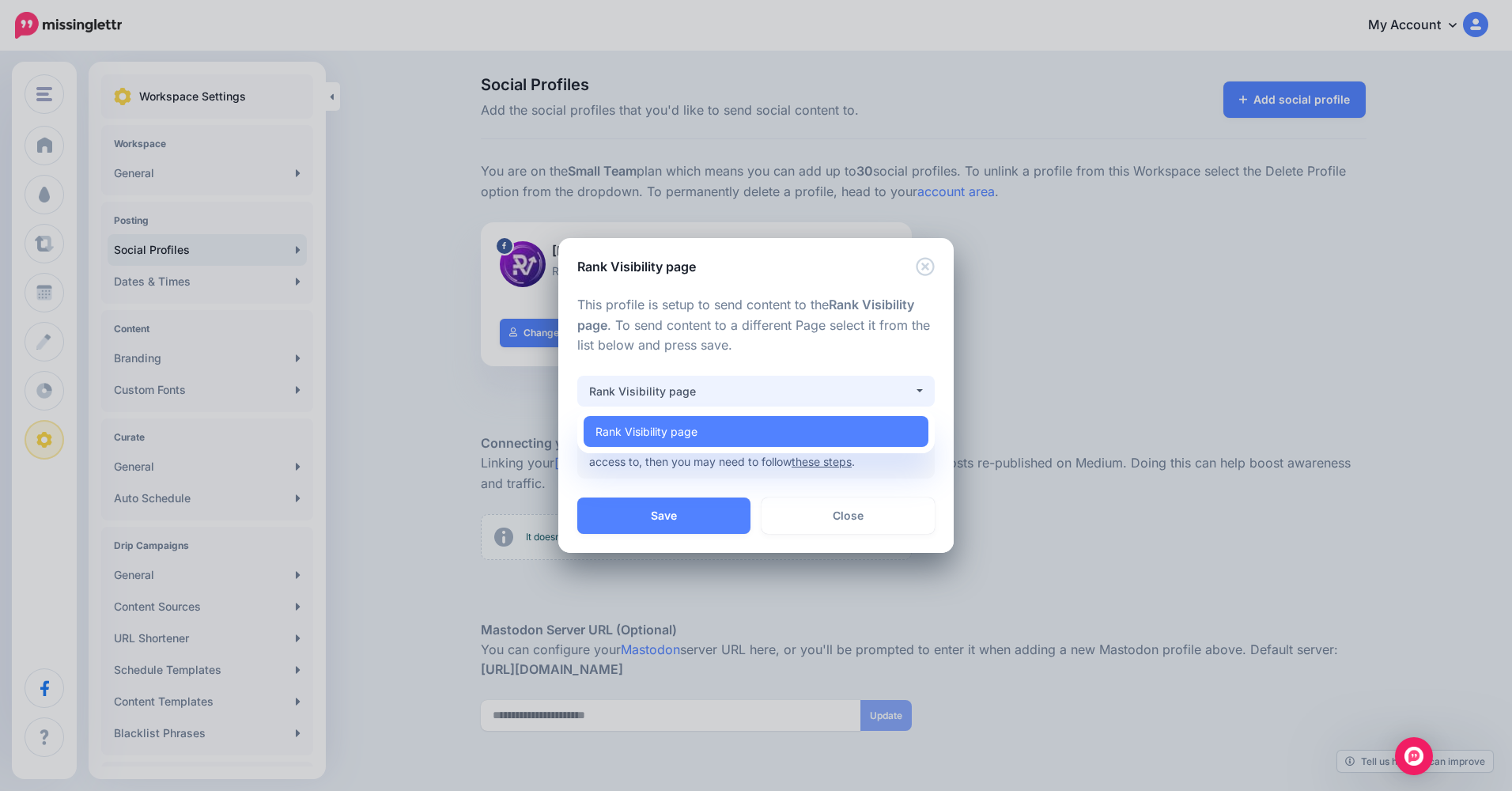
click at [696, 400] on div "Rank Visibility page" at bounding box center [751, 391] width 324 height 19
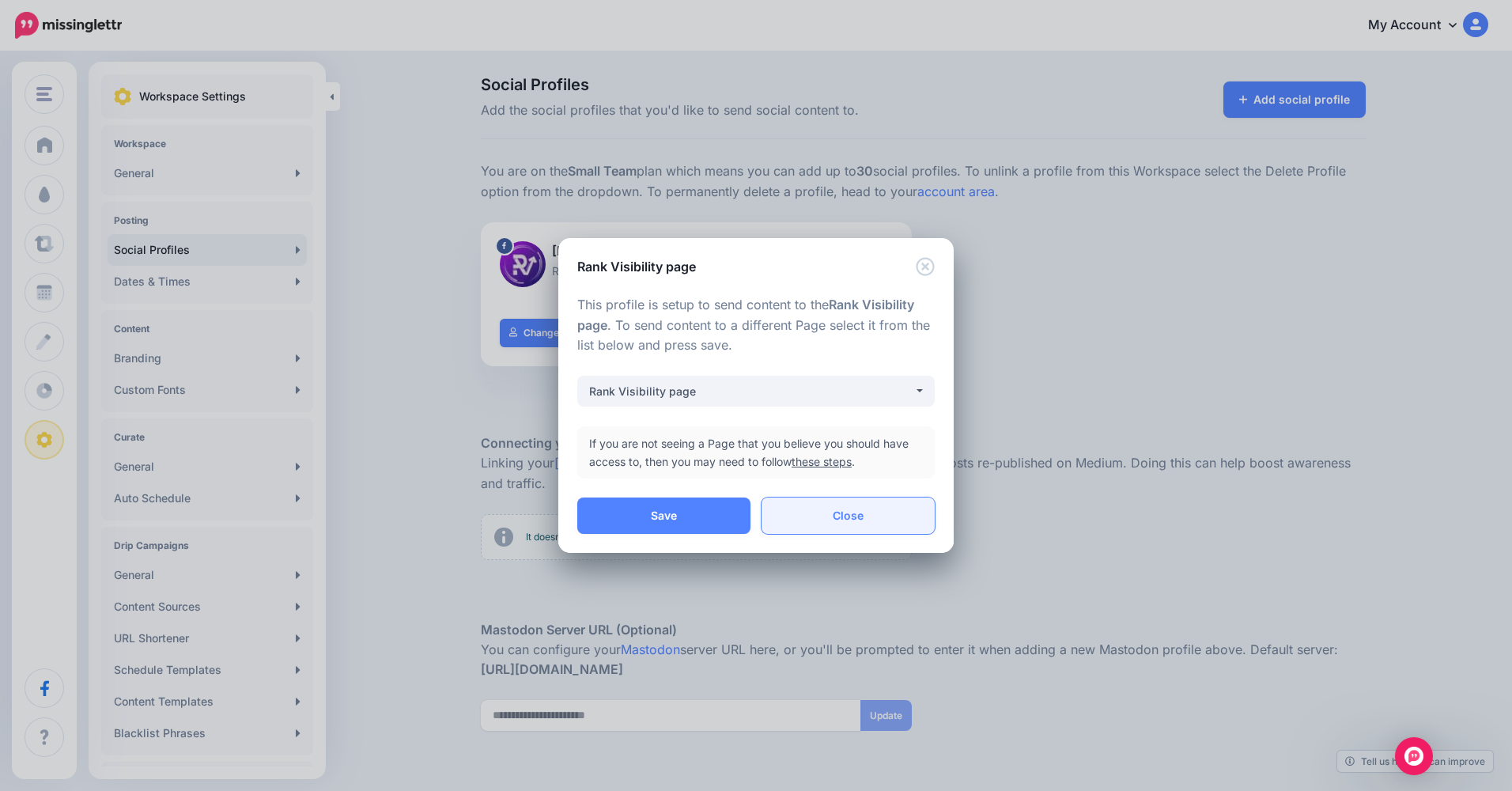
click at [825, 527] on link "Close" at bounding box center [848, 516] width 173 height 37
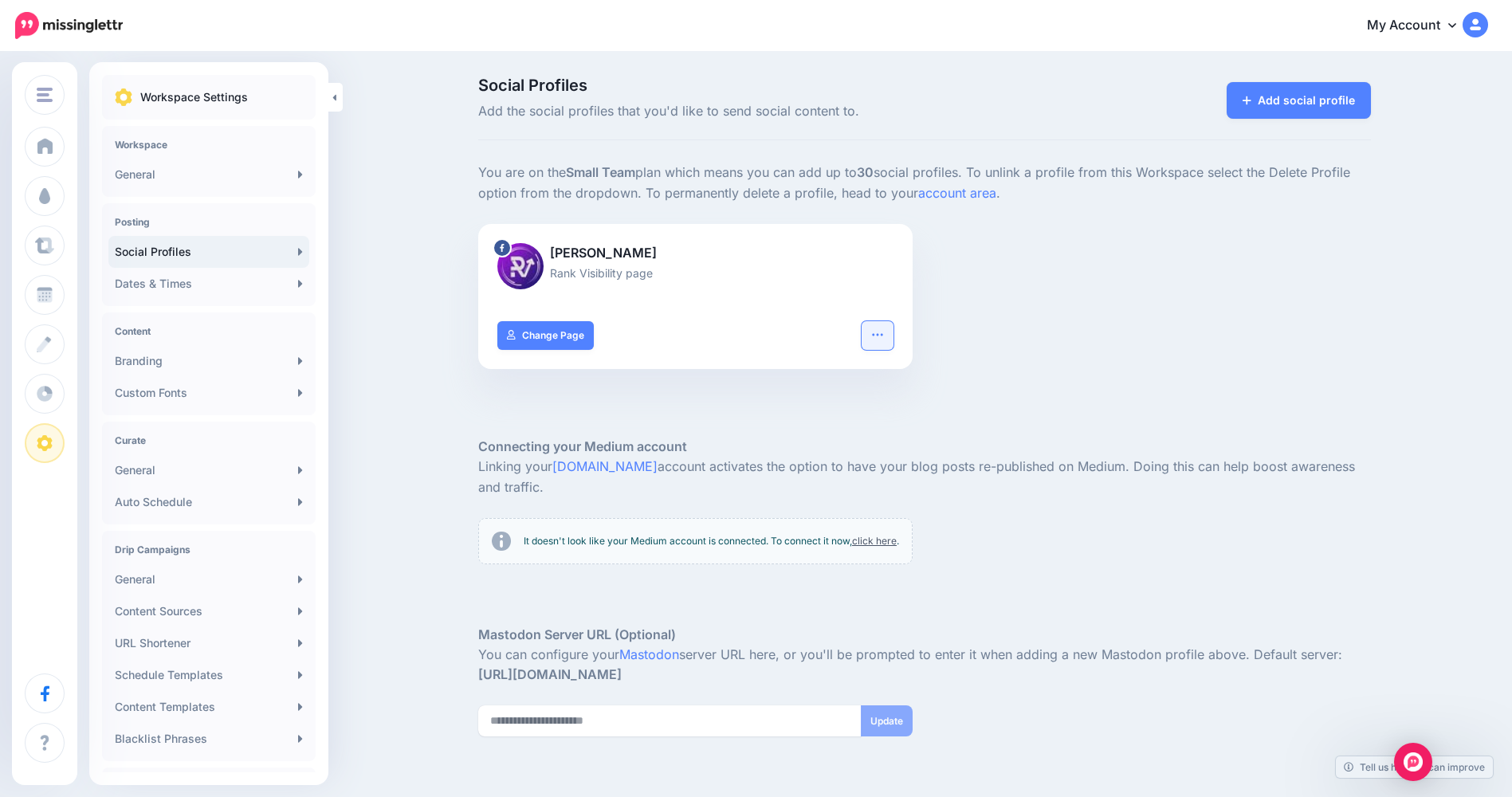
click at [884, 340] on icon "button" at bounding box center [877, 335] width 13 height 13
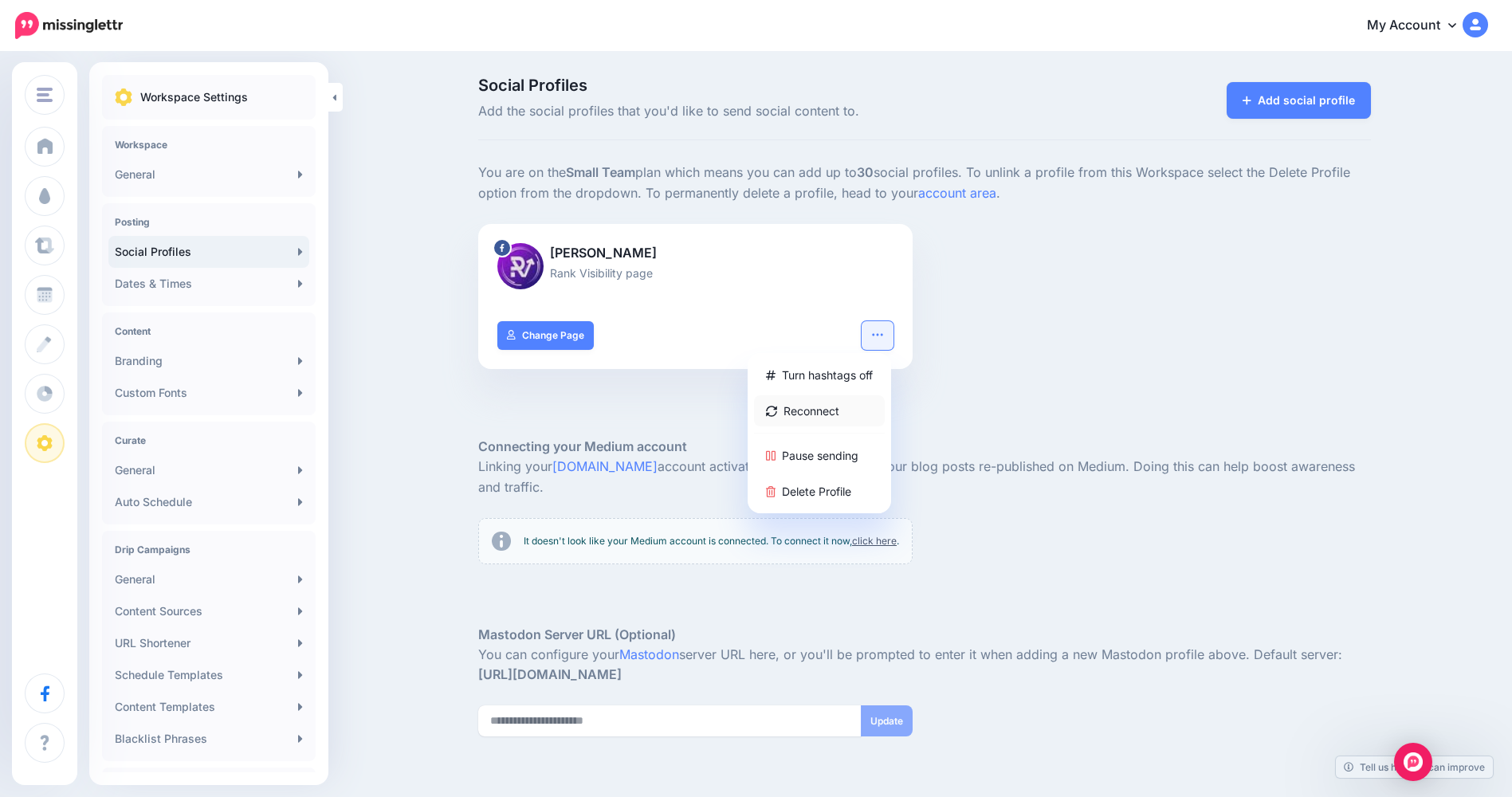
click at [855, 402] on link "Reconnect" at bounding box center [819, 411] width 131 height 31
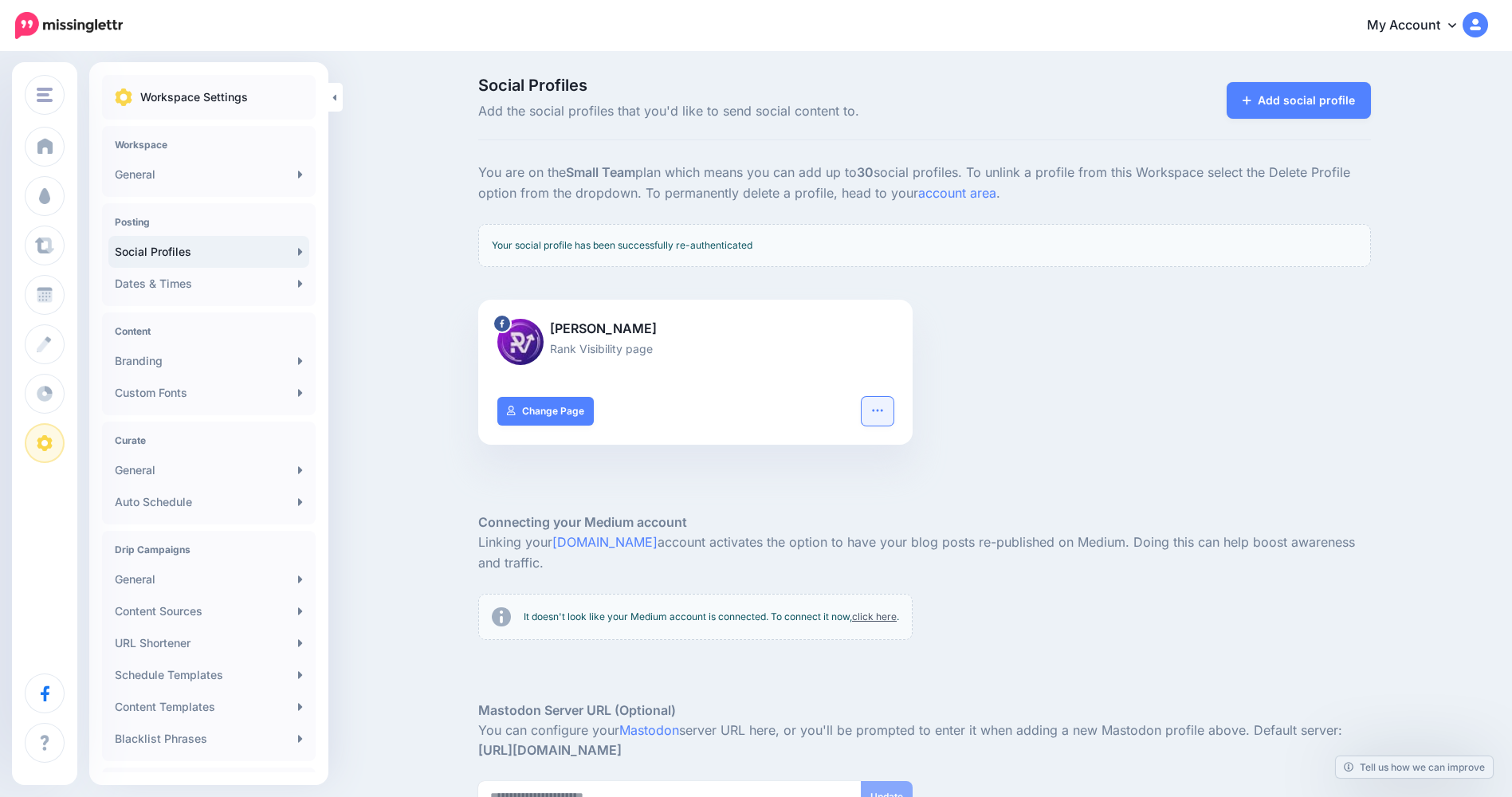
click at [893, 419] on button "button" at bounding box center [877, 411] width 32 height 29
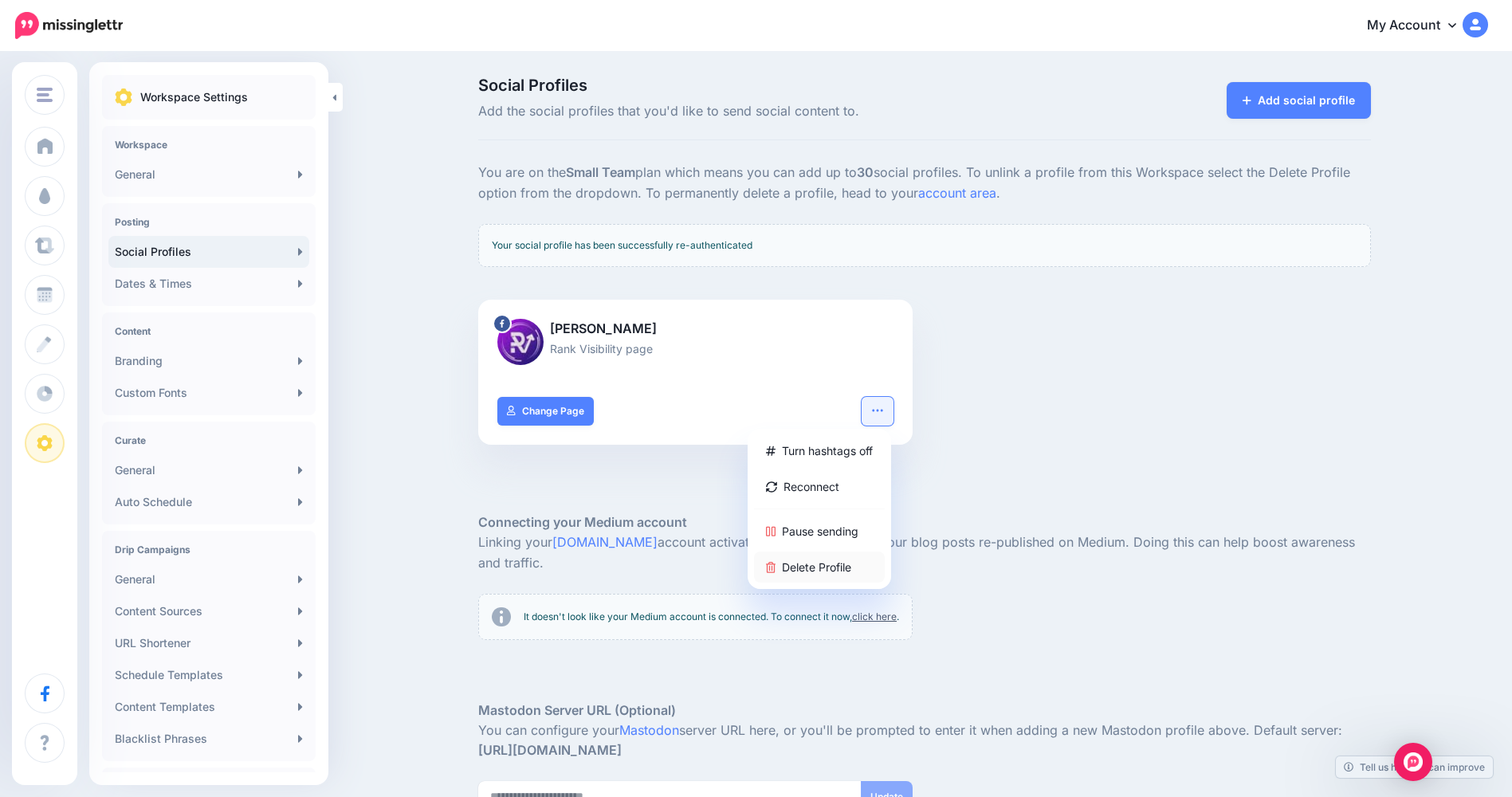
click at [840, 561] on link "Delete Profile" at bounding box center [819, 568] width 131 height 31
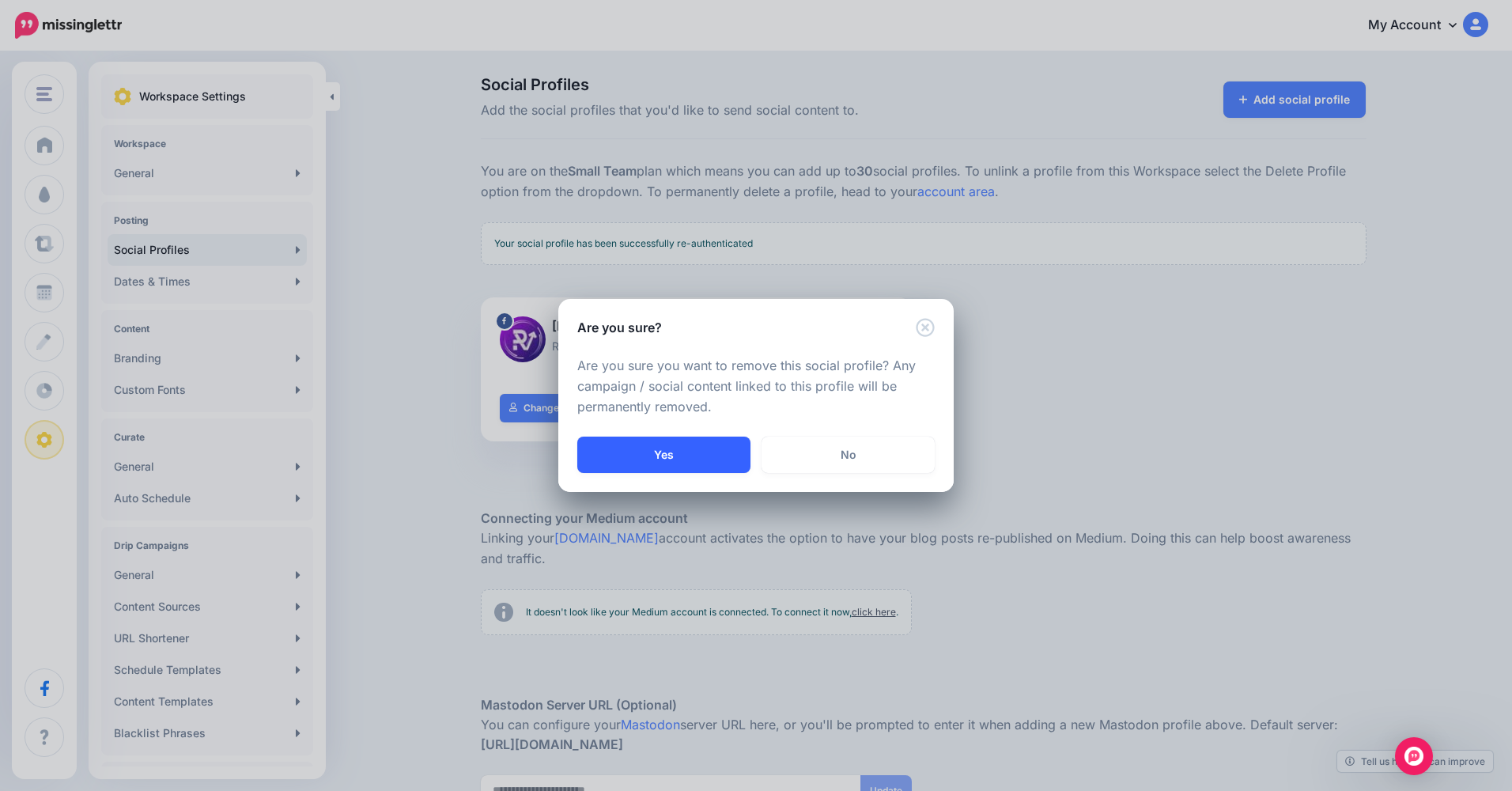
click at [723, 460] on button "Yes" at bounding box center [664, 455] width 173 height 37
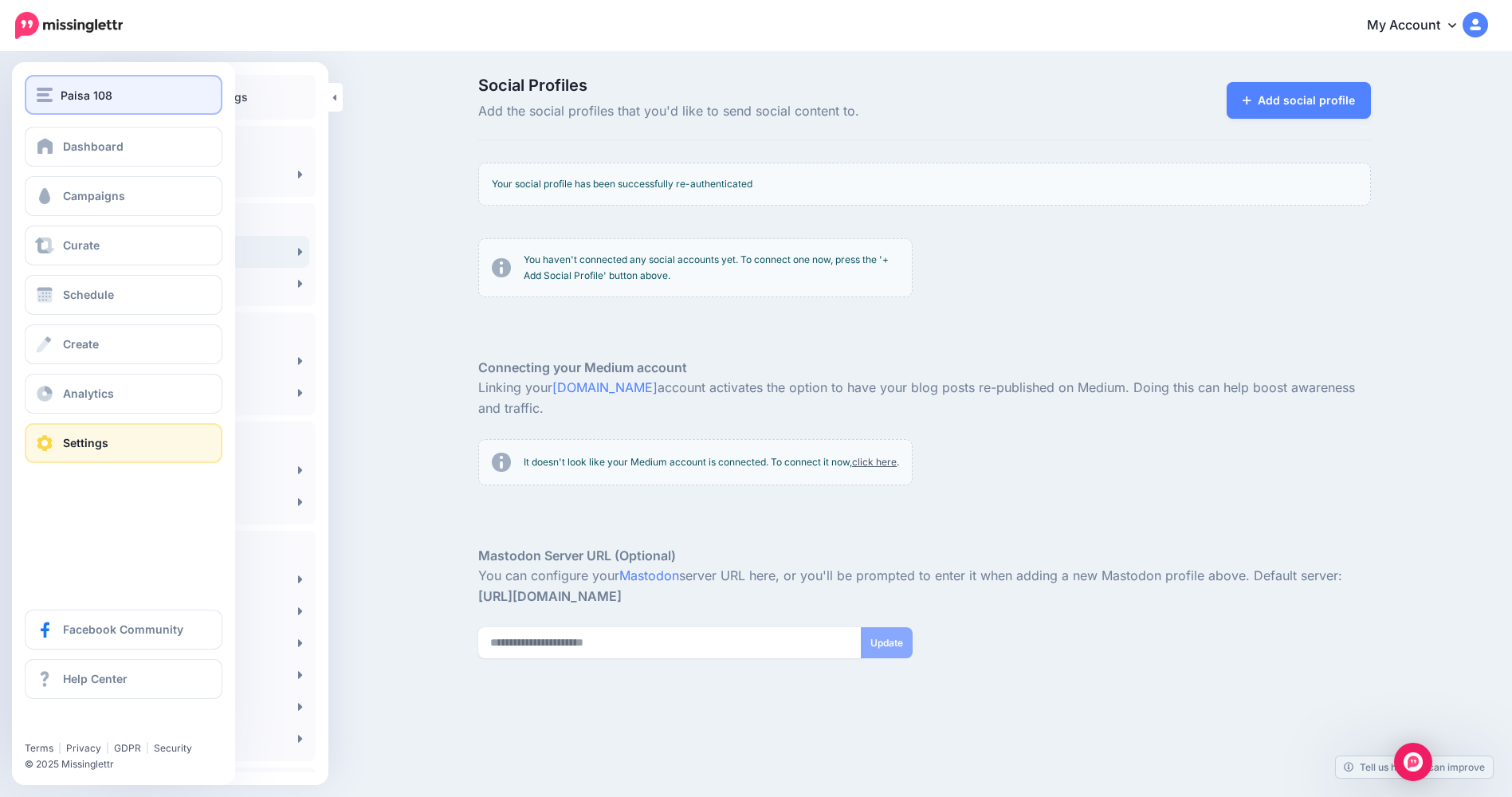
click at [65, 98] on span "Paisa 108" at bounding box center [86, 95] width 52 height 18
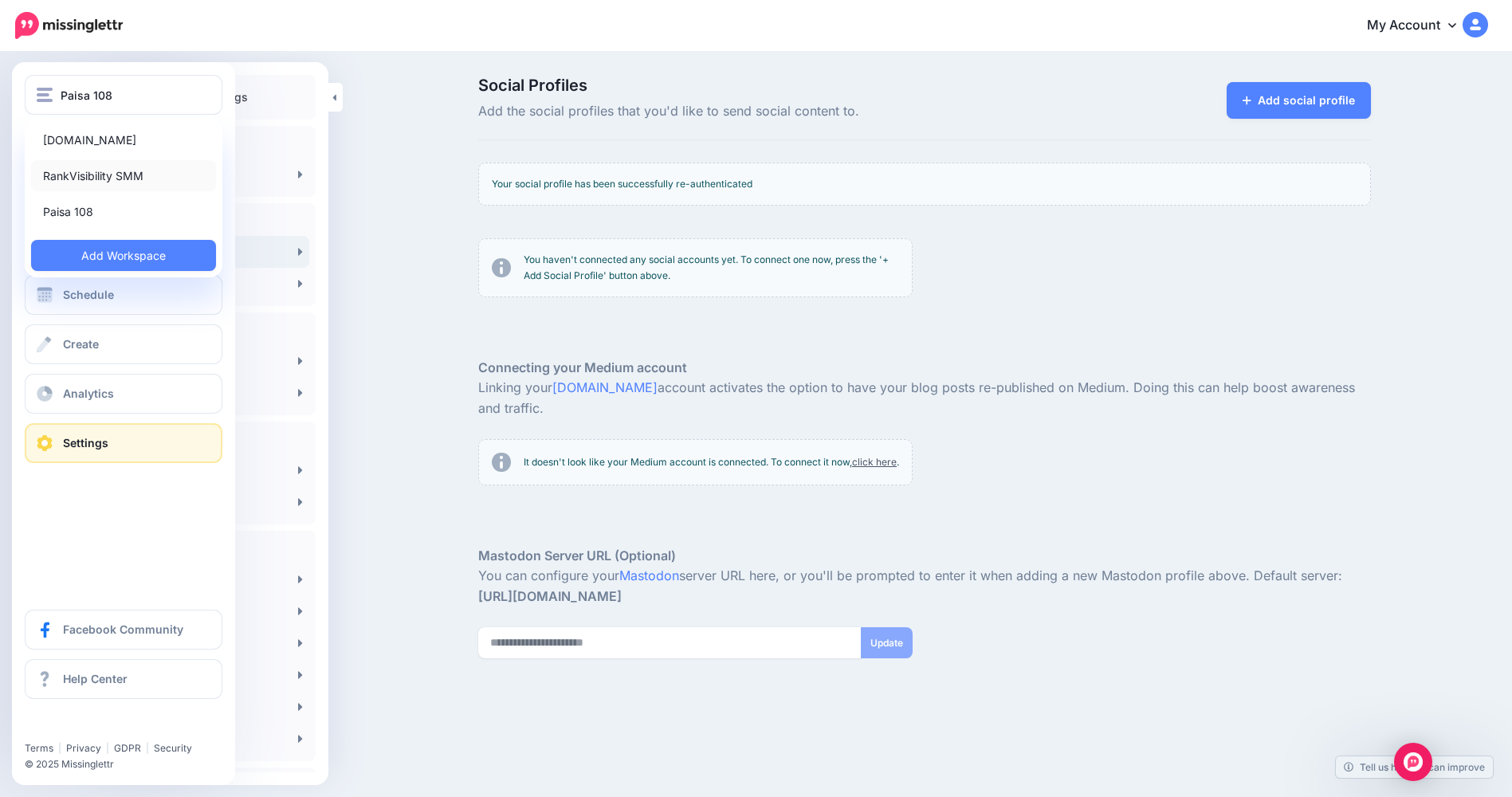
click at [92, 175] on link "RankVisibility SMM" at bounding box center [123, 176] width 185 height 31
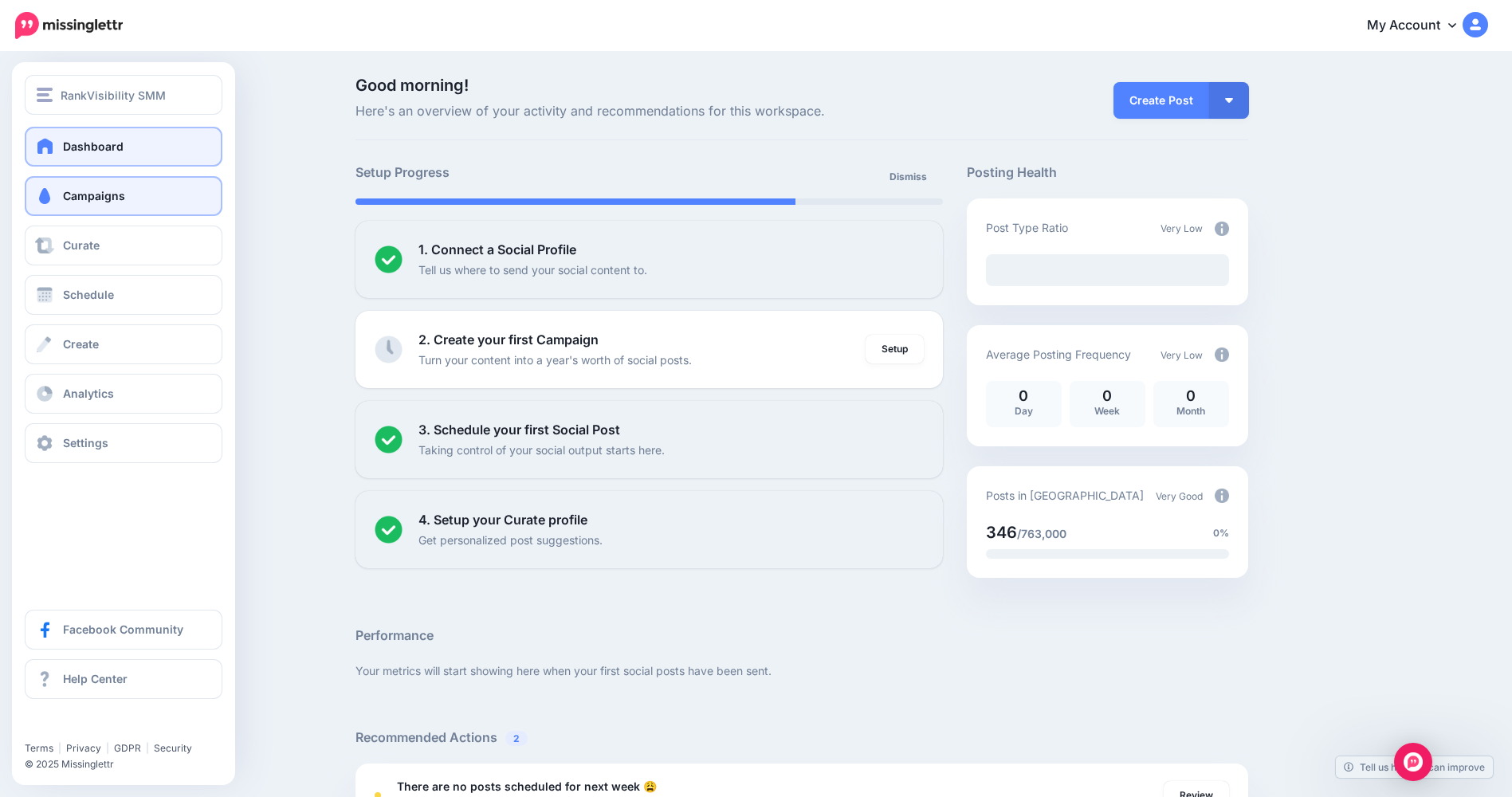
click at [117, 198] on span "Campaigns" at bounding box center [95, 196] width 62 height 13
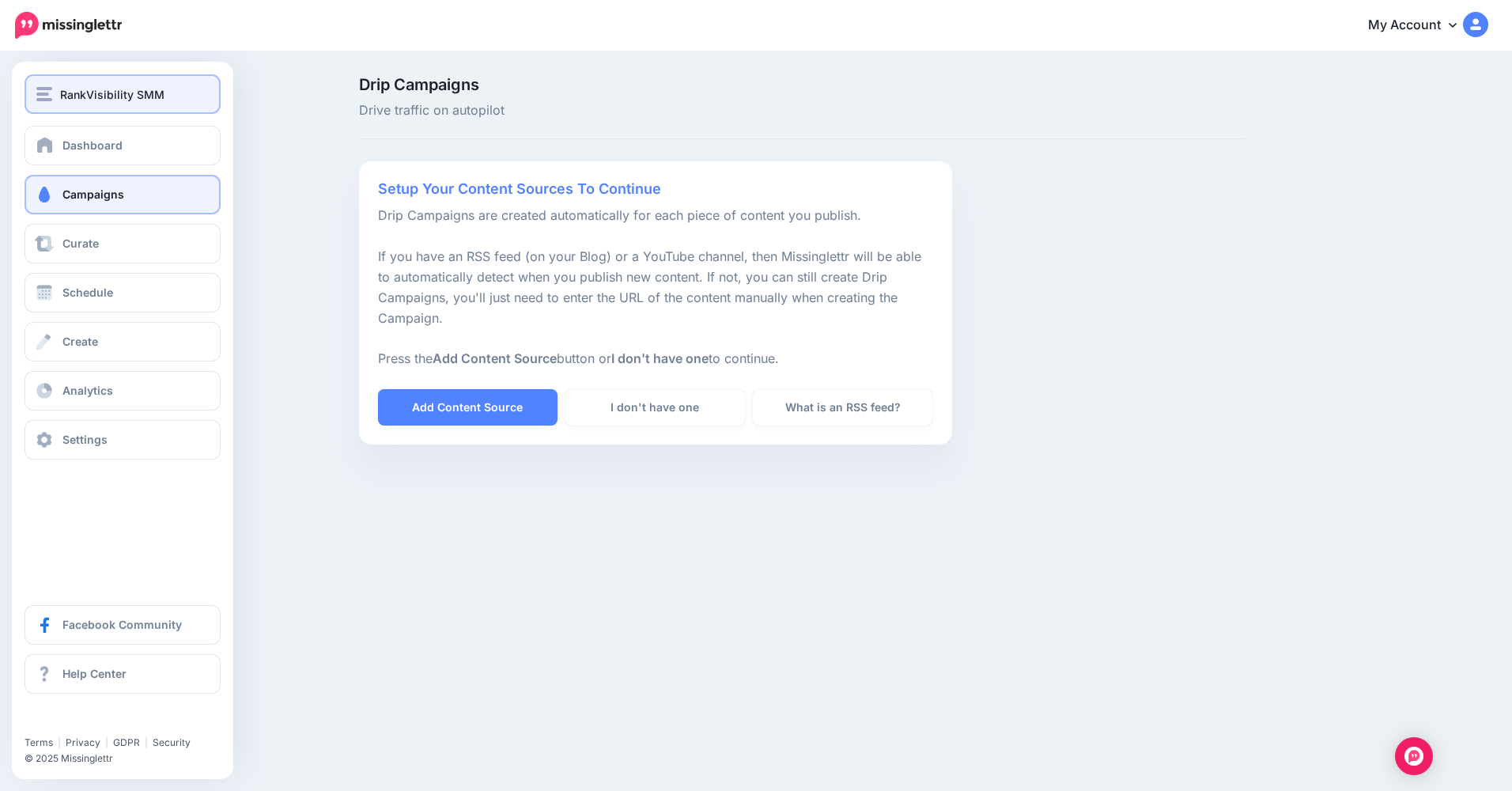
click at [50, 95] on img "button" at bounding box center [44, 94] width 16 height 14
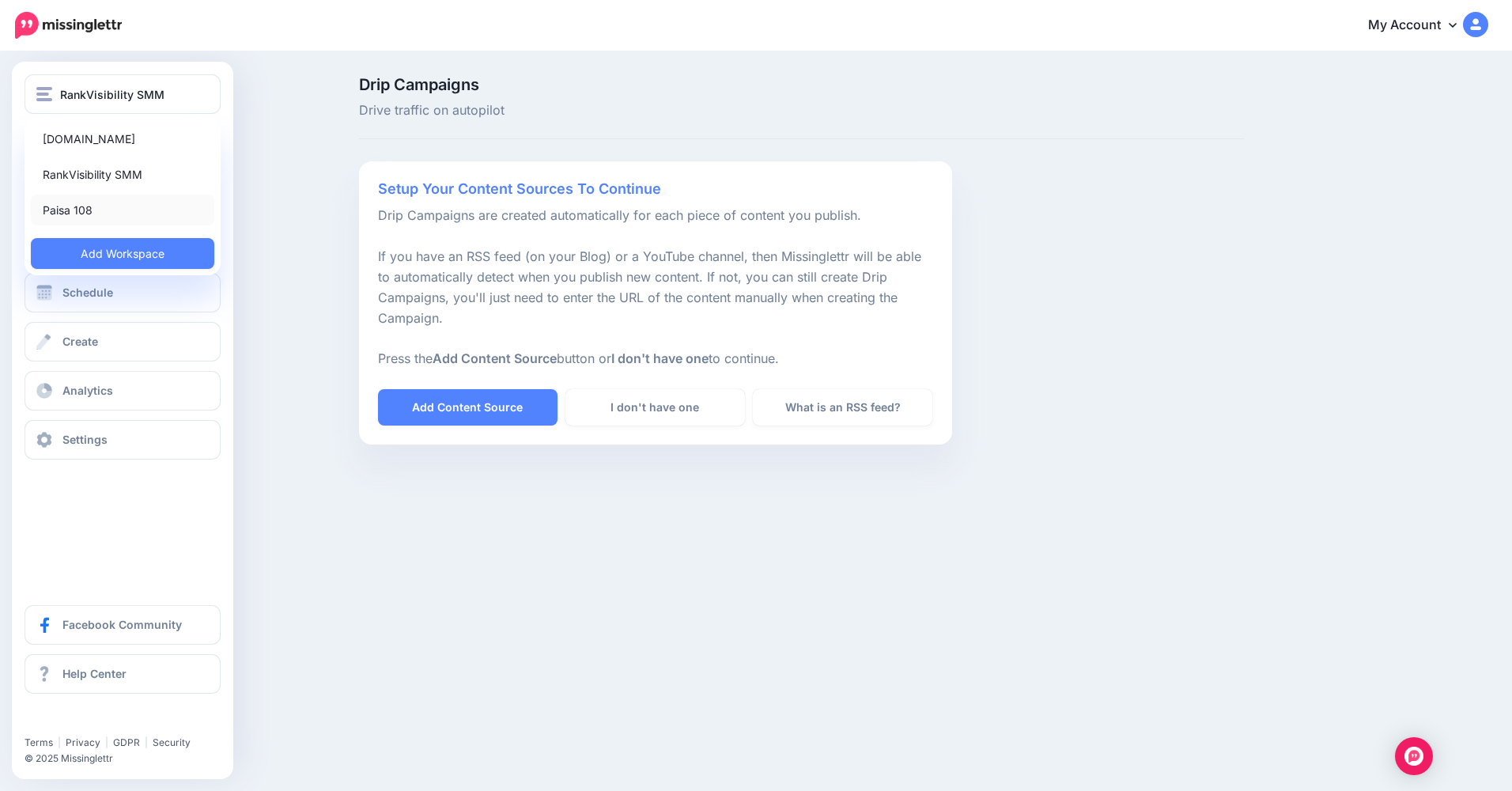
click at [79, 211] on link "Paisa 108" at bounding box center [122, 210] width 184 height 31
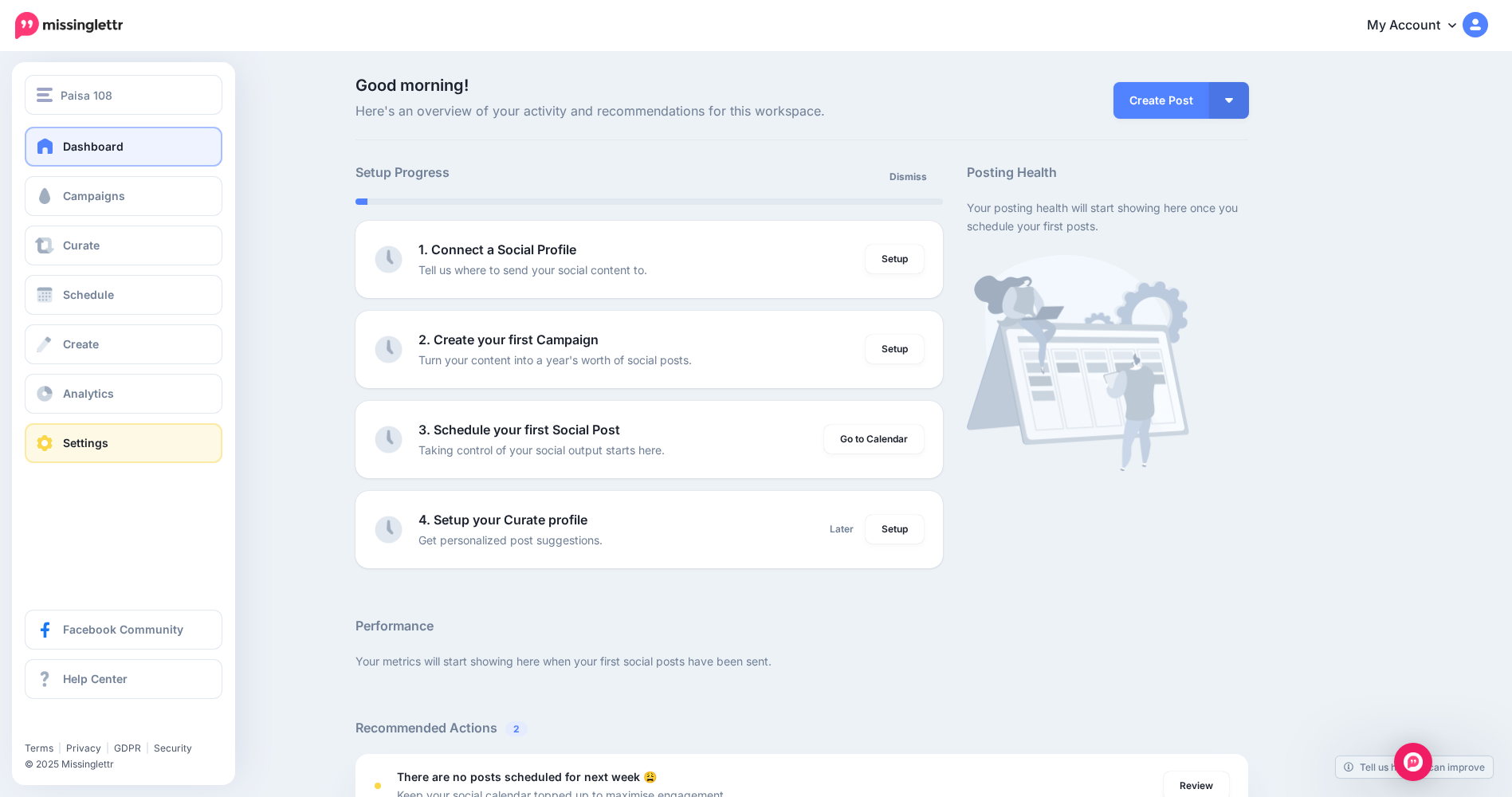
click at [32, 441] on link "Settings" at bounding box center [123, 443] width 197 height 39
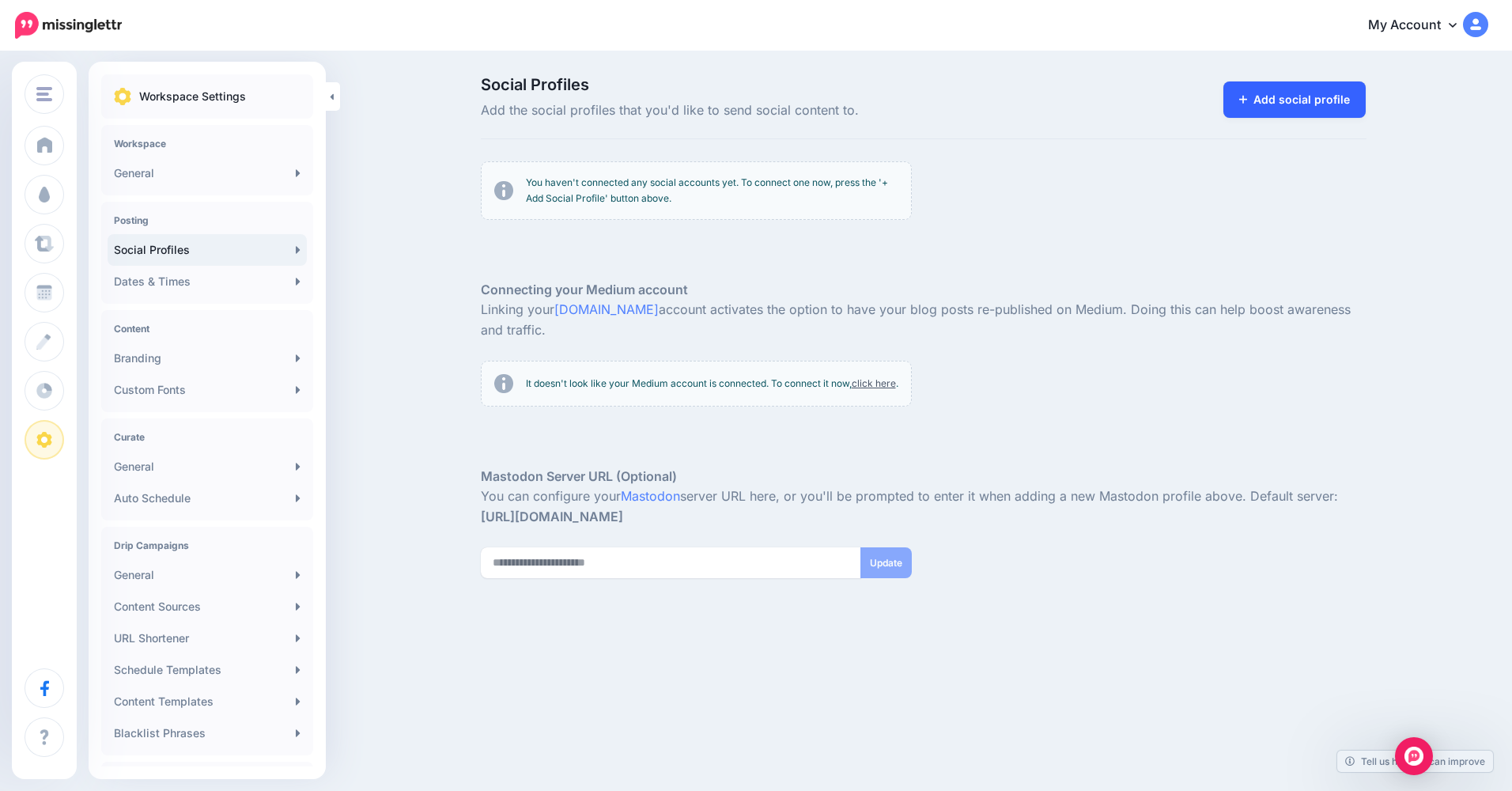
click at [1266, 101] on link "Add social profile" at bounding box center [1294, 100] width 143 height 37
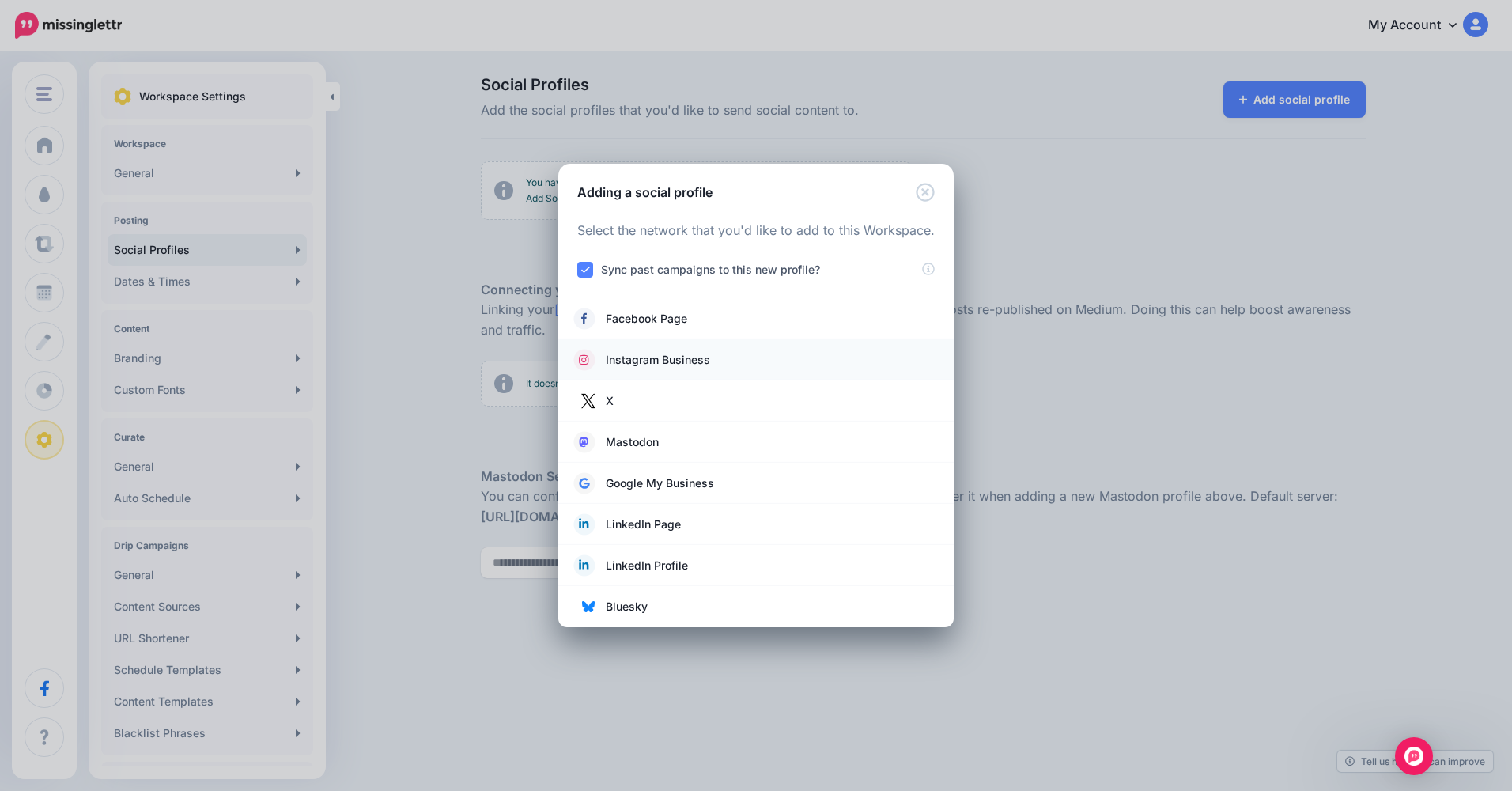
click at [743, 360] on link "Instagram Business" at bounding box center [756, 359] width 364 height 22
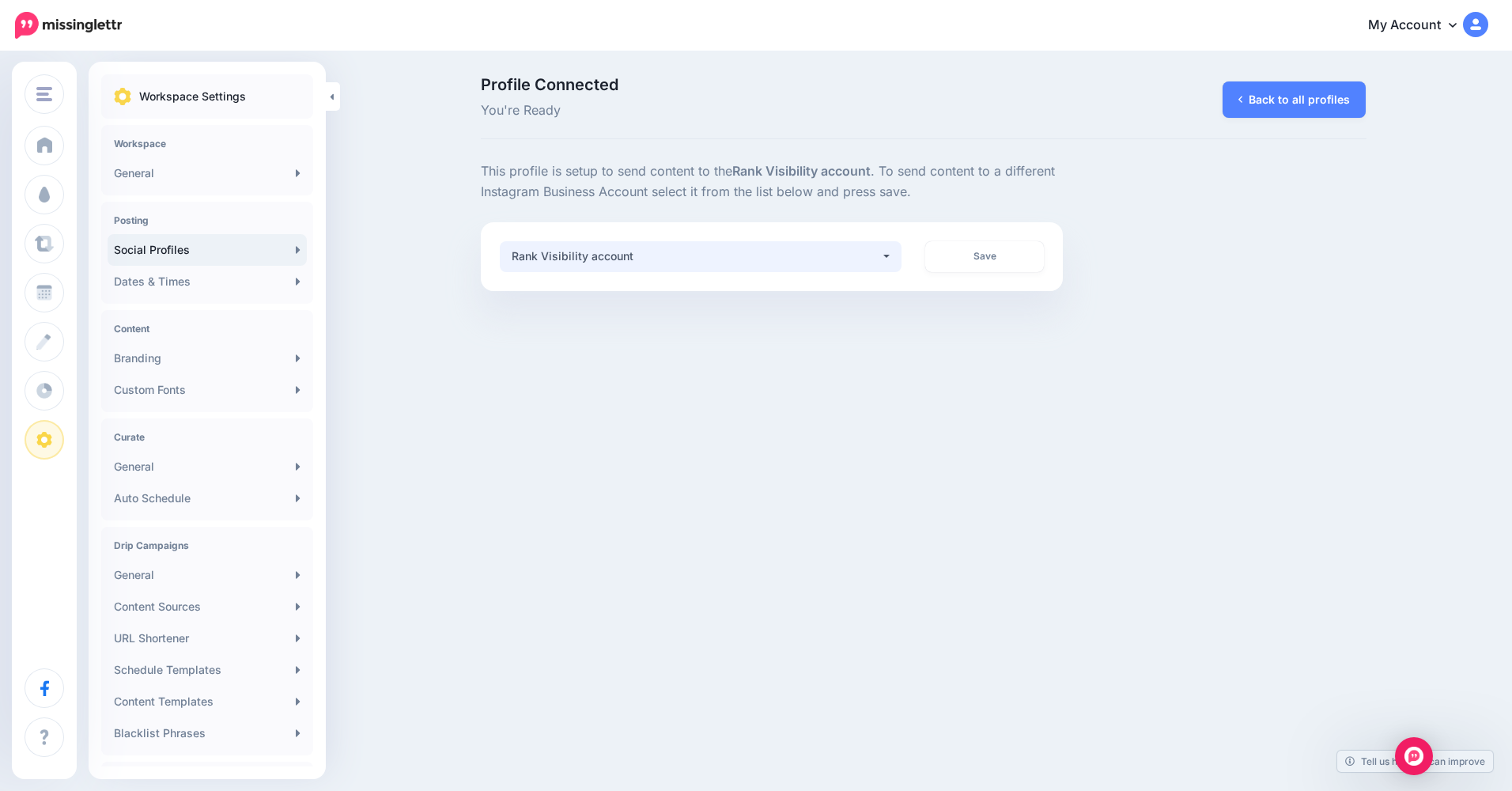
click at [615, 255] on div "Rank Visibility account" at bounding box center [696, 256] width 370 height 19
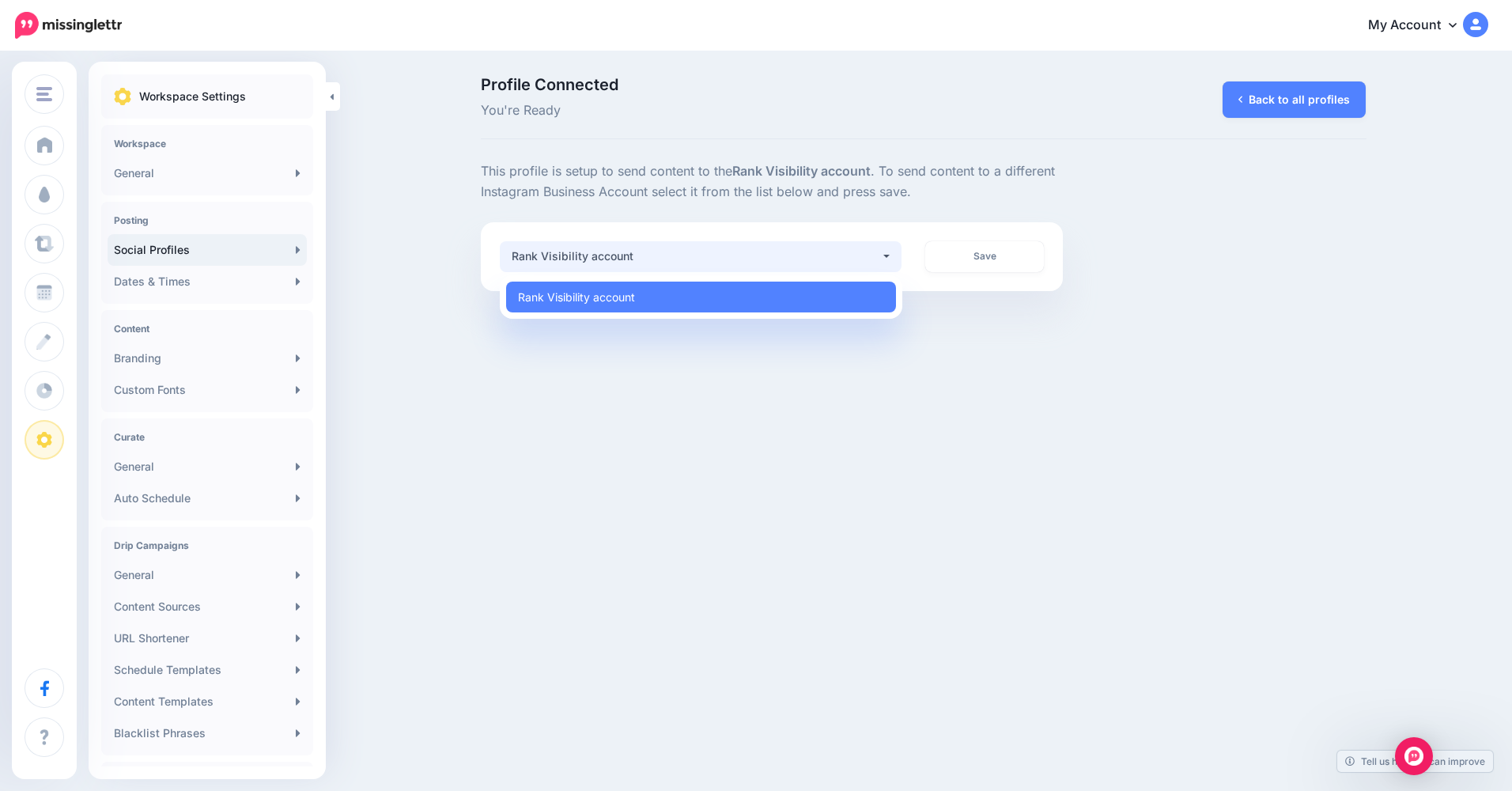
click at [615, 255] on div "Rank Visibility account" at bounding box center [696, 256] width 370 height 19
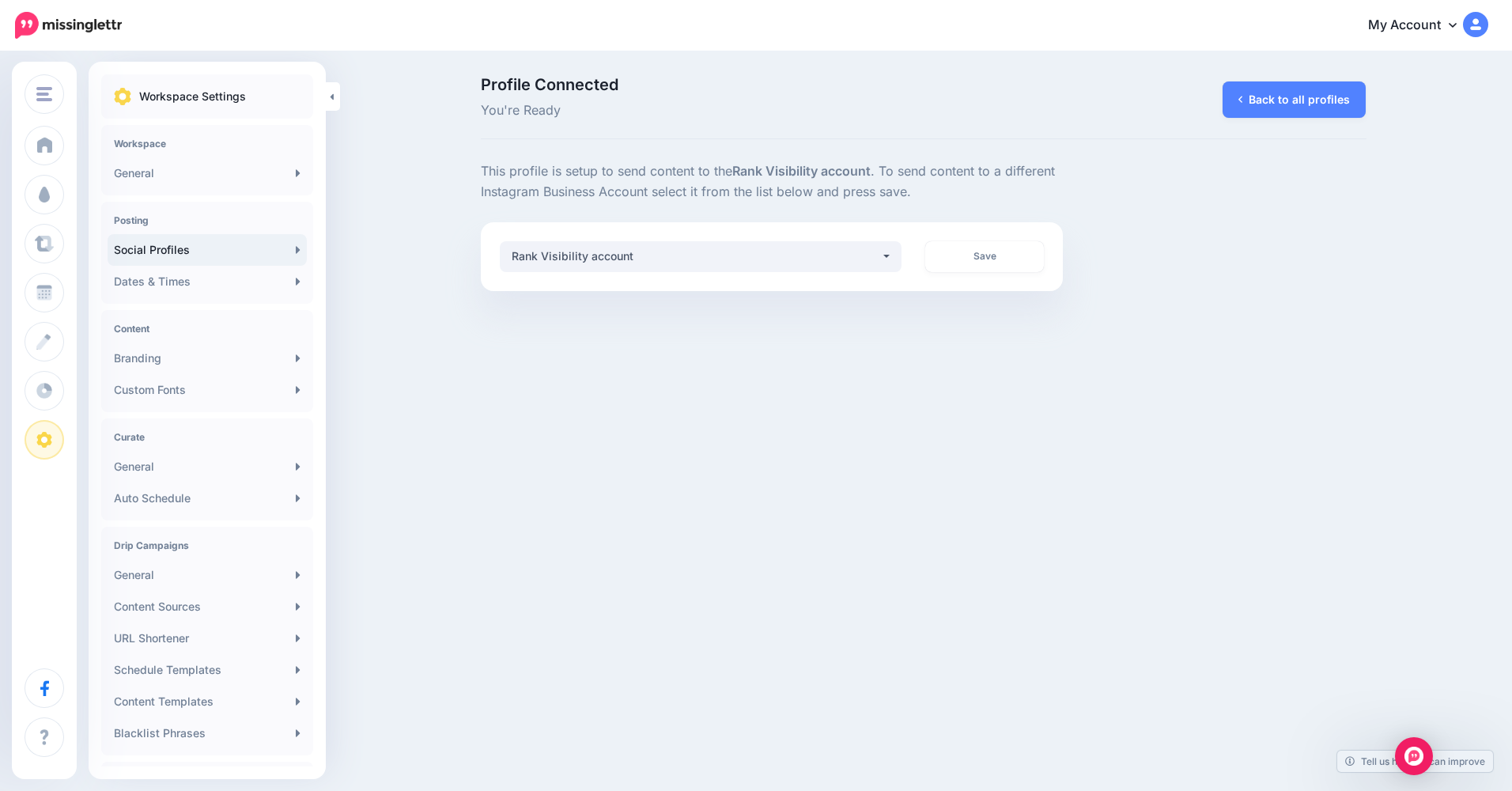
click at [164, 248] on link "Social Profiles" at bounding box center [207, 250] width 199 height 32
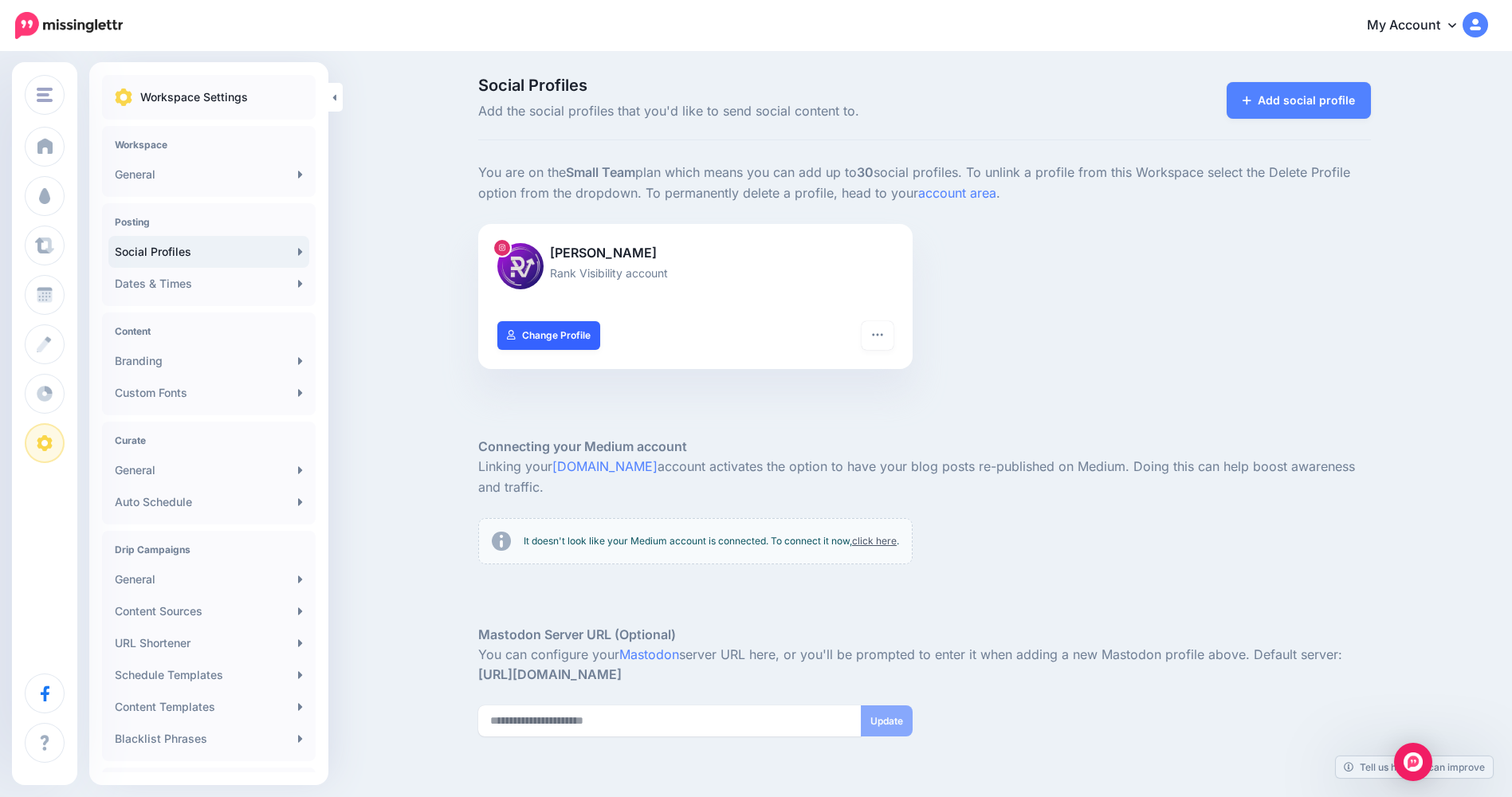
click at [530, 322] on link "Change Profile" at bounding box center [548, 336] width 103 height 29
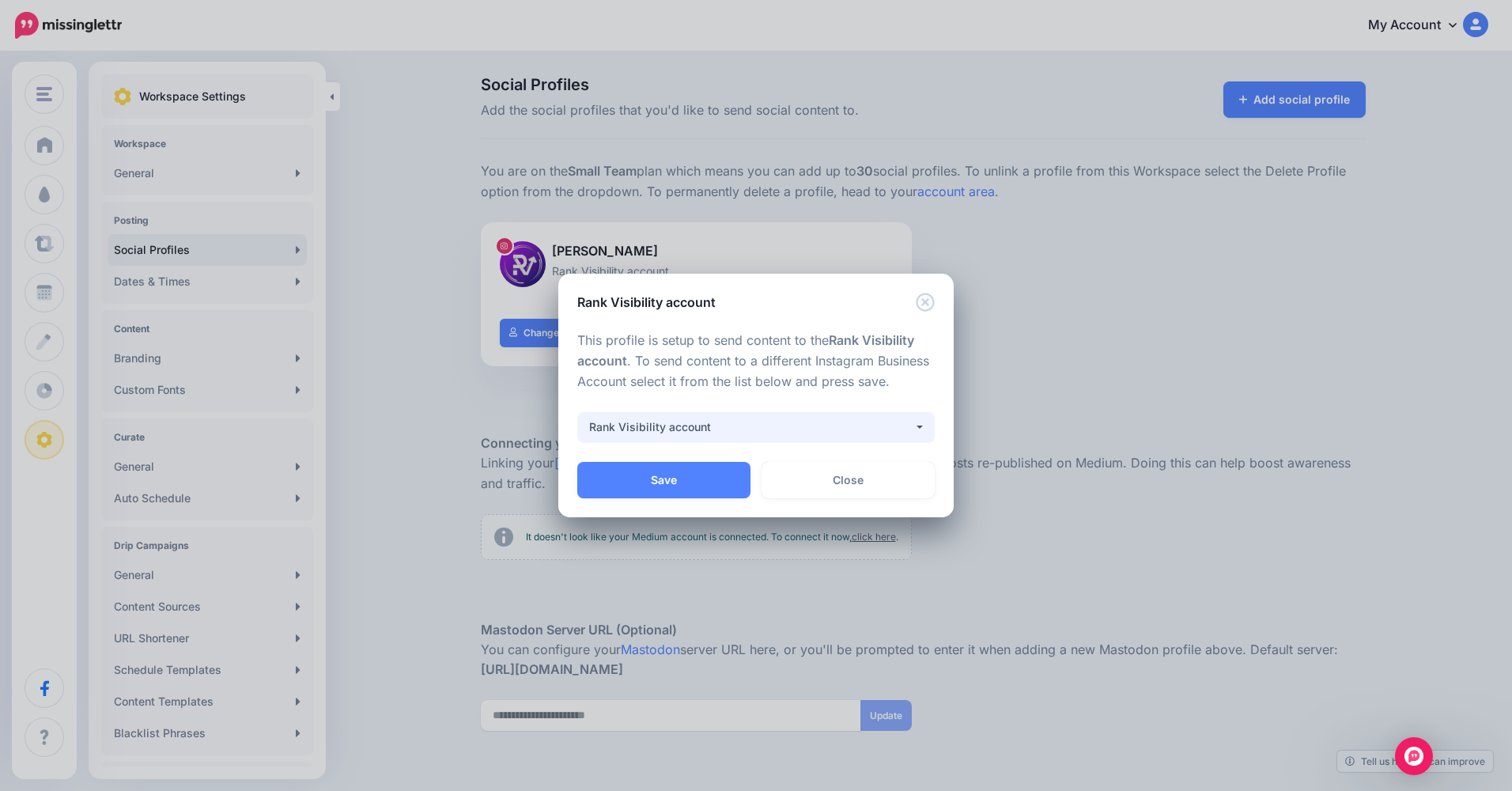
click at [730, 427] on div "Rank Visibility account" at bounding box center [751, 427] width 324 height 19
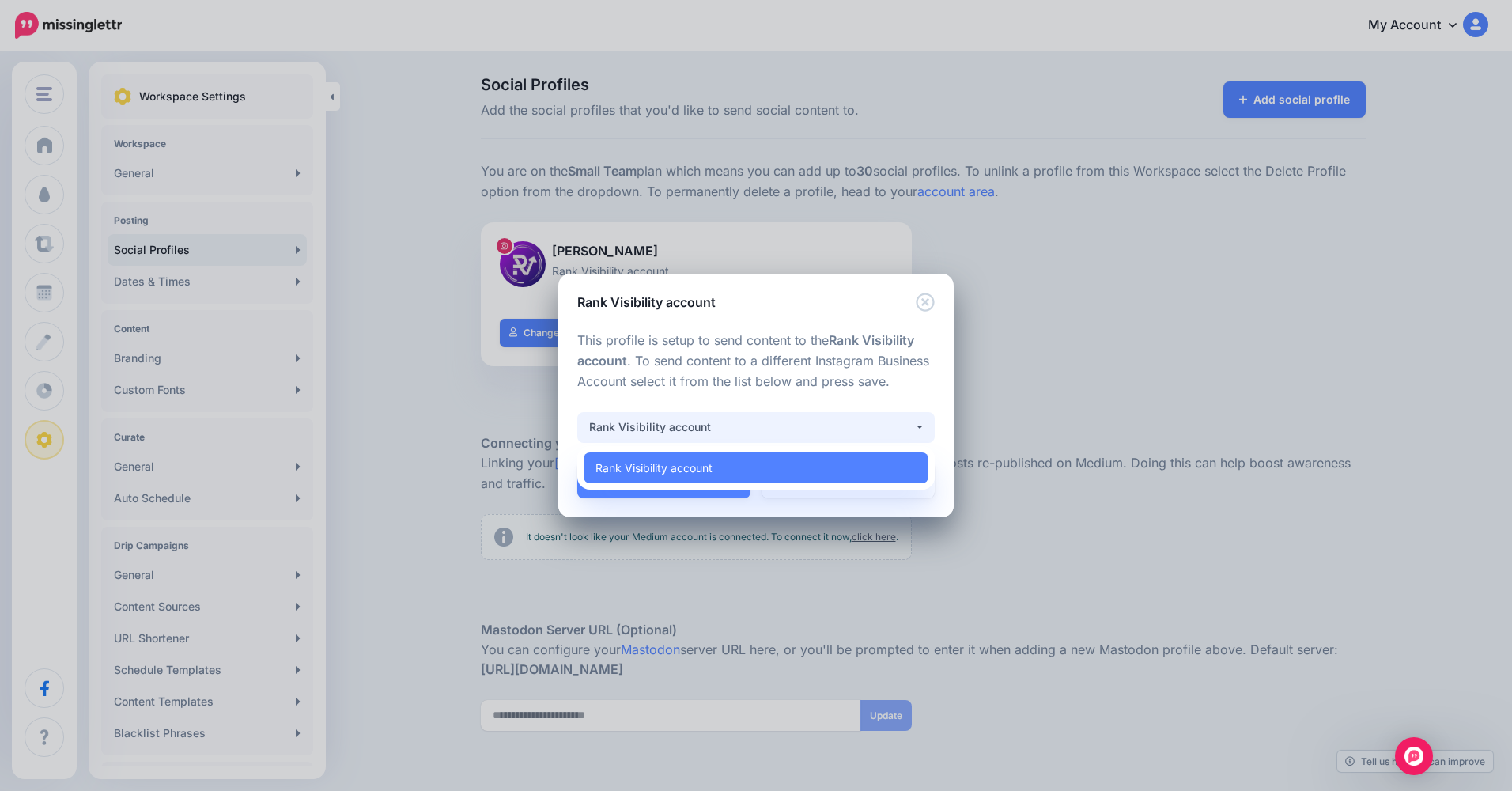
click at [730, 427] on div "Rank Visibility account" at bounding box center [751, 427] width 324 height 19
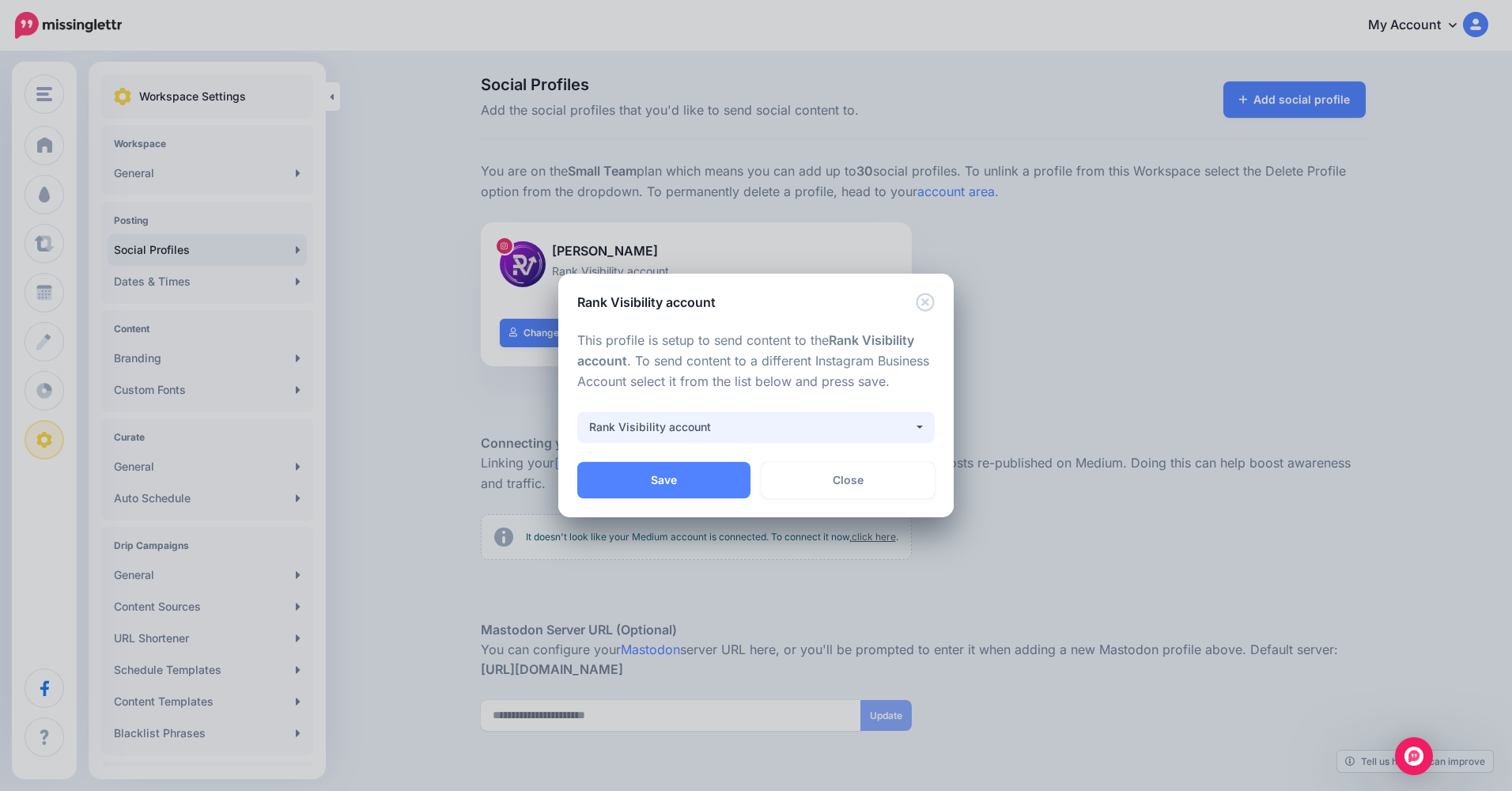
click at [743, 419] on div "Rank Visibility account" at bounding box center [751, 427] width 324 height 19
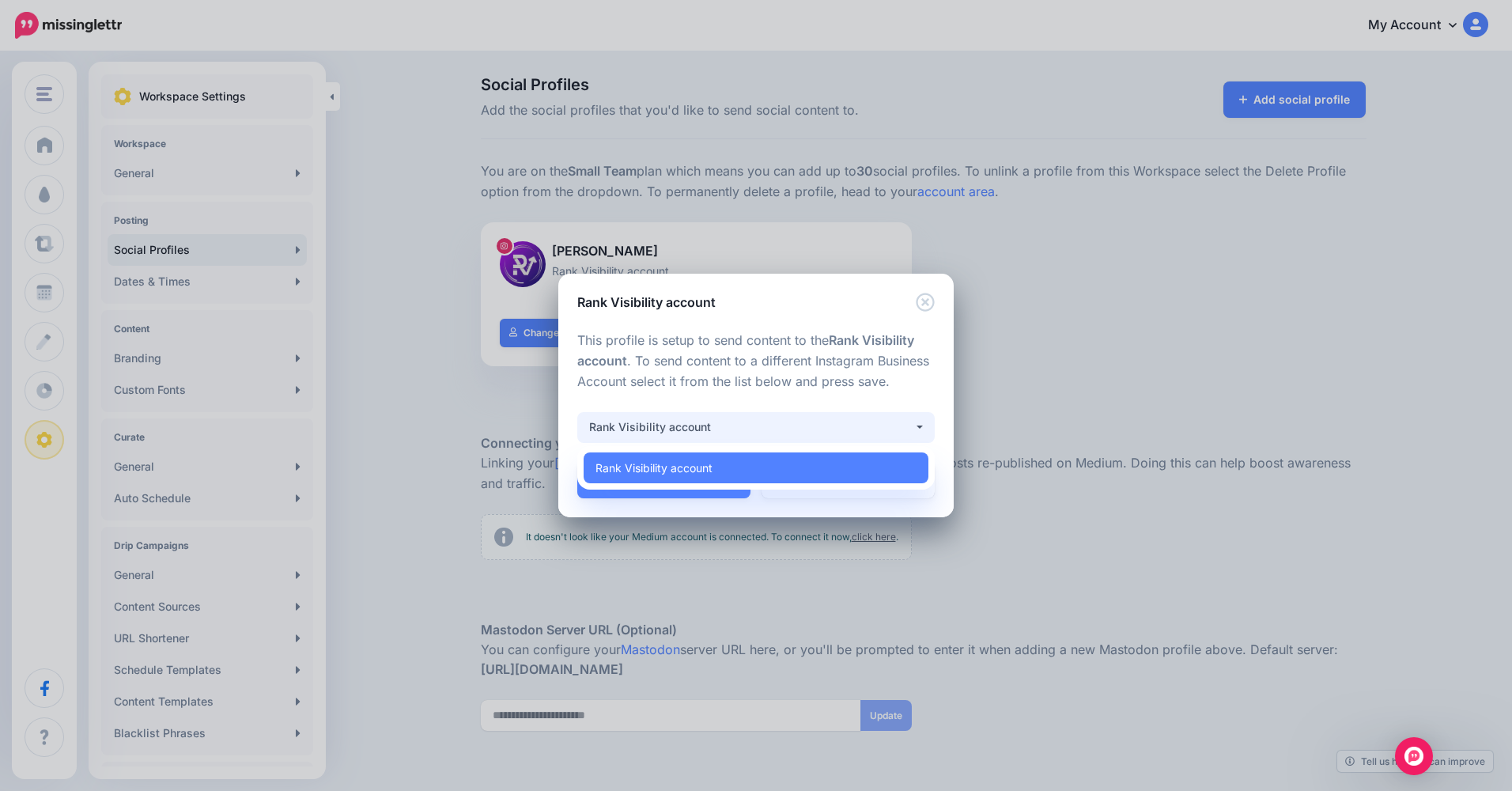
click at [714, 461] on link "Rank Visibility account" at bounding box center [756, 468] width 345 height 31
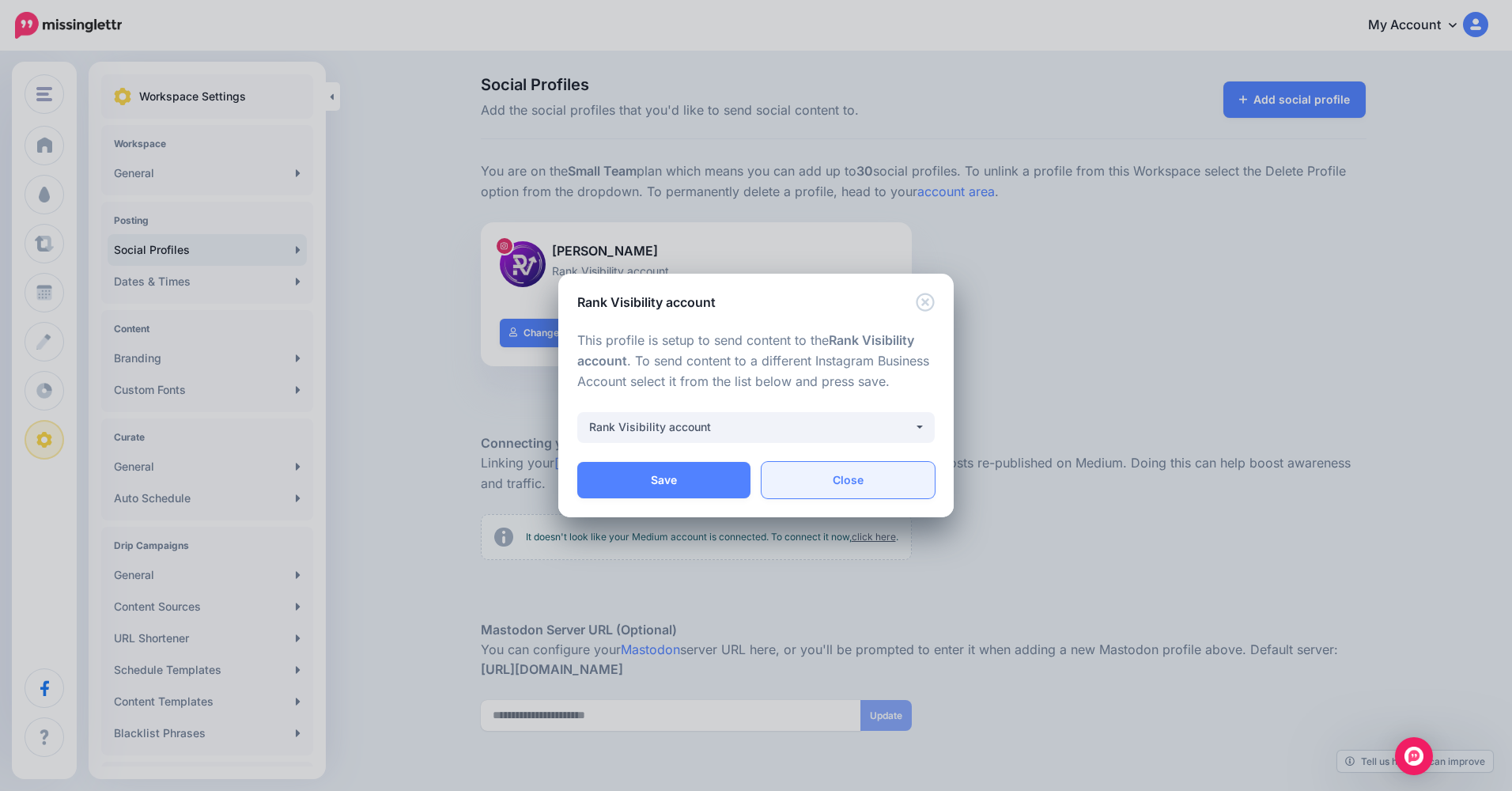
click at [824, 486] on link "Close" at bounding box center [848, 480] width 173 height 37
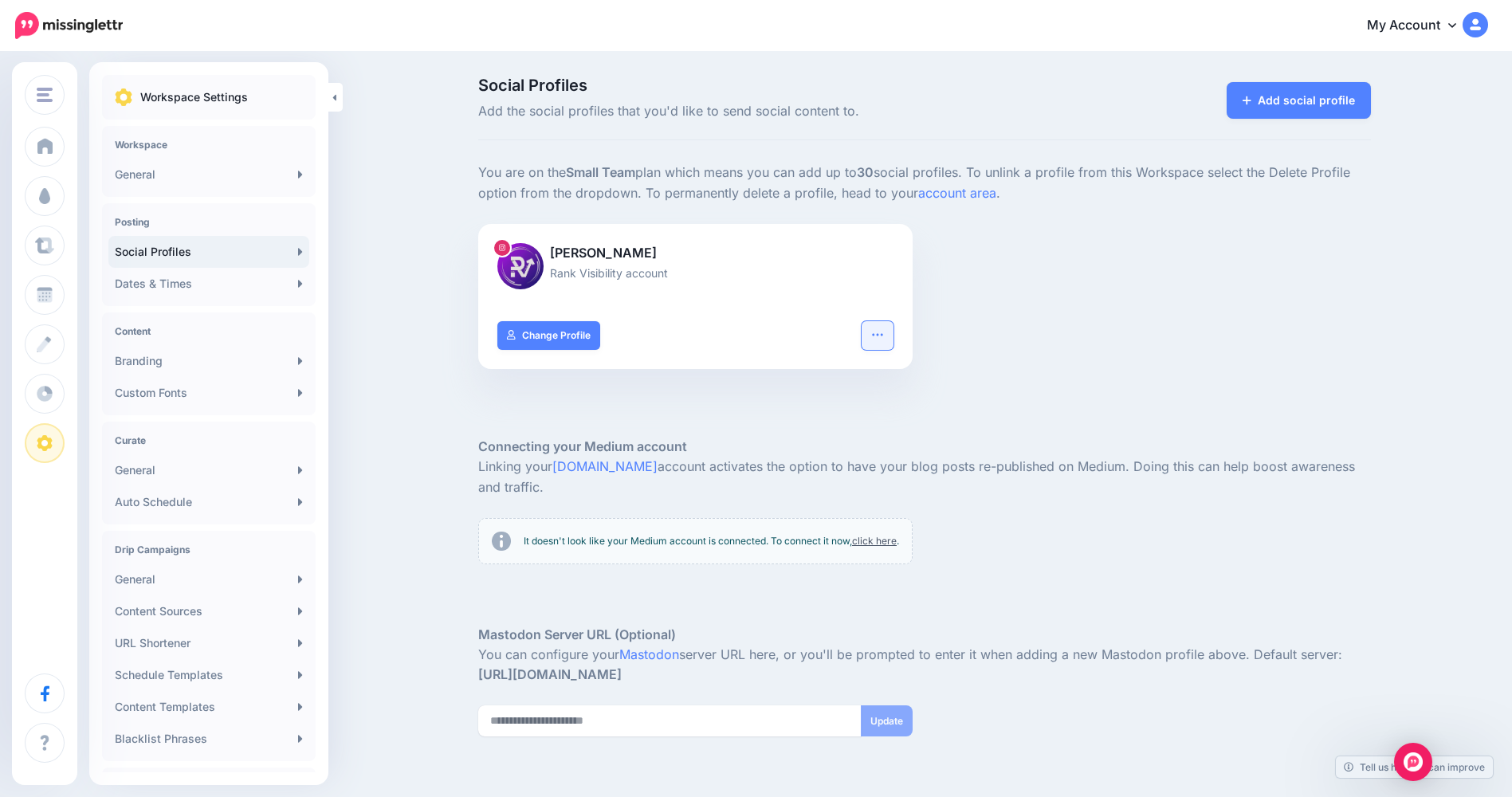
click at [893, 345] on button "button" at bounding box center [877, 336] width 32 height 29
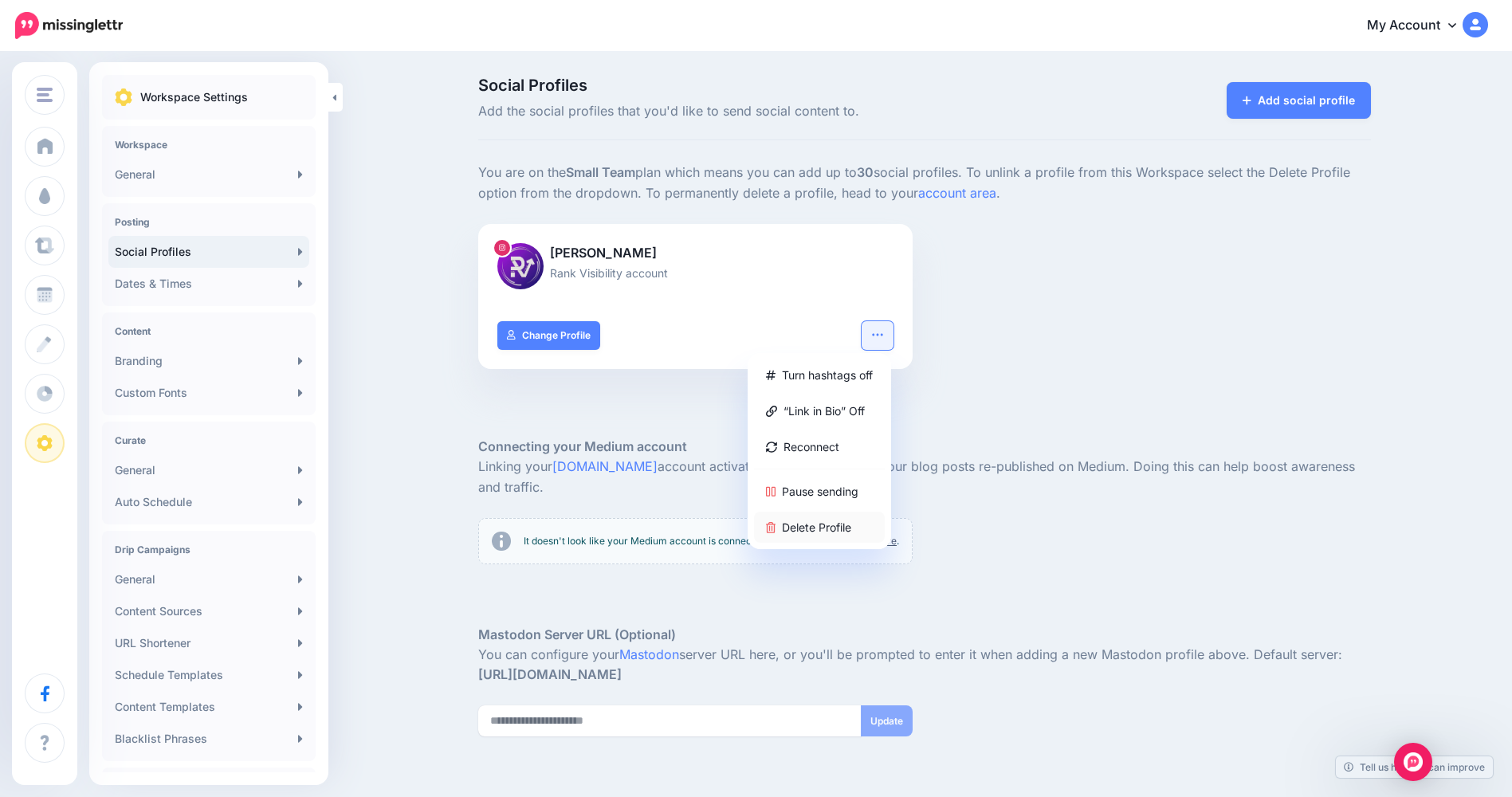
click at [813, 528] on link "Delete Profile" at bounding box center [819, 527] width 131 height 31
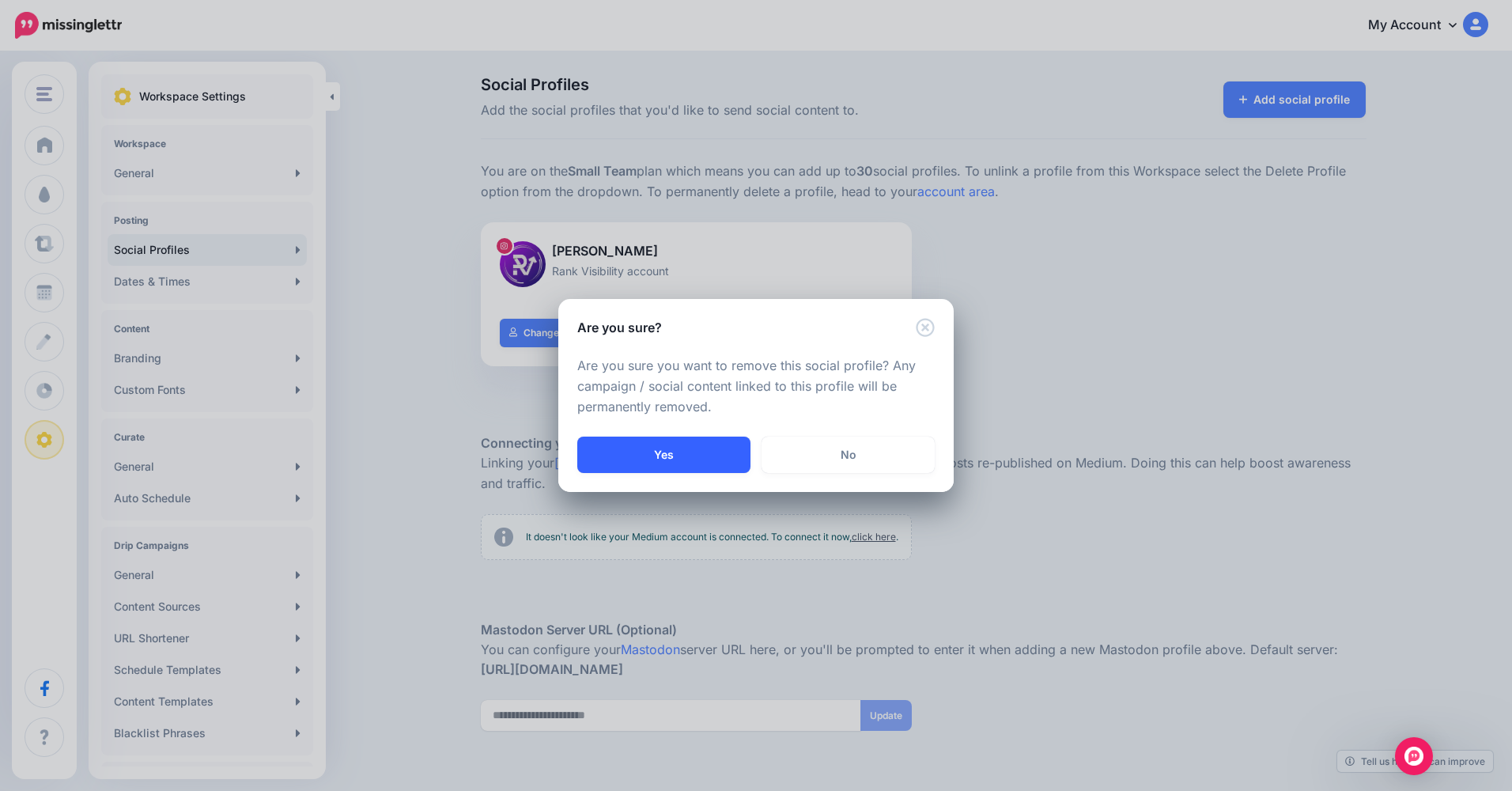
click at [727, 454] on button "Yes" at bounding box center [664, 455] width 173 height 37
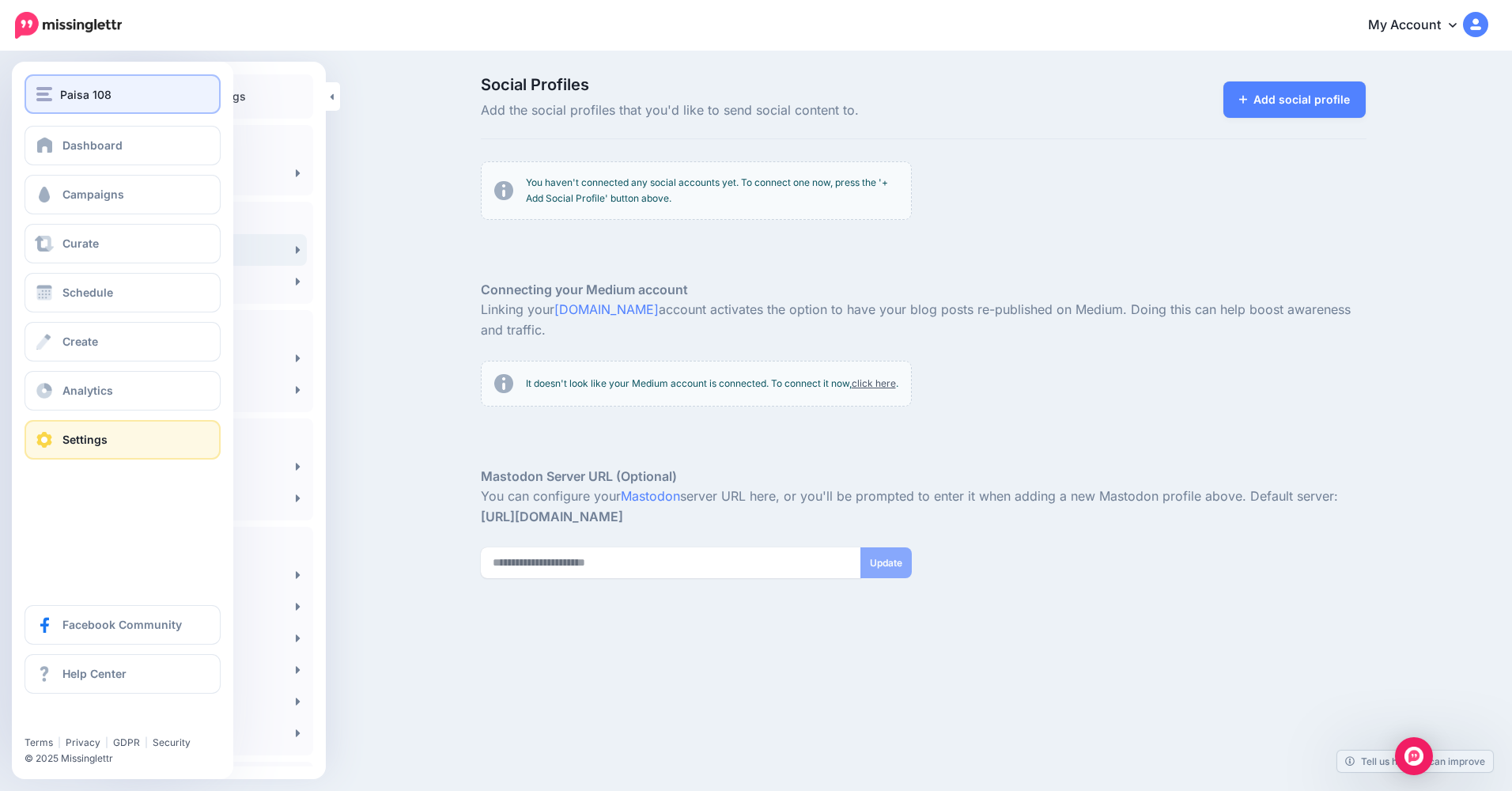
click at [54, 90] on div "Paisa 108" at bounding box center [122, 95] width 172 height 18
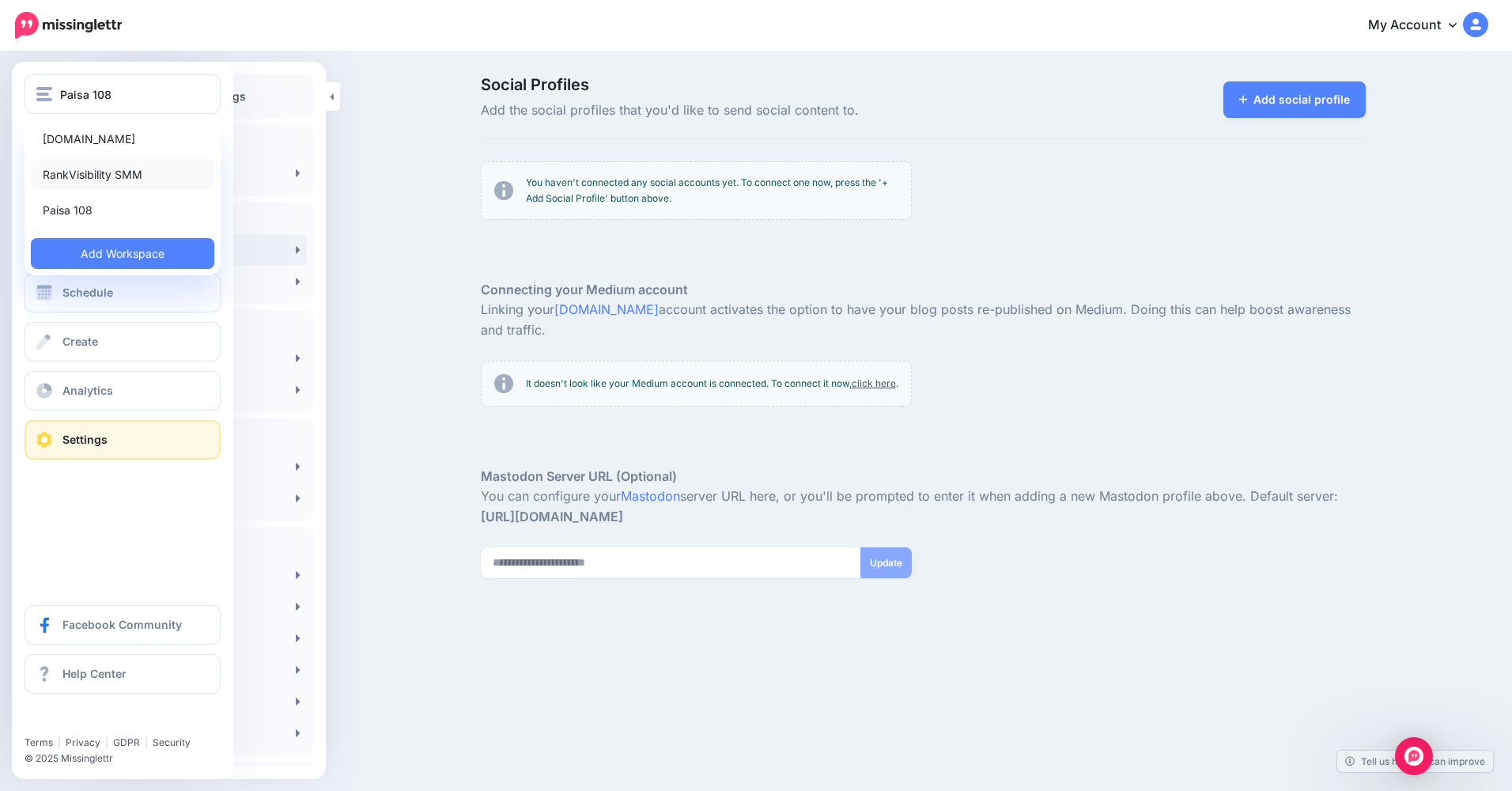
click at [116, 171] on link "RankVisibility SMM" at bounding box center [122, 175] width 184 height 31
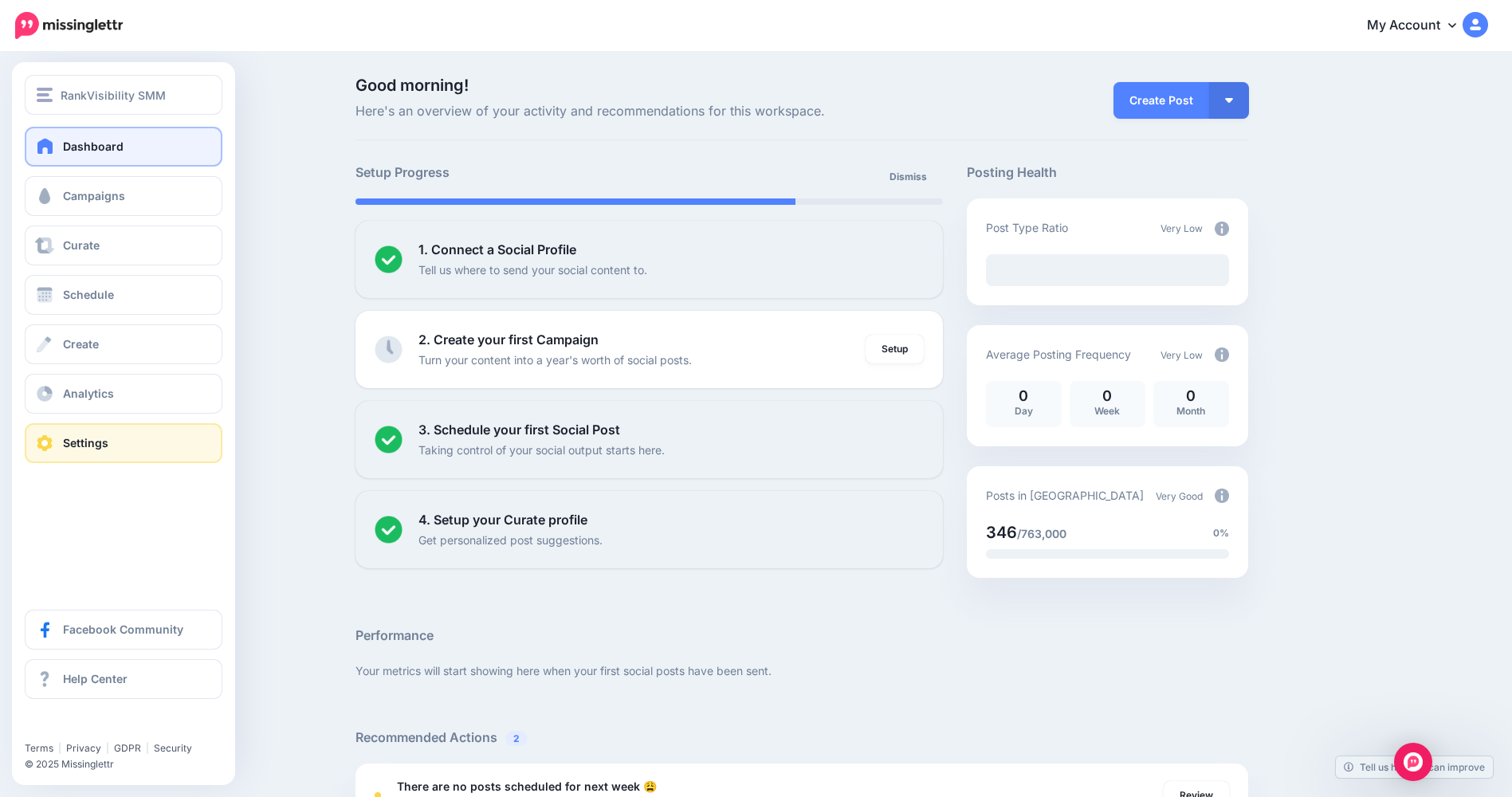
click at [49, 441] on span at bounding box center [44, 443] width 21 height 16
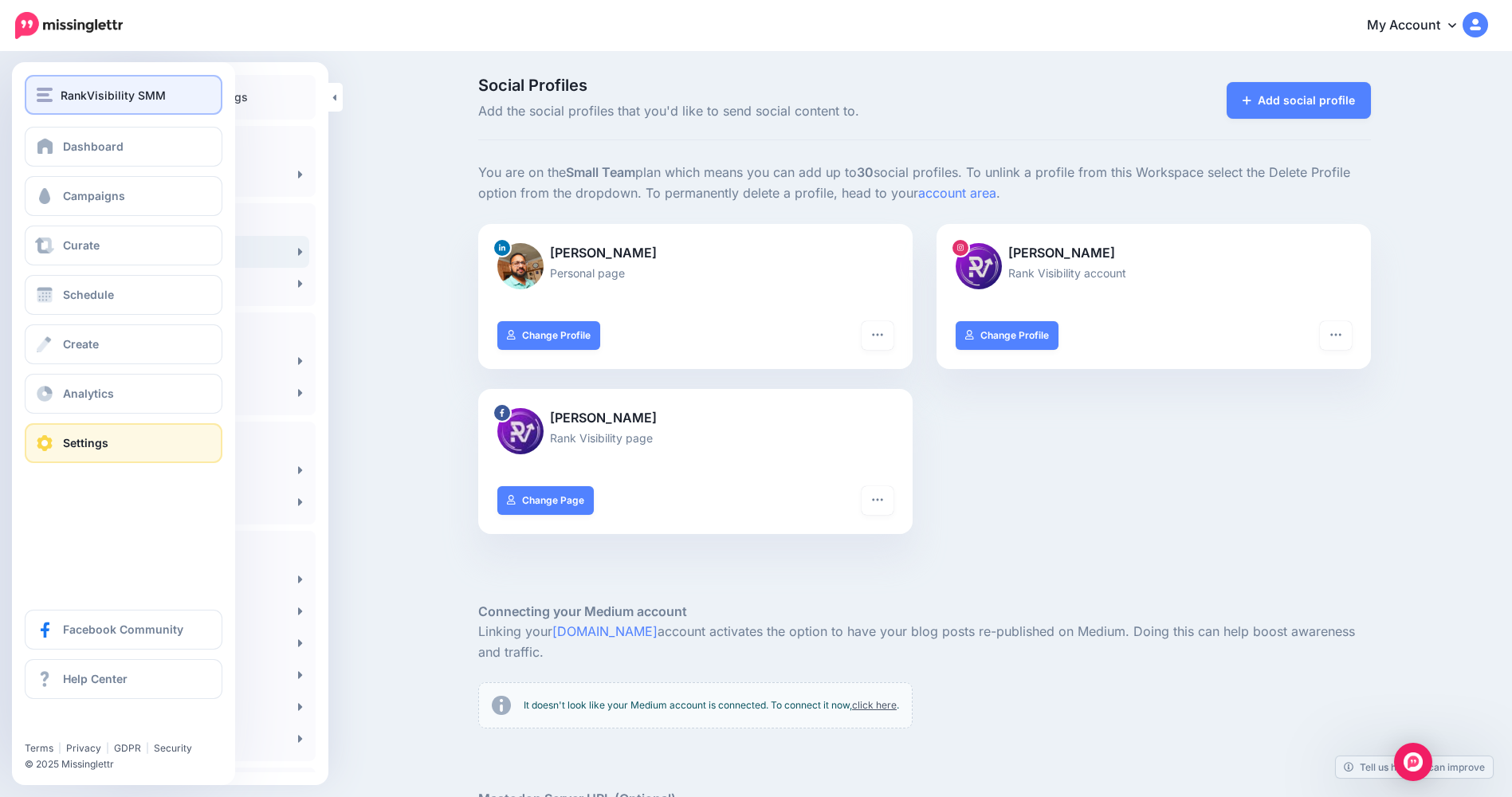
click at [92, 100] on span "RankVisibility SMM" at bounding box center [113, 95] width 105 height 18
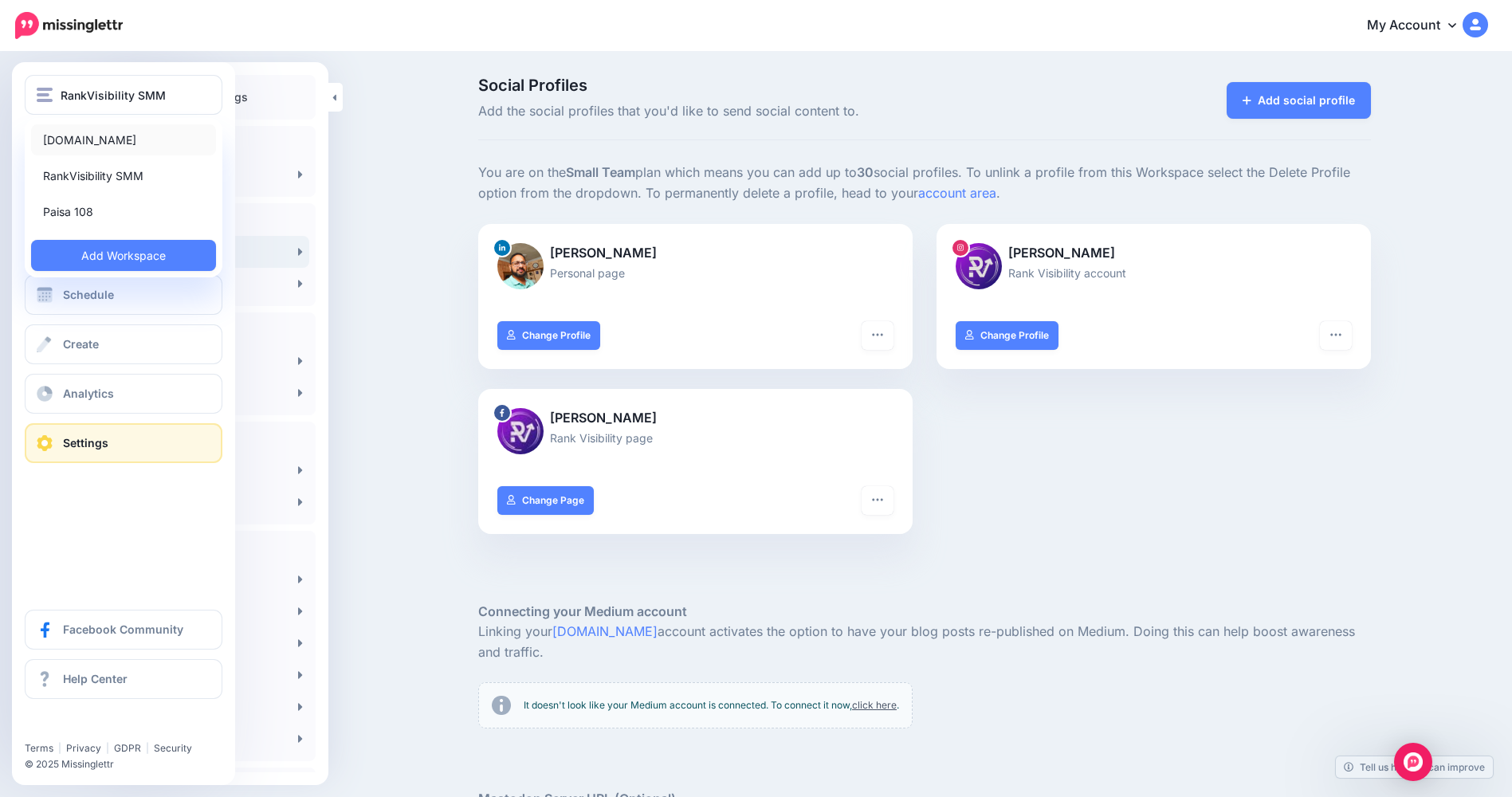
click at [103, 137] on link "[DOMAIN_NAME]" at bounding box center [123, 140] width 185 height 31
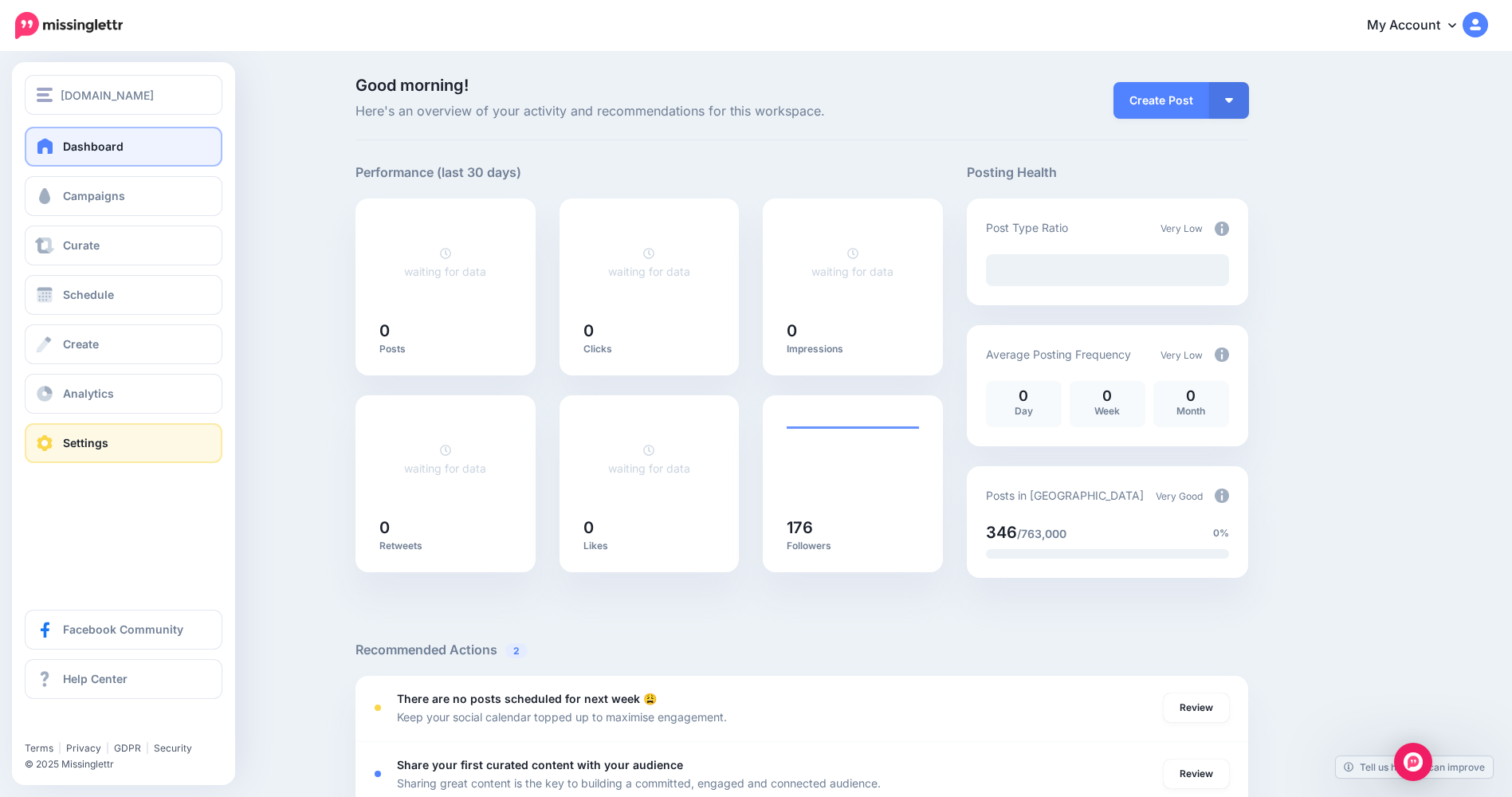
click at [45, 443] on span at bounding box center [44, 443] width 21 height 16
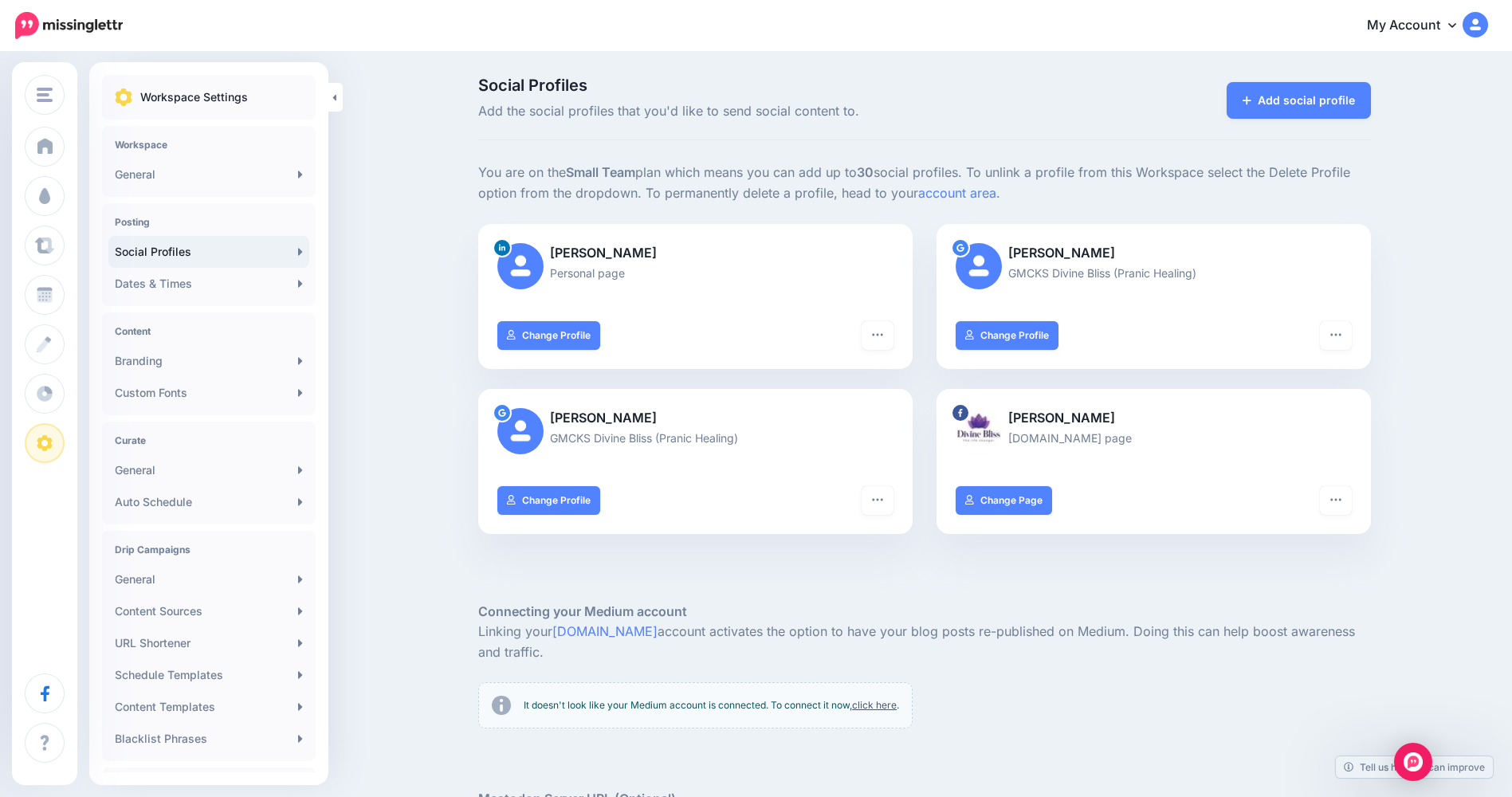
click at [201, 253] on link "Social Profiles" at bounding box center [209, 252] width 201 height 32
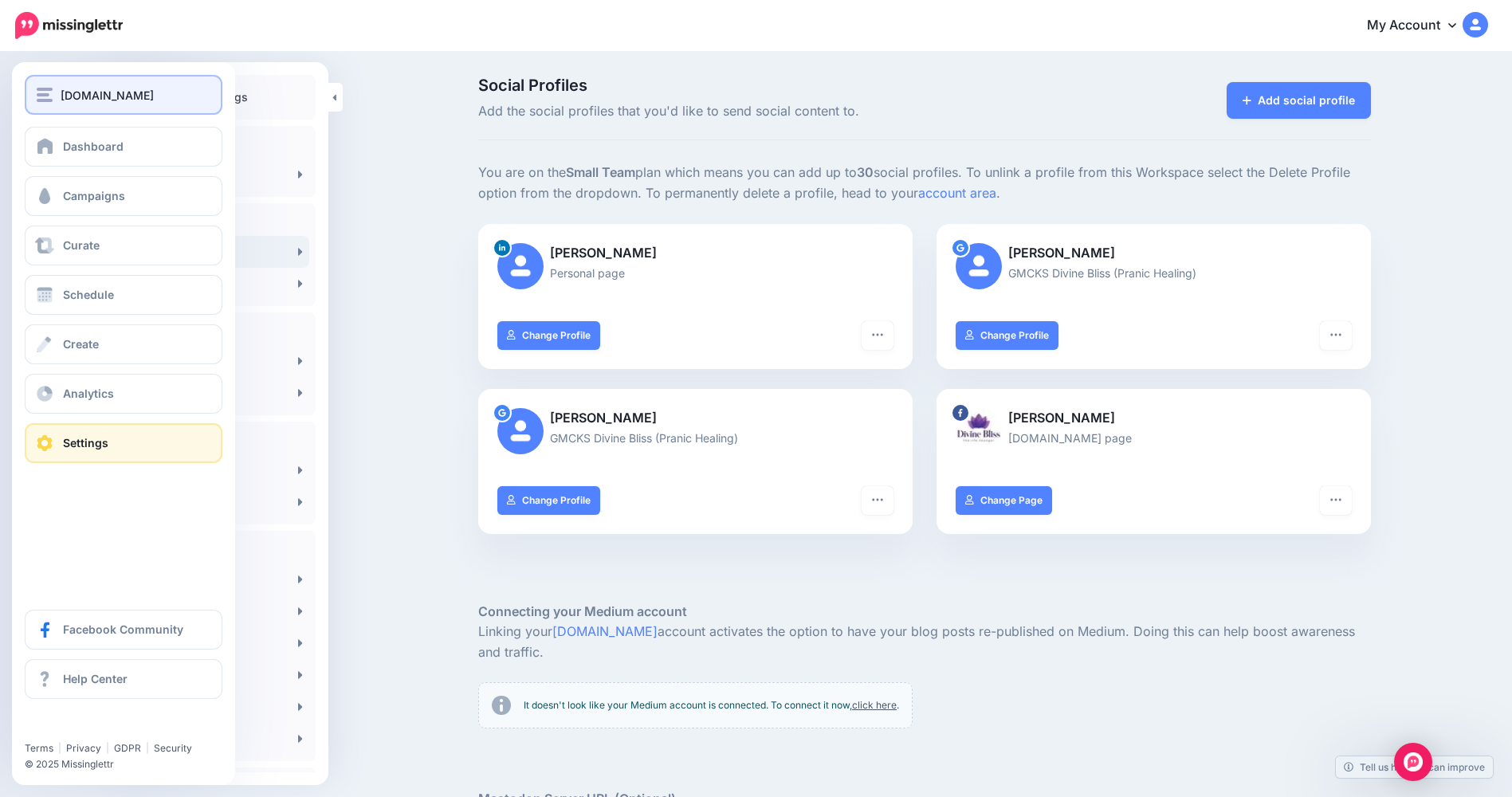
click at [44, 96] on img "button" at bounding box center [44, 95] width 16 height 14
click at [62, 142] on link "Dashboard" at bounding box center [123, 146] width 197 height 39
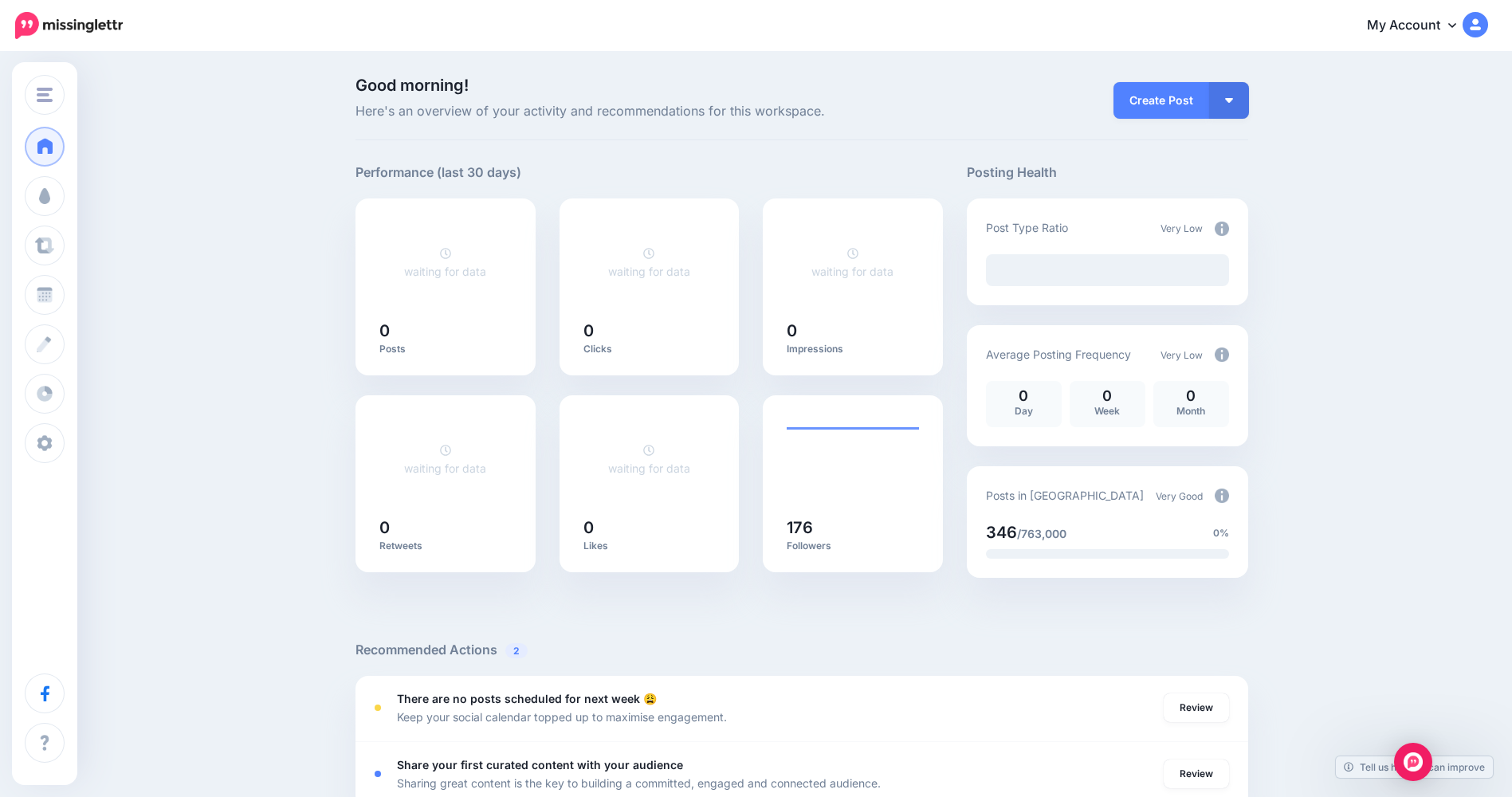
click at [1456, 25] on icon at bounding box center [1452, 25] width 8 height 13
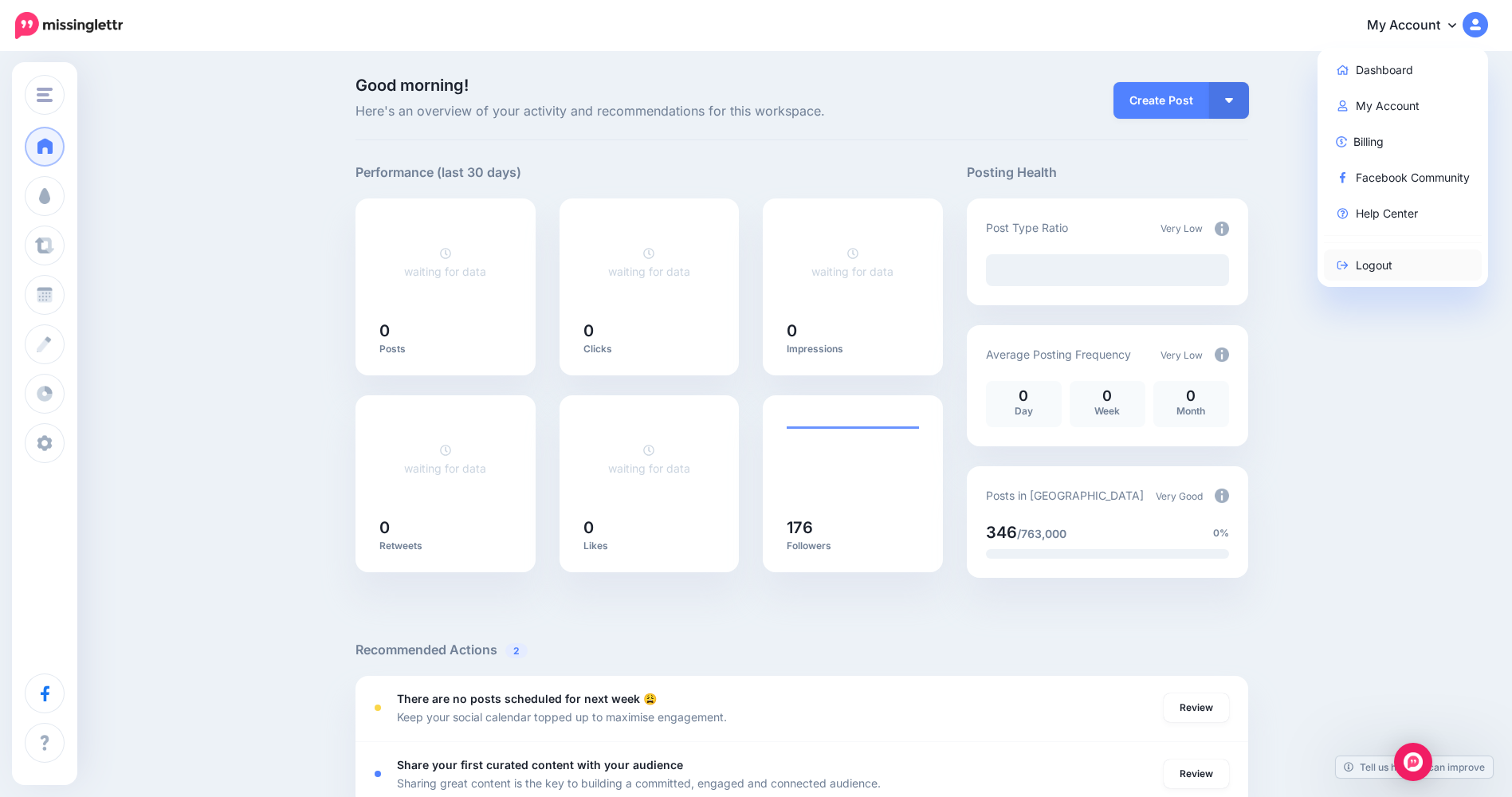
click at [1392, 272] on link "Logout" at bounding box center [1403, 265] width 159 height 31
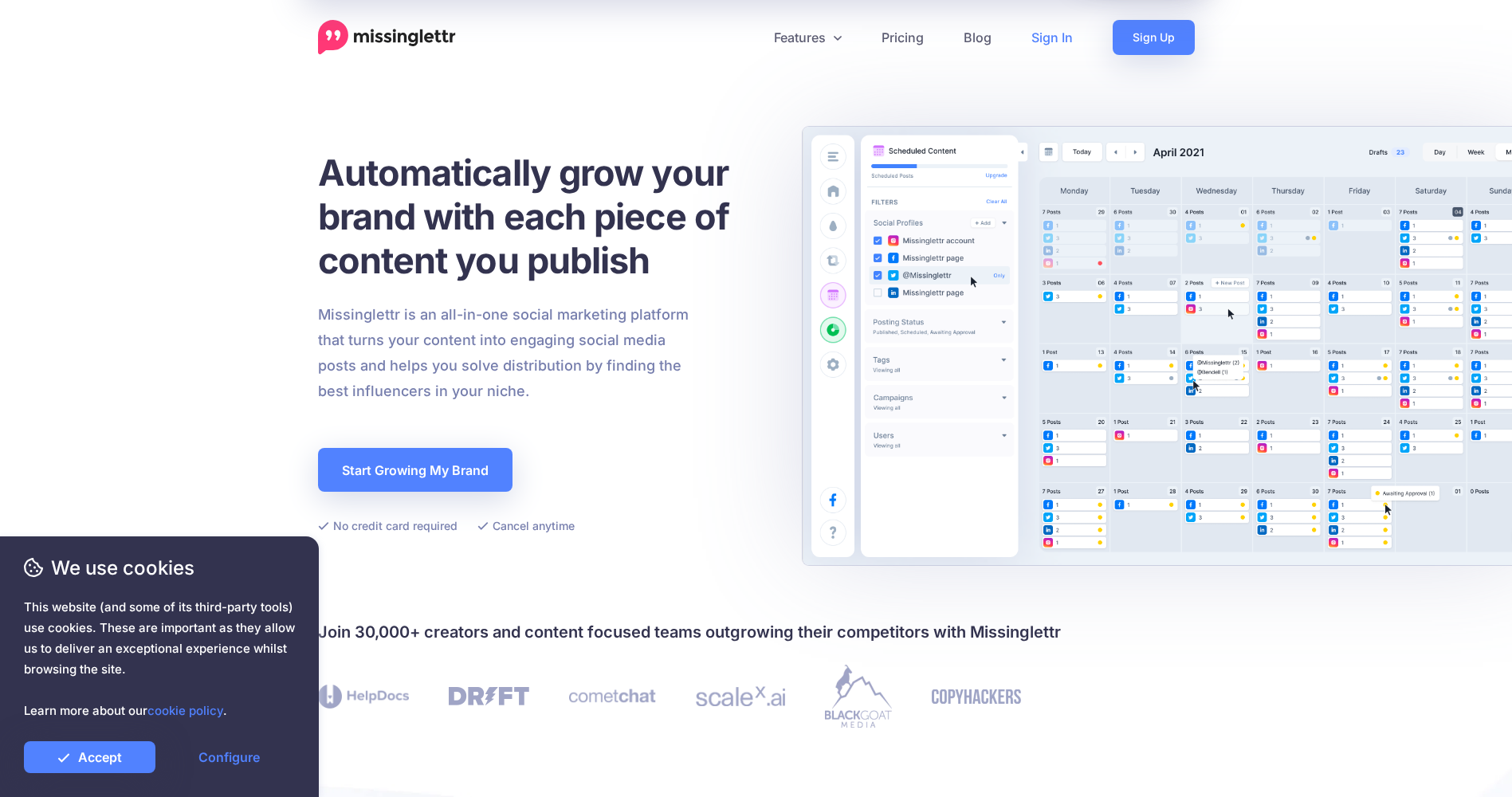
click at [1059, 41] on link "Sign In" at bounding box center [1052, 37] width 81 height 35
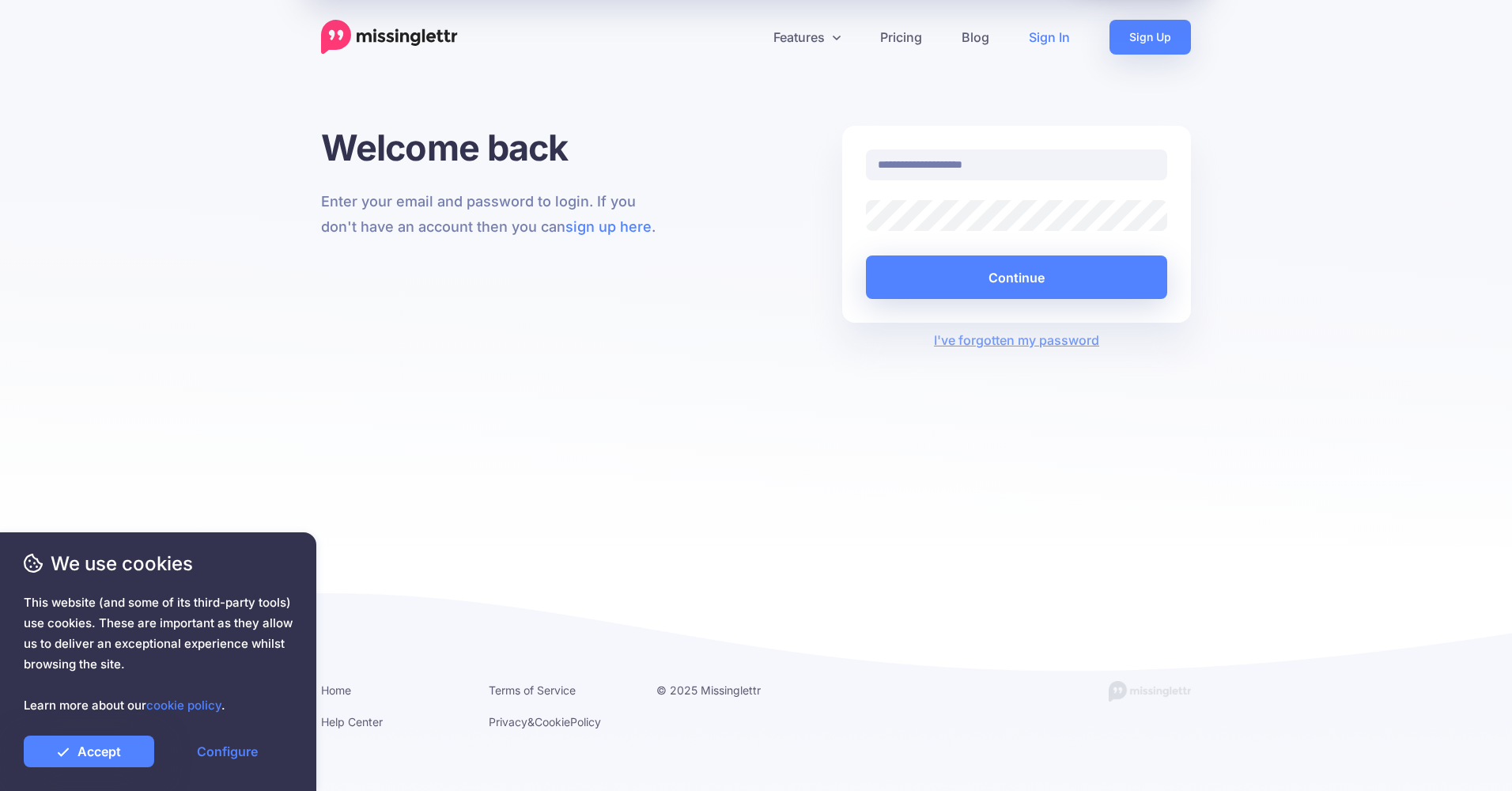
click at [988, 173] on input "**********" at bounding box center [1016, 165] width 301 height 31
click at [1300, 167] on div "**********" at bounding box center [756, 336] width 1512 height 422
click at [1069, 180] on div "**********" at bounding box center [1017, 175] width 325 height 51
click at [1071, 171] on input "**********" at bounding box center [1016, 165] width 301 height 31
type input "**********"
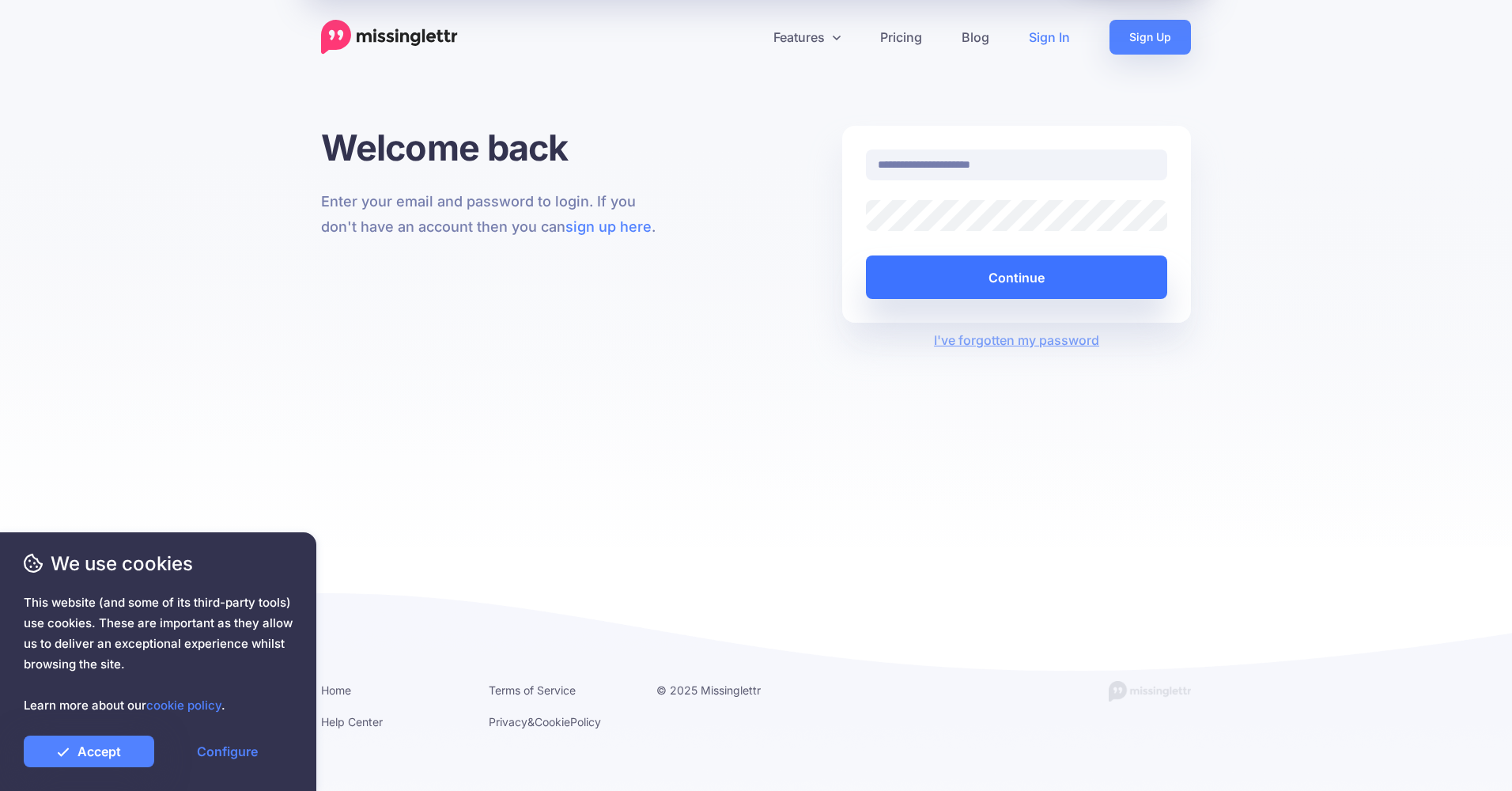
click at [1026, 282] on button "Continue" at bounding box center [1016, 277] width 301 height 43
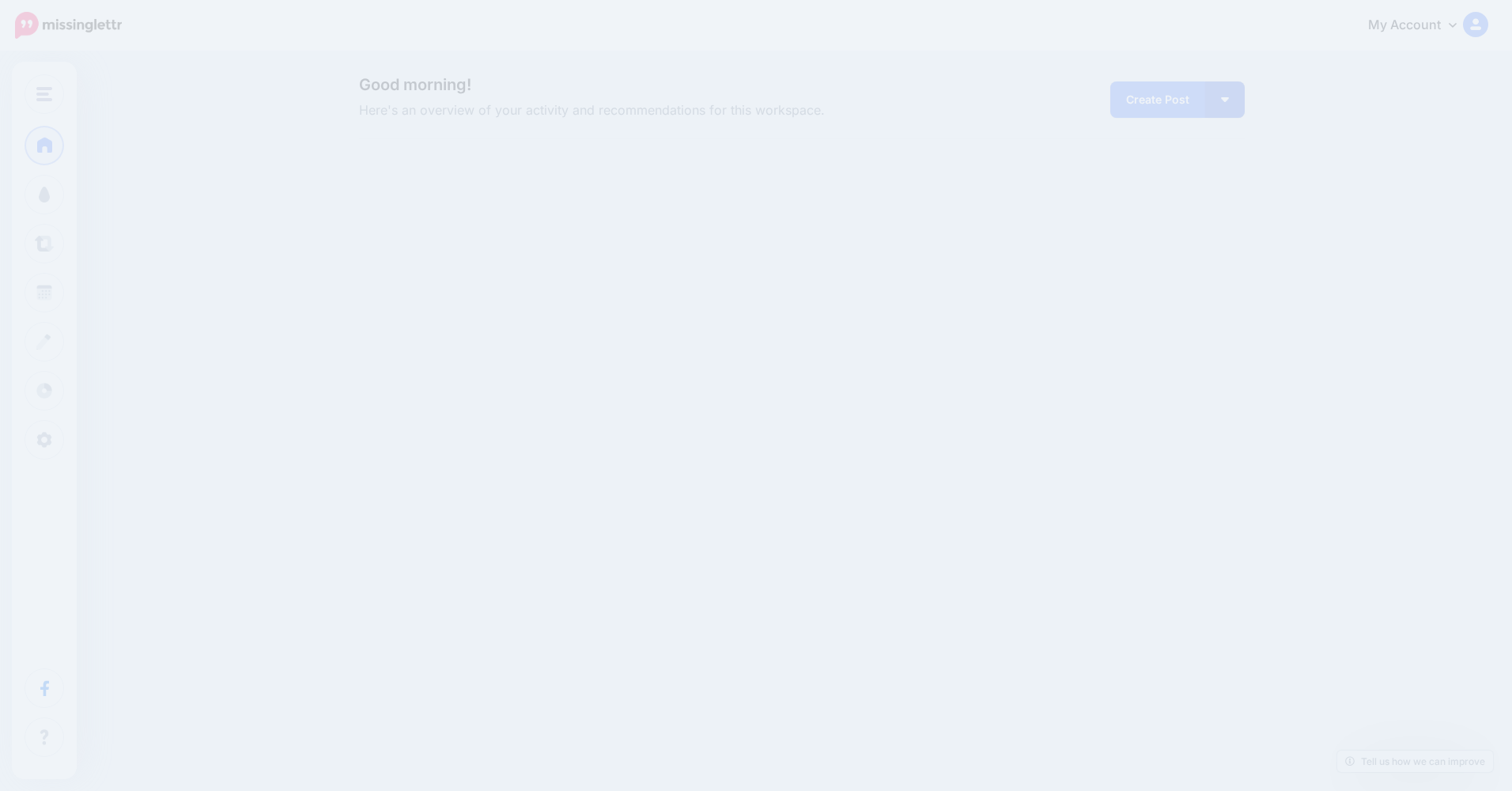
click at [107, 750] on div "TechNetGuide TechNetGuide Add Workspace Dashboard Campaigns Curate Schedule Cre…" at bounding box center [756, 395] width 1512 height 791
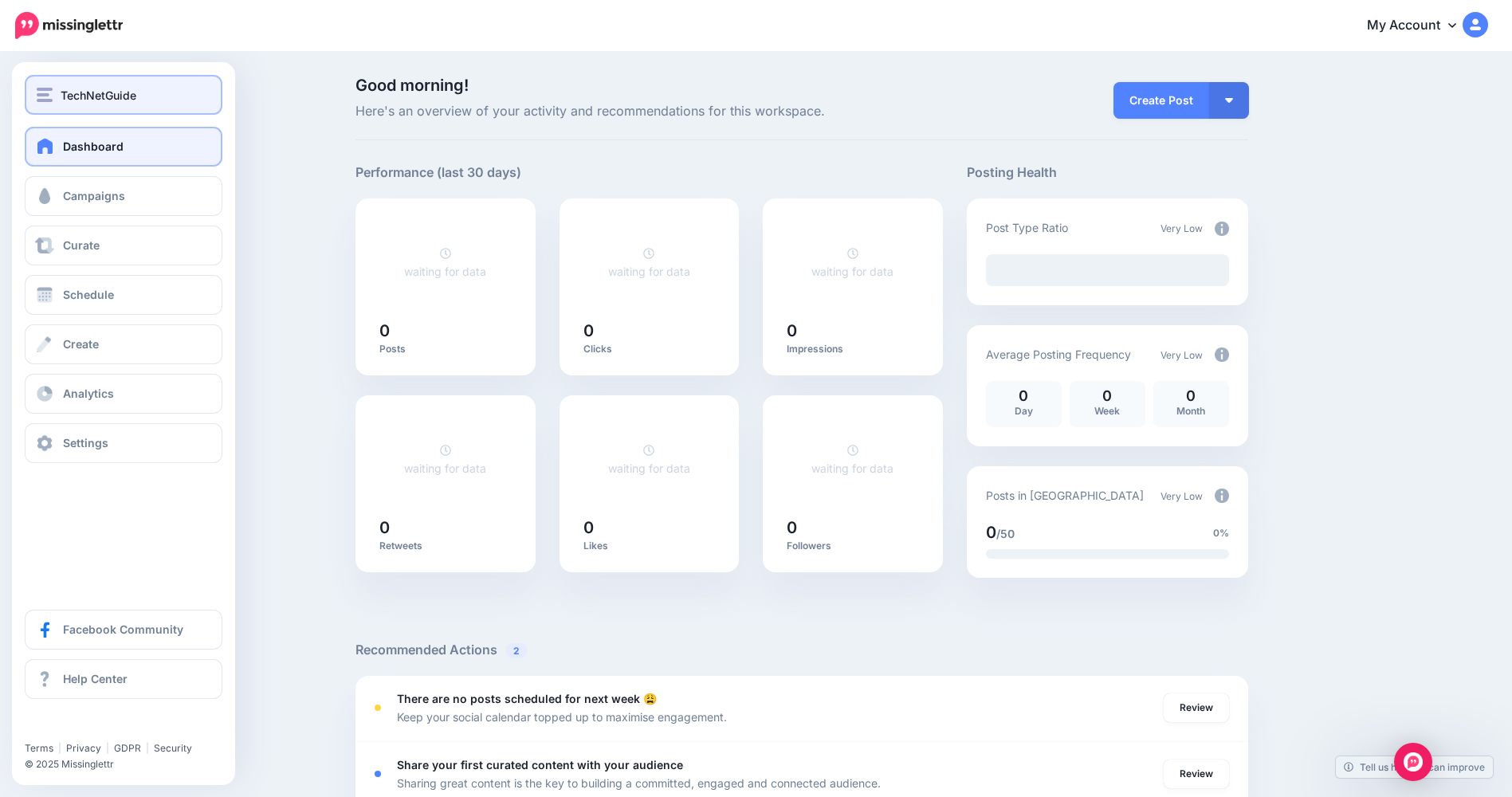
click at [52, 91] on img "button" at bounding box center [44, 95] width 16 height 14
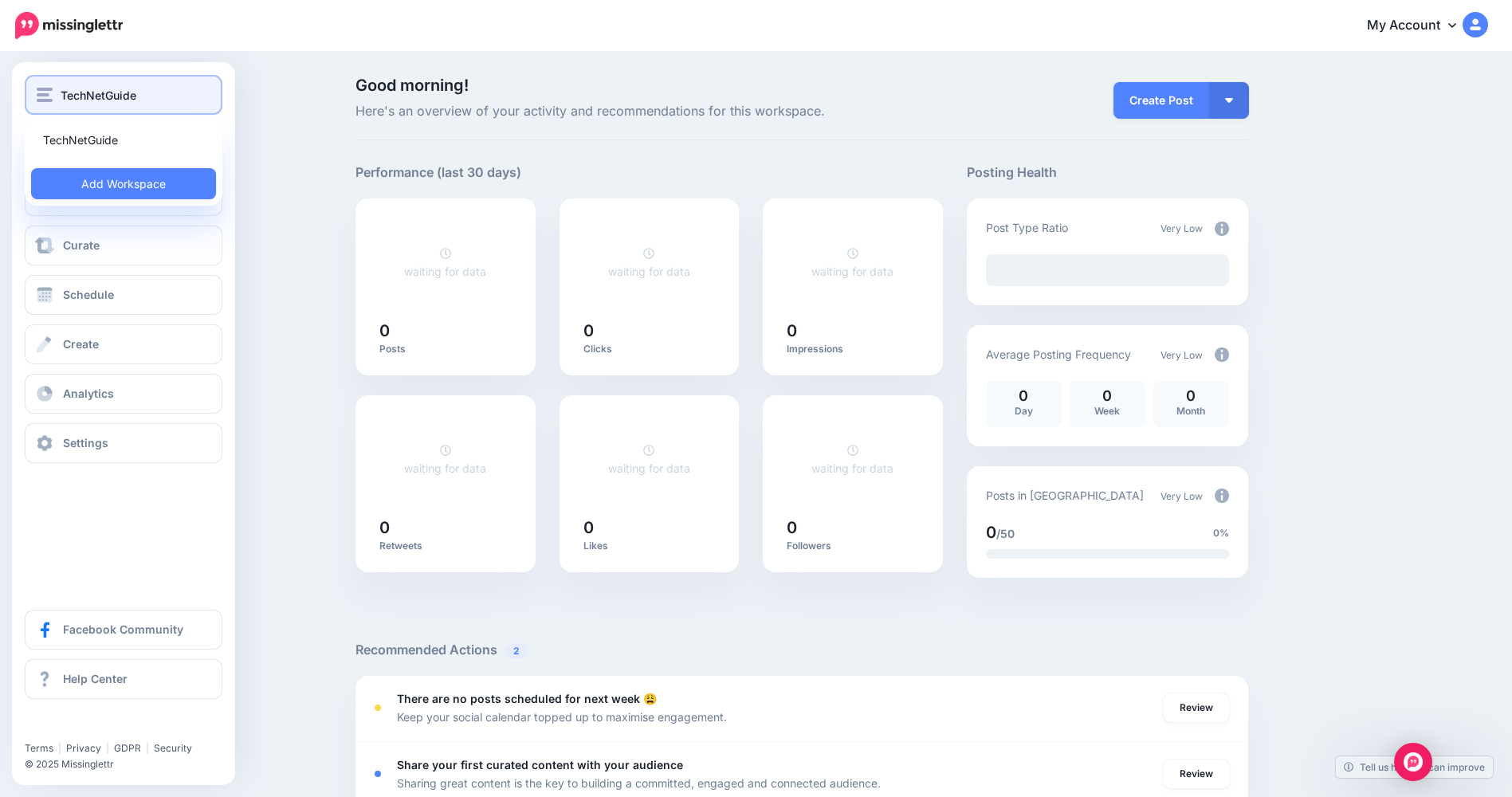
click at [52, 91] on img "button" at bounding box center [44, 95] width 16 height 14
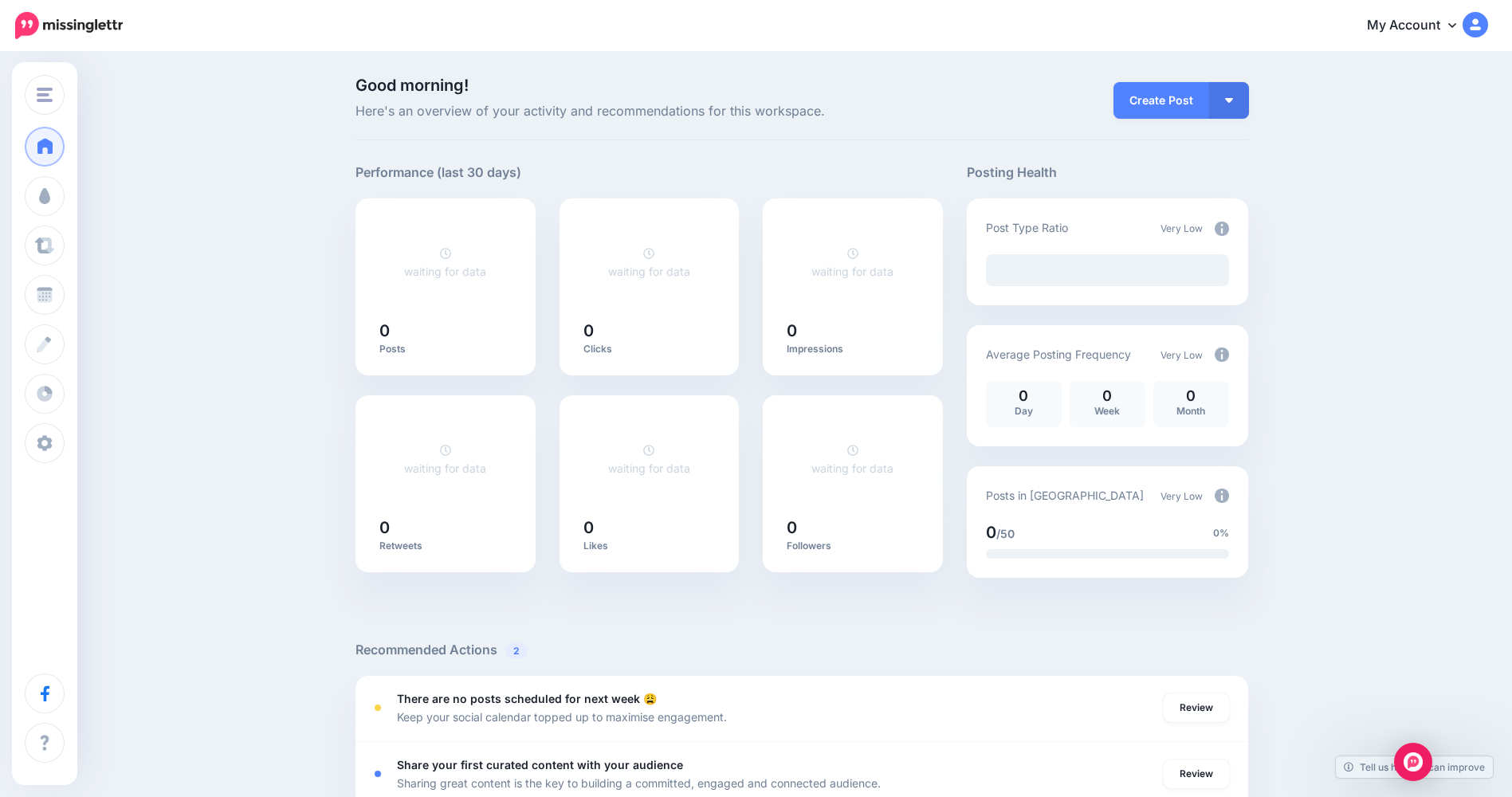
click at [1471, 23] on link "My Account" at bounding box center [1419, 25] width 137 height 39
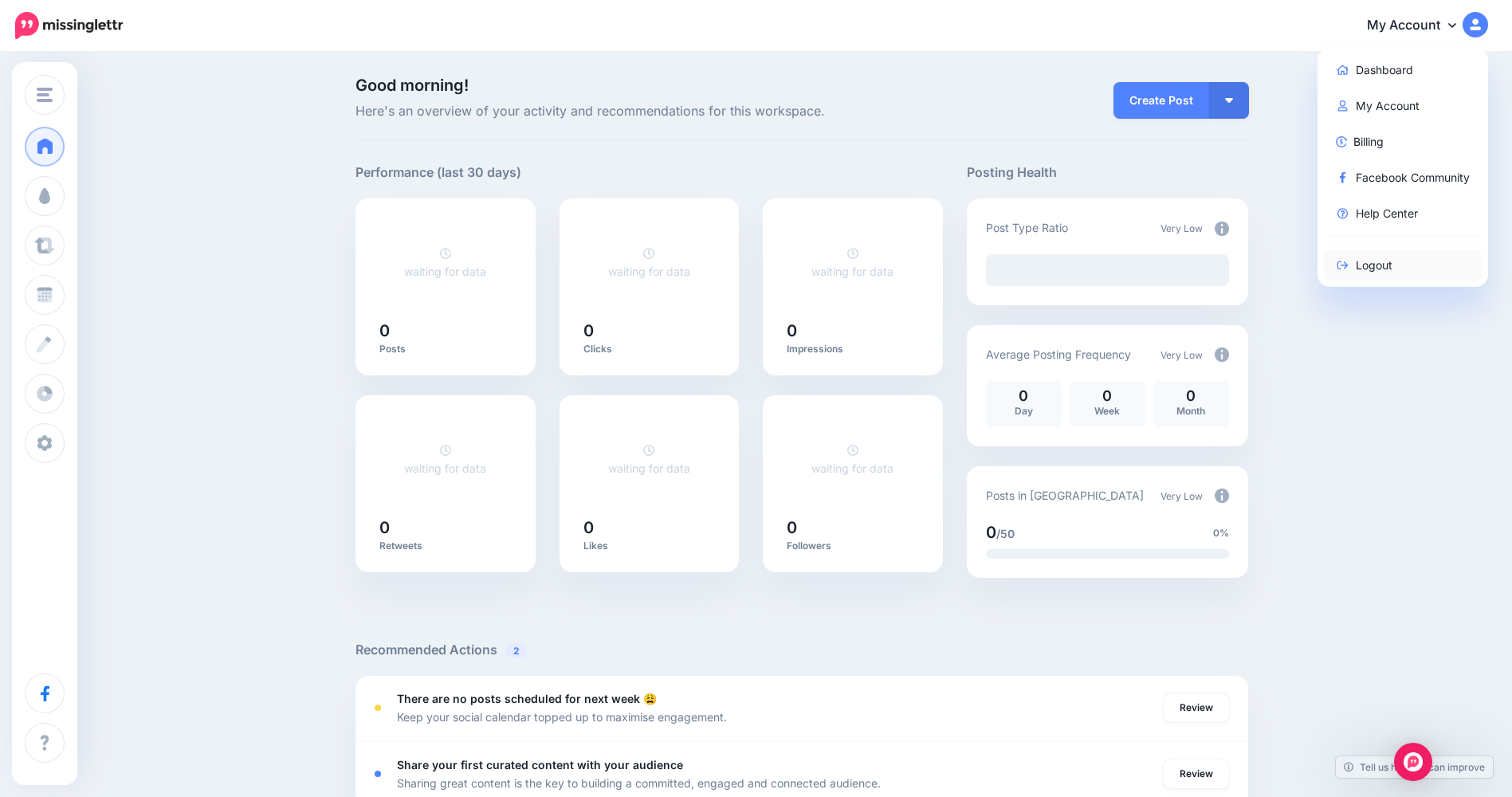
click at [1399, 264] on link "Logout" at bounding box center [1403, 265] width 159 height 31
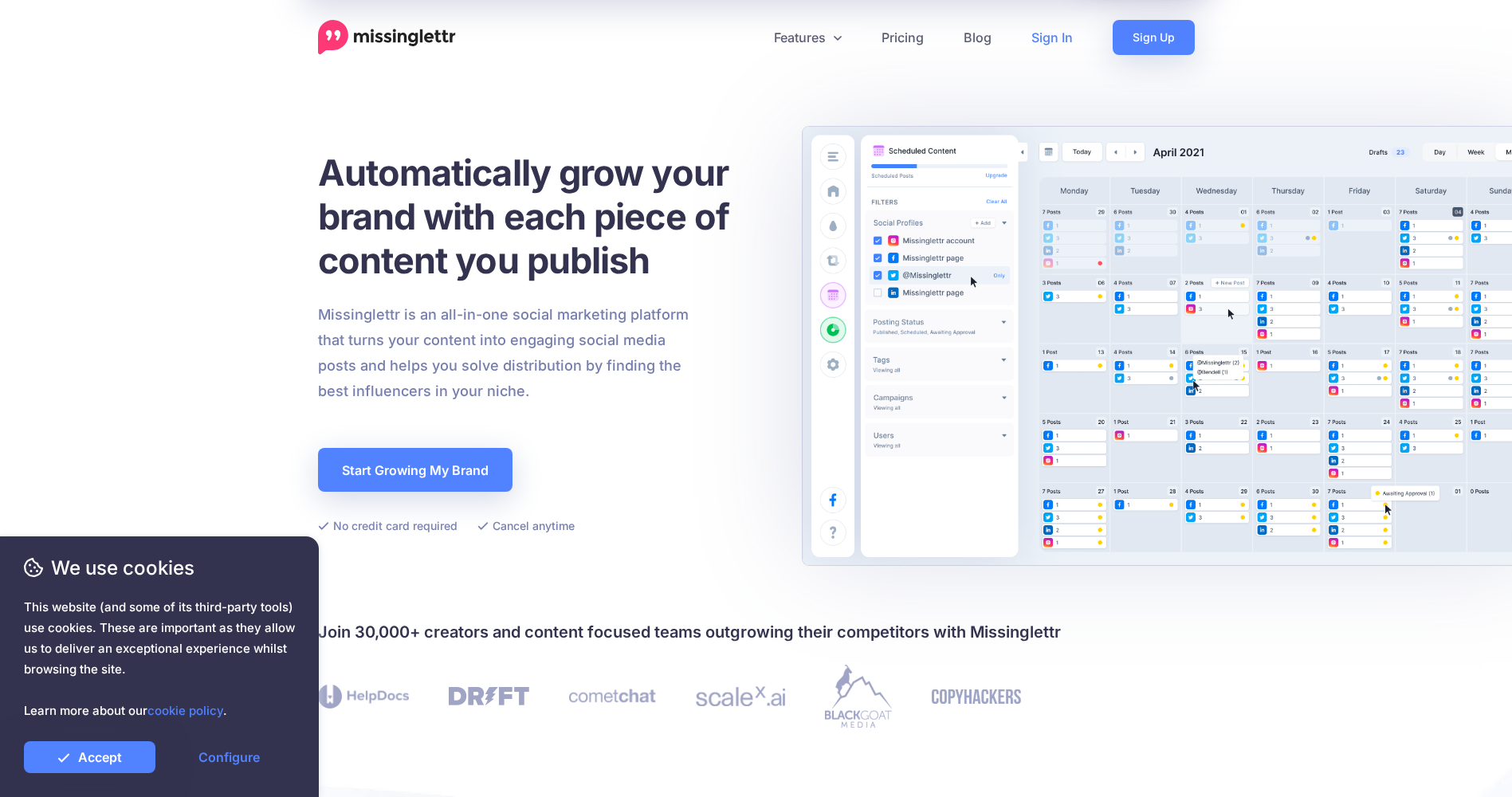
click at [1033, 36] on link "Sign In" at bounding box center [1052, 37] width 81 height 35
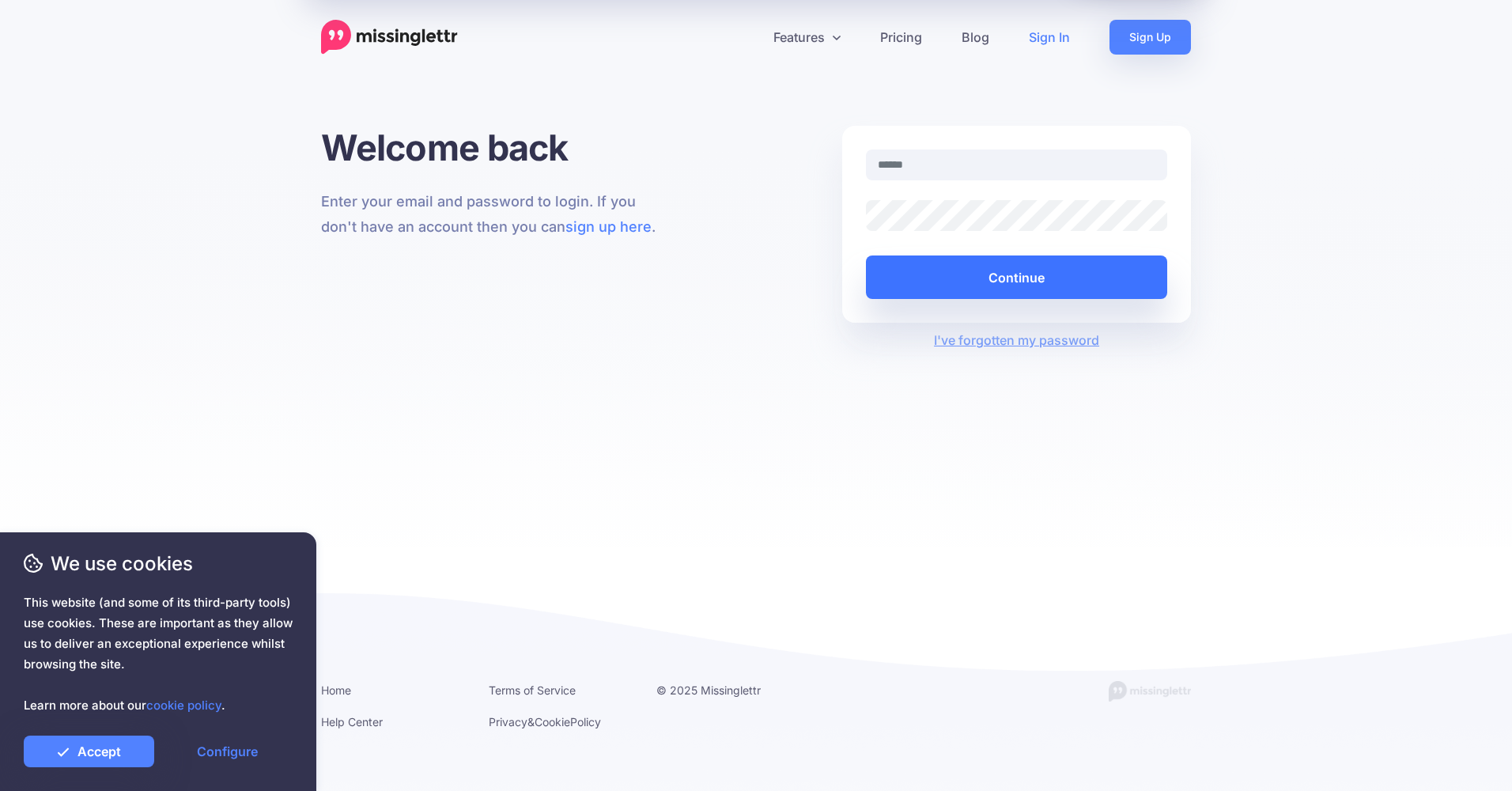
type input "**********"
click at [969, 282] on button "Continue" at bounding box center [1016, 277] width 301 height 43
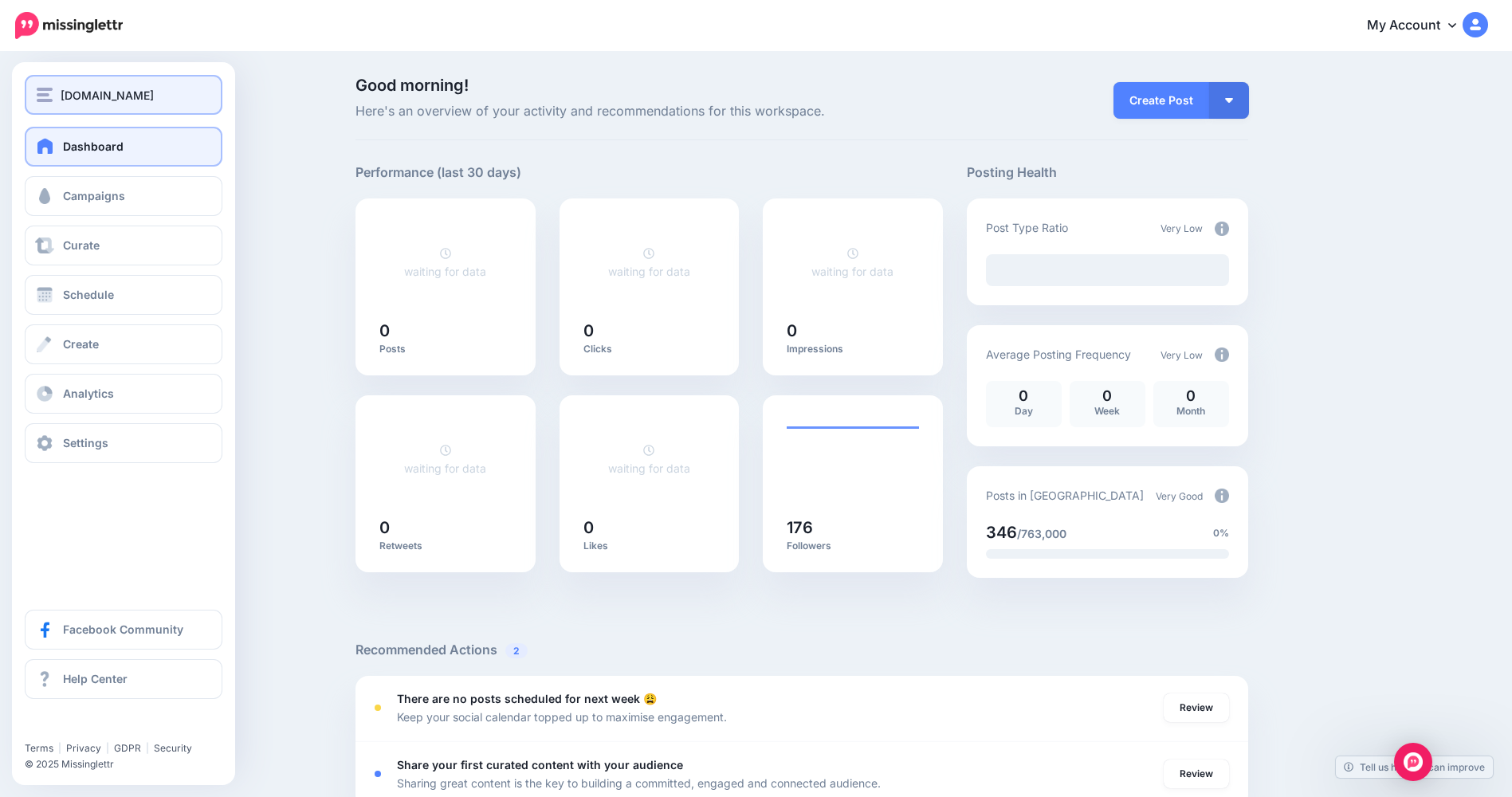
click at [122, 83] on button "Divinebliss.Love" at bounding box center [123, 95] width 197 height 39
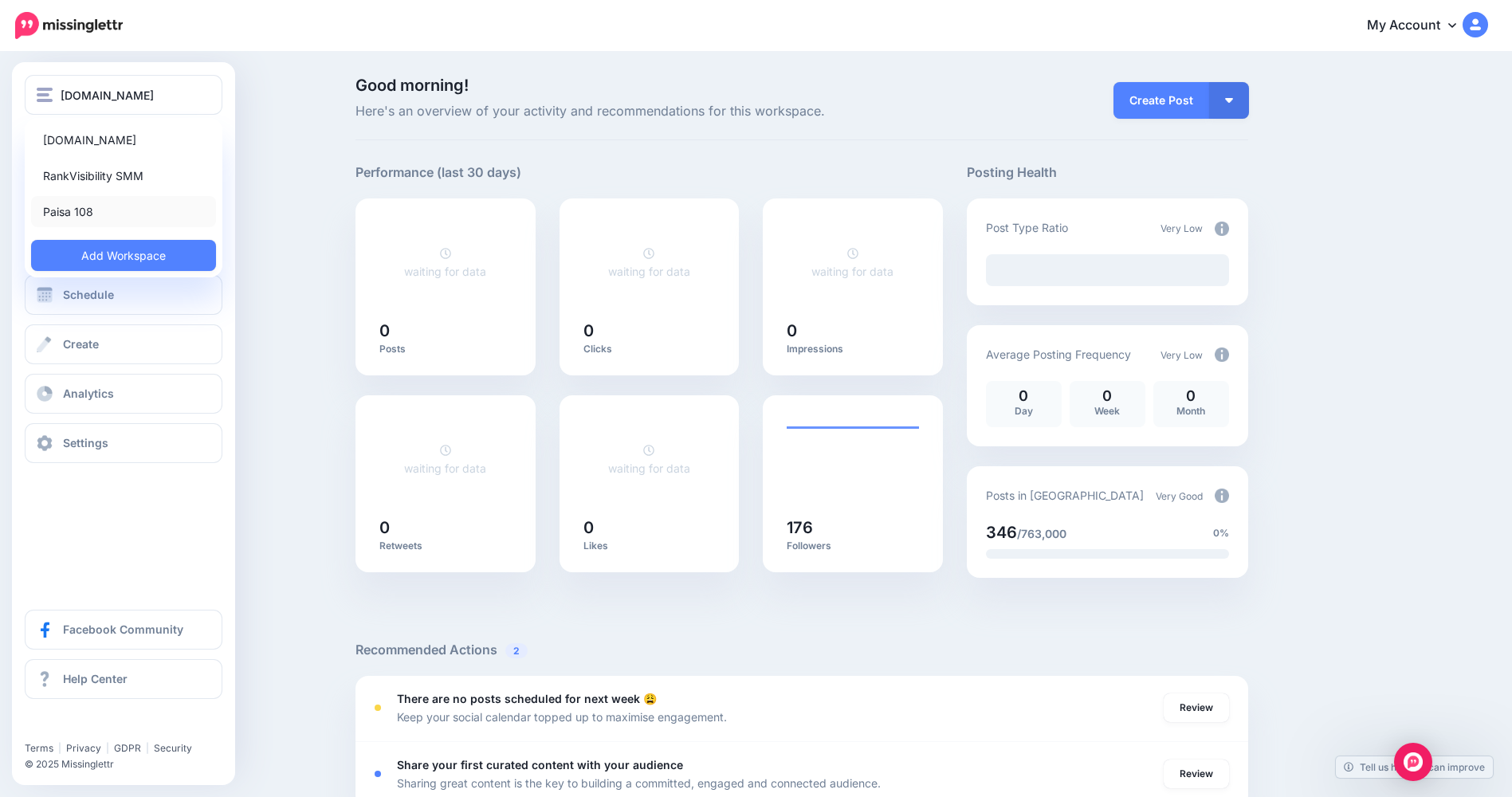
click at [108, 206] on link "Paisa 108" at bounding box center [123, 211] width 185 height 31
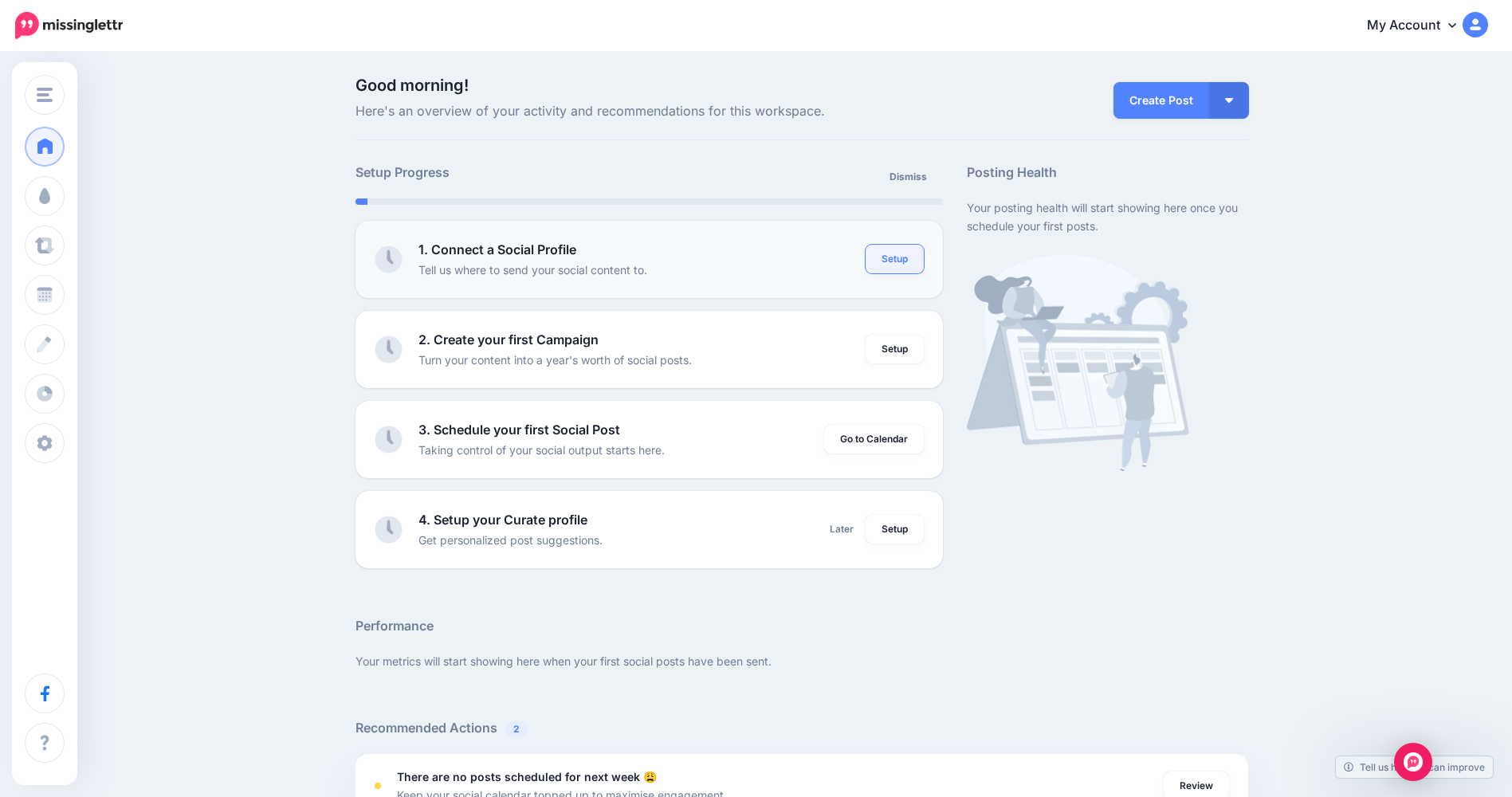
click at [876, 256] on link "Setup" at bounding box center [895, 259] width 58 height 29
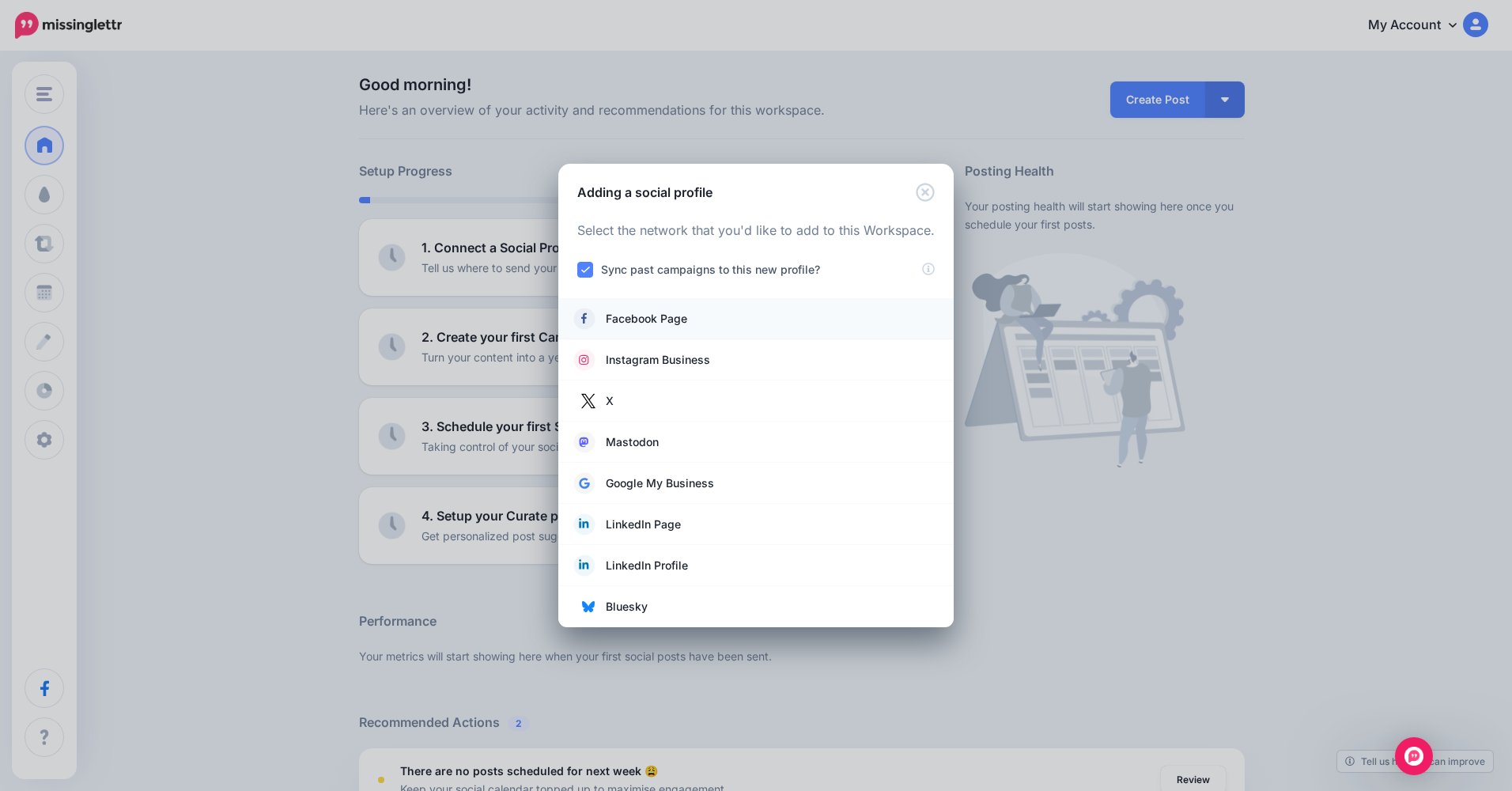
click at [724, 315] on link "Facebook Page" at bounding box center [756, 318] width 364 height 22
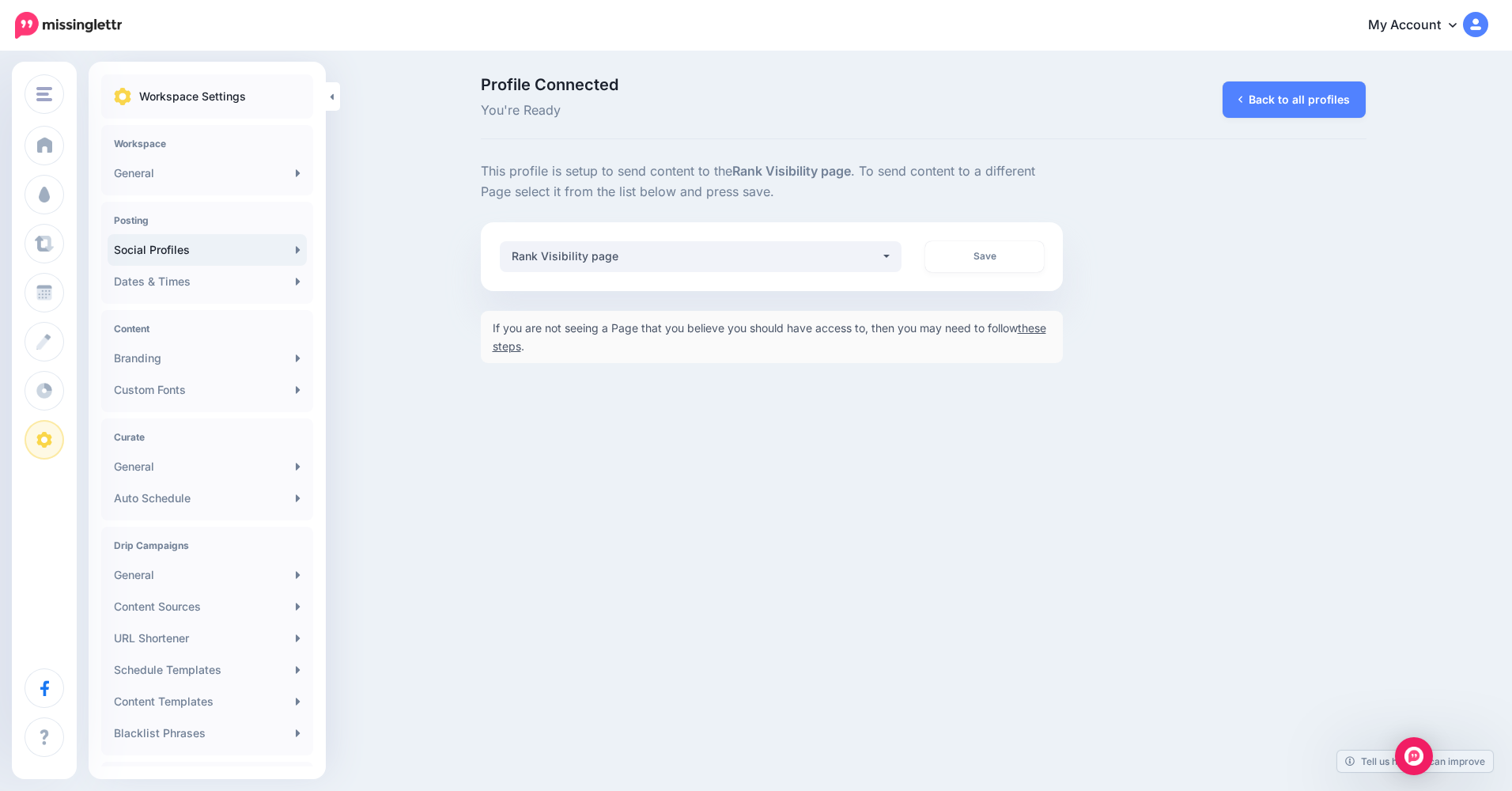
click at [539, 344] on link "these steps" at bounding box center [769, 336] width 553 height 32
click at [227, 255] on link "Social Profiles" at bounding box center [207, 250] width 199 height 32
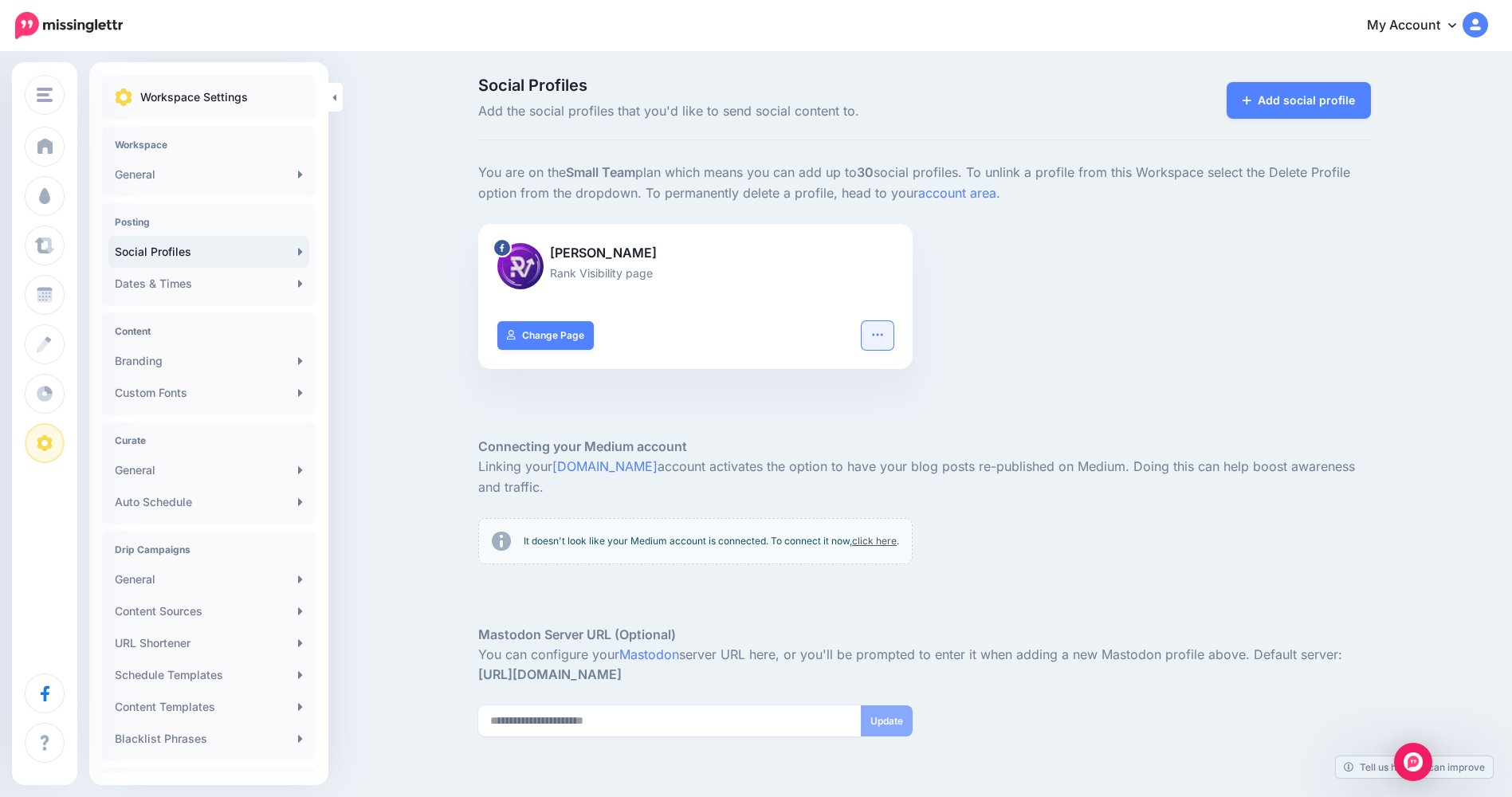
click at [893, 341] on button "button" at bounding box center [877, 336] width 32 height 29
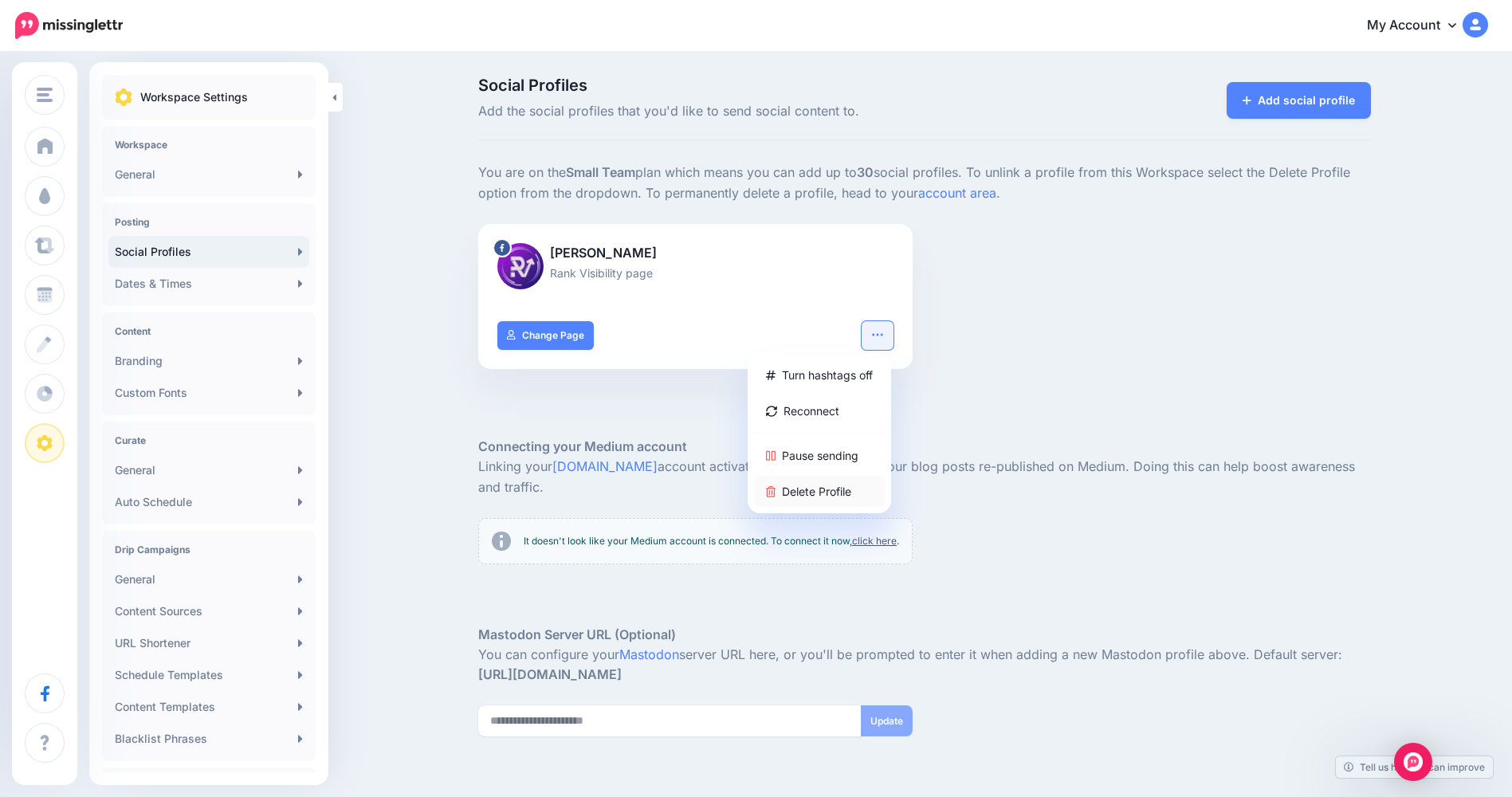
click at [825, 492] on link "Delete Profile" at bounding box center [819, 492] width 131 height 31
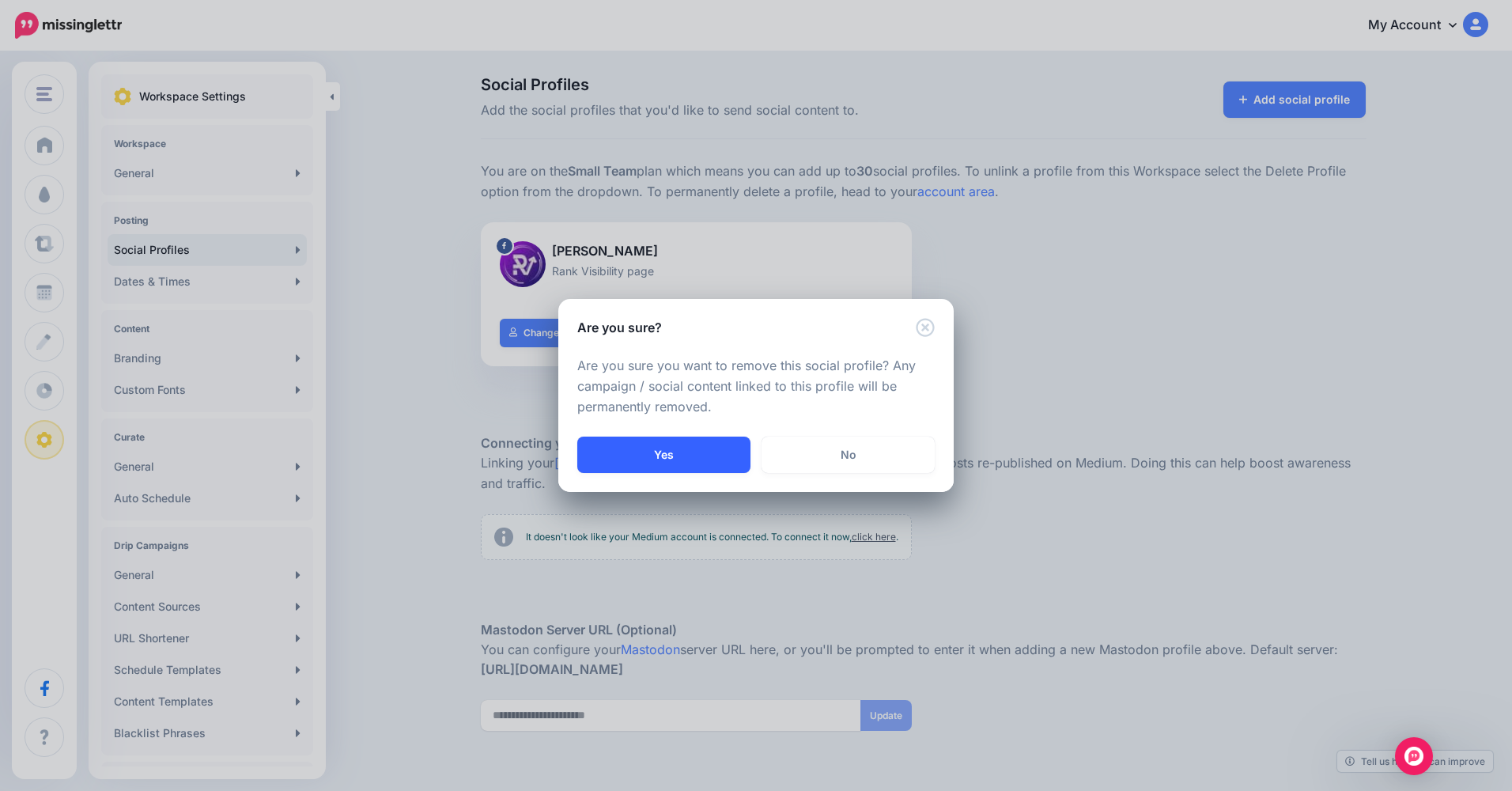
click at [678, 448] on button "Yes" at bounding box center [664, 455] width 173 height 37
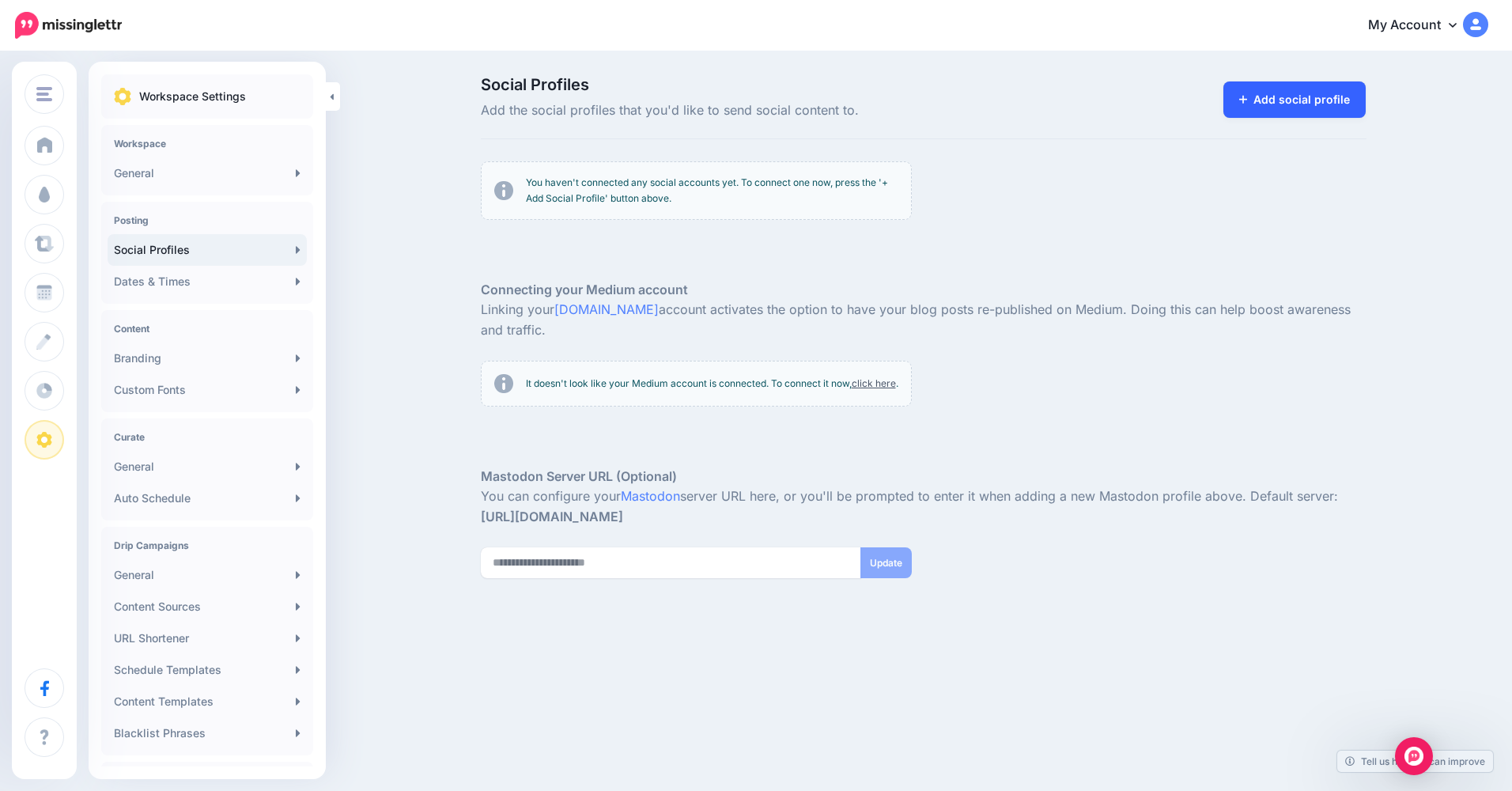
click at [1276, 96] on link "Add social profile" at bounding box center [1294, 100] width 143 height 37
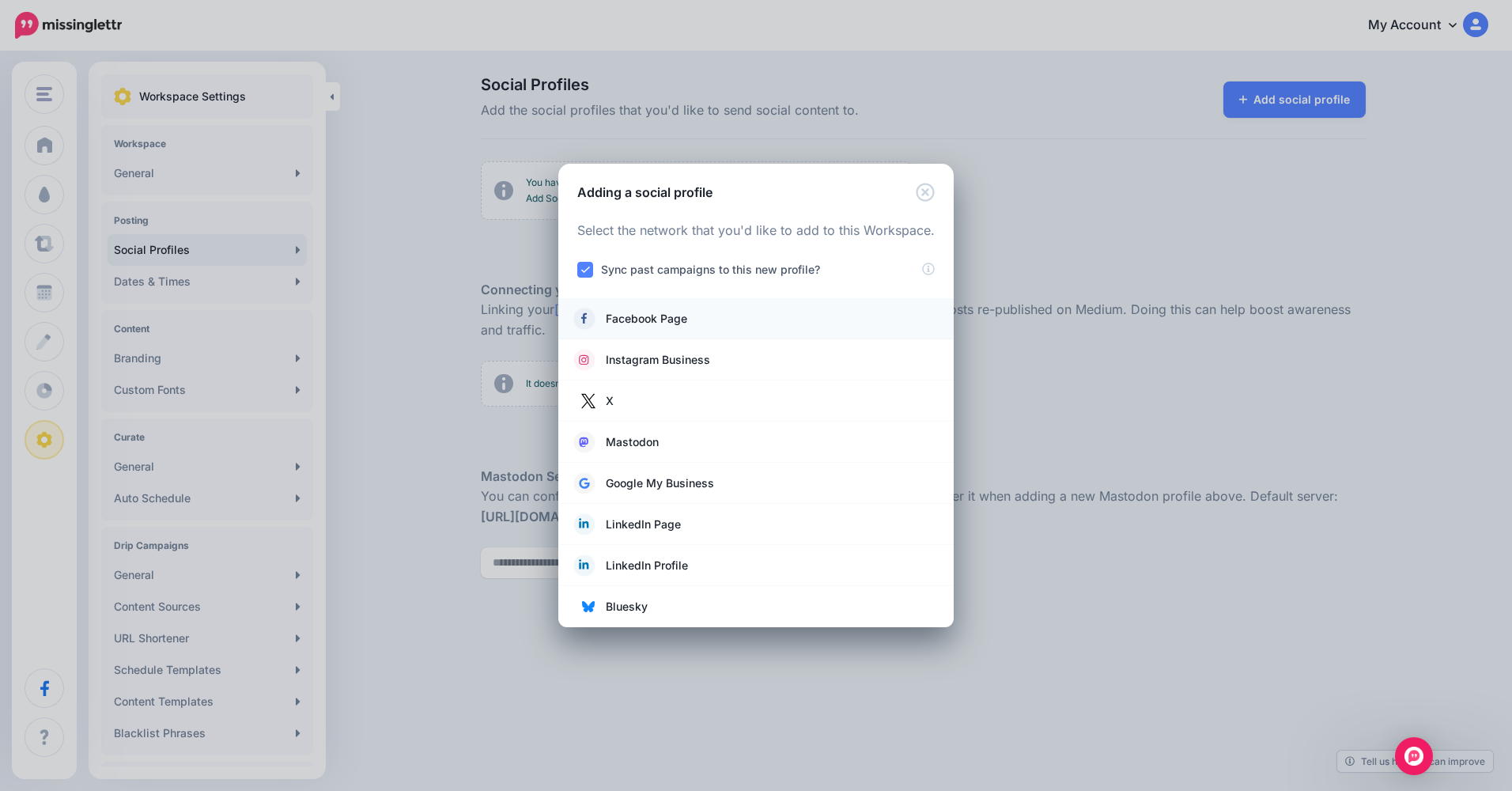
click at [685, 307] on li "Facebook Page" at bounding box center [756, 318] width 396 height 41
click at [688, 318] on link "Facebook Page" at bounding box center [756, 318] width 364 height 22
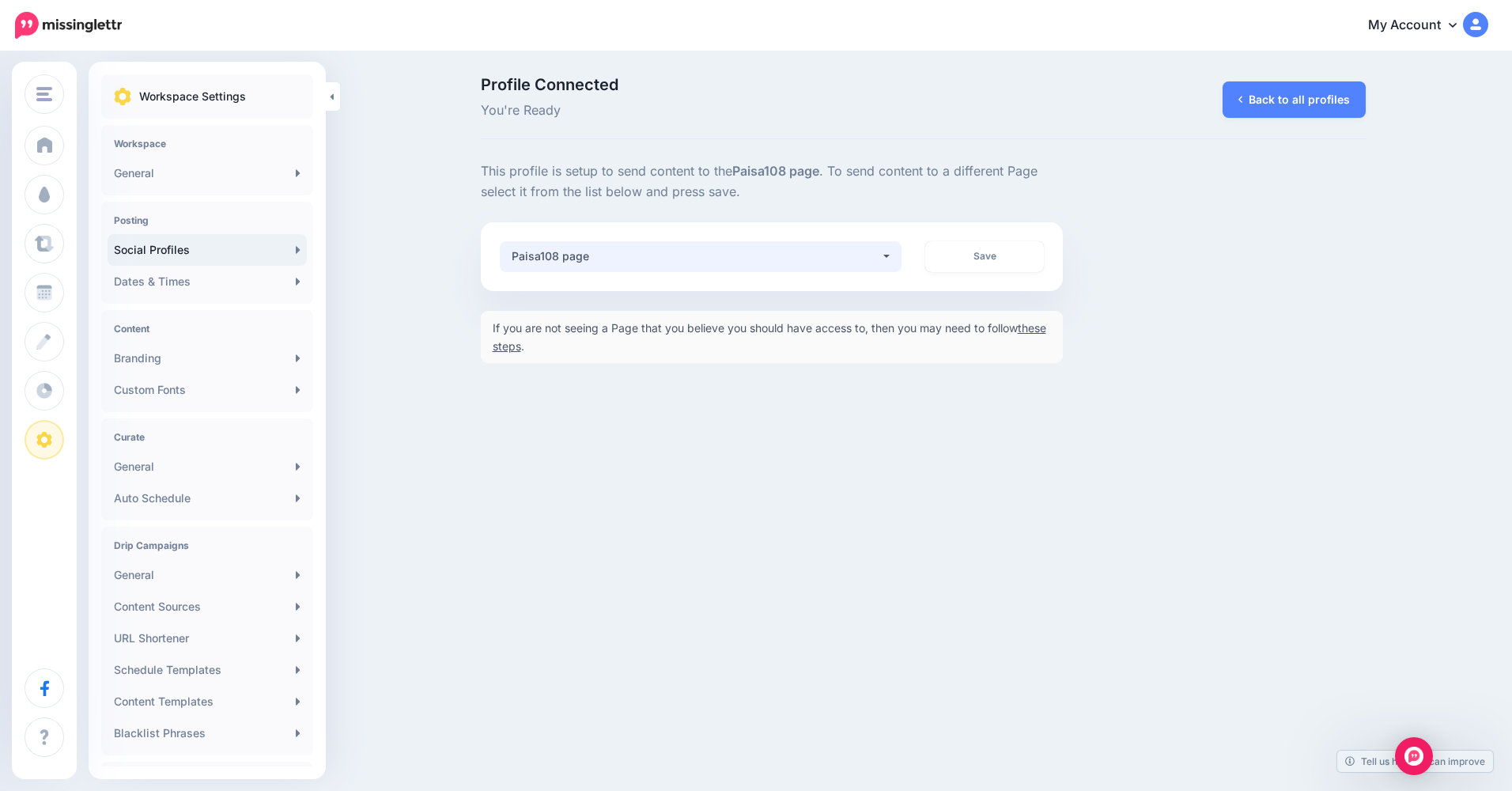
click at [623, 260] on div "Paisa108 page" at bounding box center [696, 256] width 370 height 19
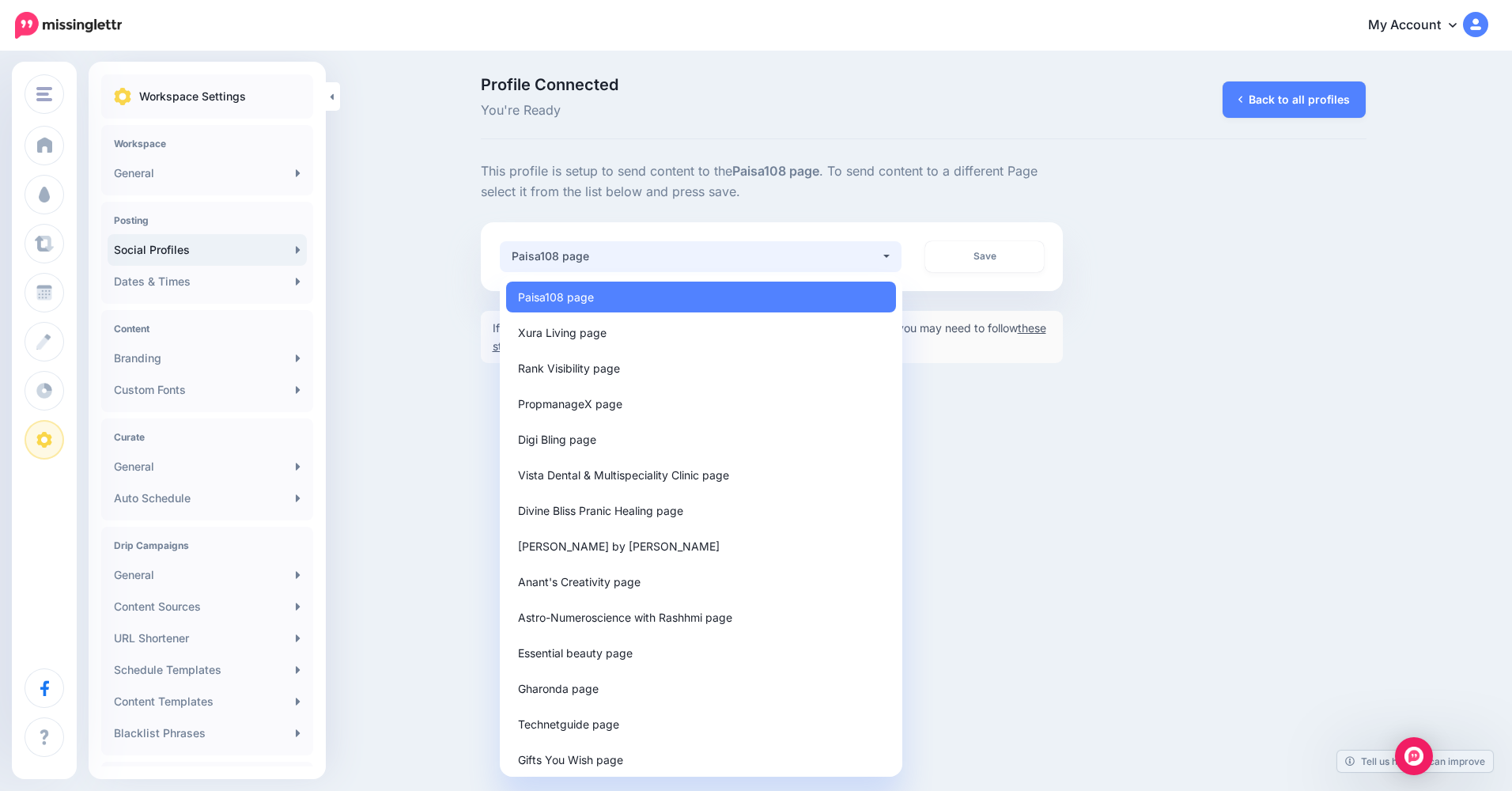
click at [623, 260] on div "Paisa108 page" at bounding box center [696, 256] width 370 height 19
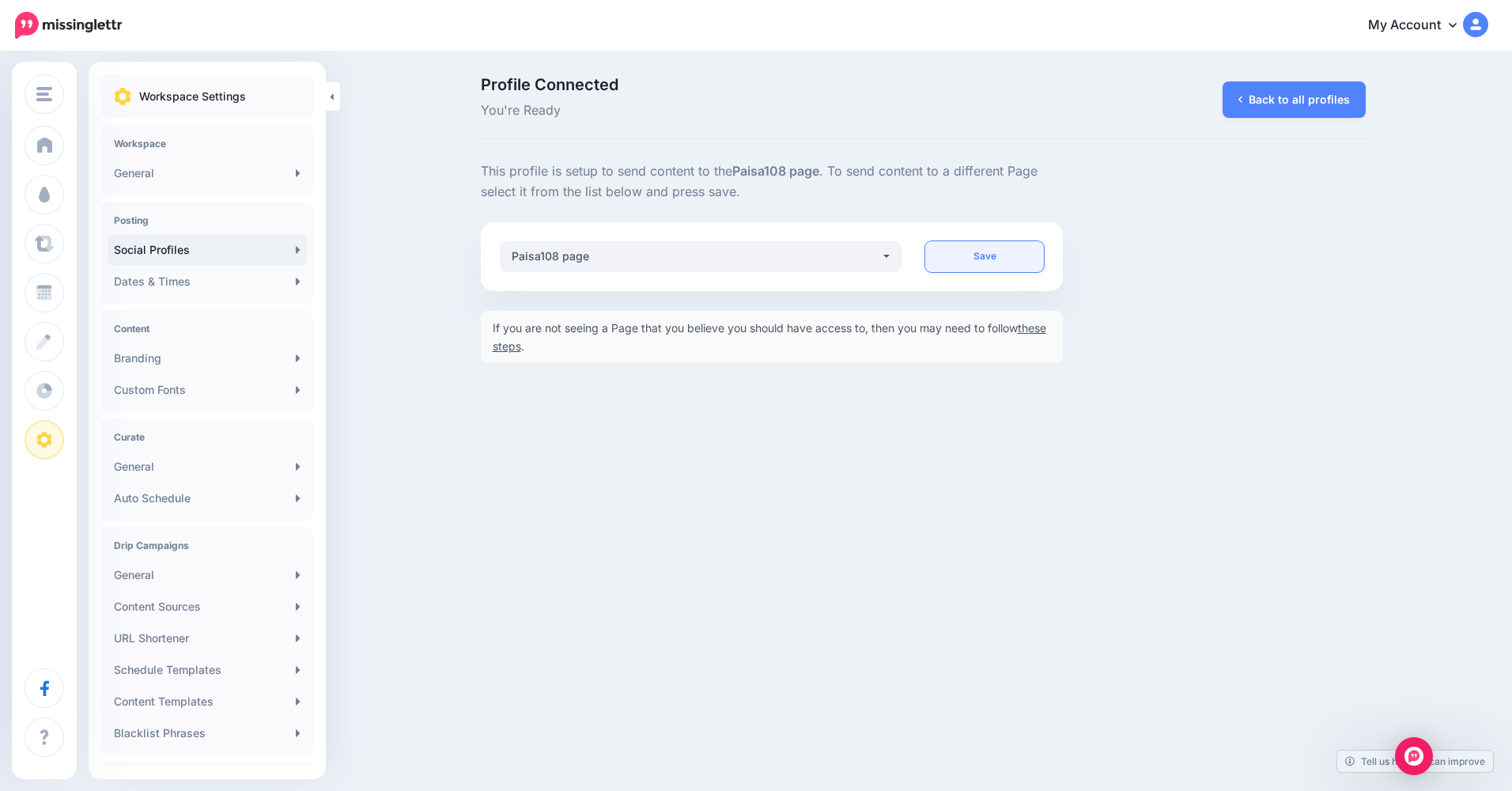
click at [985, 260] on link "Save" at bounding box center [984, 257] width 118 height 31
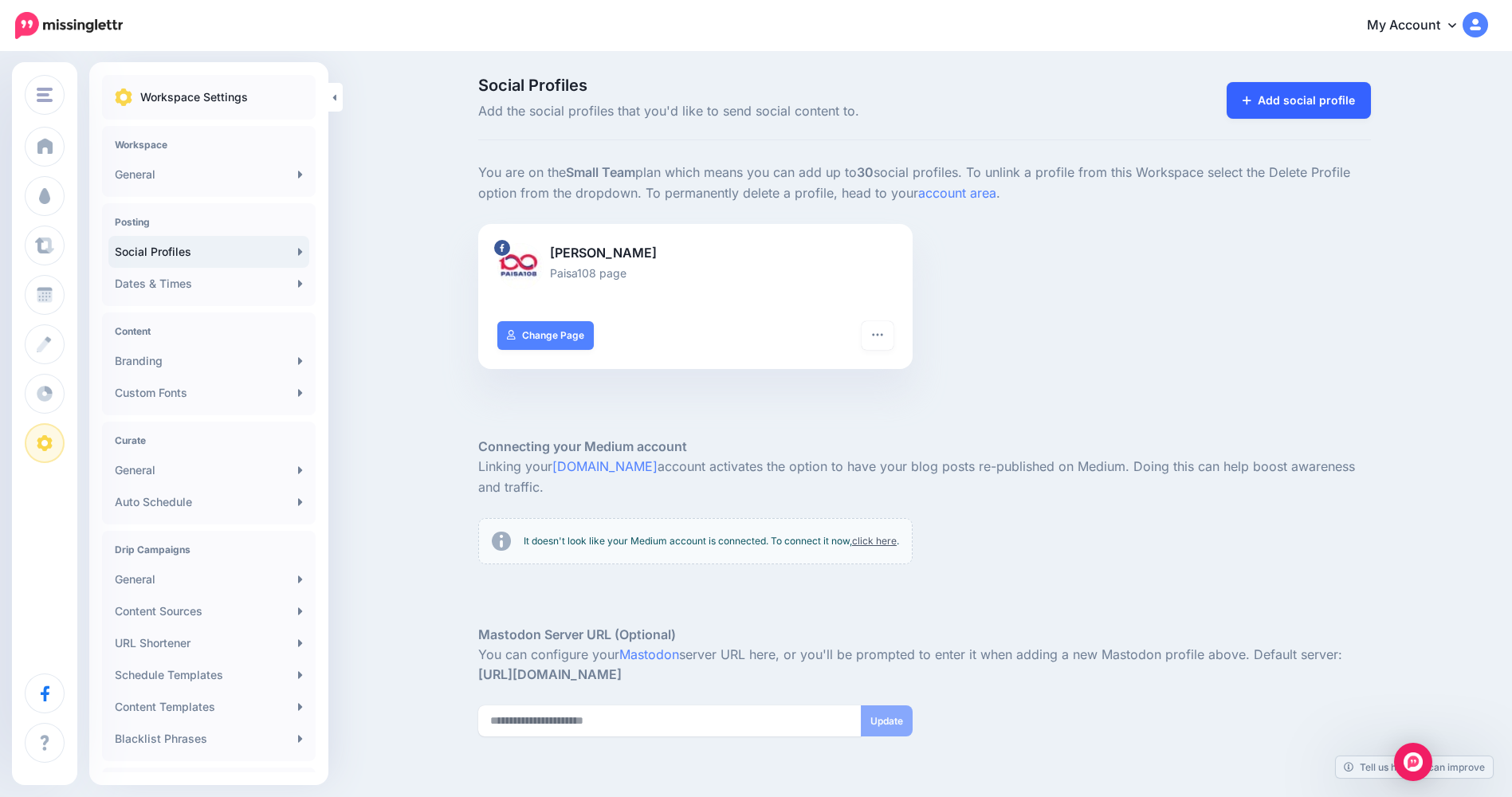
click at [1288, 115] on link "Add social profile" at bounding box center [1298, 100] width 144 height 37
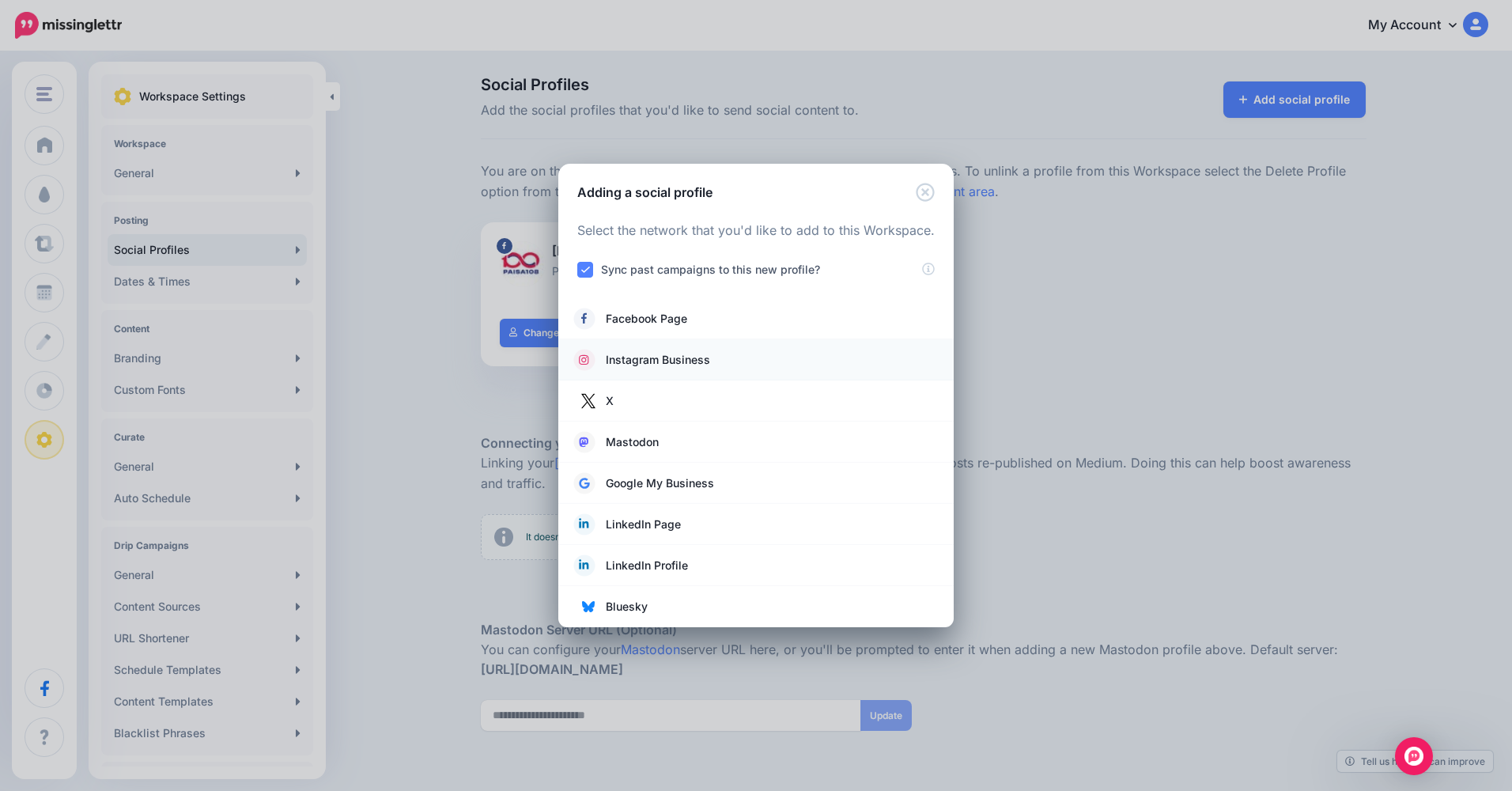
click at [745, 362] on link "Instagram Business" at bounding box center [756, 359] width 364 height 22
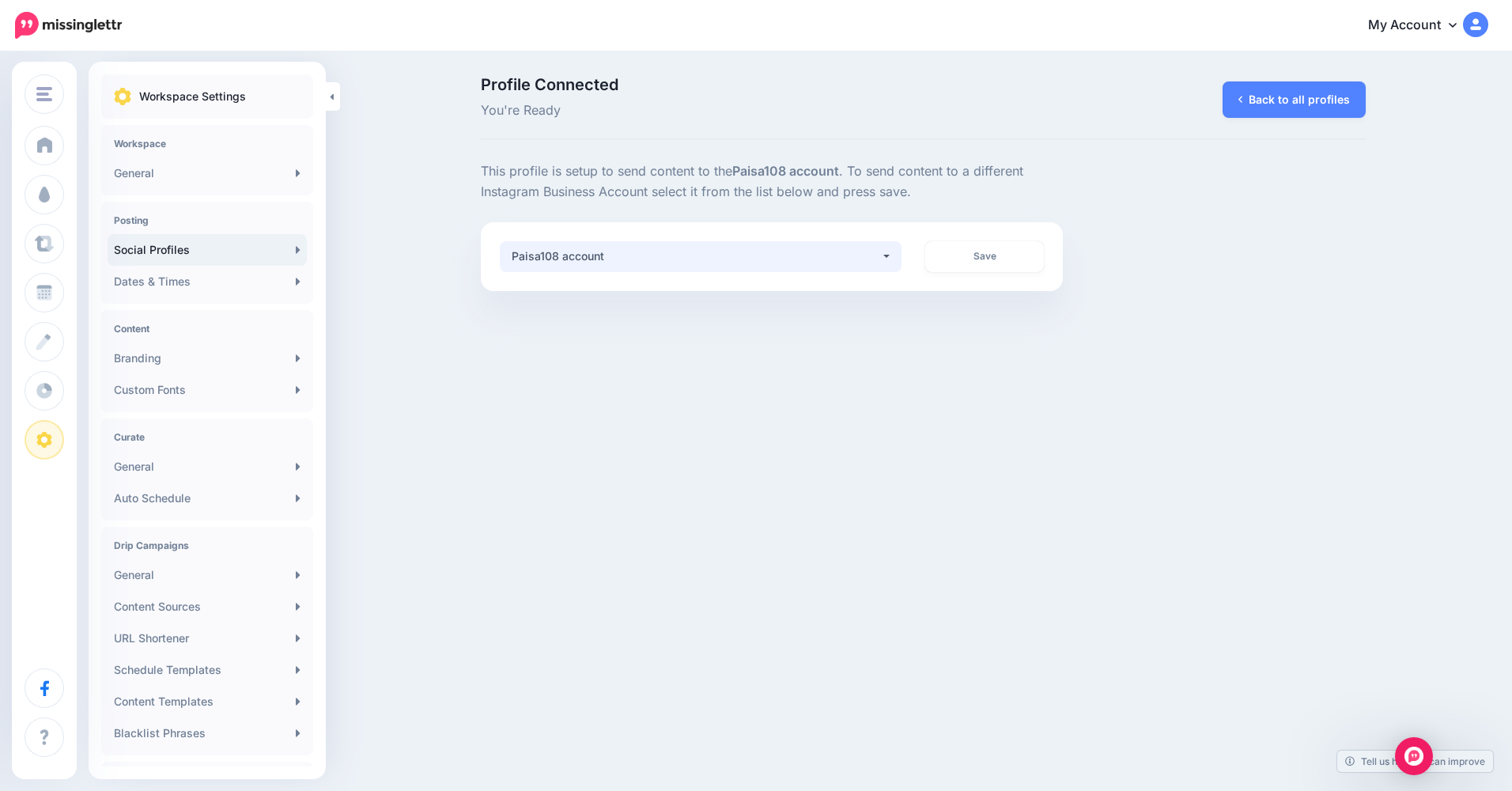
click at [835, 252] on div "Paisa108 account" at bounding box center [696, 256] width 370 height 19
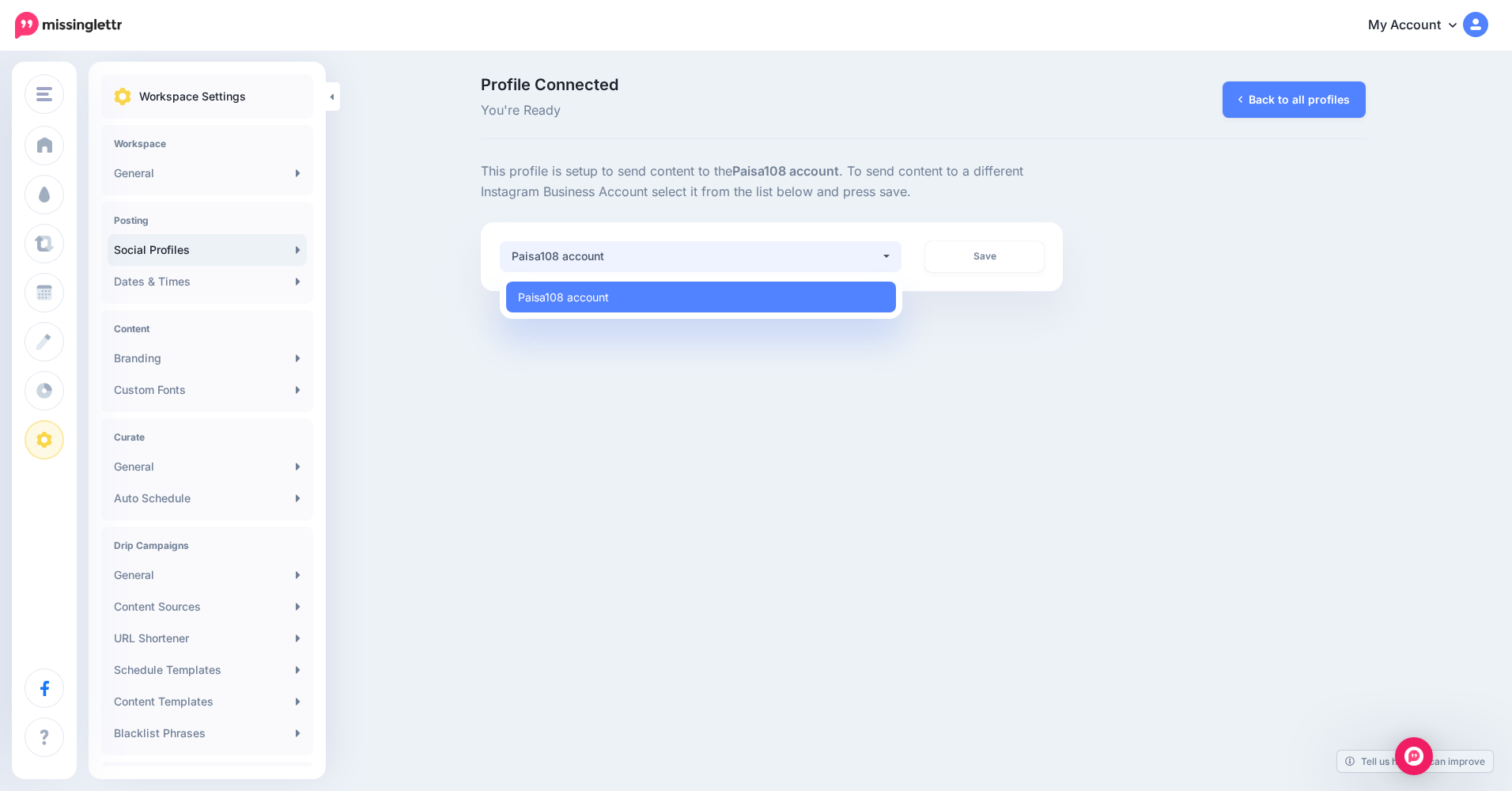
click at [835, 252] on div "Paisa108 account" at bounding box center [696, 256] width 370 height 19
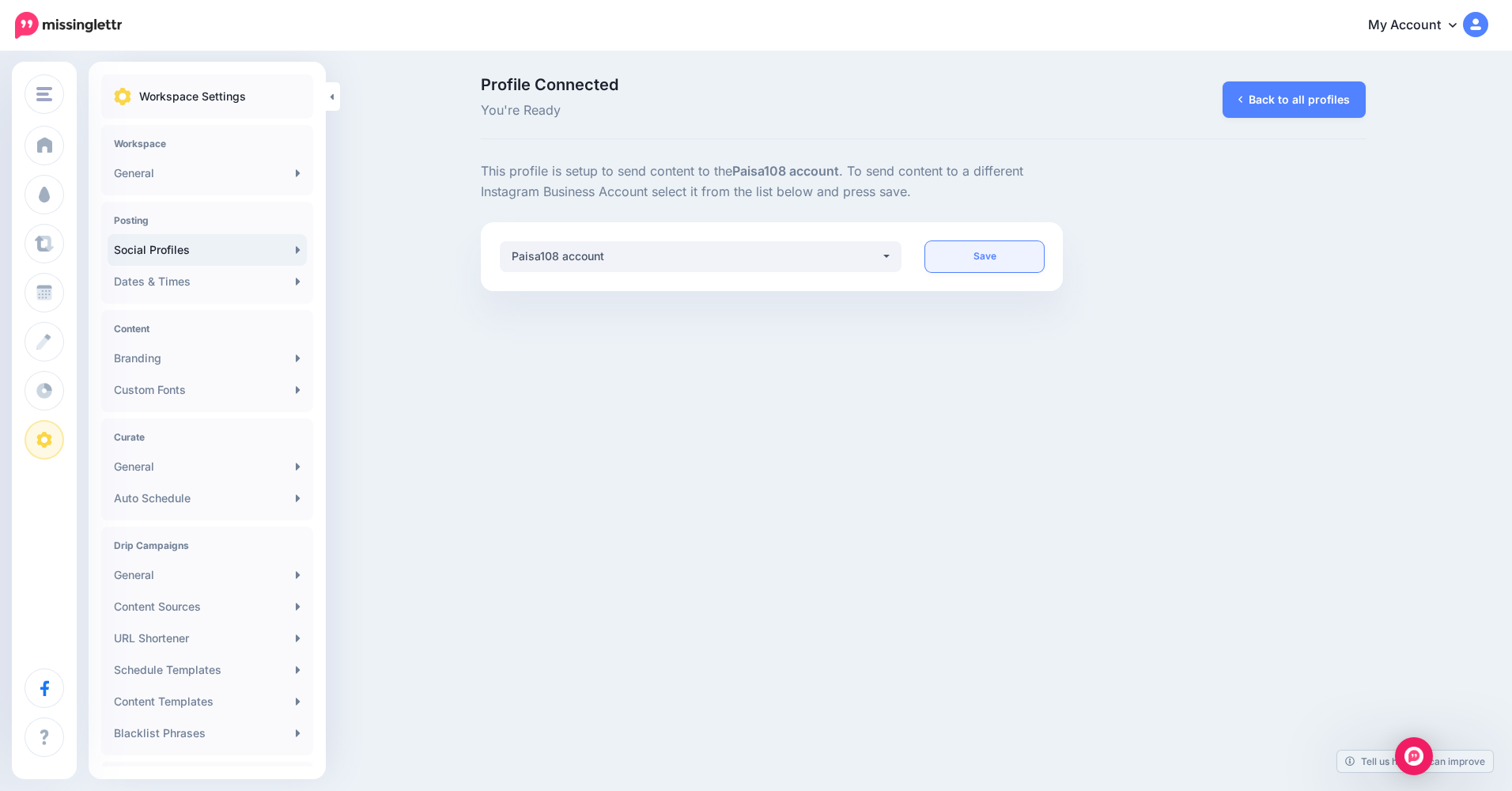
click at [954, 251] on link "Save" at bounding box center [984, 257] width 118 height 31
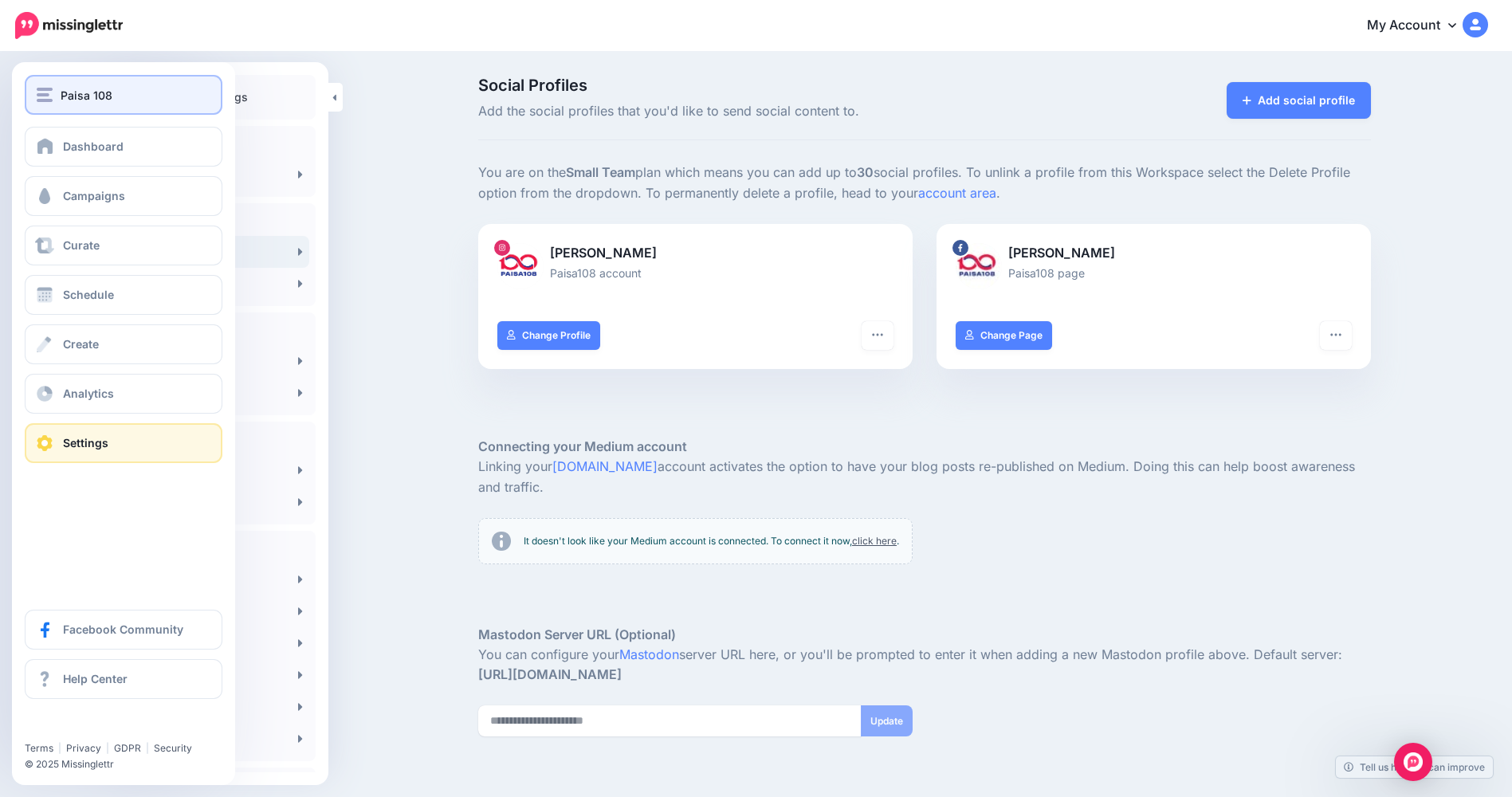
click at [132, 100] on div "Paisa 108" at bounding box center [123, 95] width 173 height 18
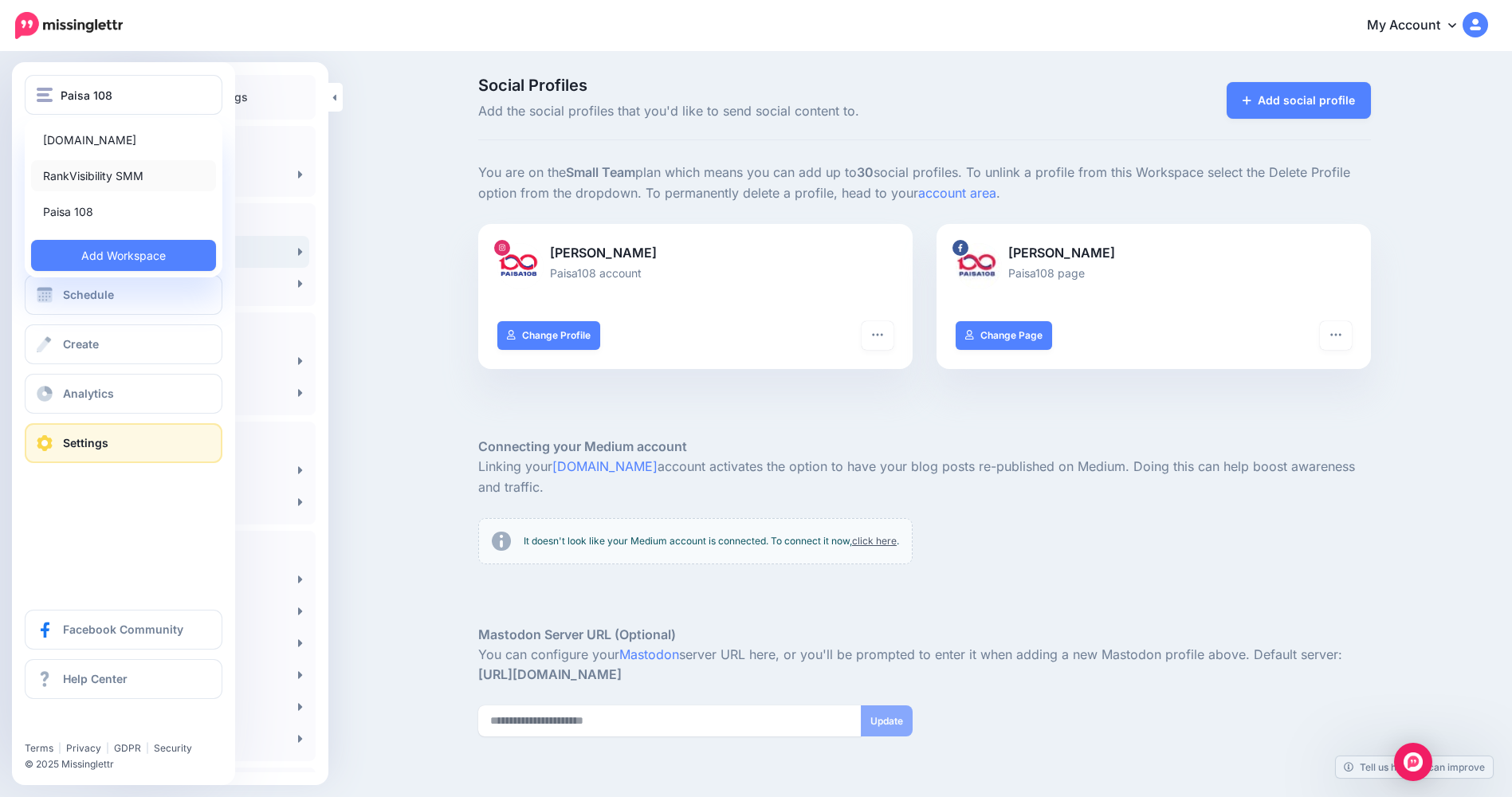
click at [141, 178] on link "RankVisibility SMM" at bounding box center [123, 176] width 185 height 31
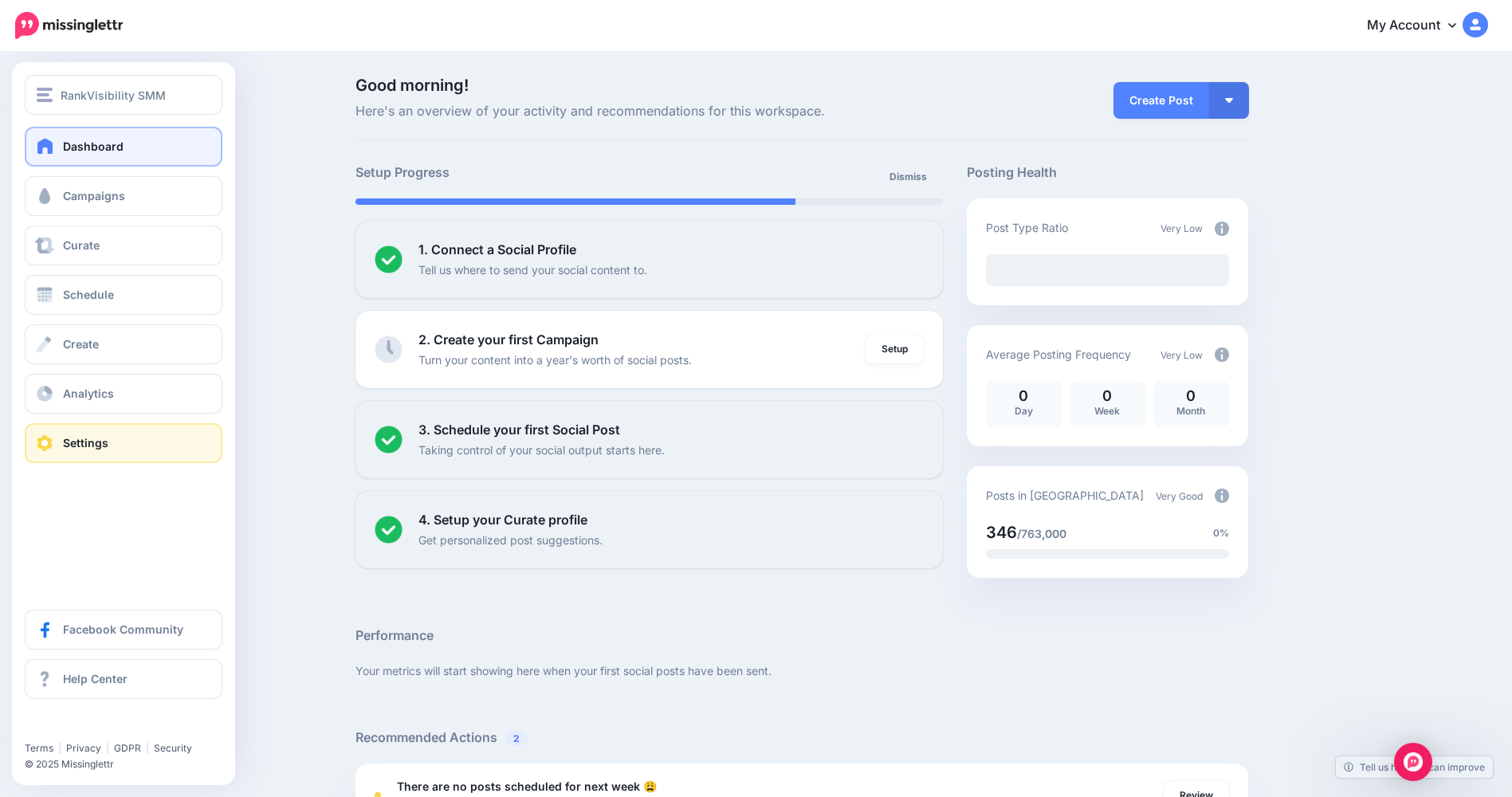
click at [39, 441] on span at bounding box center [44, 443] width 21 height 16
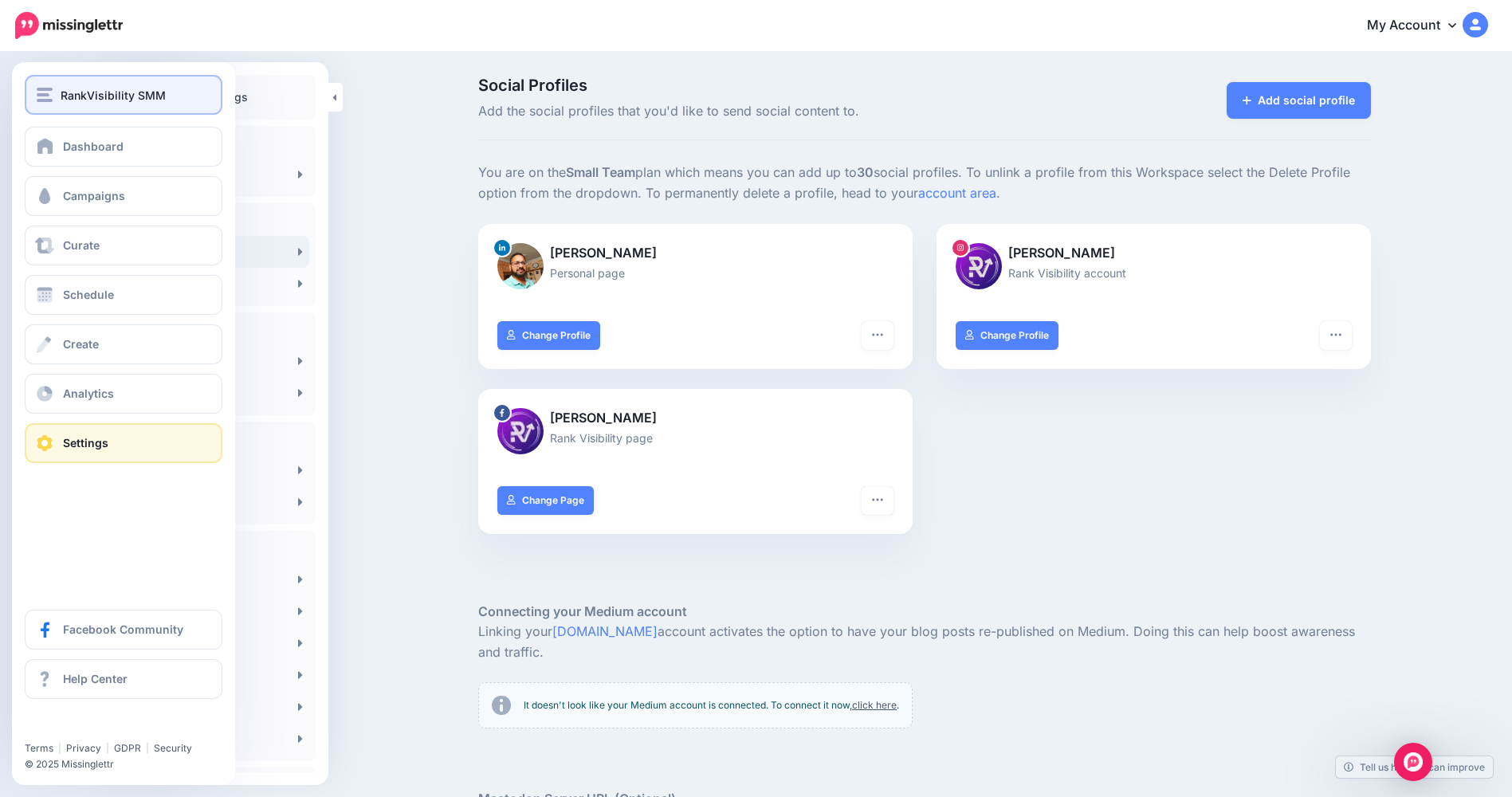
click at [93, 99] on span "RankVisibility SMM" at bounding box center [113, 95] width 105 height 18
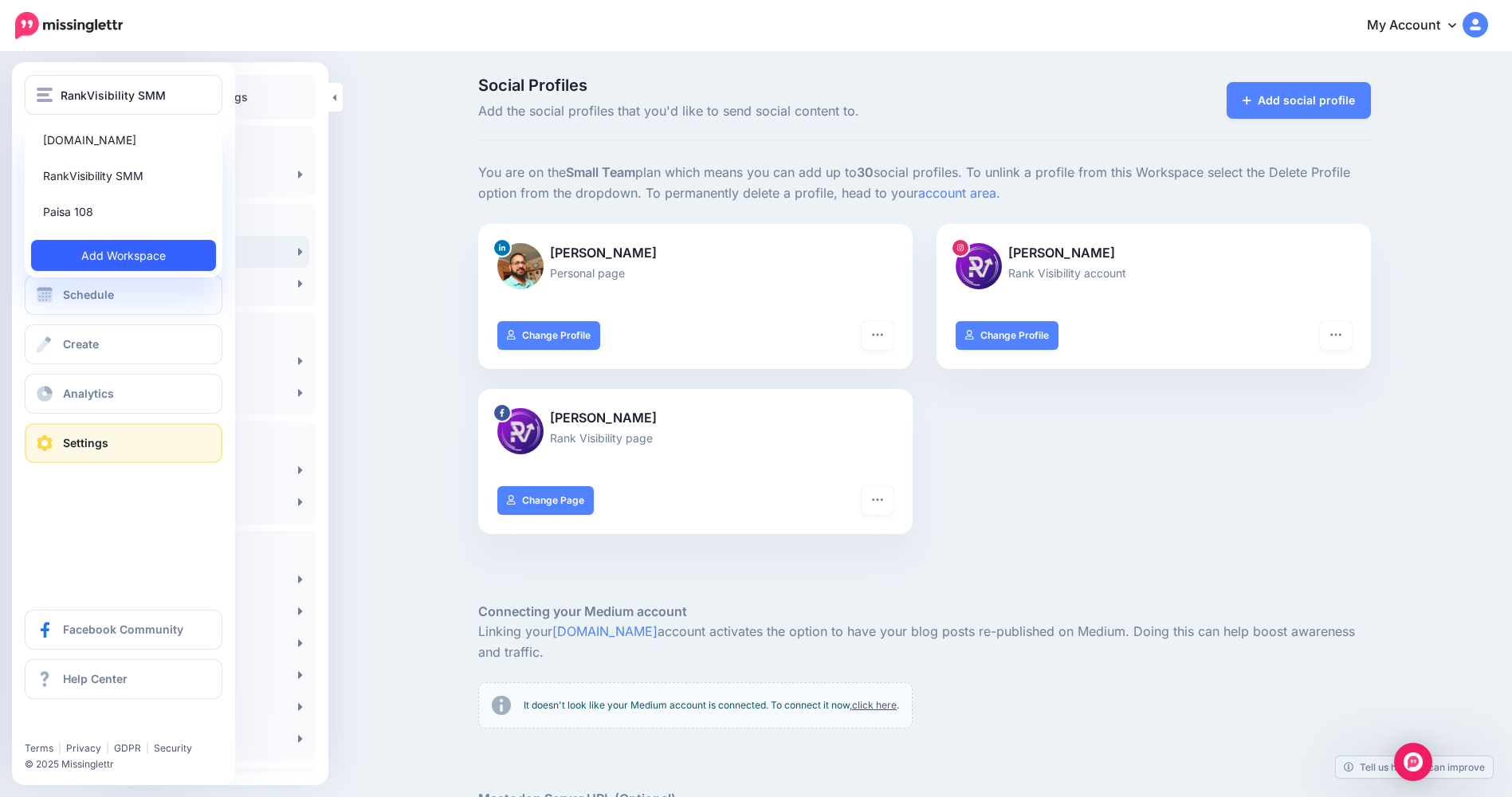
click at [134, 257] on link "Add Workspace" at bounding box center [123, 256] width 185 height 31
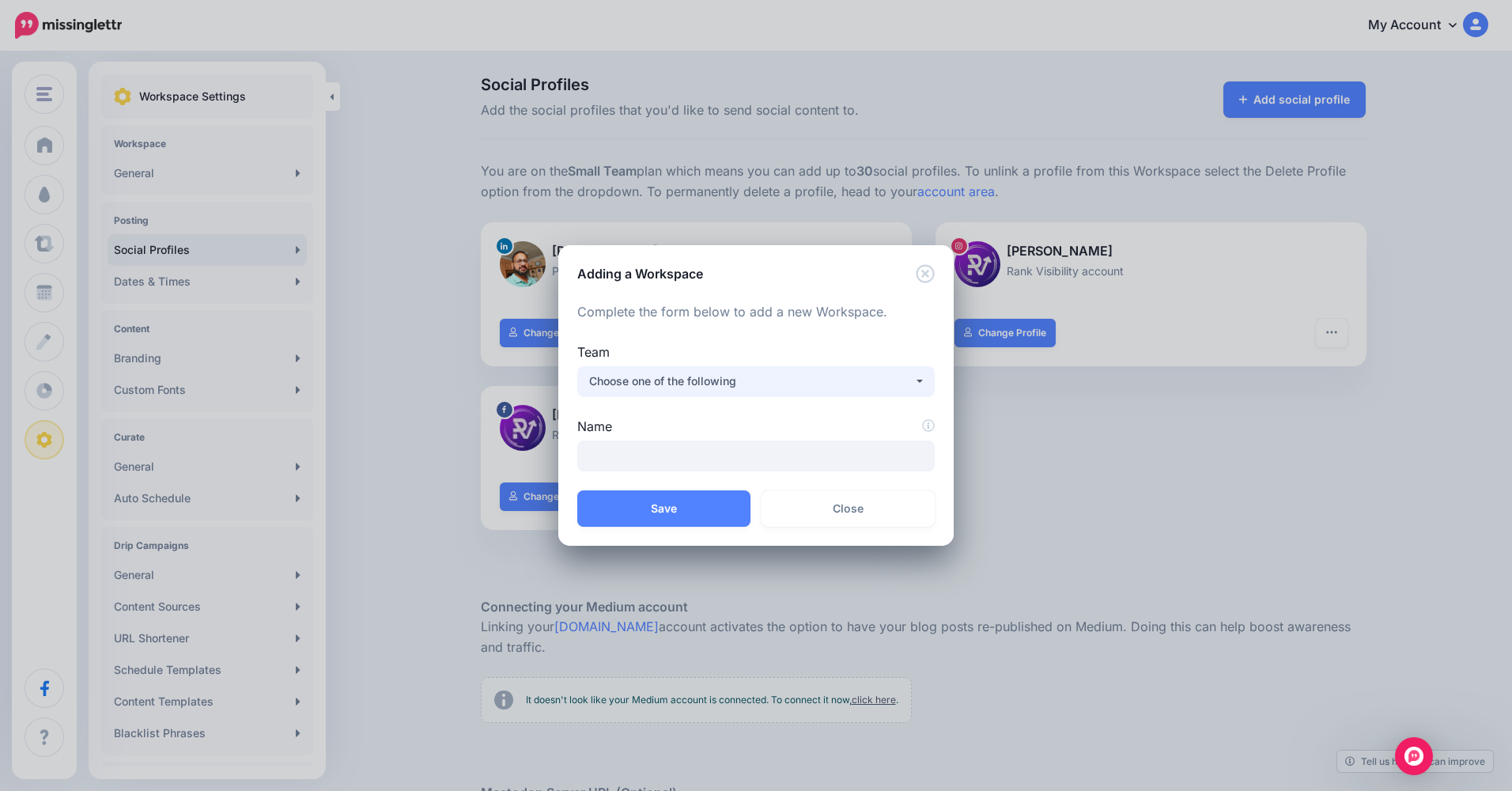
click at [682, 386] on div "Choose one of the following" at bounding box center [751, 381] width 324 height 19
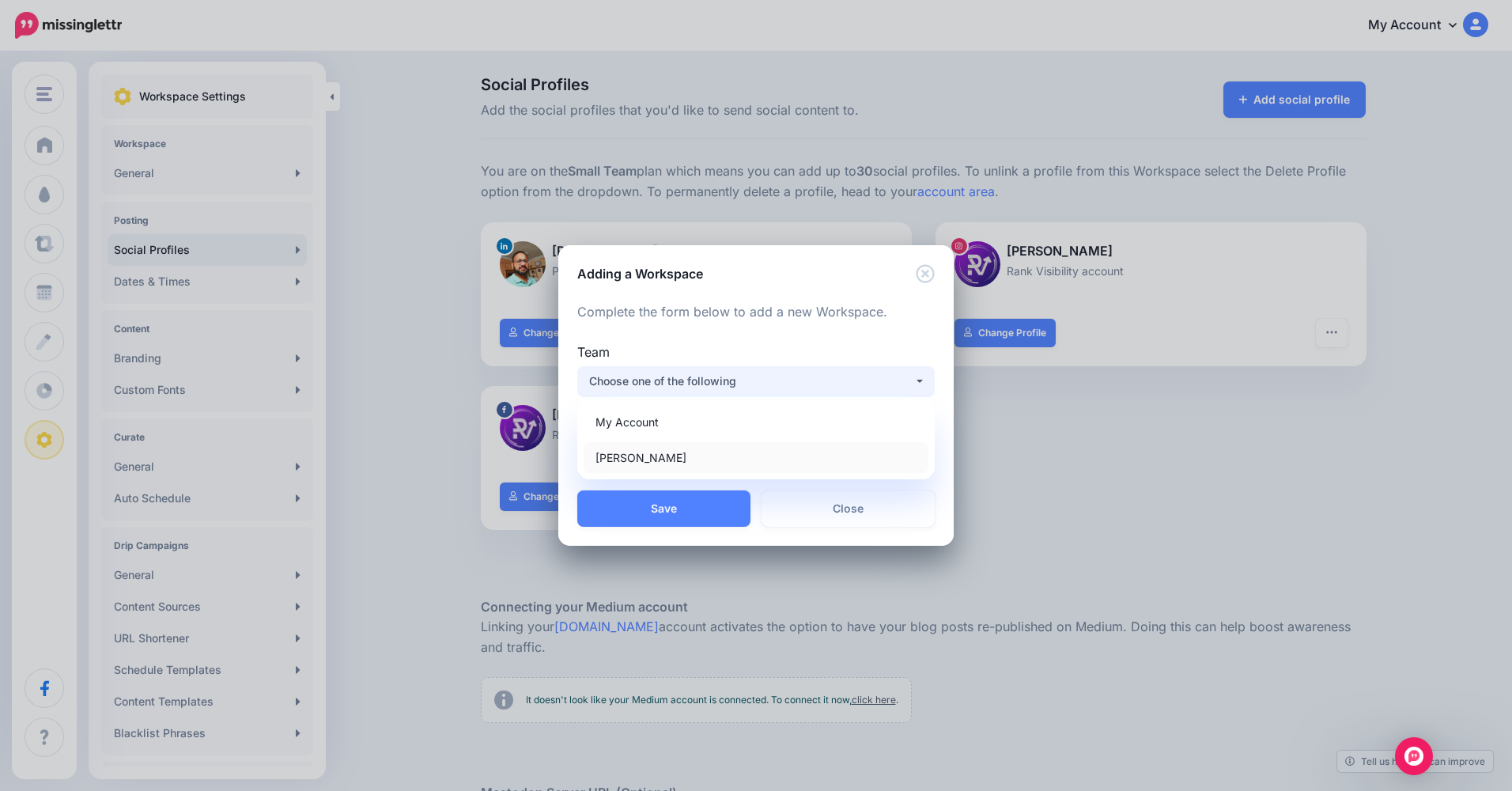
click at [665, 456] on link "Anant Mohta" at bounding box center [756, 458] width 345 height 31
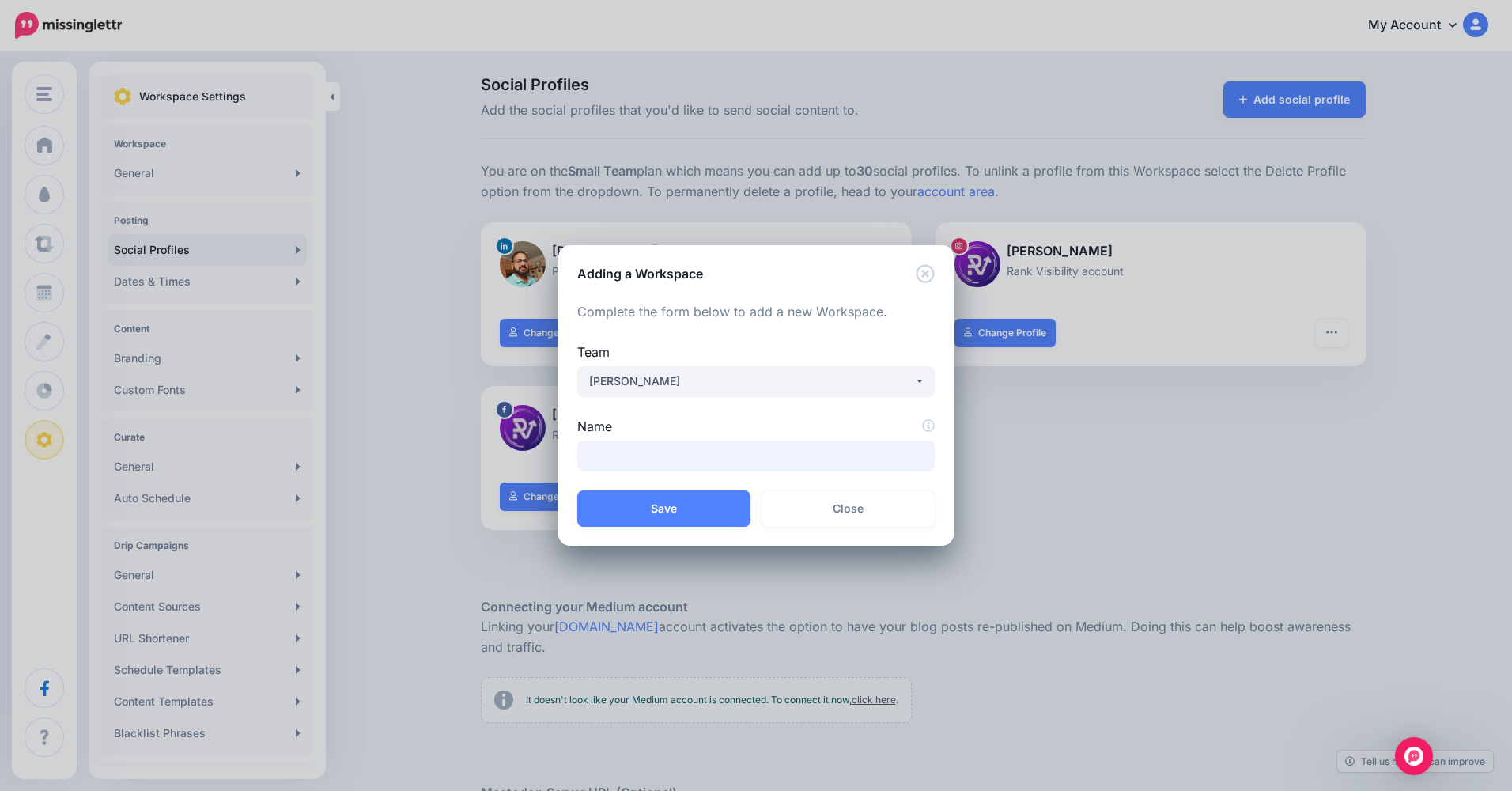
click at [671, 446] on input "Name" at bounding box center [756, 456] width 357 height 31
click at [617, 378] on div "Anant Mohta" at bounding box center [751, 381] width 324 height 19
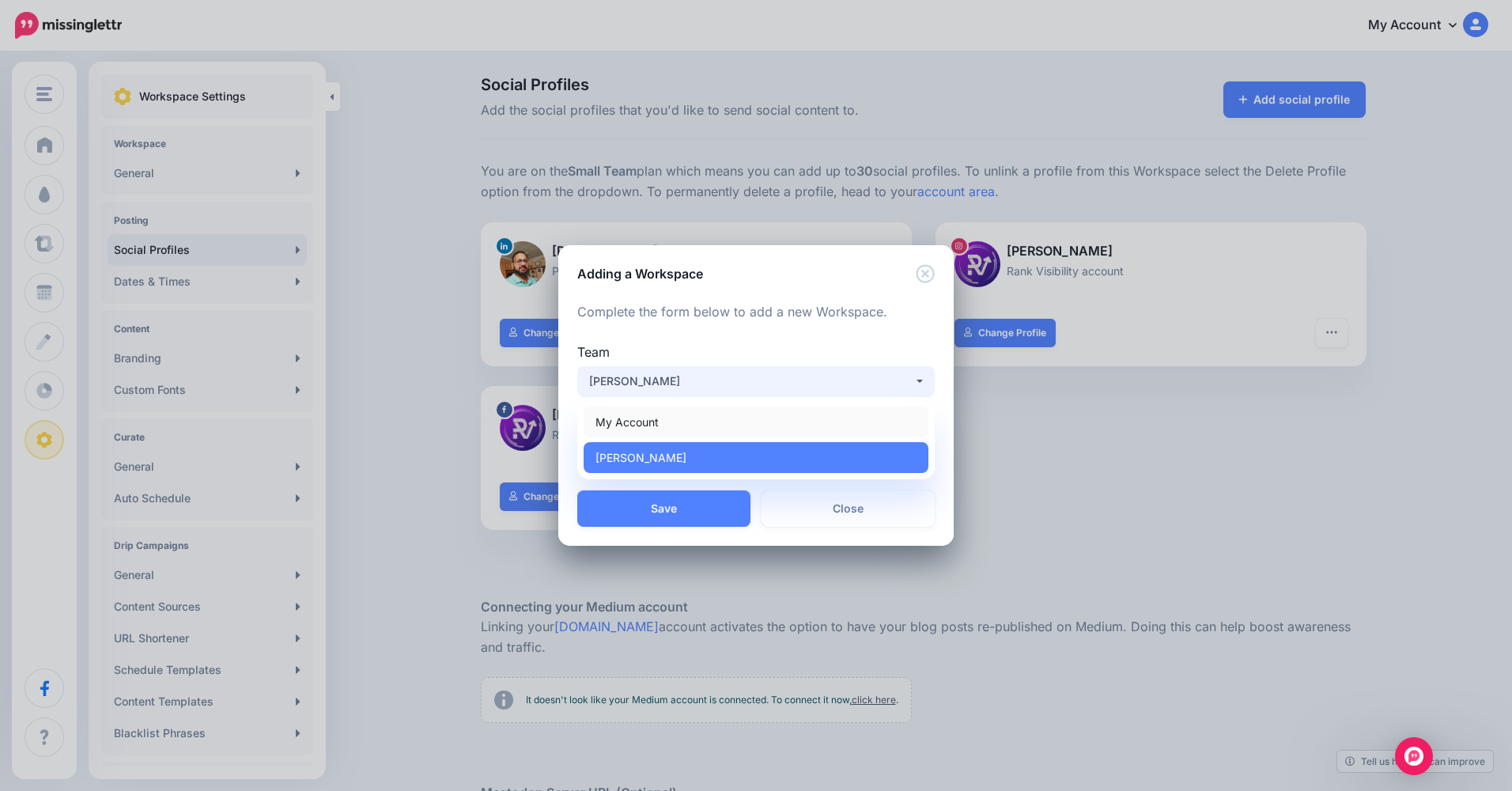
click at [630, 422] on span "My Account" at bounding box center [627, 421] width 64 height 19
select select "**"
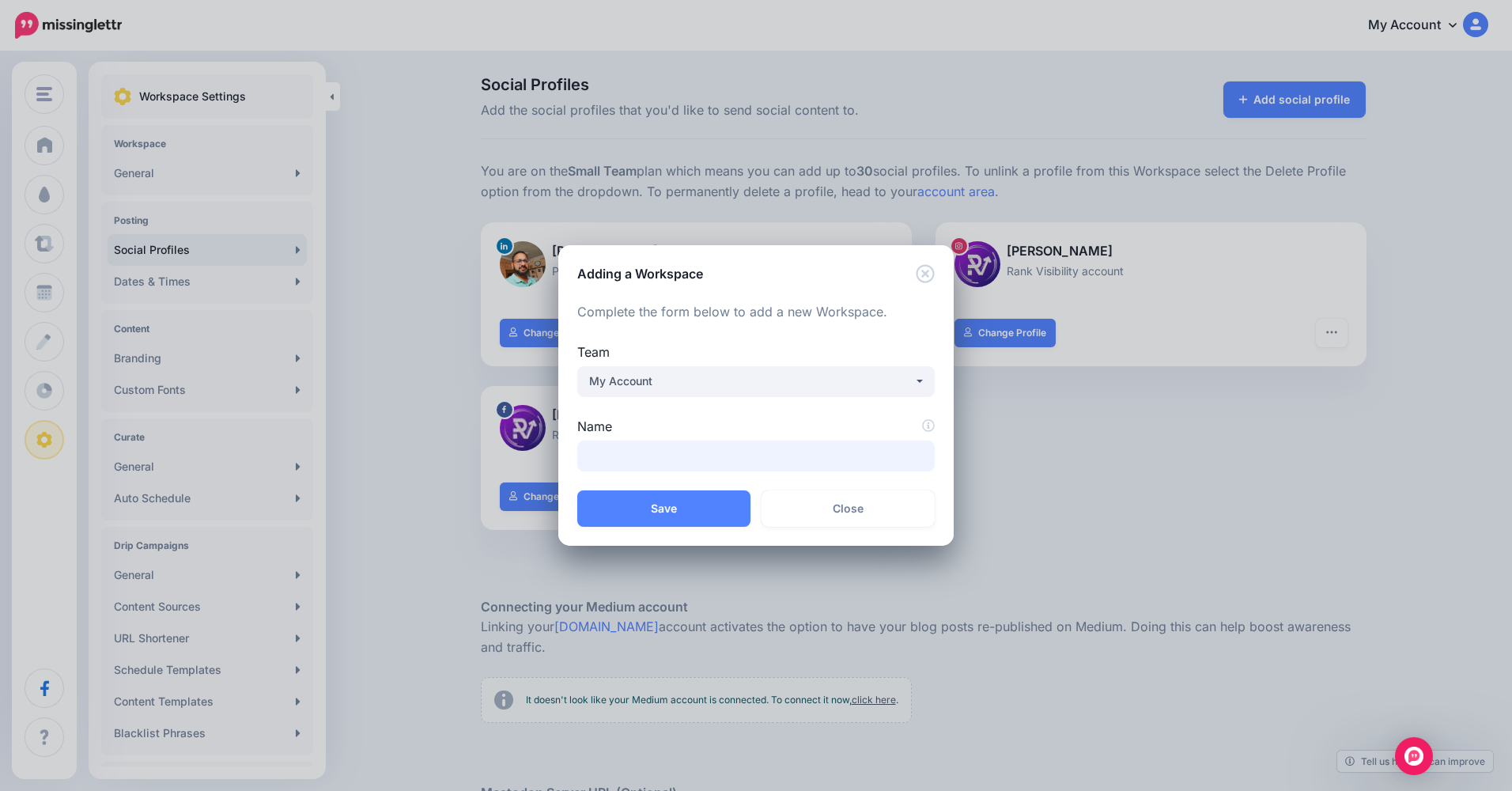
click at [623, 453] on input "Name" at bounding box center [756, 456] width 357 height 31
type input "*"
type input "**********"
click at [658, 514] on button "Save" at bounding box center [664, 509] width 173 height 37
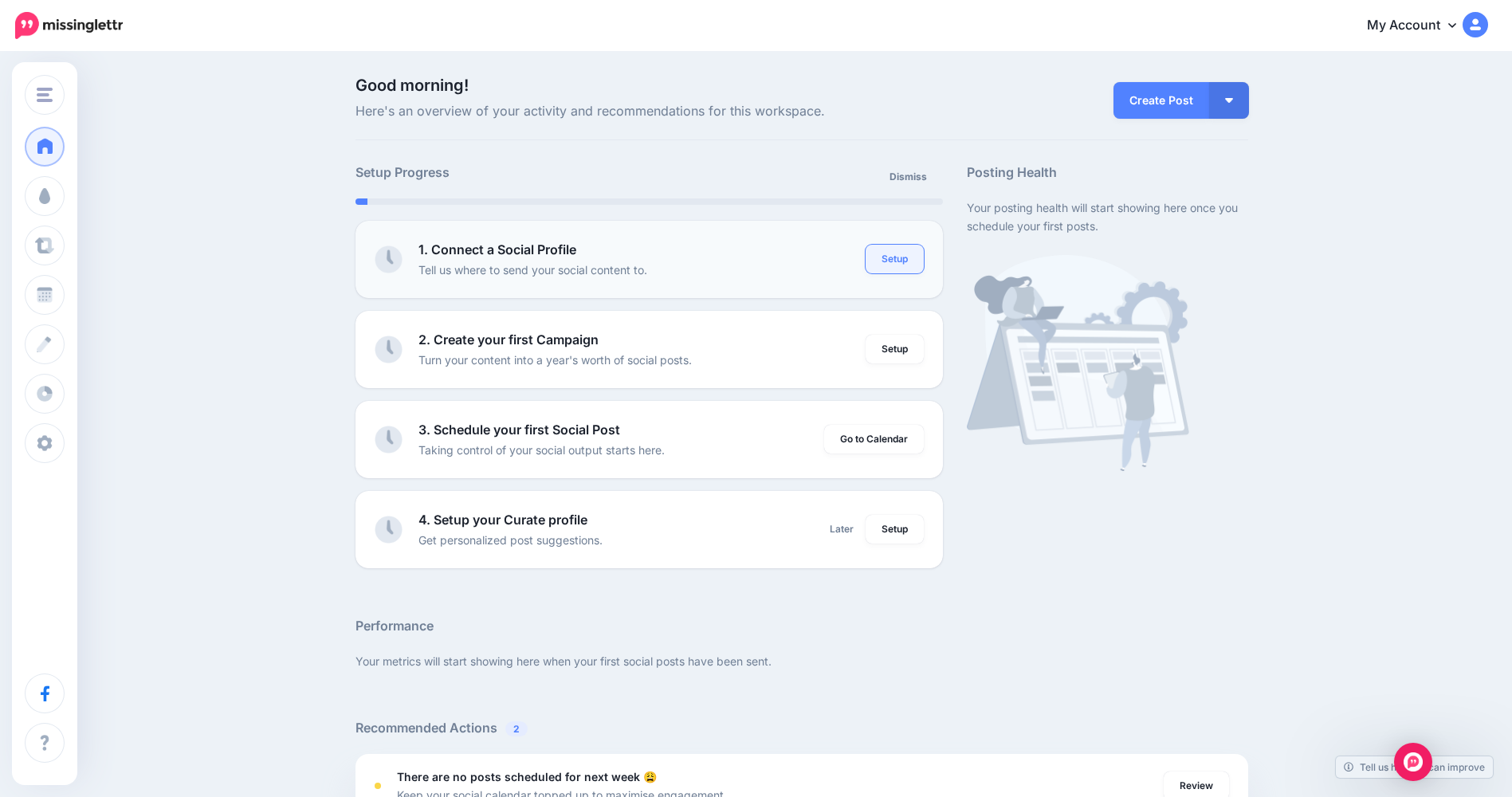
click at [912, 259] on link "Setup" at bounding box center [895, 259] width 58 height 29
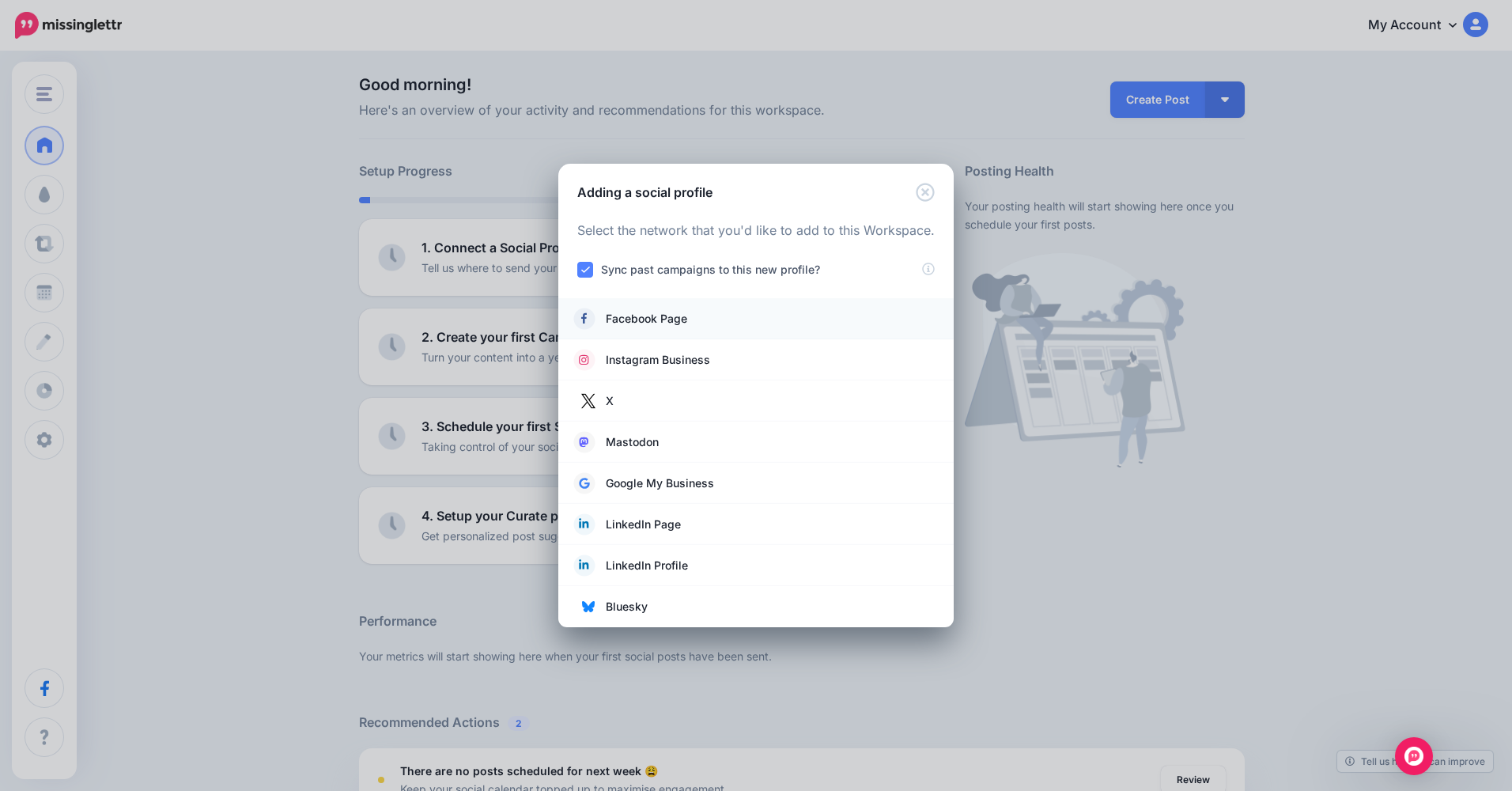
click at [817, 316] on link "Facebook Page" at bounding box center [756, 318] width 364 height 22
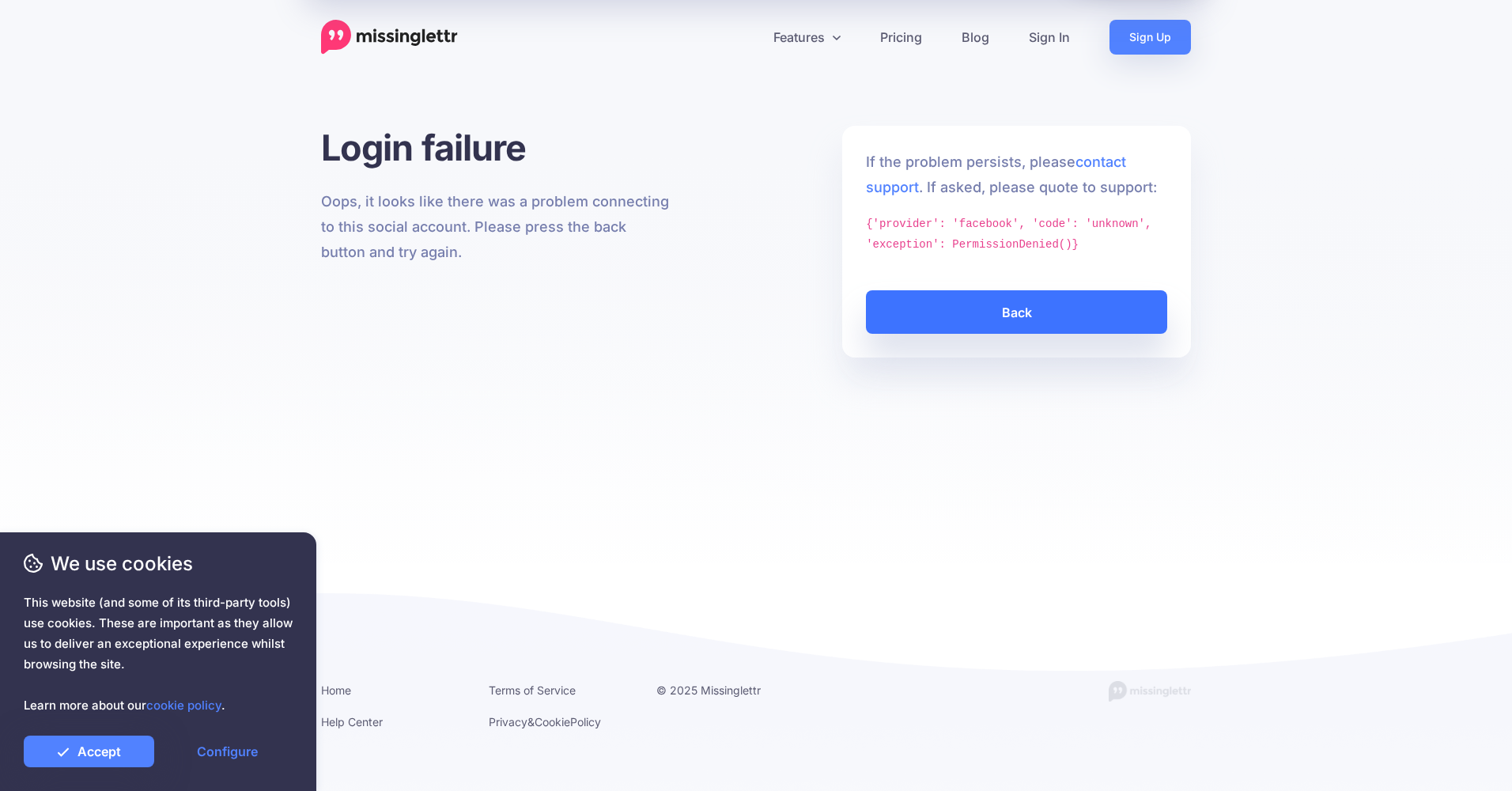
click at [999, 316] on link "Back" at bounding box center [1016, 312] width 301 height 43
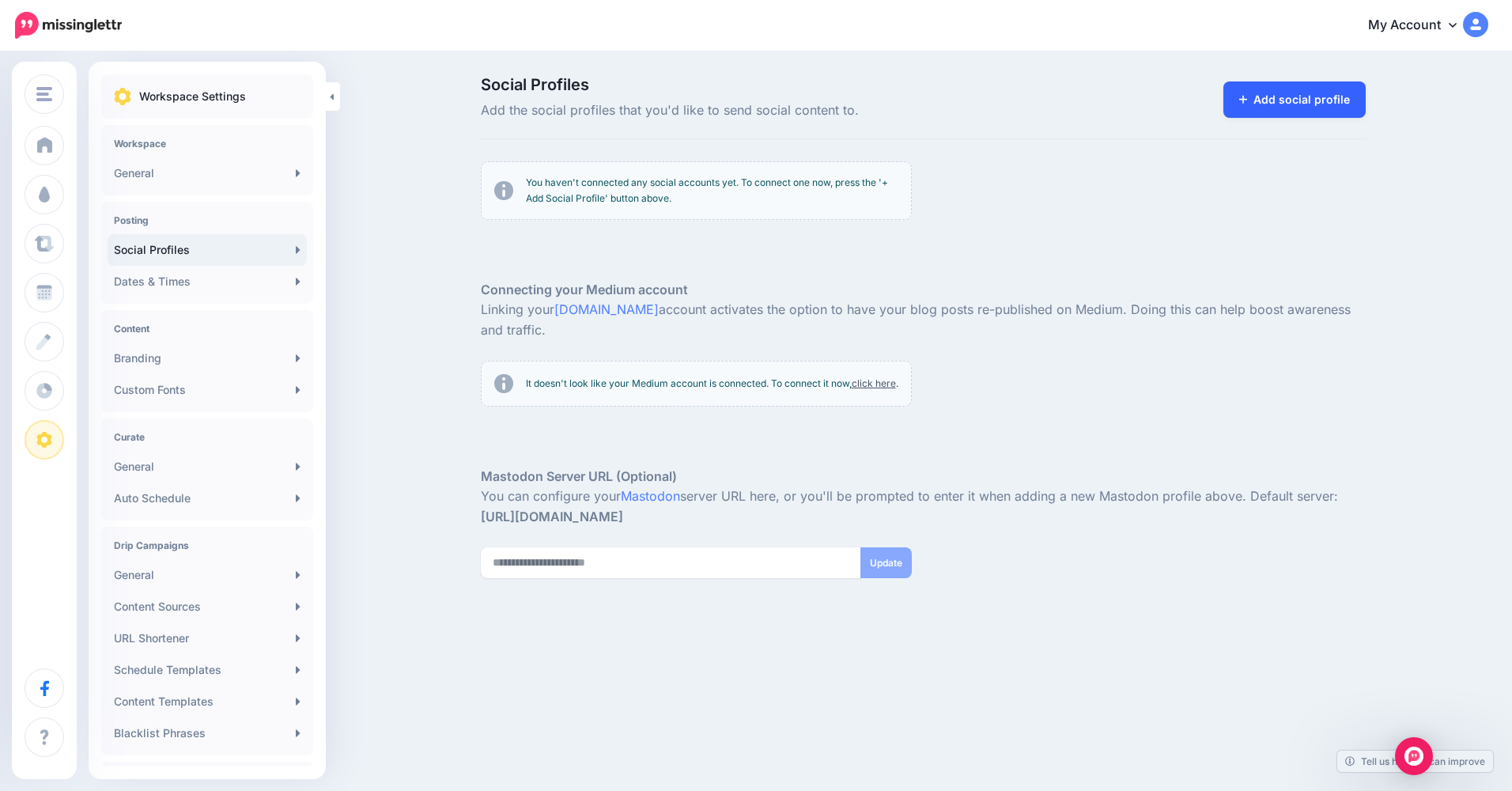
click at [1279, 104] on link "Add social profile" at bounding box center [1294, 100] width 143 height 37
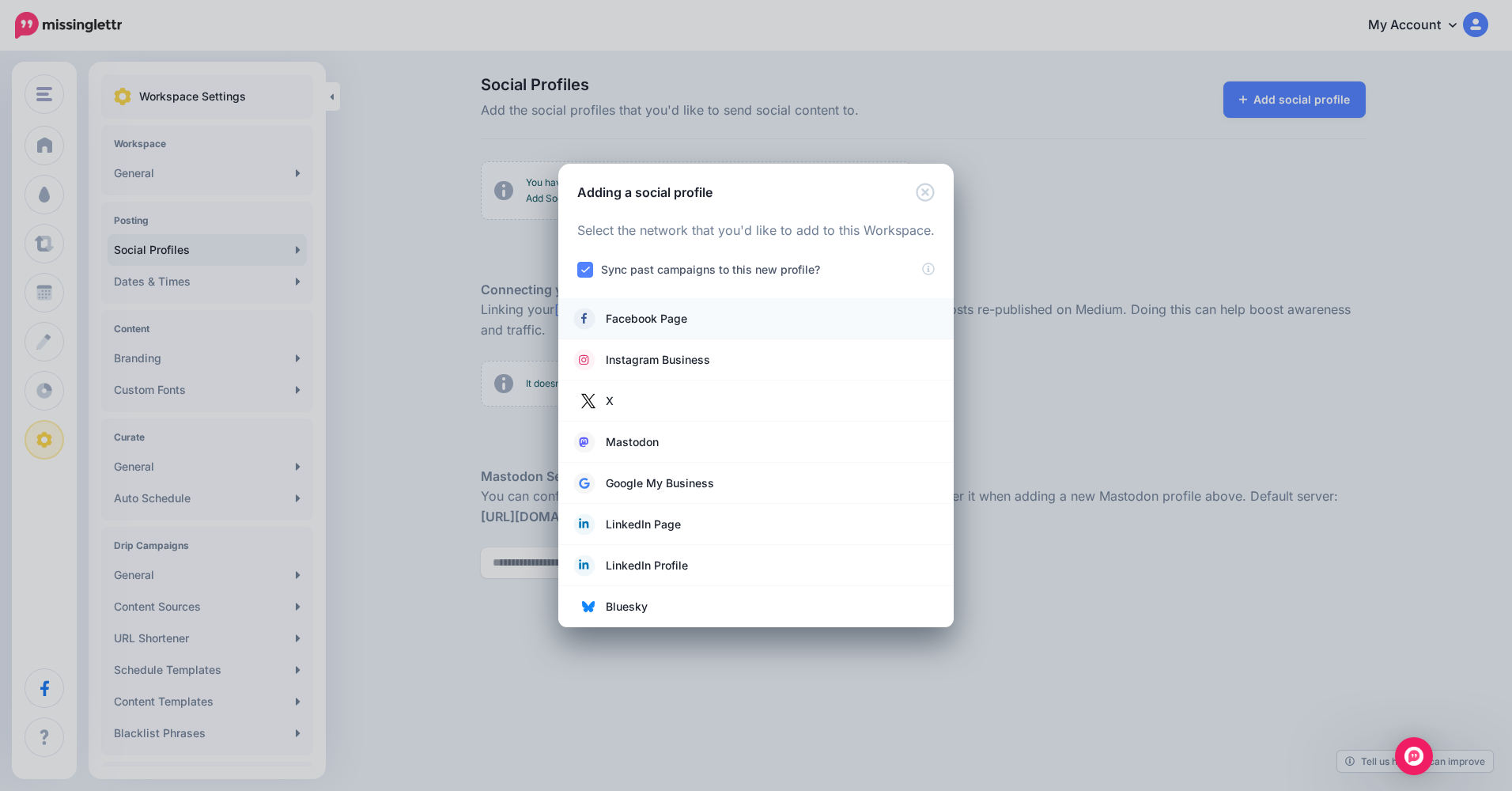
click at [685, 315] on span "Facebook Page" at bounding box center [646, 318] width 82 height 19
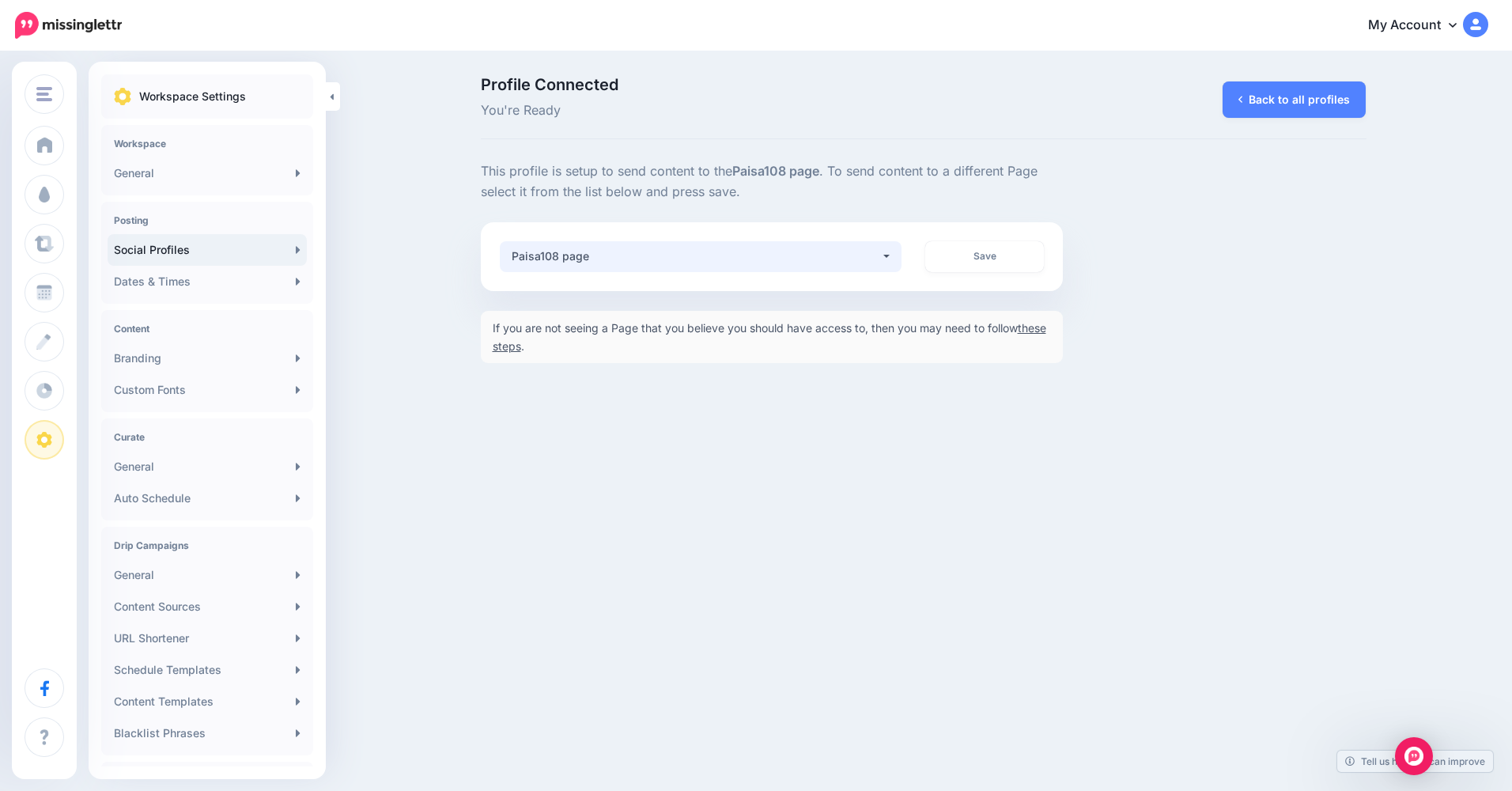
click at [555, 247] on div "Paisa108 page" at bounding box center [696, 256] width 370 height 19
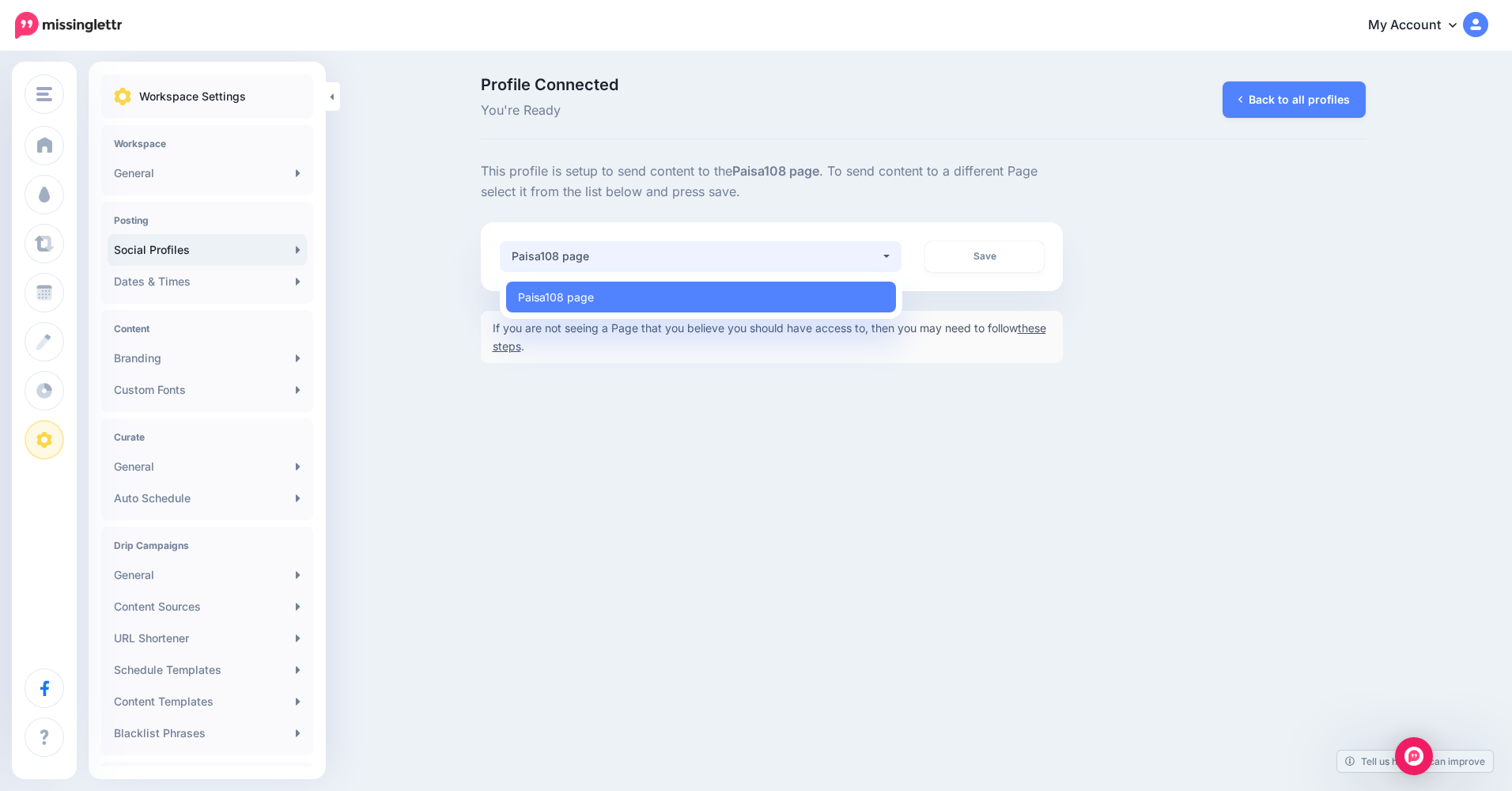
click at [555, 247] on div "Paisa108 page" at bounding box center [696, 256] width 370 height 19
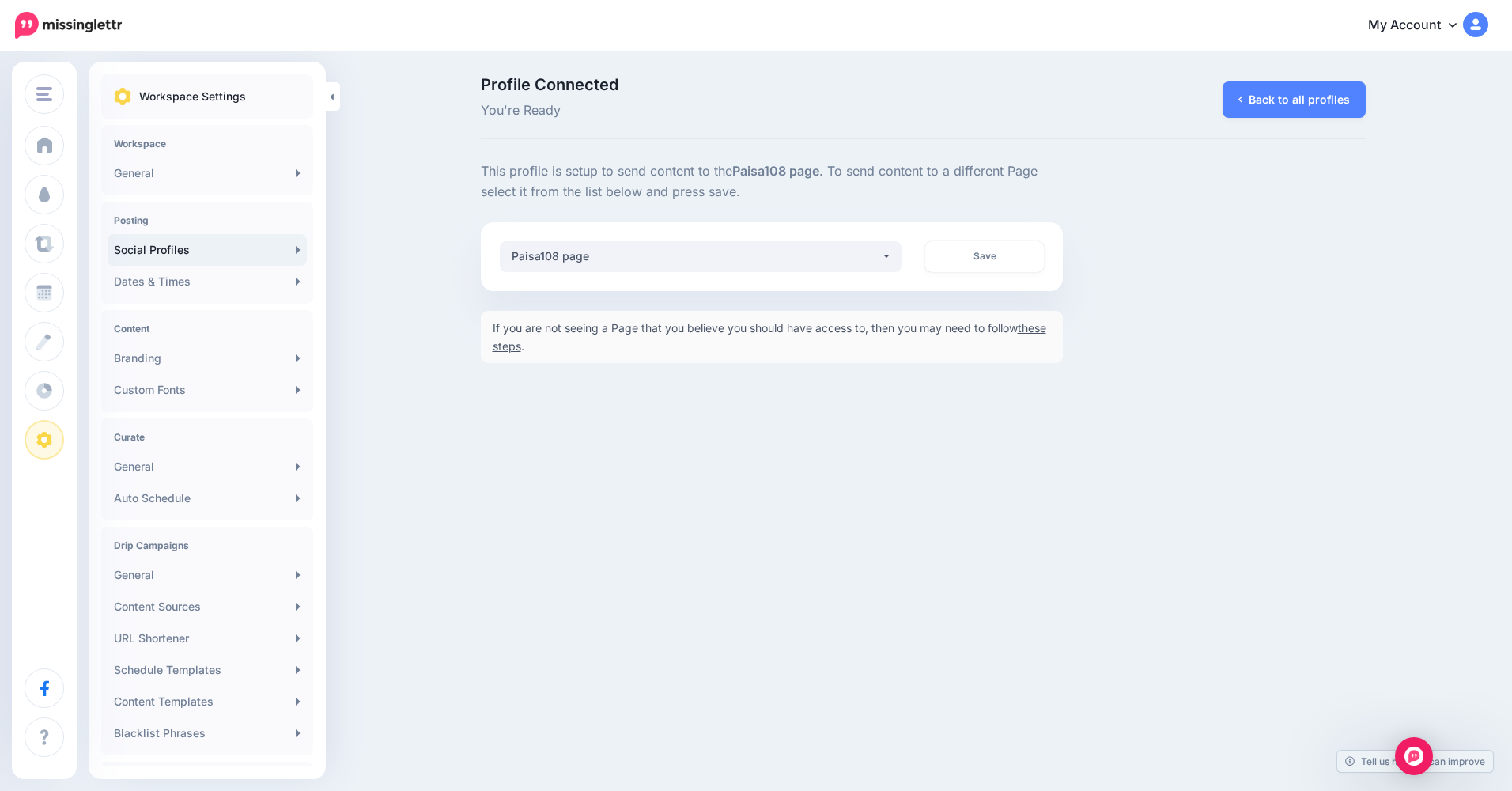
click at [539, 342] on link "these steps" at bounding box center [769, 336] width 553 height 32
click at [620, 267] on button "Paisa108 page" at bounding box center [701, 257] width 402 height 31
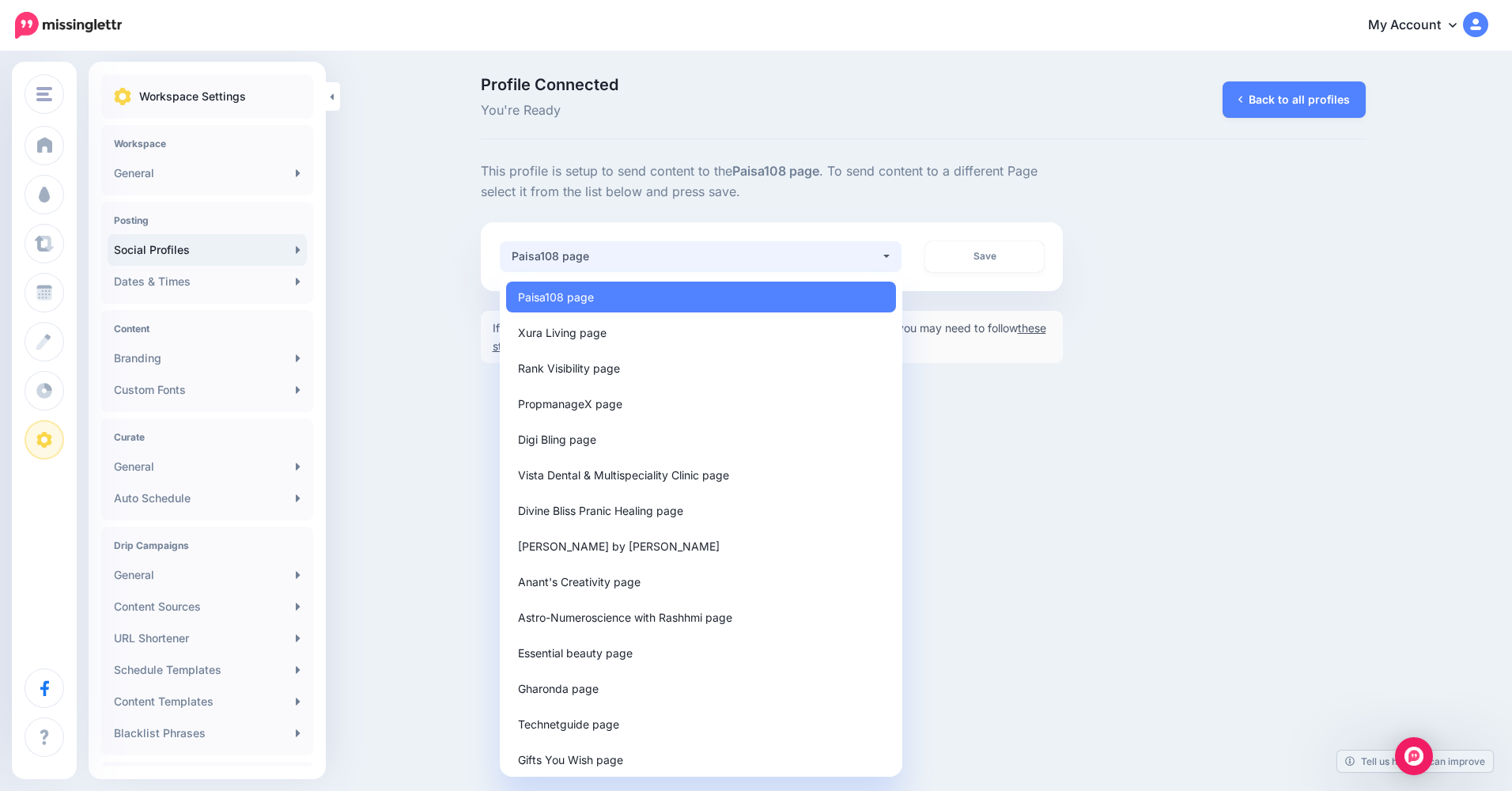
click at [188, 250] on link "Social Profiles" at bounding box center [207, 250] width 199 height 32
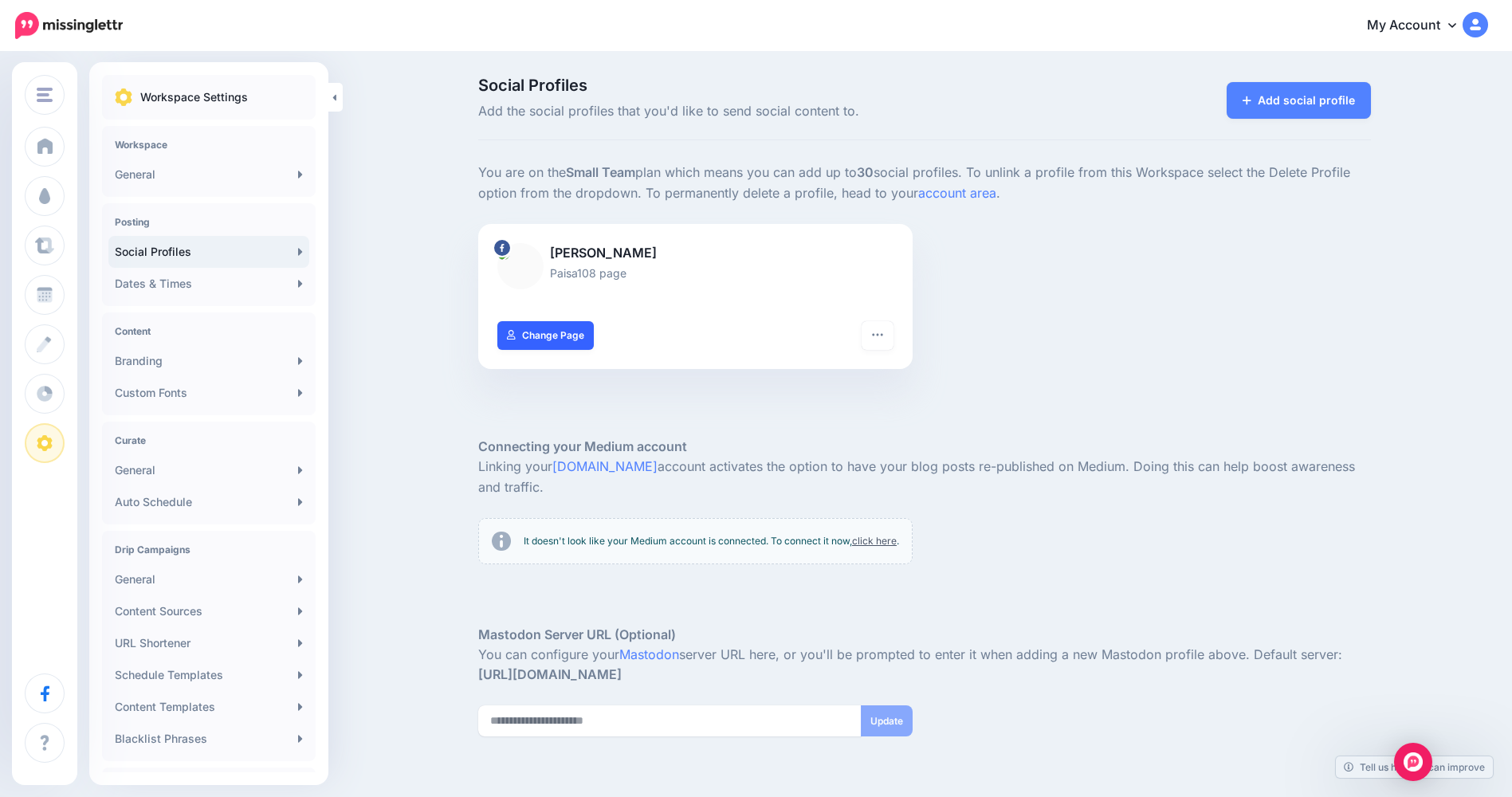
click at [564, 330] on link "Change Page" at bounding box center [545, 336] width 96 height 29
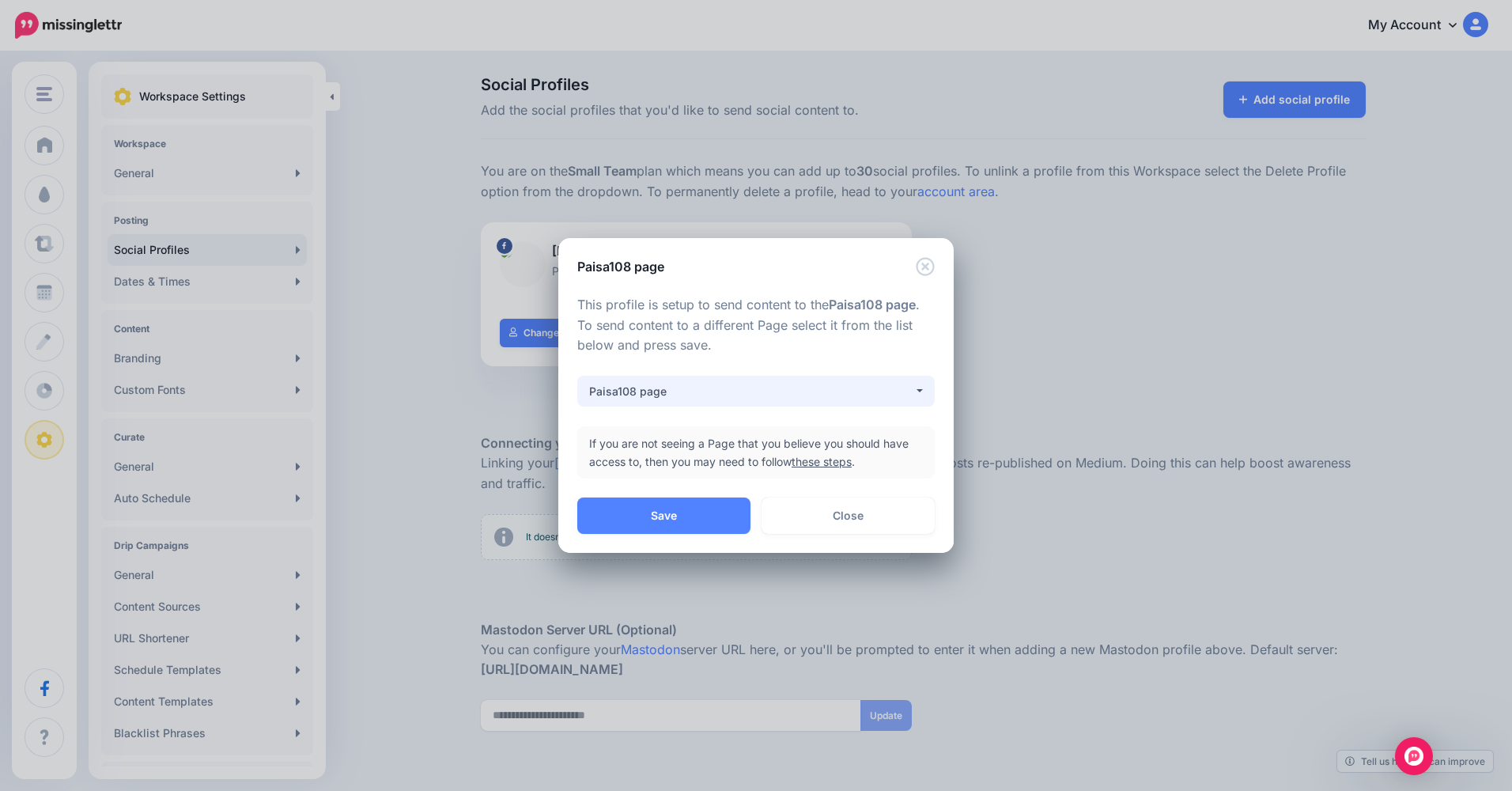
click at [859, 401] on button "Paisa108 page" at bounding box center [756, 391] width 357 height 31
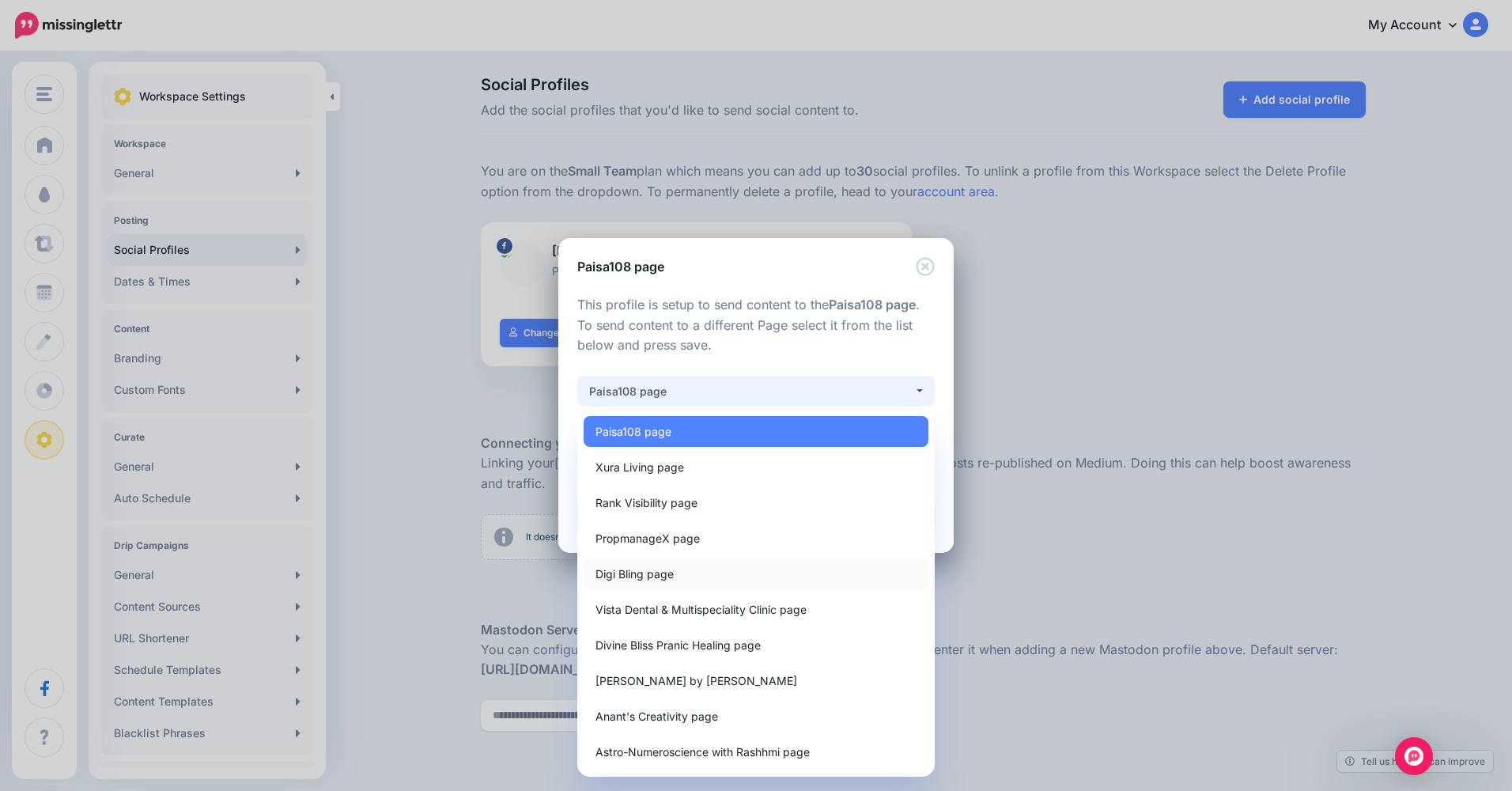
click at [809, 571] on link "Digi Bling page" at bounding box center [756, 574] width 345 height 31
select select "**********"
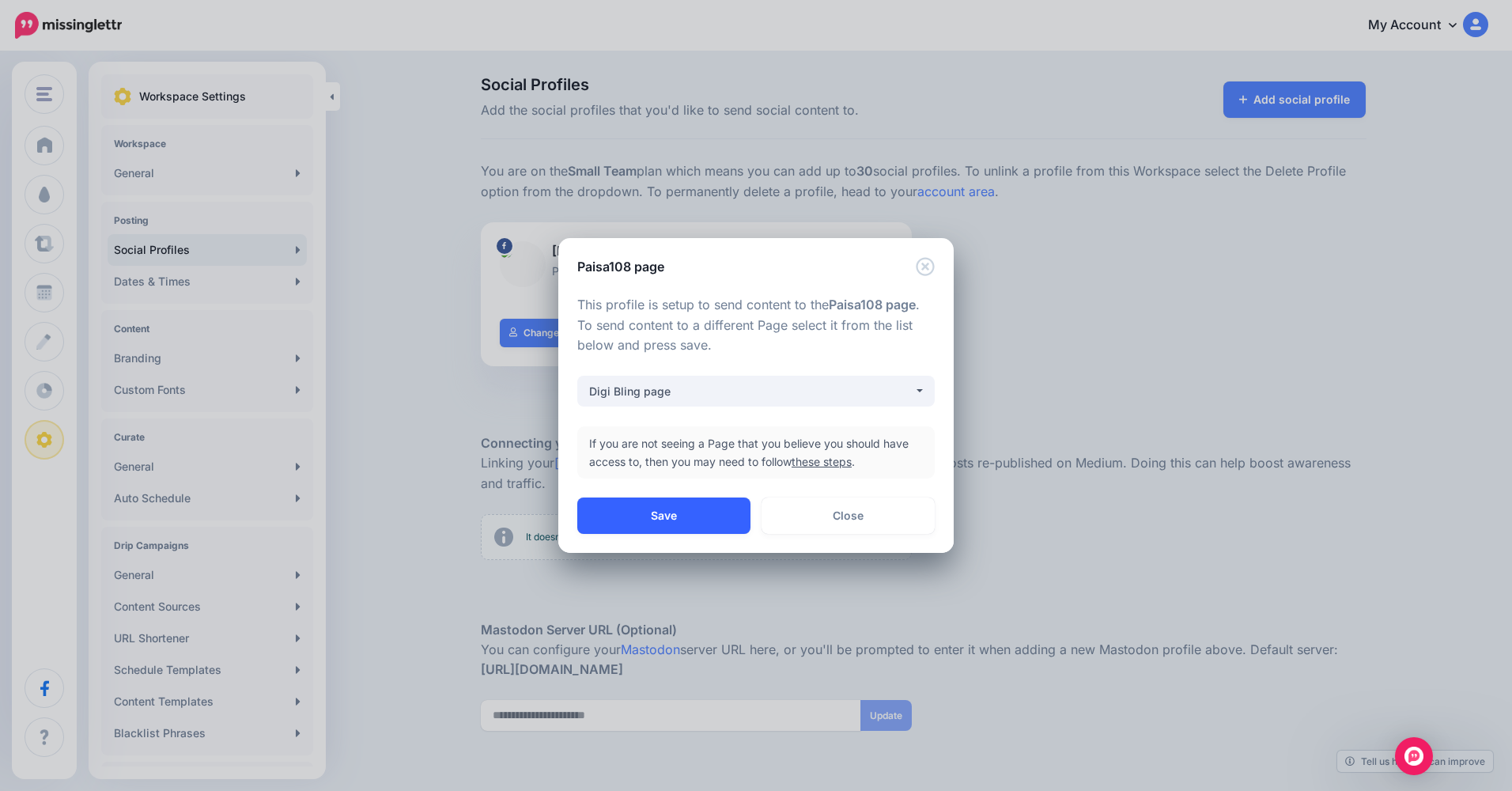
click at [721, 508] on button "Save" at bounding box center [664, 516] width 173 height 37
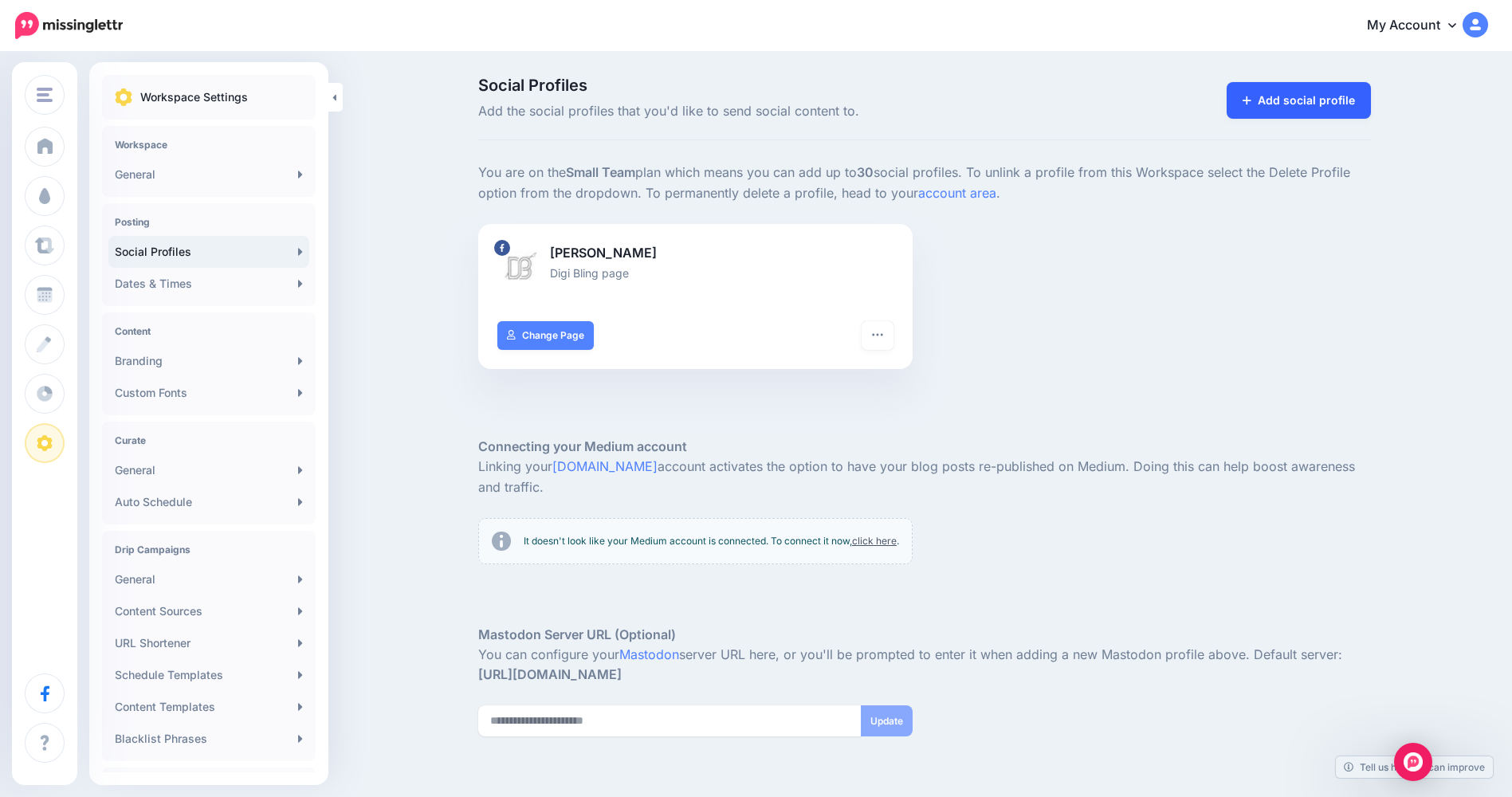
click at [1330, 112] on link "Add social profile" at bounding box center [1298, 100] width 144 height 37
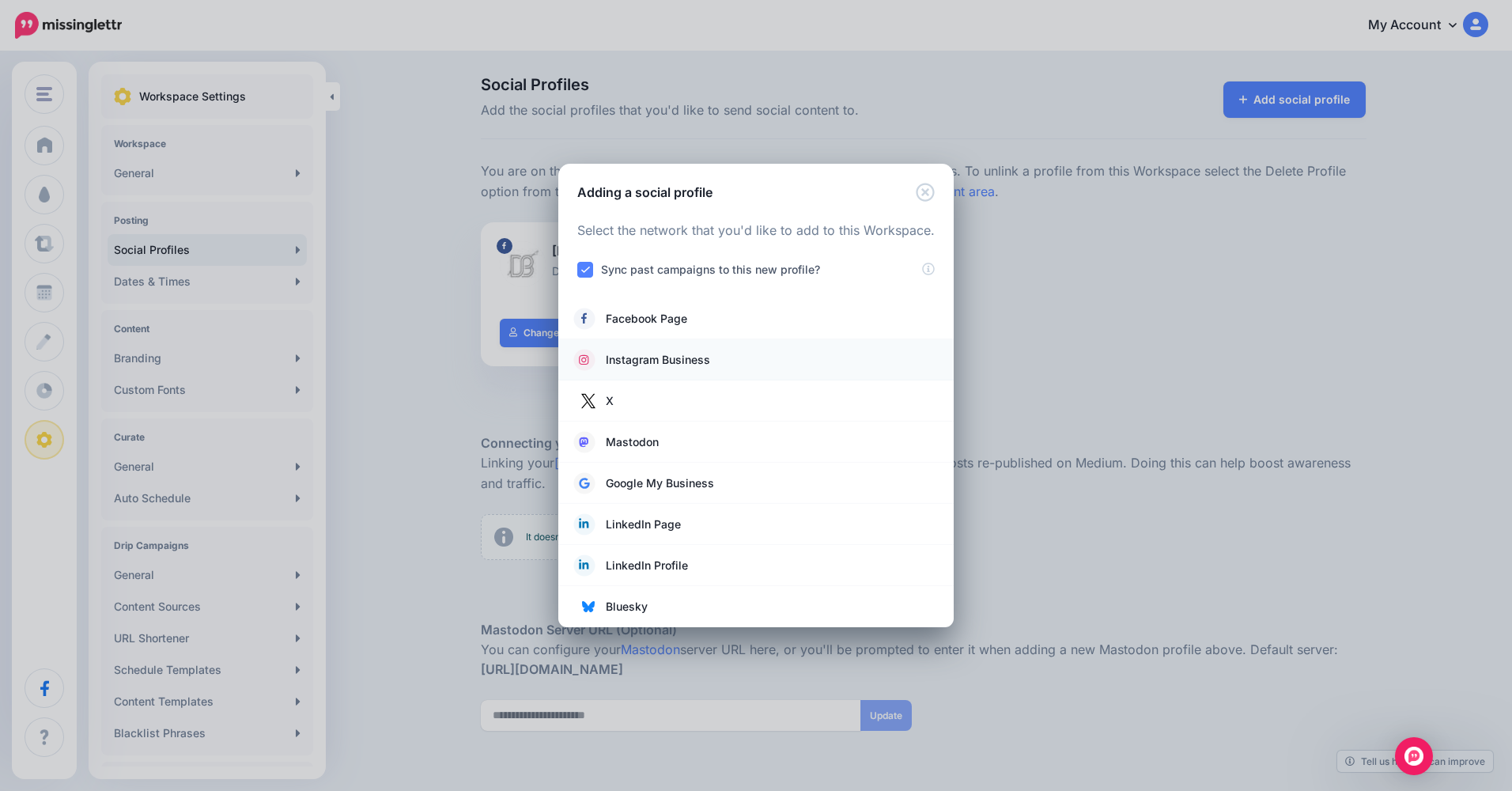
click at [748, 362] on link "Instagram Business" at bounding box center [756, 359] width 364 height 22
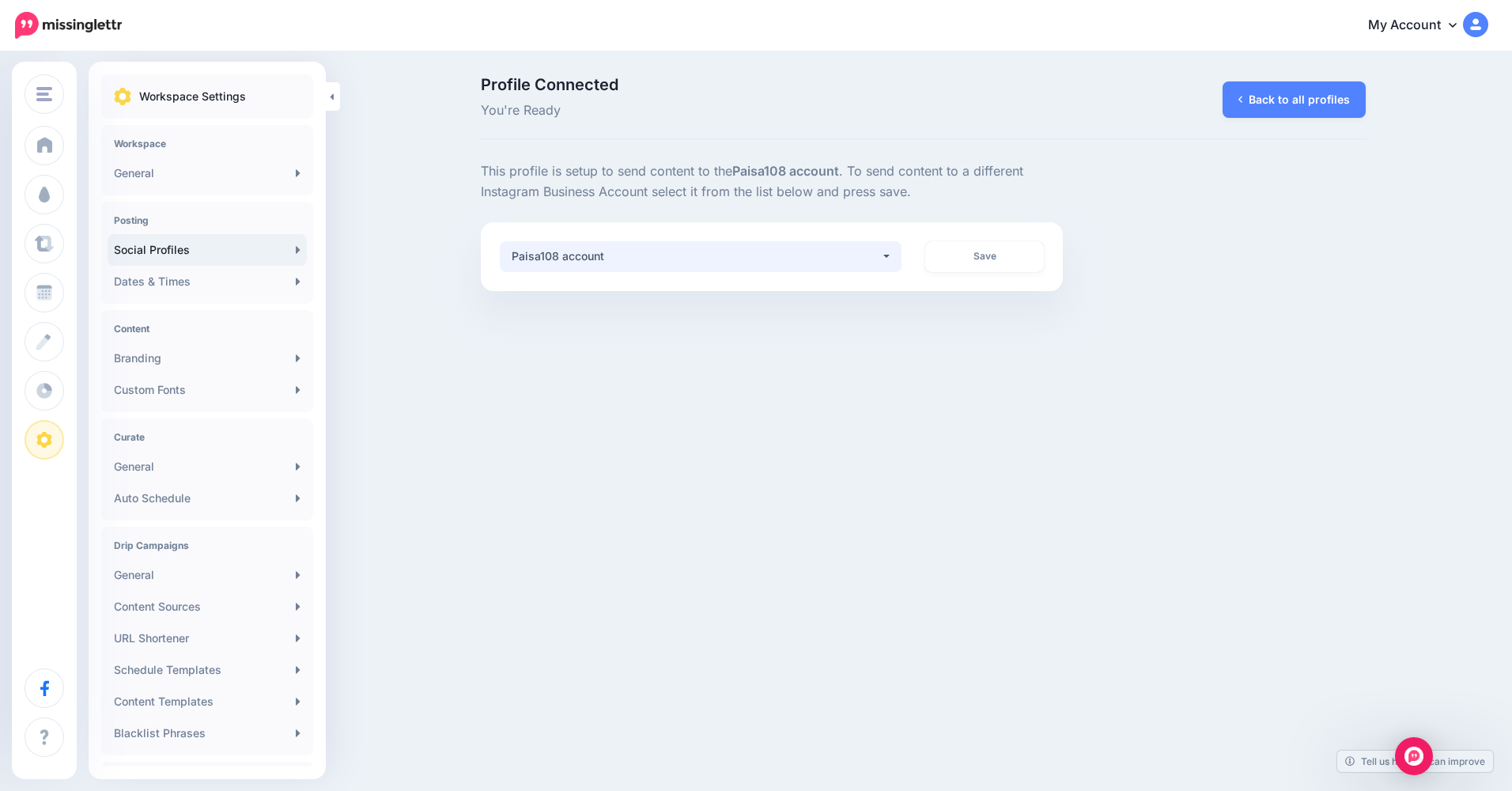
click at [760, 249] on div "Paisa108 account" at bounding box center [696, 256] width 370 height 19
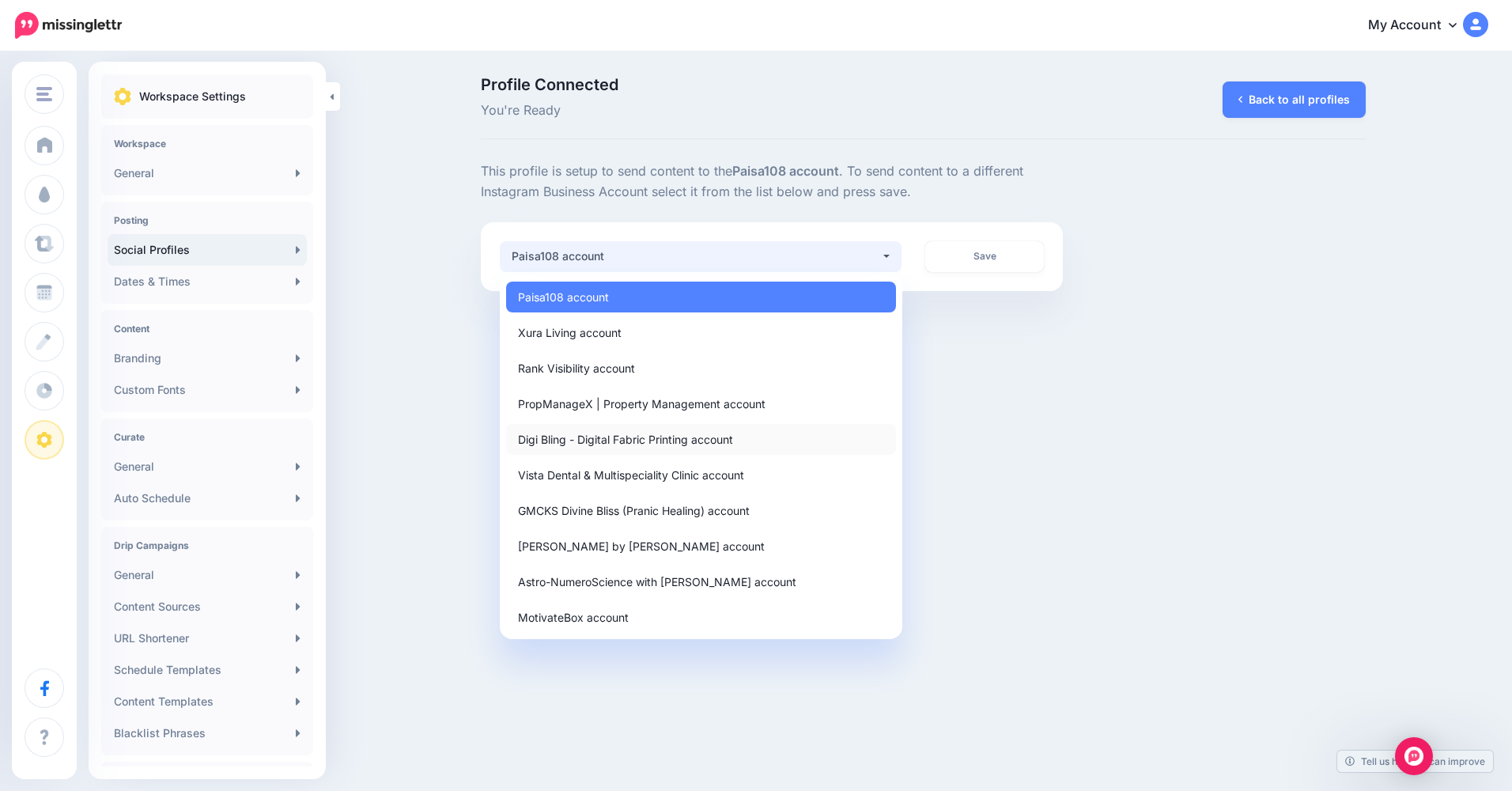
click at [719, 451] on link "Digi Bling - Digital Fabric Printing account" at bounding box center [701, 439] width 390 height 31
select select "**********"
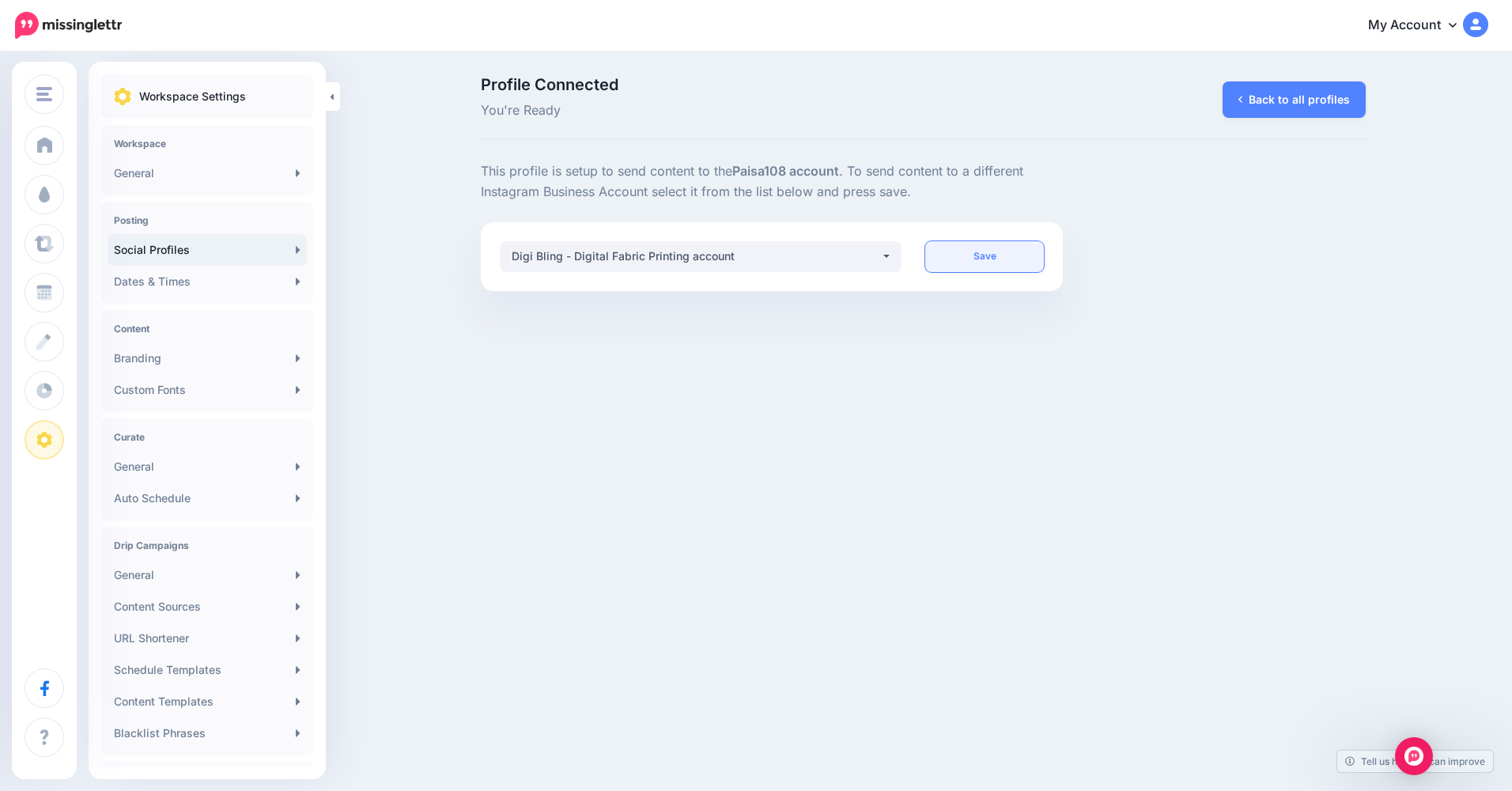
click at [1014, 254] on link "Save" at bounding box center [984, 257] width 118 height 31
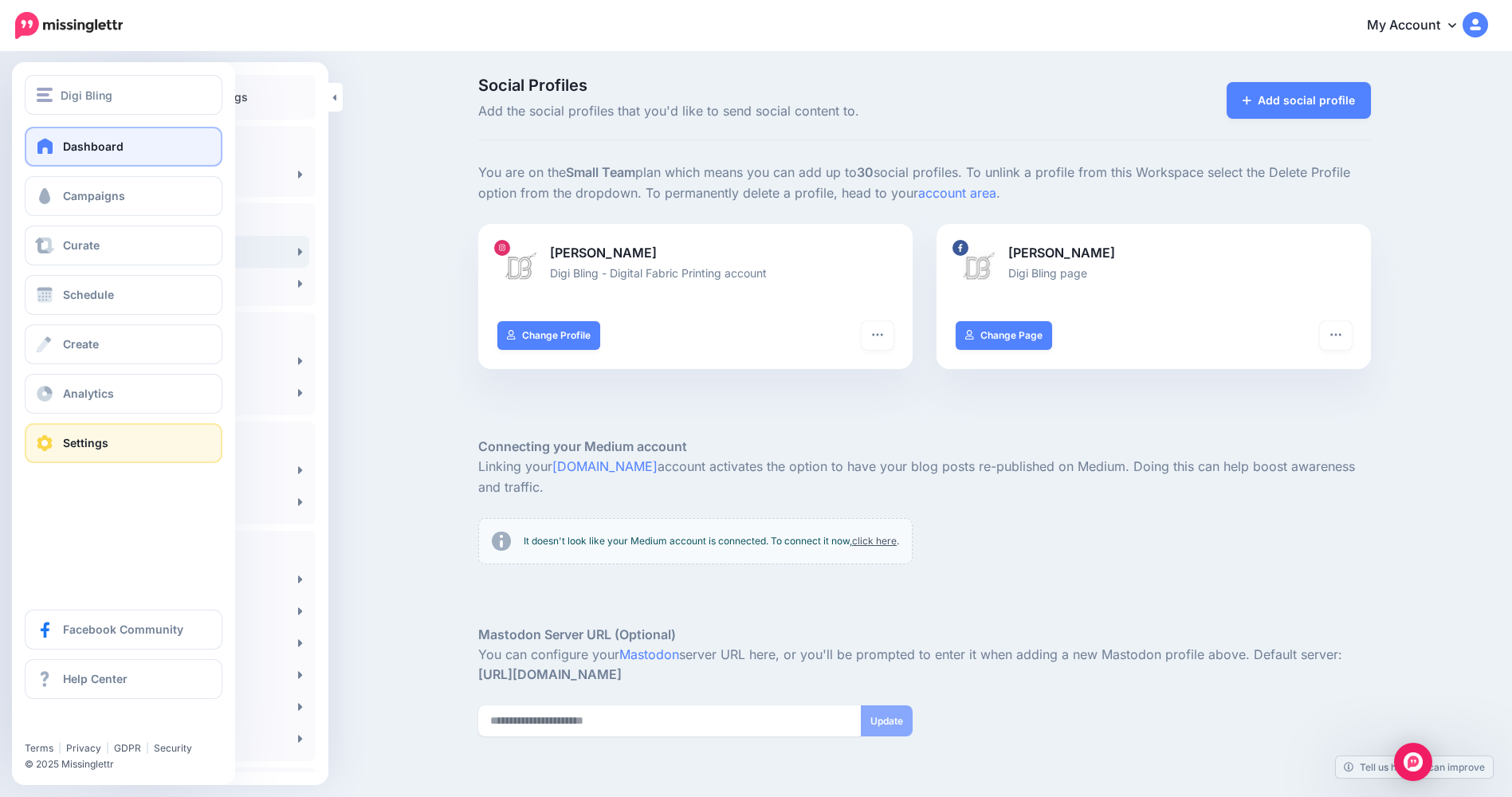
click at [123, 146] on link "Dashboard" at bounding box center [123, 146] width 197 height 39
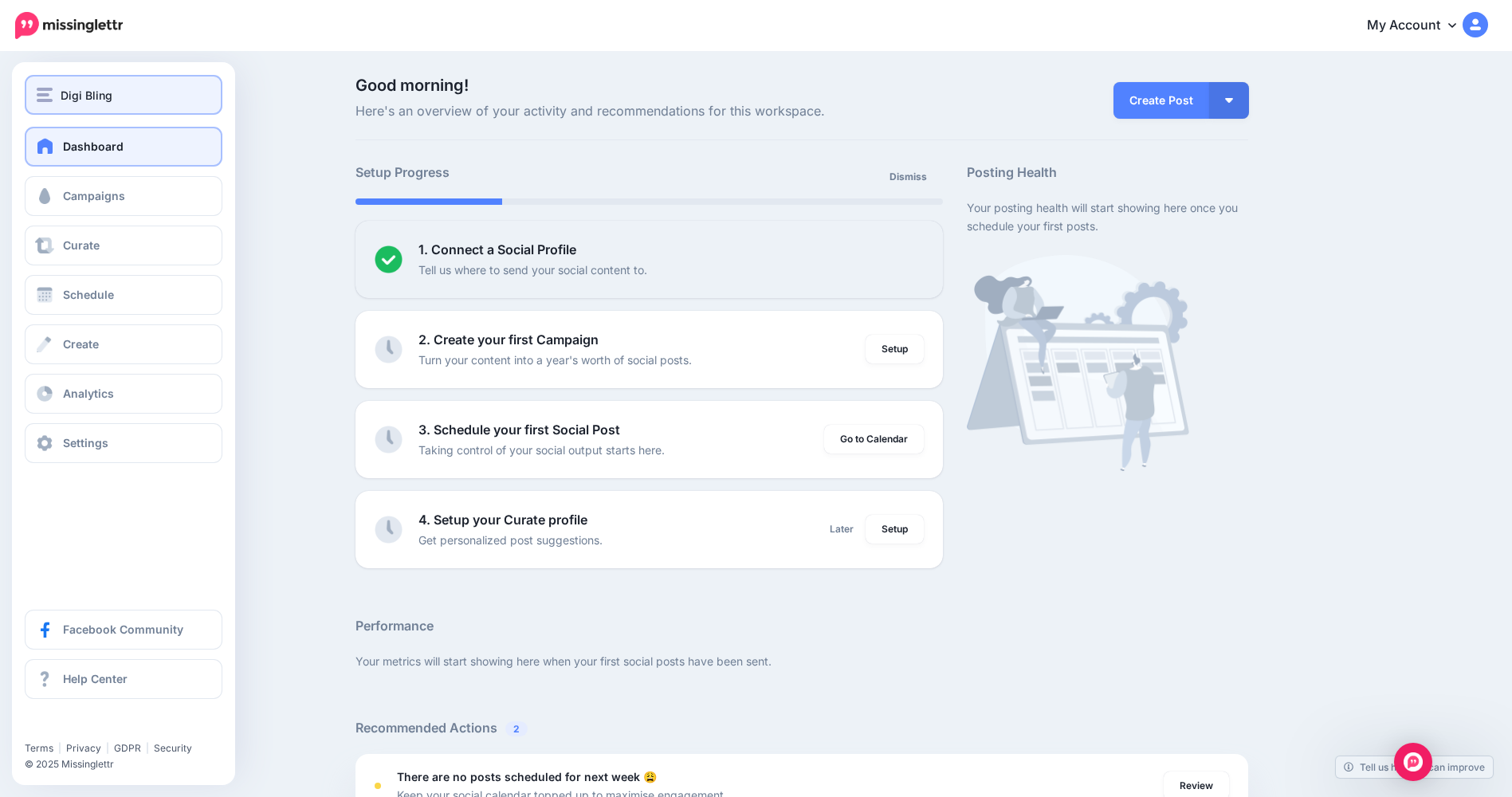
click at [91, 102] on span "Digi Bling" at bounding box center [86, 95] width 52 height 18
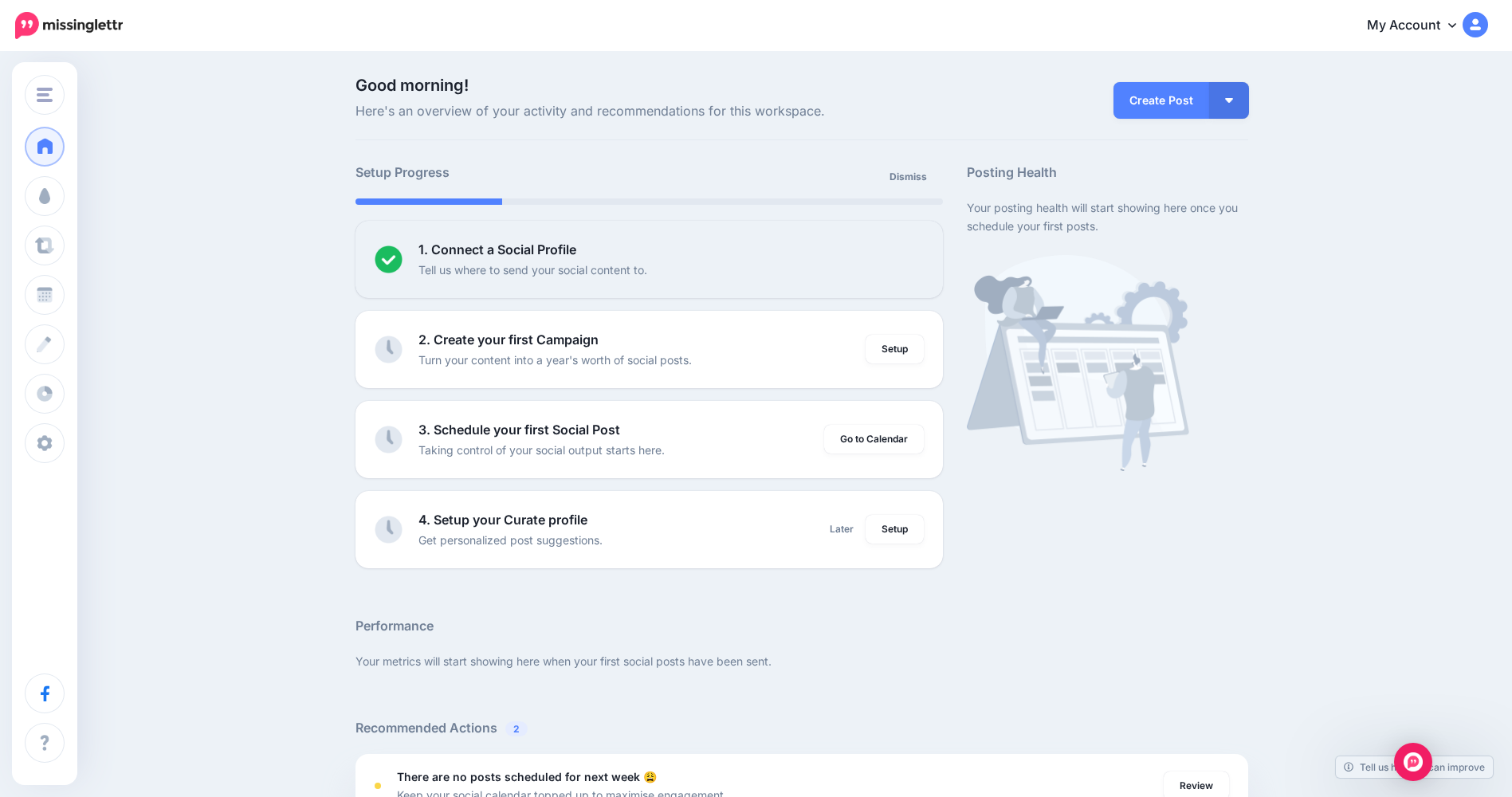
click at [262, 193] on div "Good morning! Here's an overview of your activity and recommendations for this …" at bounding box center [756, 707] width 1512 height 1307
click at [1452, 25] on link "My Account" at bounding box center [1419, 25] width 137 height 39
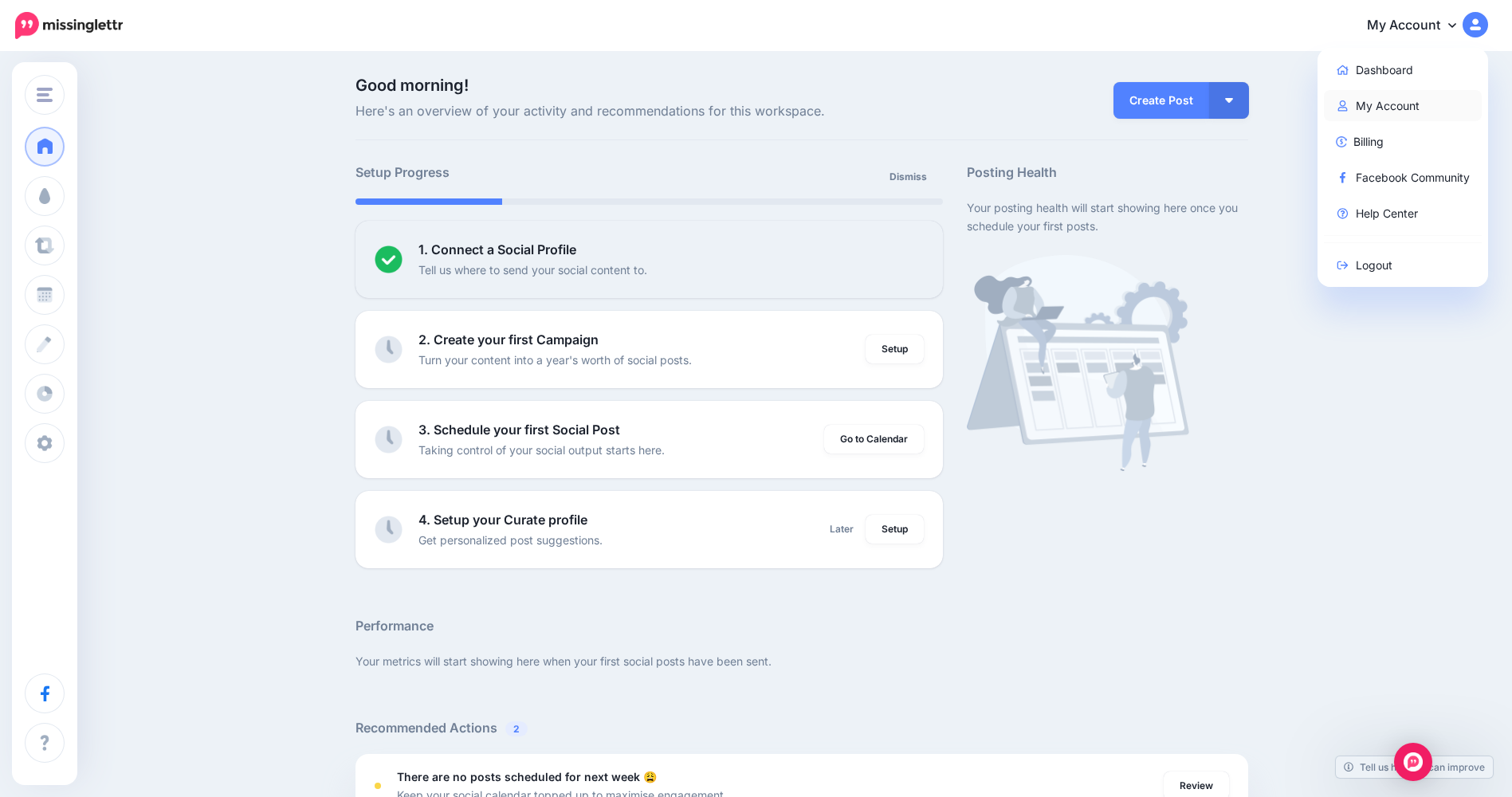
click at [1392, 107] on link "My Account" at bounding box center [1403, 106] width 159 height 31
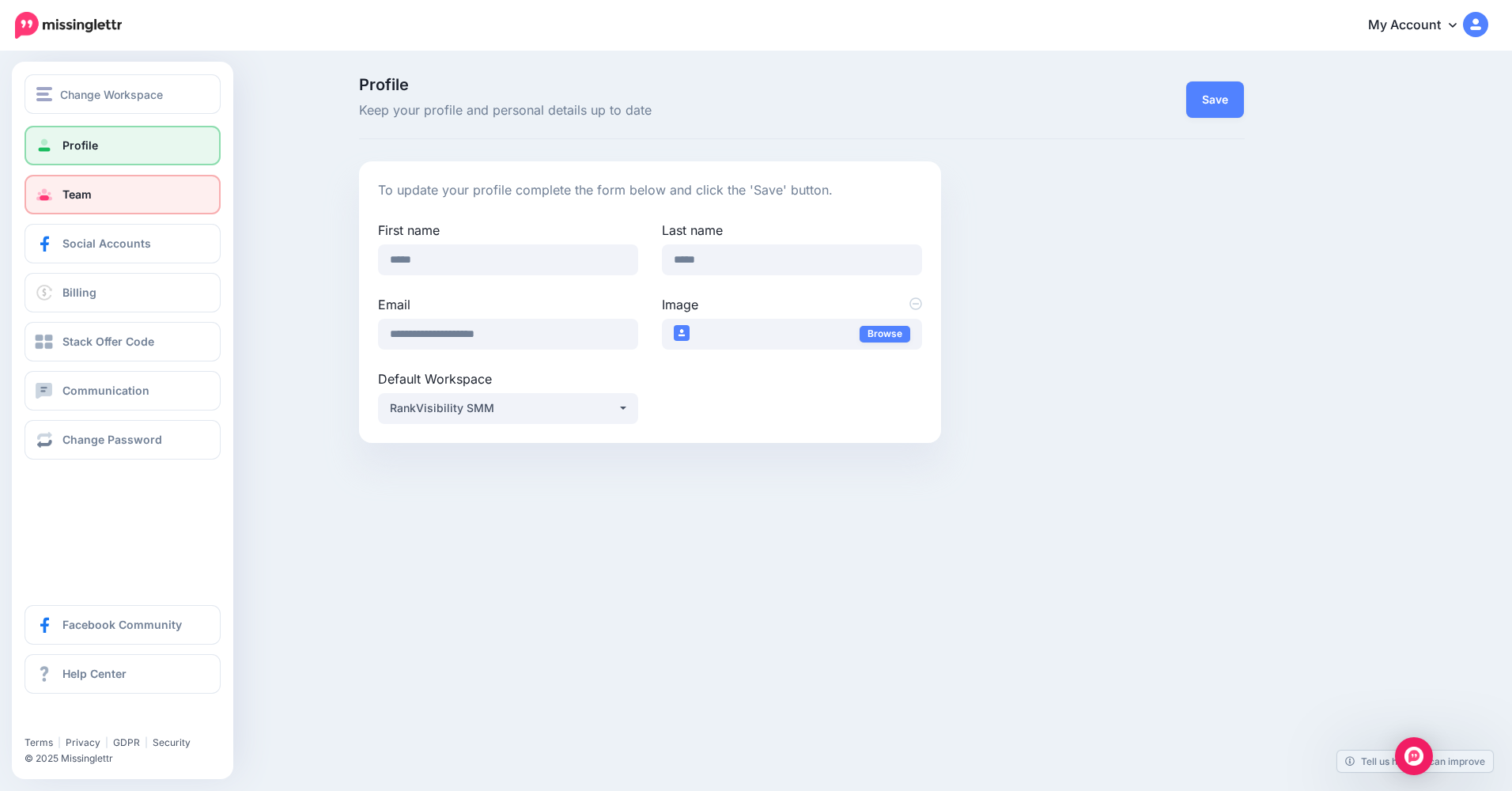
click at [52, 201] on span at bounding box center [44, 194] width 20 height 16
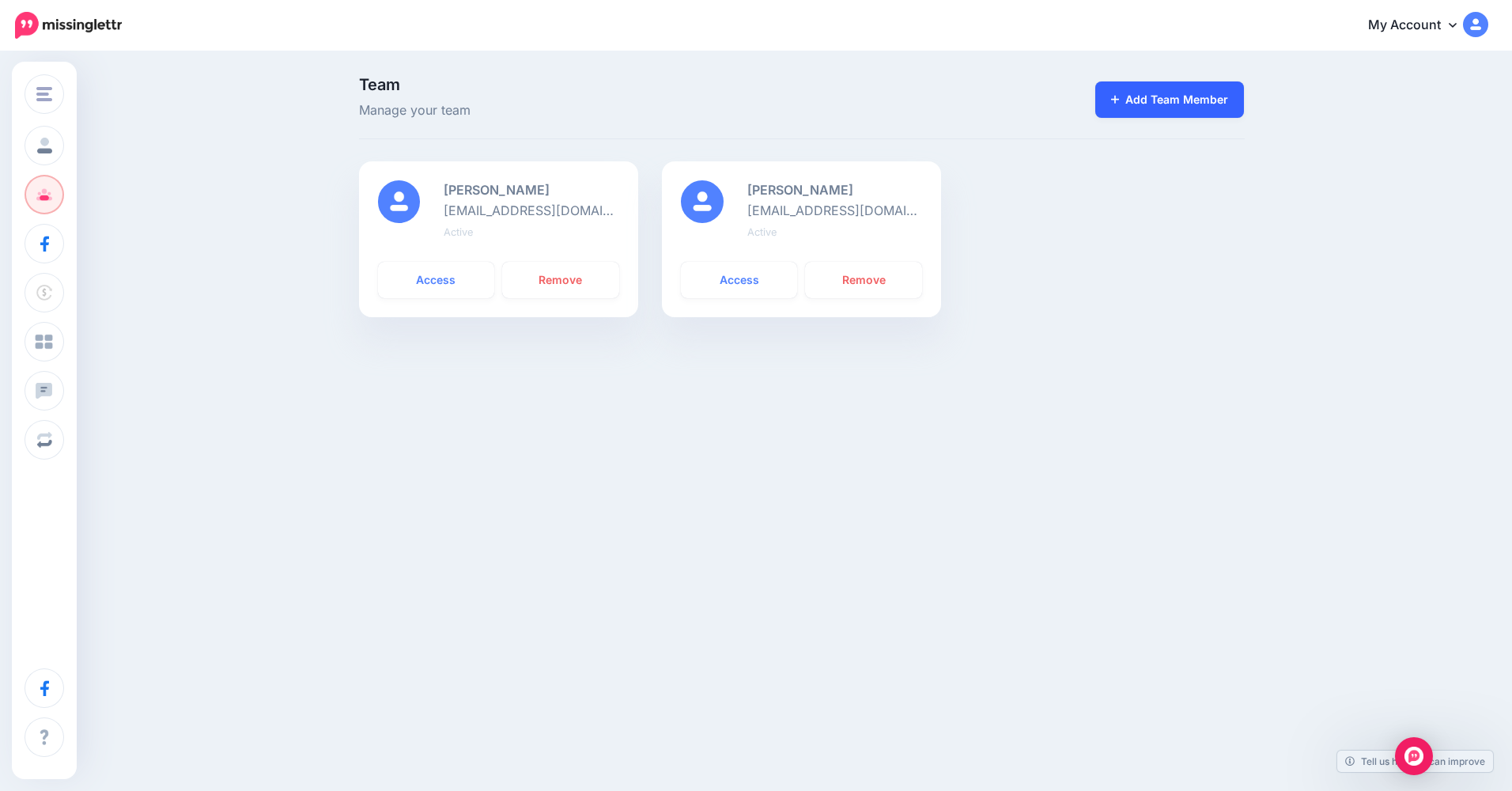
click at [1122, 109] on link "Add Team Member" at bounding box center [1169, 100] width 149 height 37
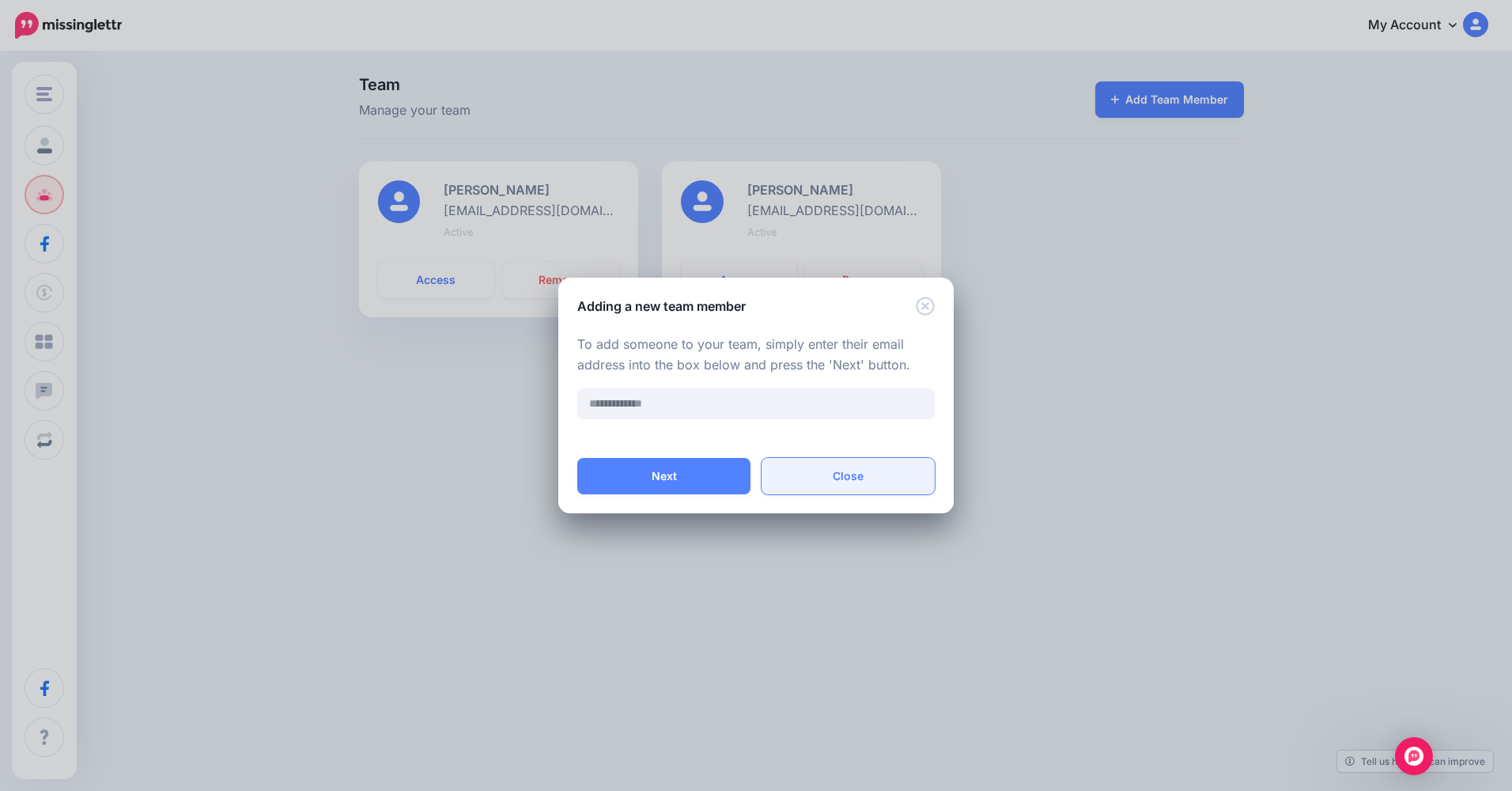
click at [823, 484] on button "Close" at bounding box center [848, 476] width 173 height 37
